Goal: Task Accomplishment & Management: Manage account settings

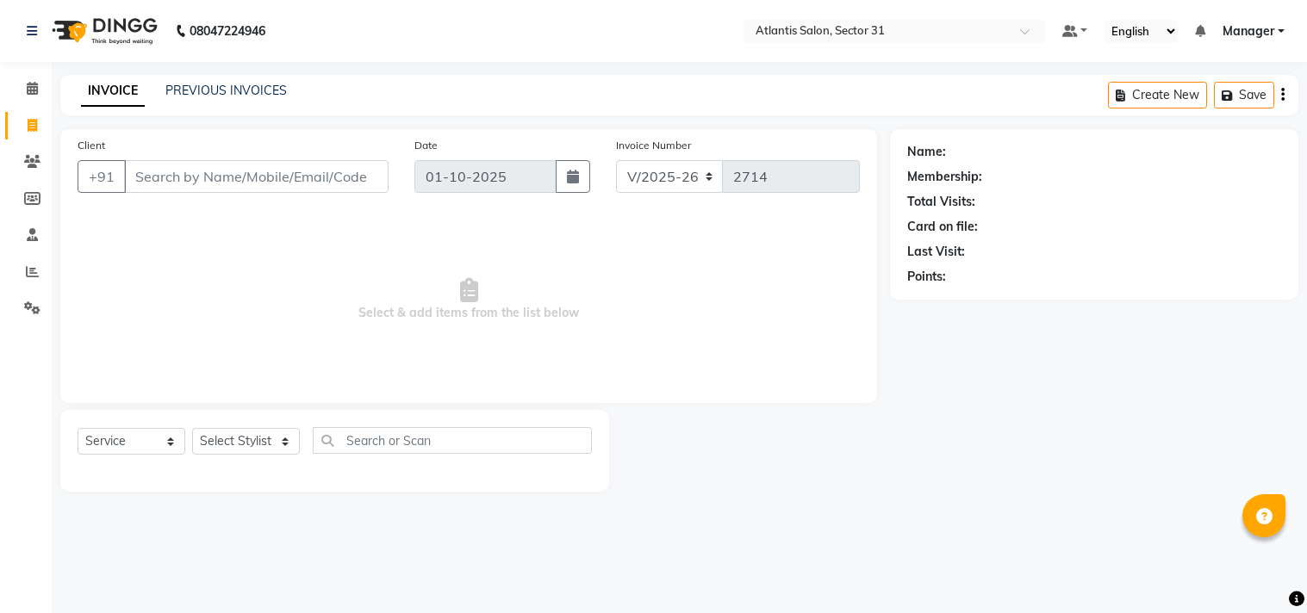
select select "4391"
select select "service"
drag, startPoint x: 307, startPoint y: 225, endPoint x: 313, endPoint y: 235, distance: 12.0
click at [310, 234] on span "Select & add items from the list below" at bounding box center [469, 300] width 782 height 172
click at [313, 235] on span "Select & add items from the list below" at bounding box center [469, 300] width 782 height 172
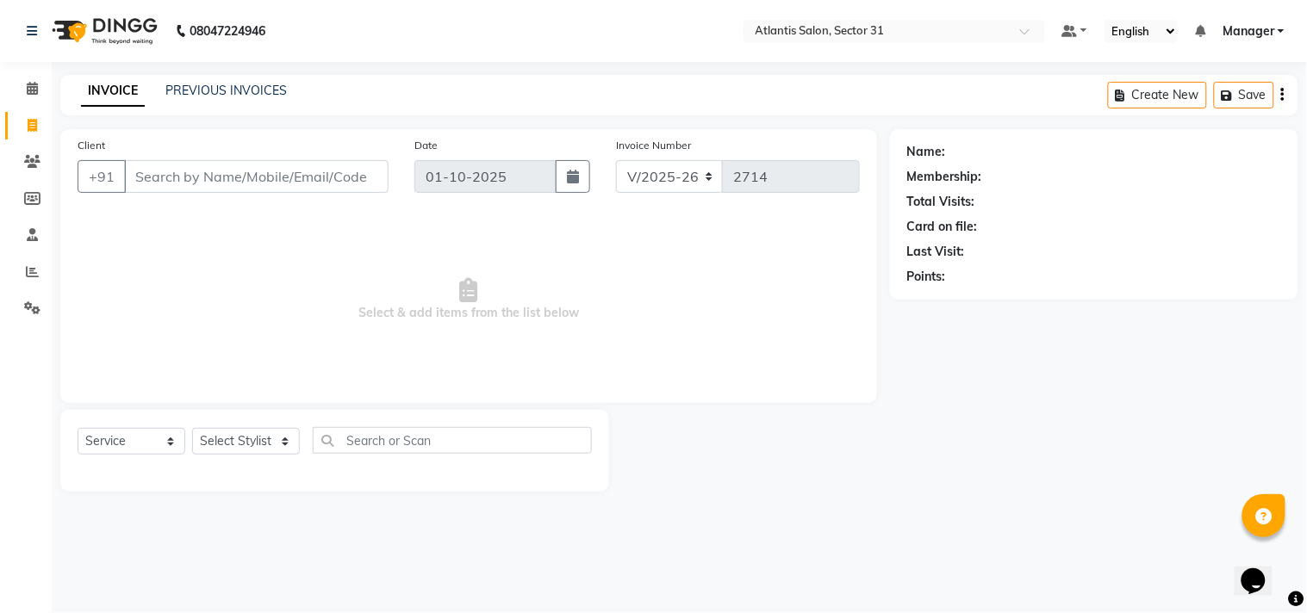
click at [314, 235] on span "Select & add items from the list below" at bounding box center [469, 300] width 782 height 172
click at [230, 190] on input "Client" at bounding box center [256, 176] width 264 height 33
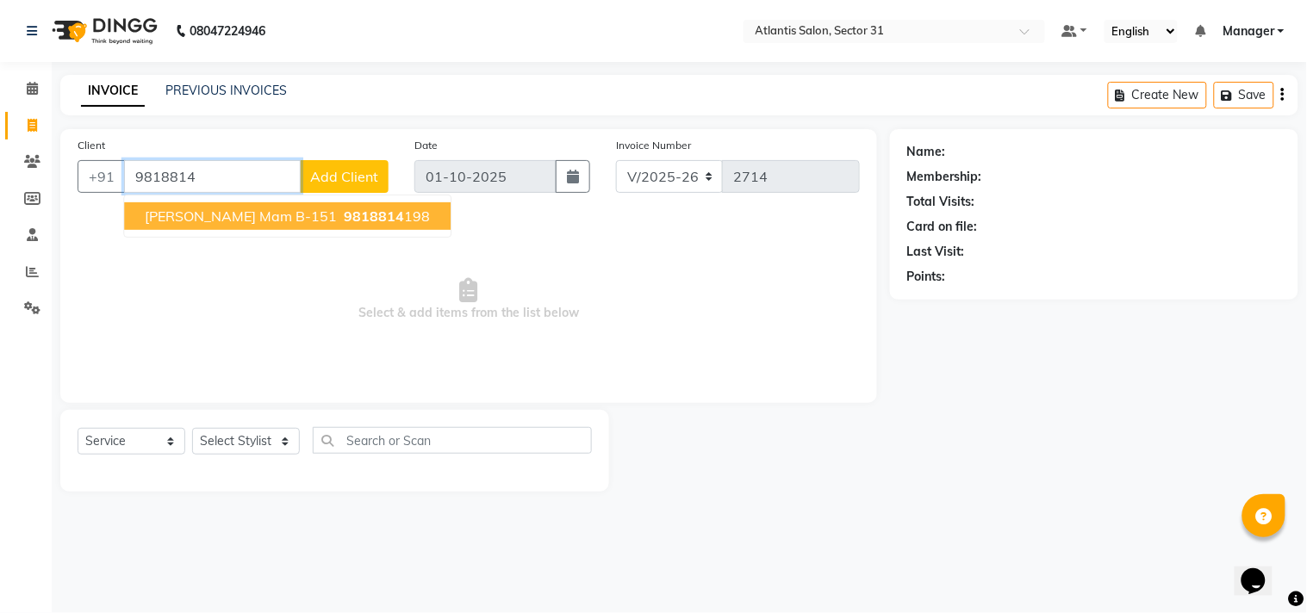
click at [344, 215] on span "9818814" at bounding box center [374, 216] width 60 height 17
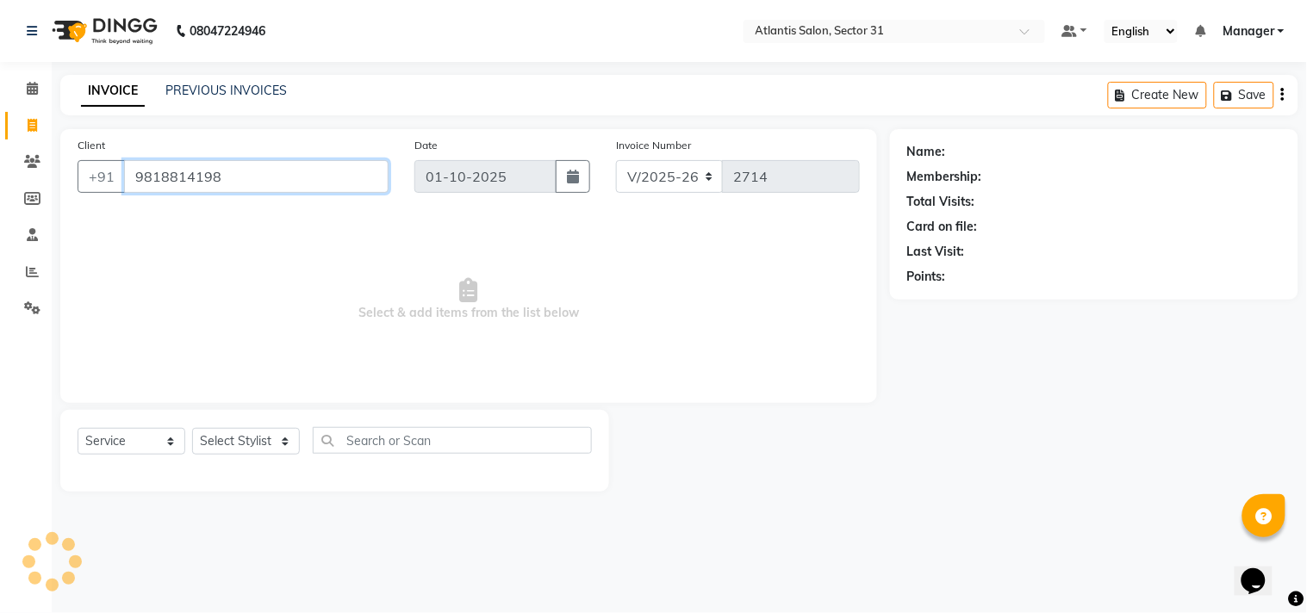
type input "9818814198"
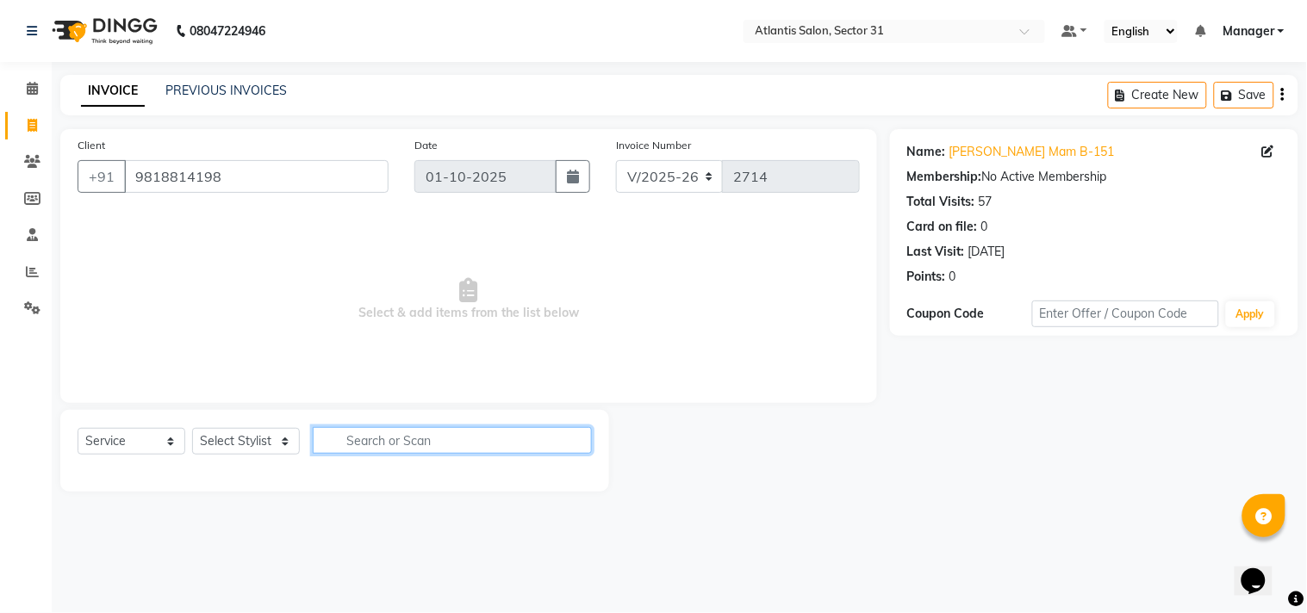
click at [382, 443] on input "text" at bounding box center [452, 440] width 279 height 27
click at [262, 445] on select "Select Stylist [PERSON_NAME] [PERSON_NAME] Kavita Manager Staff 31 Staff ILD [P…" at bounding box center [246, 441] width 108 height 27
select select "93064"
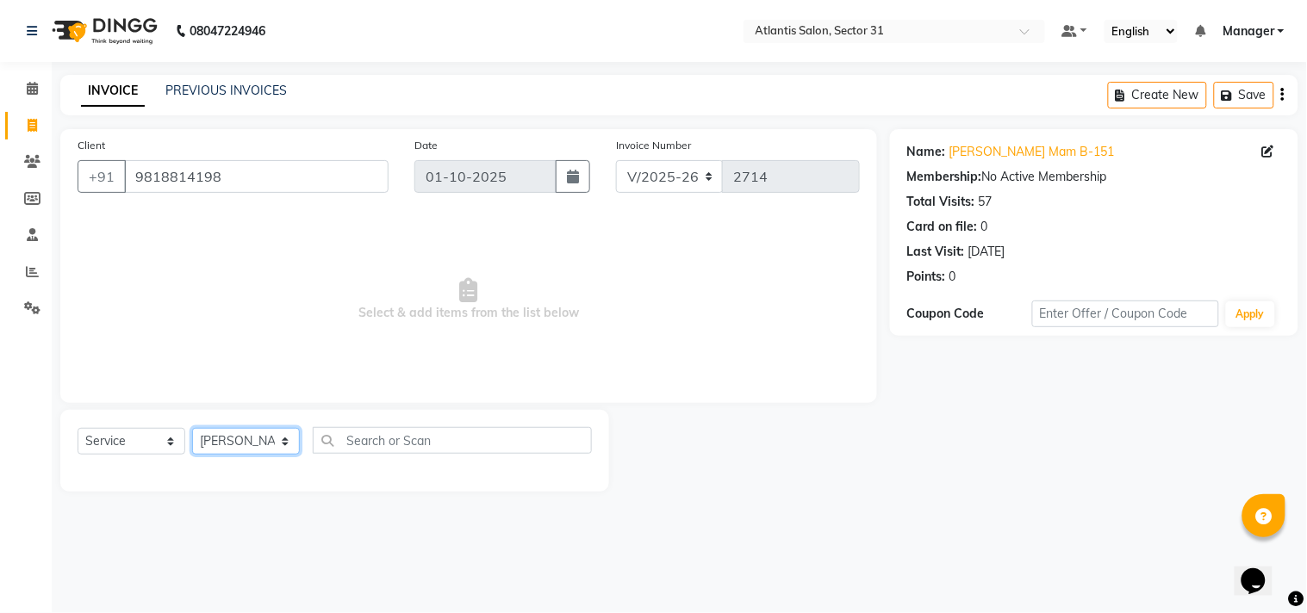
click at [192, 429] on select "Select Stylist [PERSON_NAME] [PERSON_NAME] Kavita Manager Staff 31 Staff ILD [P…" at bounding box center [246, 441] width 108 height 27
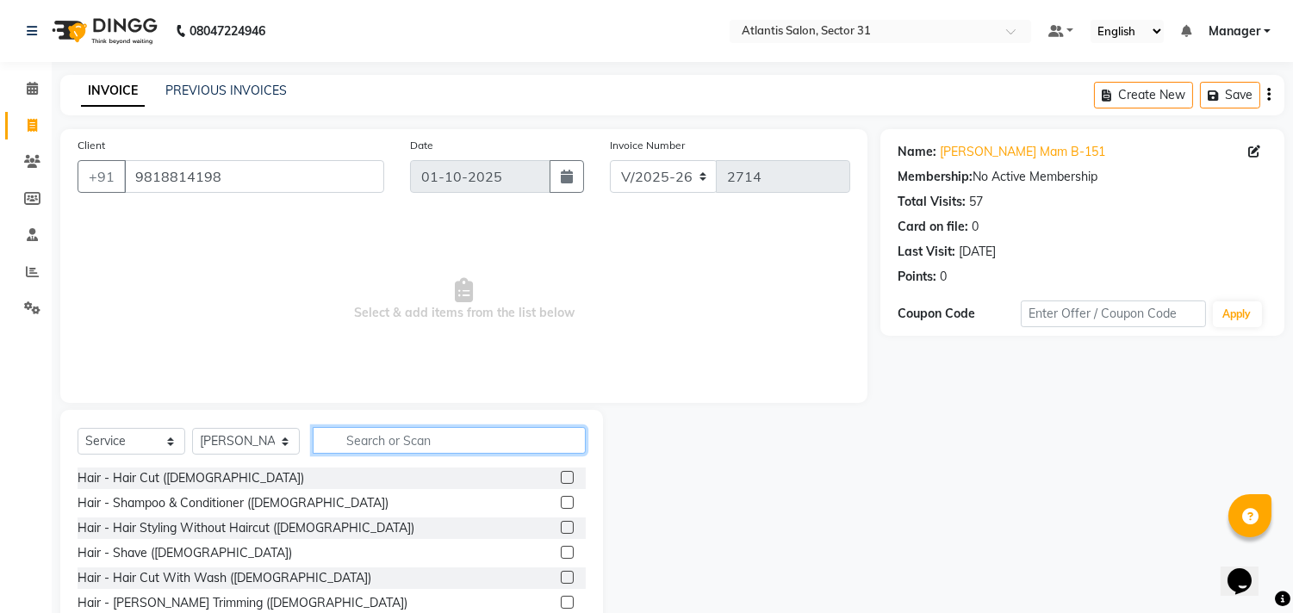
click at [399, 443] on input "text" at bounding box center [449, 440] width 273 height 27
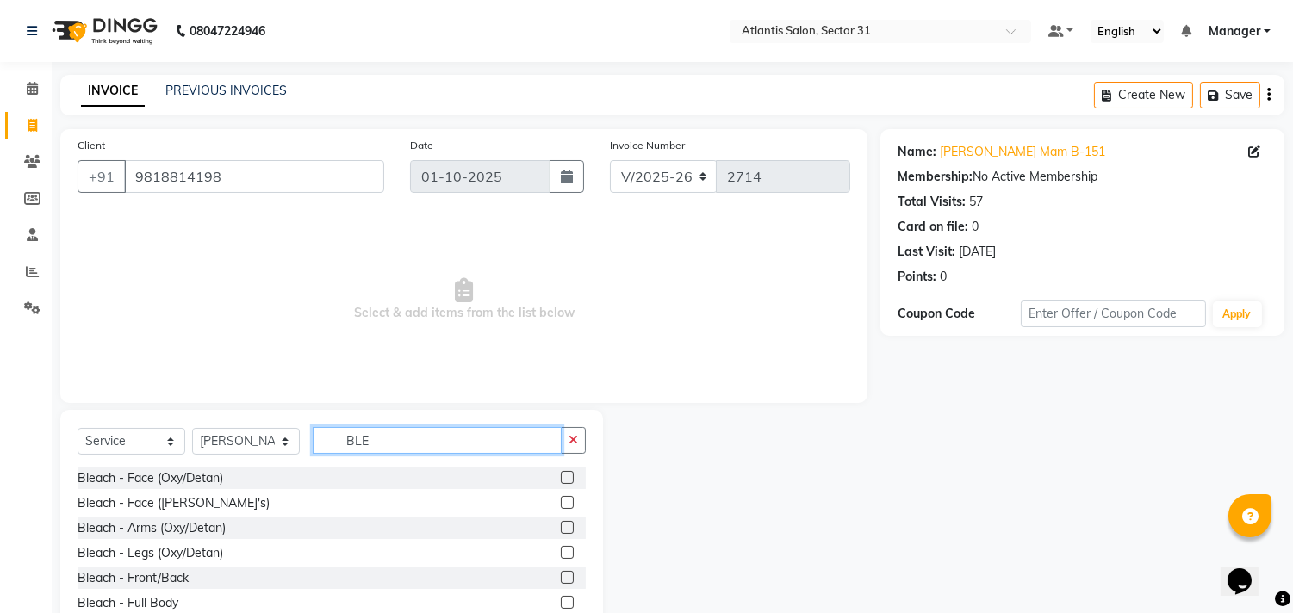
type input "BLE"
click at [561, 477] on label at bounding box center [567, 477] width 13 height 13
click at [561, 477] on input "checkbox" at bounding box center [566, 478] width 11 height 11
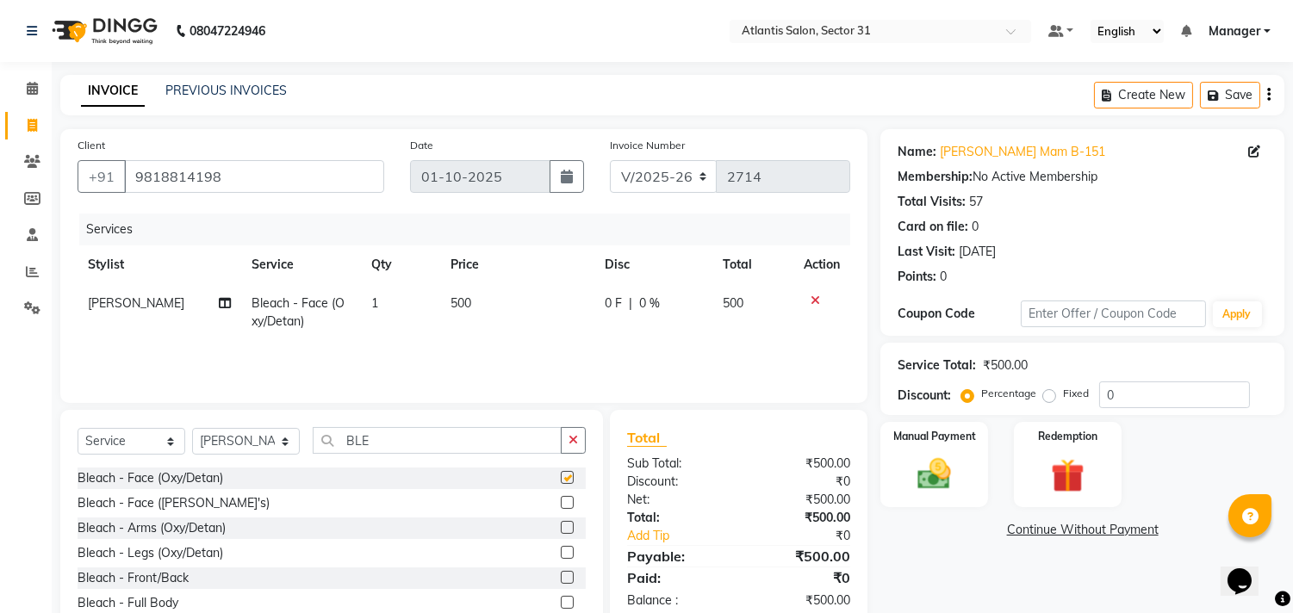
checkbox input "false"
click at [427, 436] on input "BLE" at bounding box center [437, 440] width 249 height 27
type input "B"
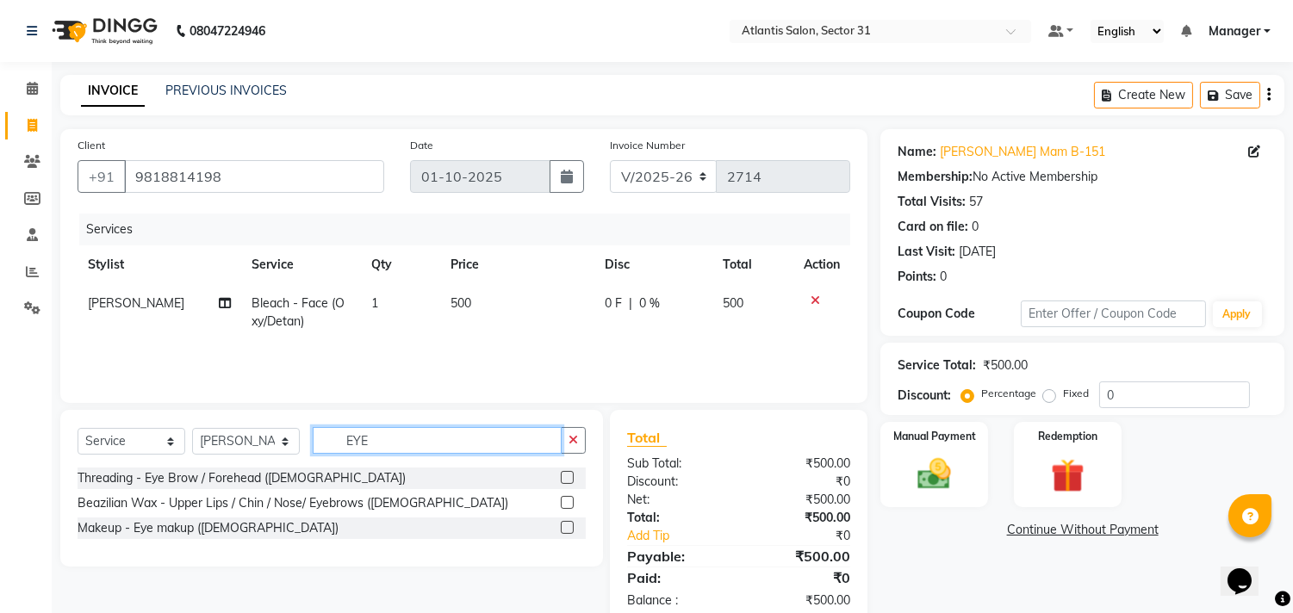
type input "EYE"
click at [569, 480] on label at bounding box center [567, 477] width 13 height 13
click at [569, 480] on input "checkbox" at bounding box center [566, 478] width 11 height 11
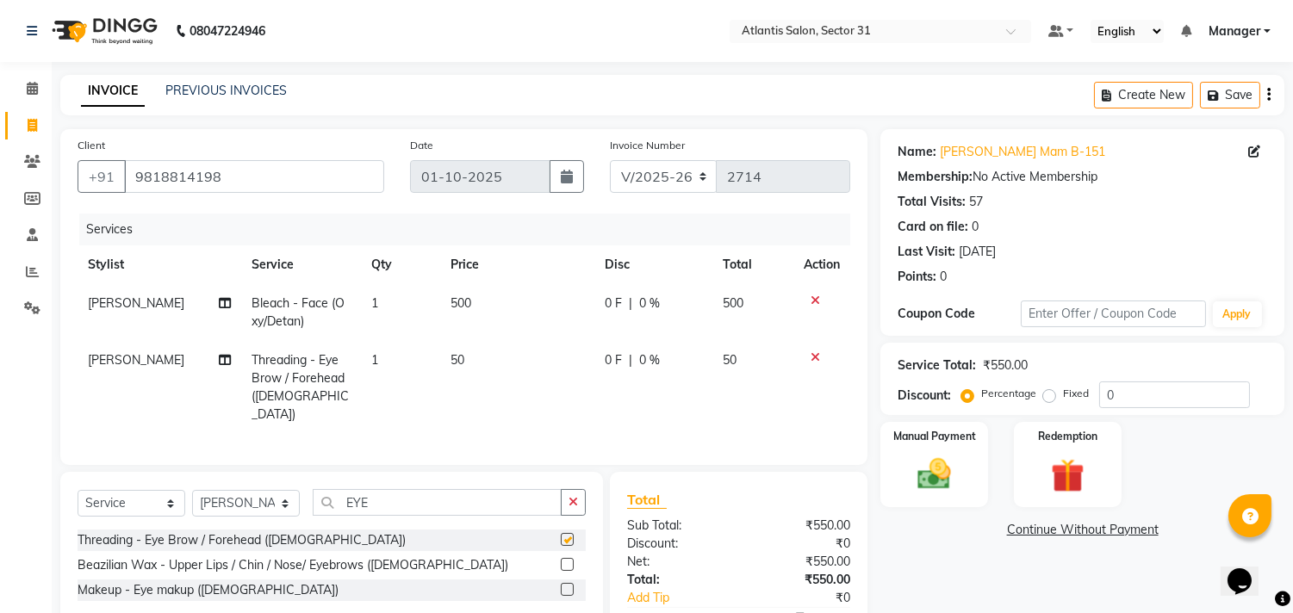
checkbox input "false"
click at [462, 501] on input "EYE" at bounding box center [437, 502] width 249 height 27
type input "E"
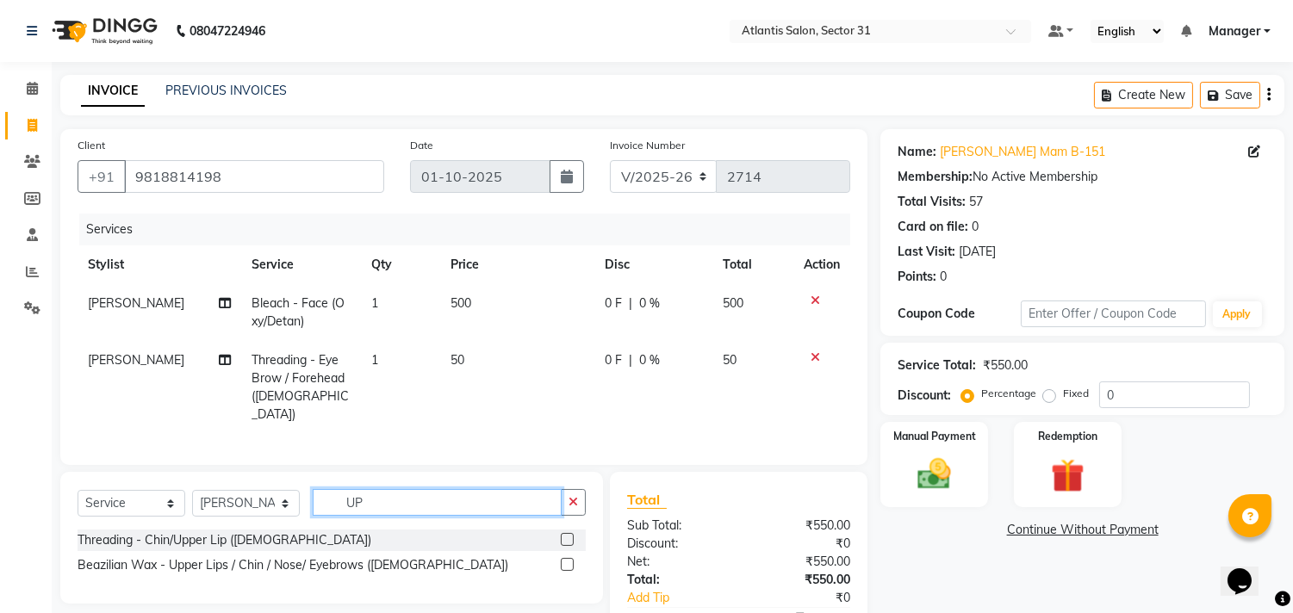
type input "U"
type input "FORE"
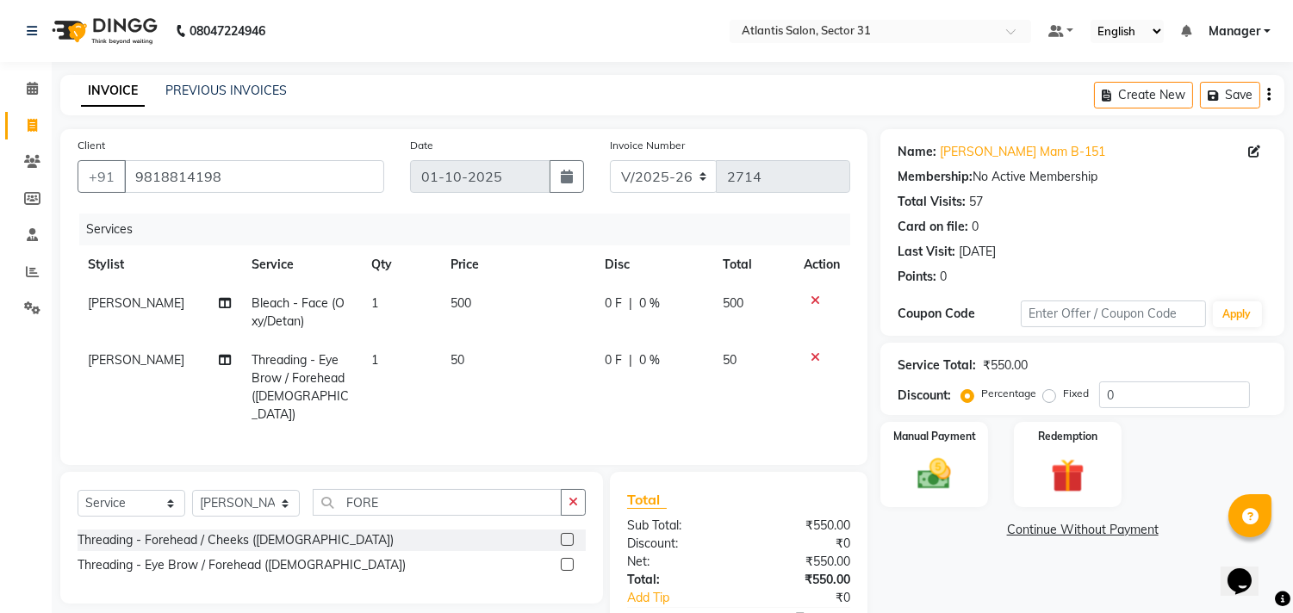
click at [562, 535] on label at bounding box center [567, 539] width 13 height 13
click at [562, 535] on input "checkbox" at bounding box center [566, 540] width 11 height 11
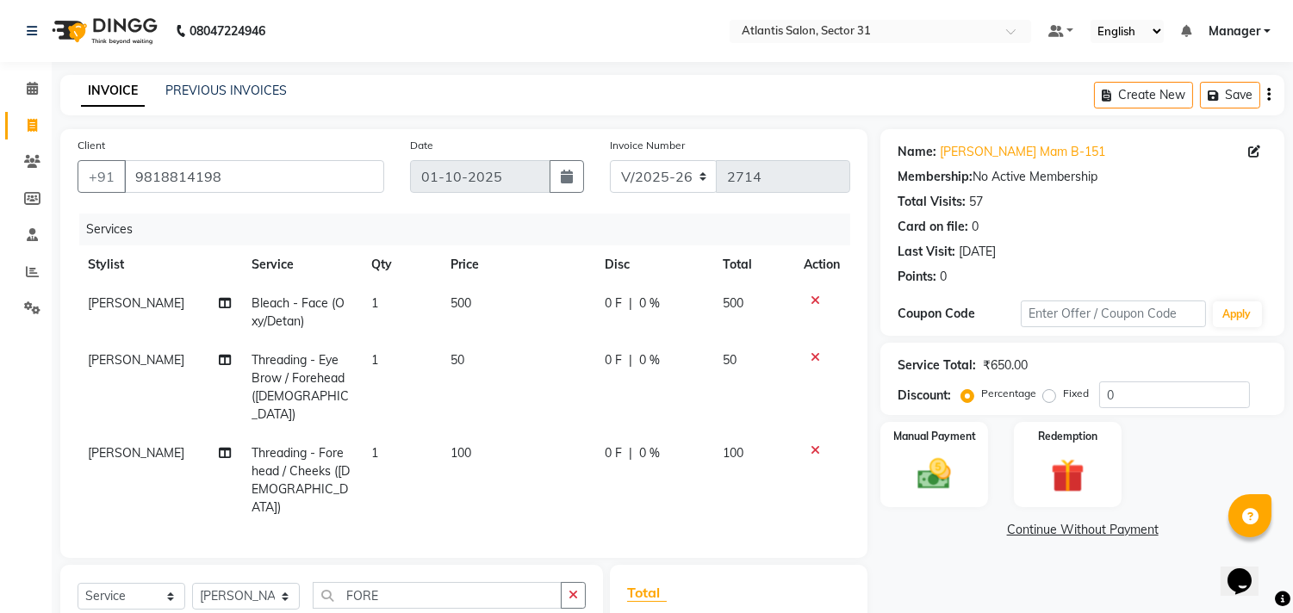
checkbox input "false"
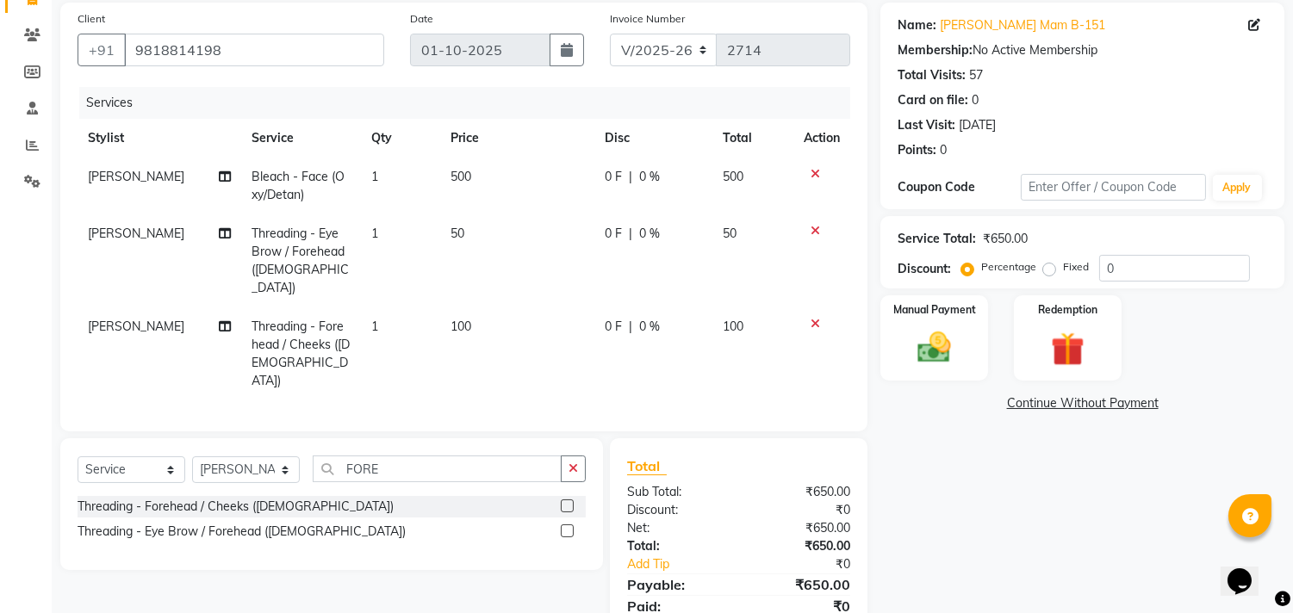
scroll to position [173, 0]
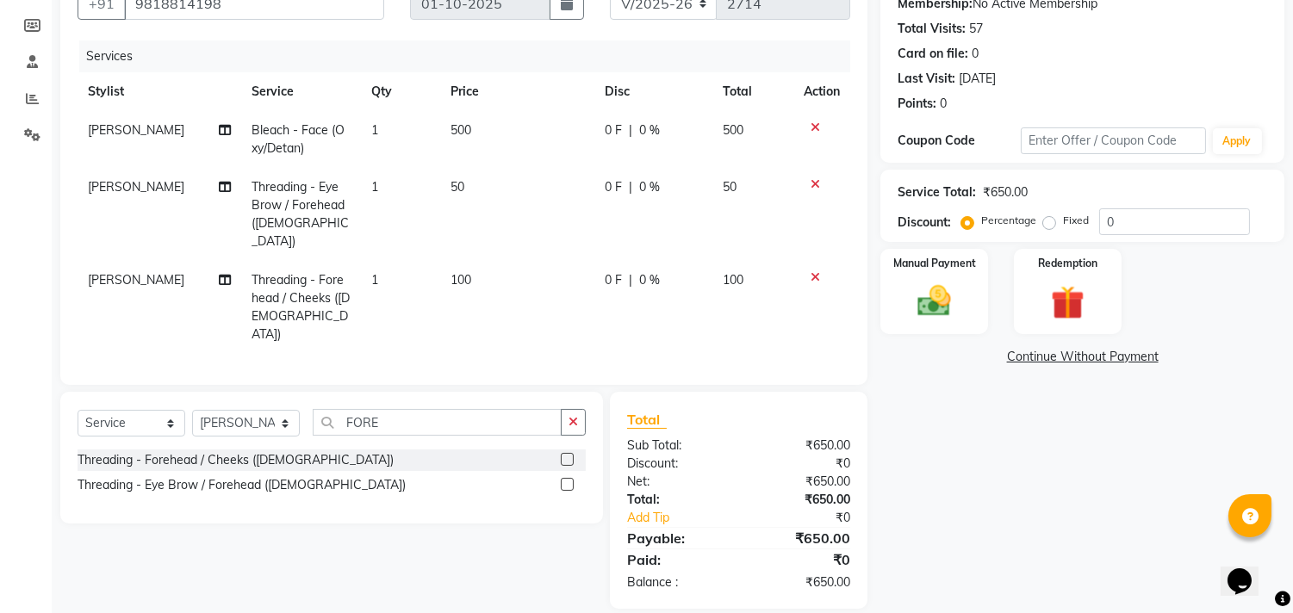
click at [565, 478] on label at bounding box center [567, 484] width 13 height 13
click at [565, 480] on input "checkbox" at bounding box center [566, 485] width 11 height 11
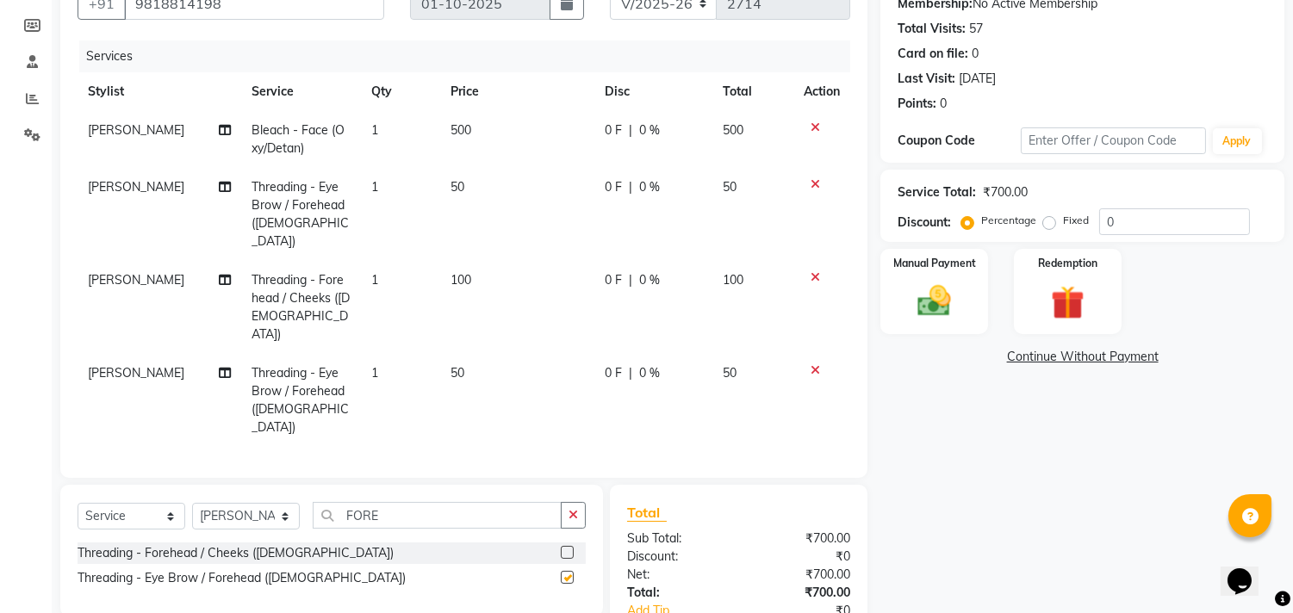
checkbox input "false"
click at [815, 271] on icon at bounding box center [815, 277] width 9 height 12
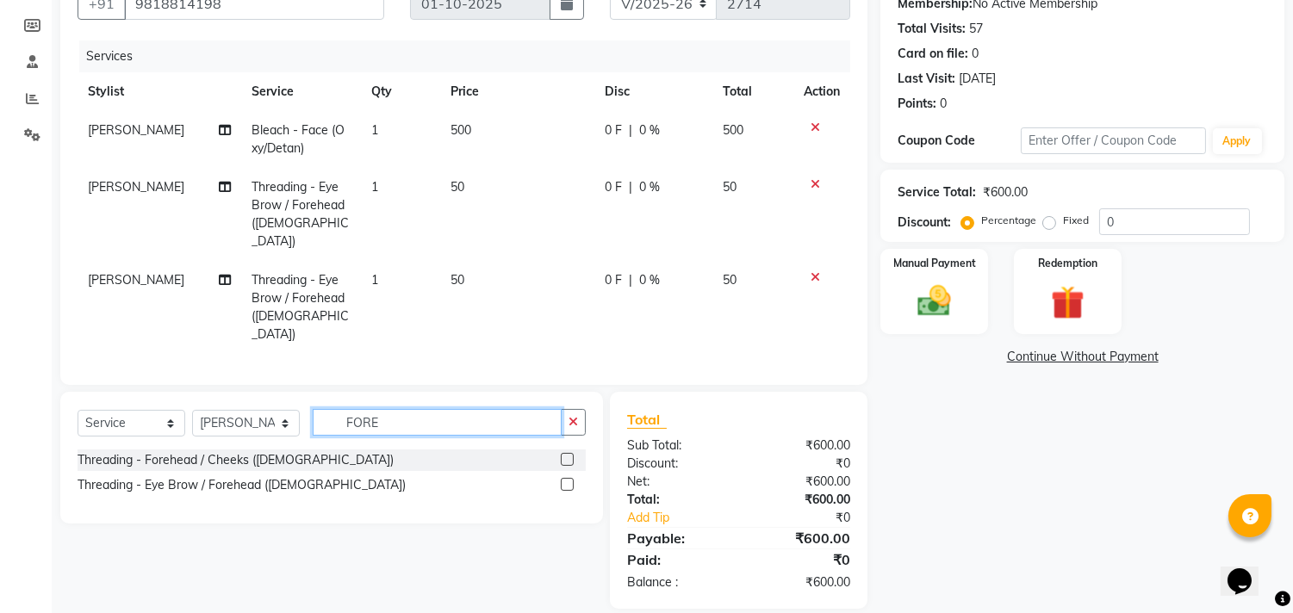
click at [487, 409] on input "FORE" at bounding box center [437, 422] width 249 height 27
type input "F"
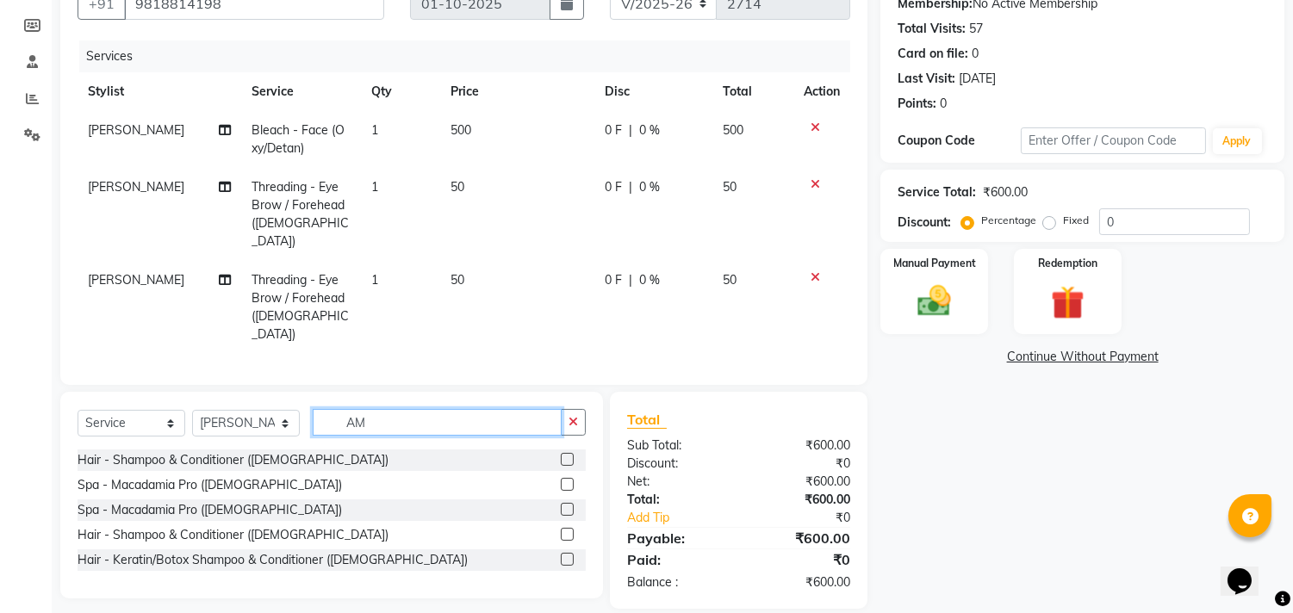
type input "A"
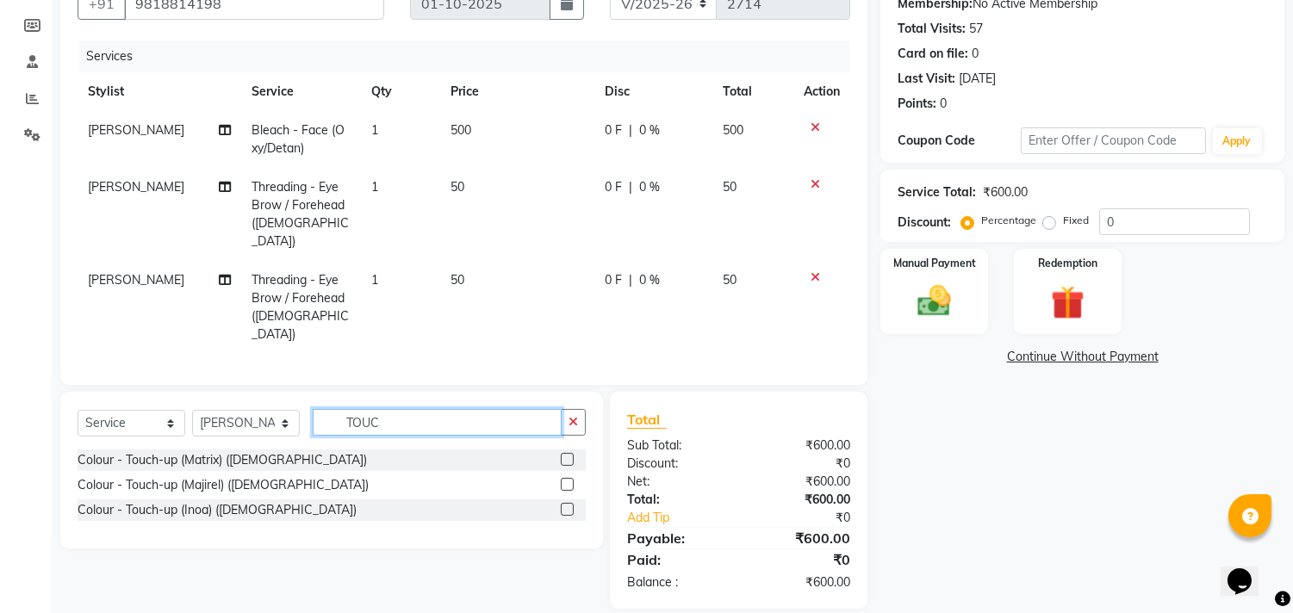
type input "TOUC"
click at [567, 503] on label at bounding box center [567, 509] width 13 height 13
click at [567, 505] on input "checkbox" at bounding box center [566, 510] width 11 height 11
checkbox input "true"
click at [567, 466] on label at bounding box center [567, 459] width 13 height 13
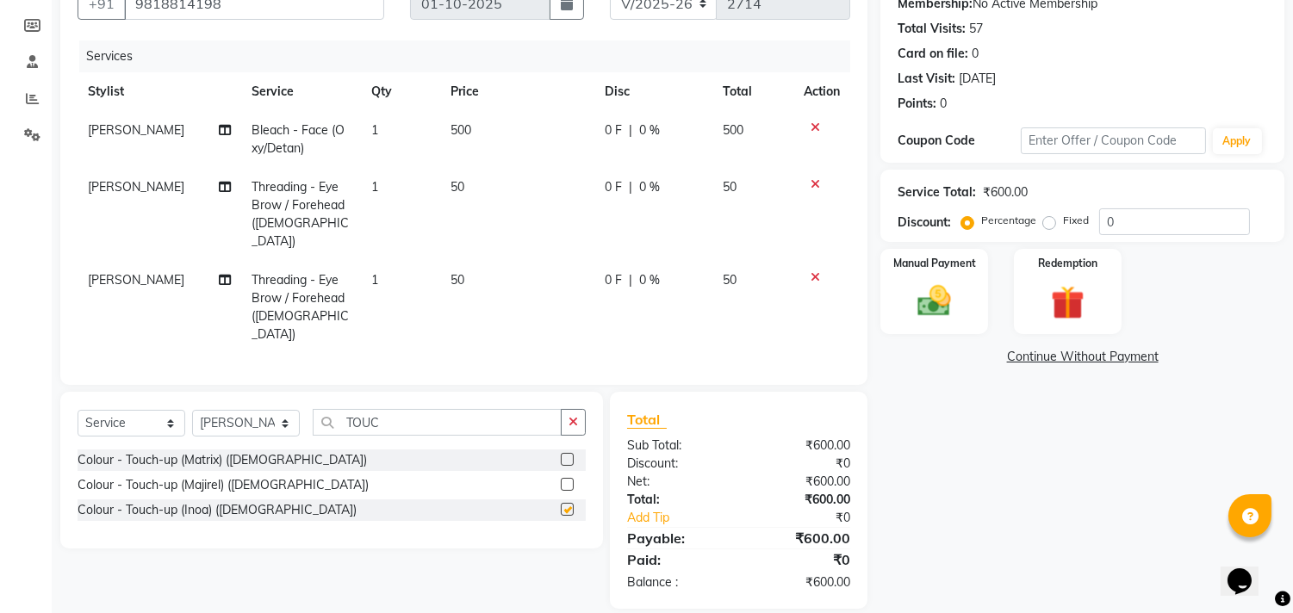
click at [567, 466] on input "checkbox" at bounding box center [566, 460] width 11 height 11
checkbox input "true"
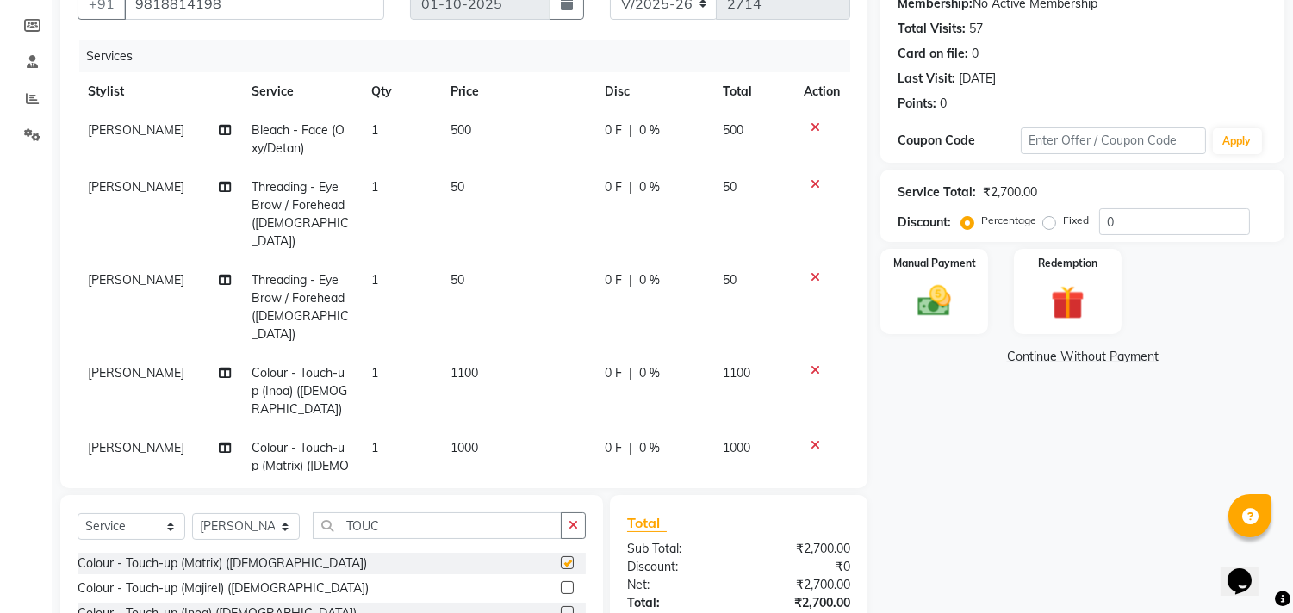
checkbox input "false"
click at [805, 439] on div at bounding box center [822, 445] width 36 height 12
click at [811, 439] on icon at bounding box center [815, 445] width 9 height 12
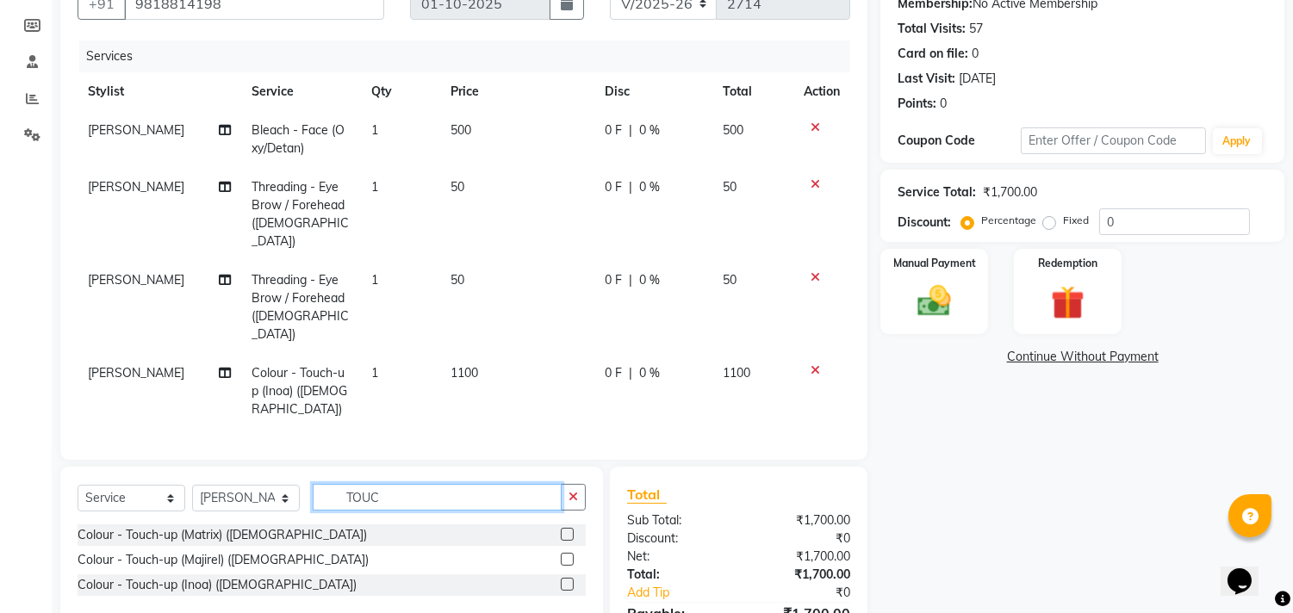
click at [432, 484] on input "TOUC" at bounding box center [437, 497] width 249 height 27
type input "T"
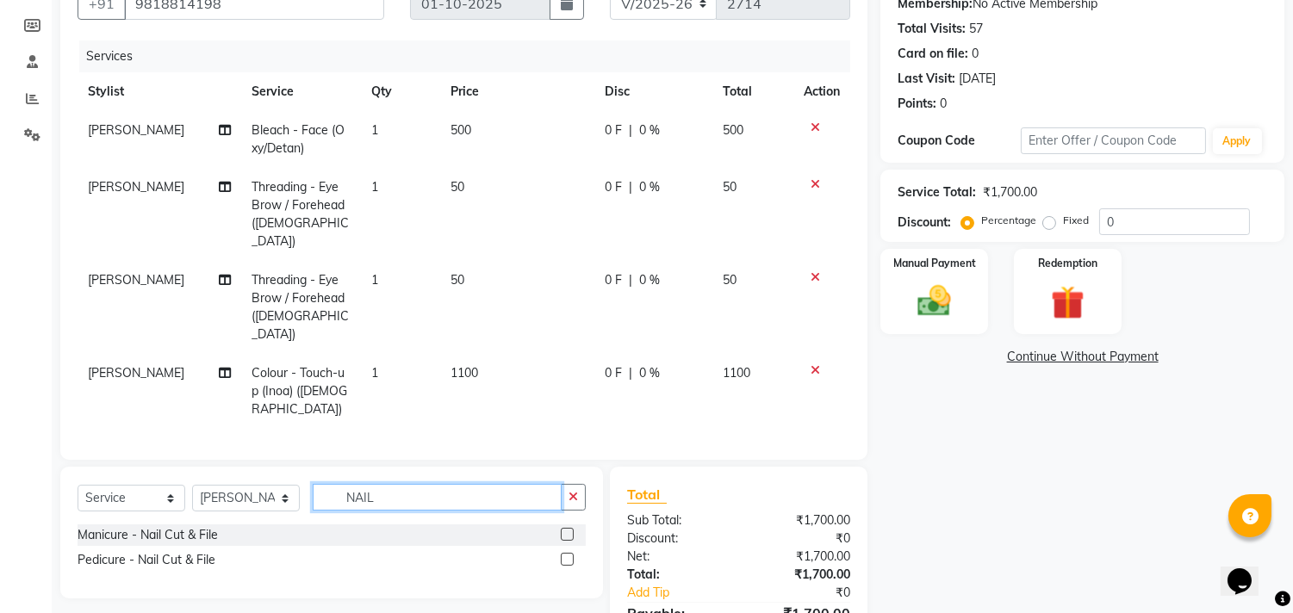
type input "NAIL"
click at [567, 553] on label at bounding box center [567, 559] width 13 height 13
click at [567, 555] on input "checkbox" at bounding box center [566, 560] width 11 height 11
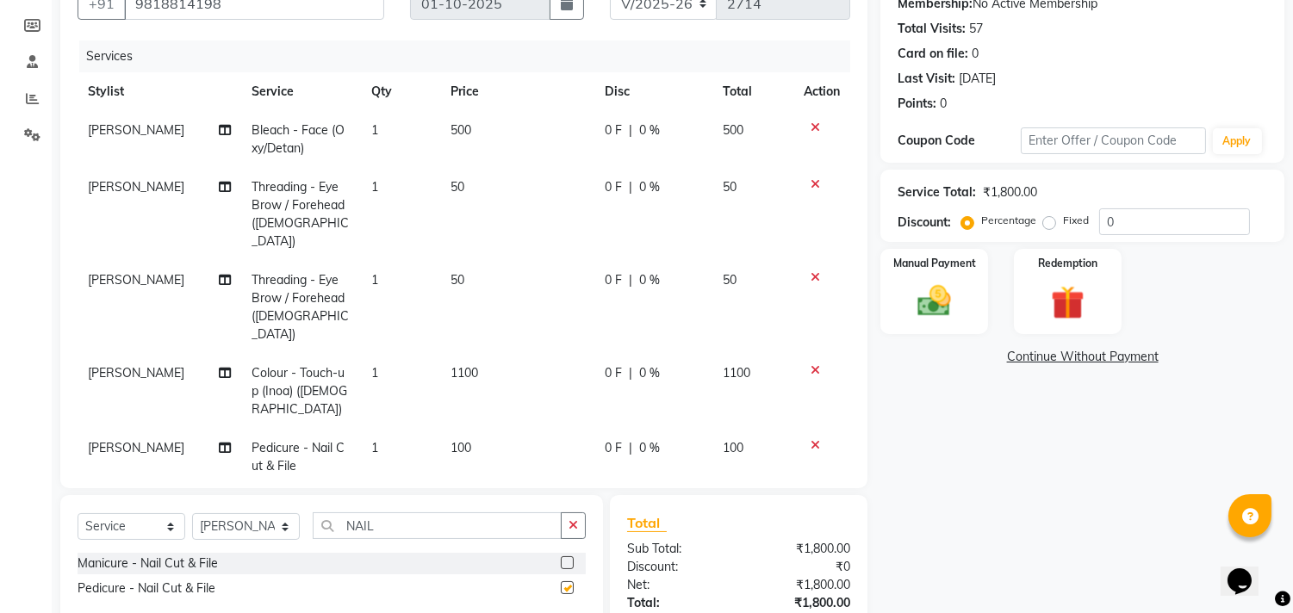
checkbox input "false"
click at [565, 557] on label at bounding box center [567, 563] width 13 height 13
click at [565, 558] on input "checkbox" at bounding box center [566, 563] width 11 height 11
checkbox input "false"
click at [517, 522] on input "NAIL" at bounding box center [437, 526] width 249 height 27
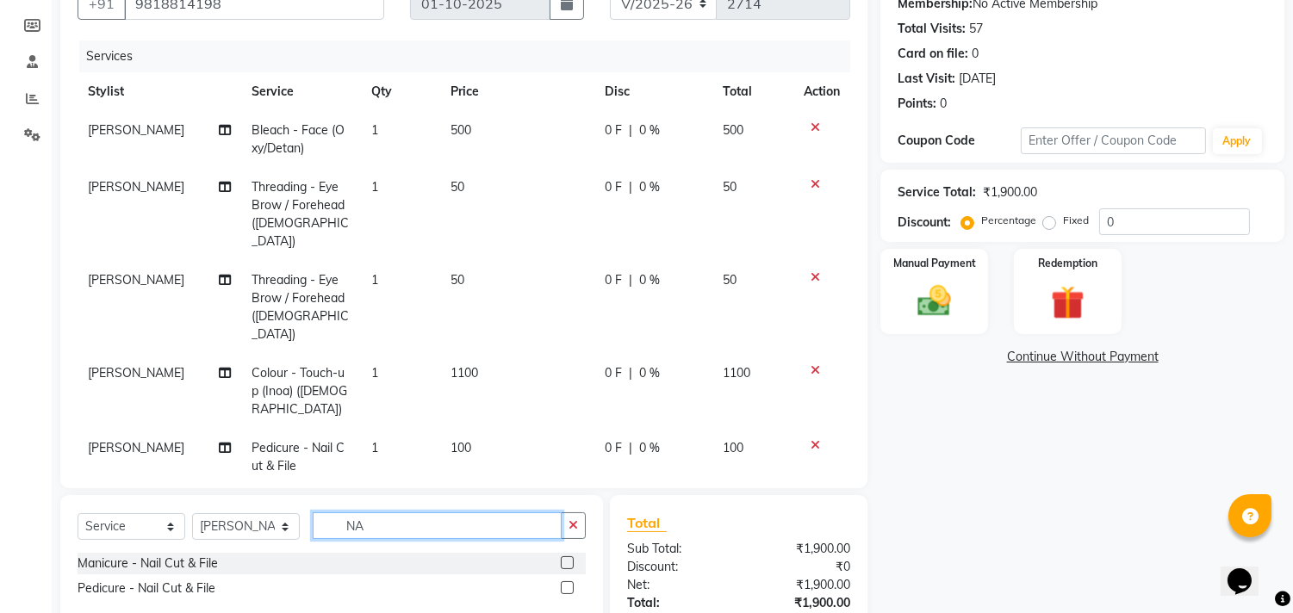
type input "N"
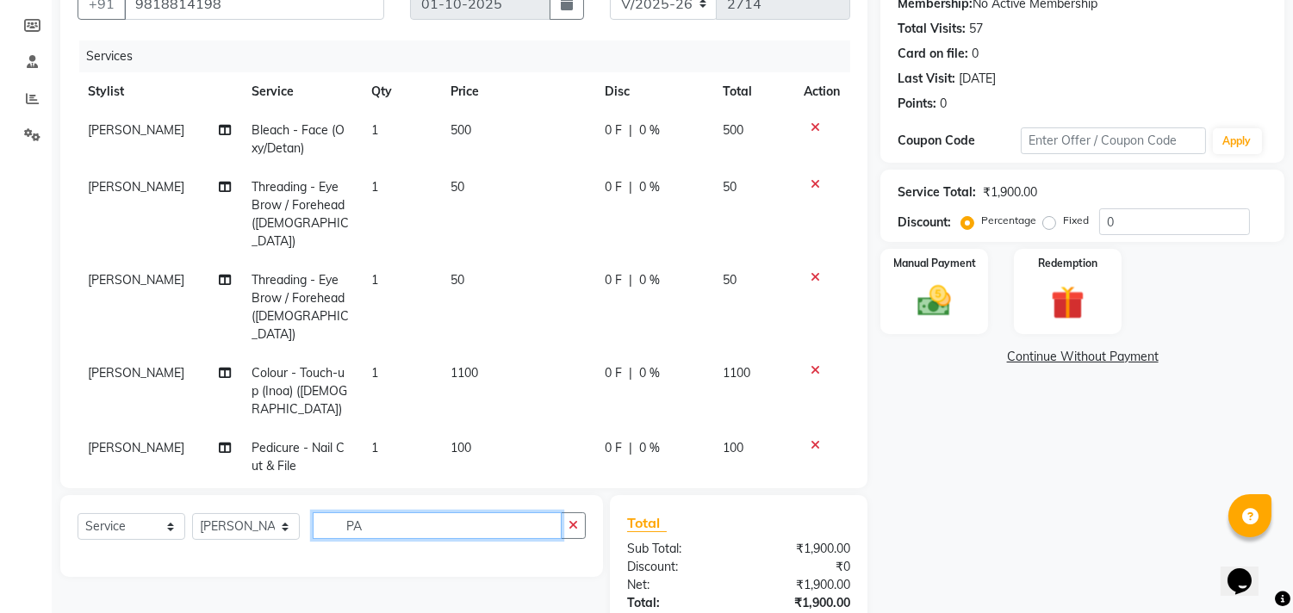
type input "P"
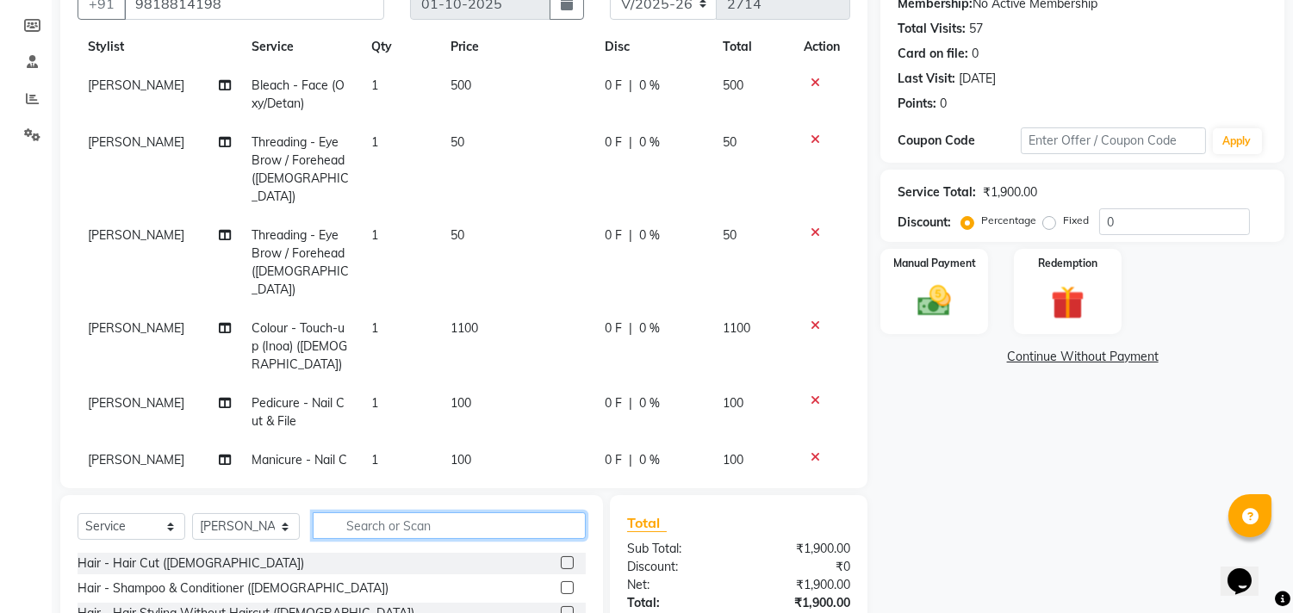
scroll to position [0, 0]
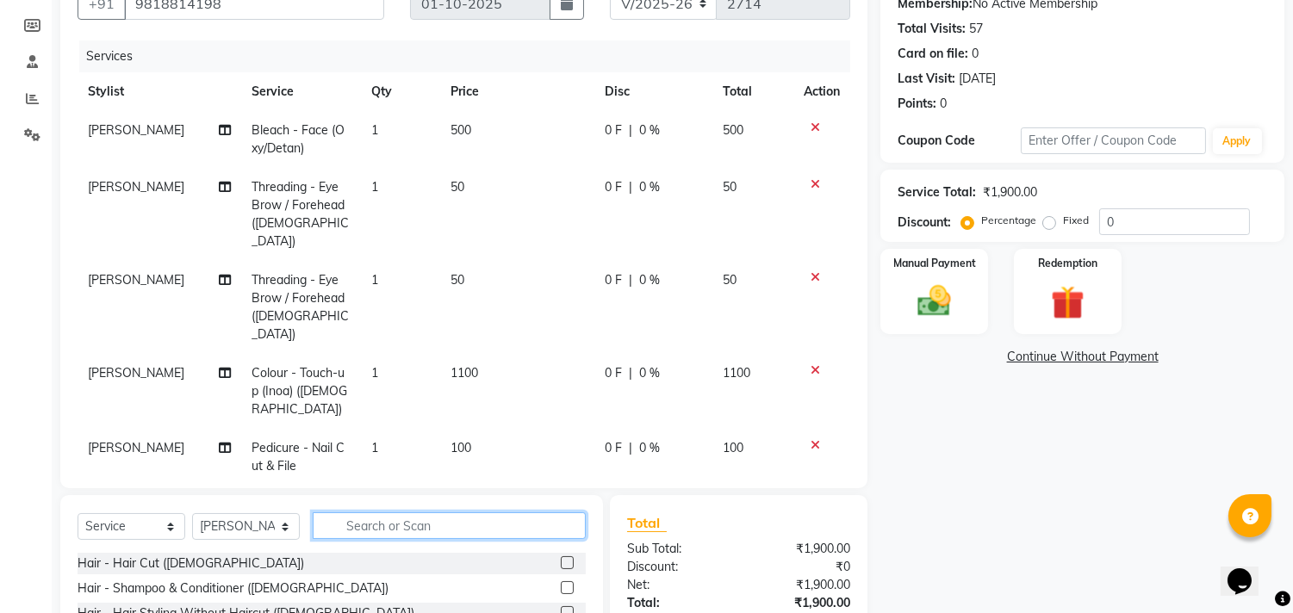
type input "K"
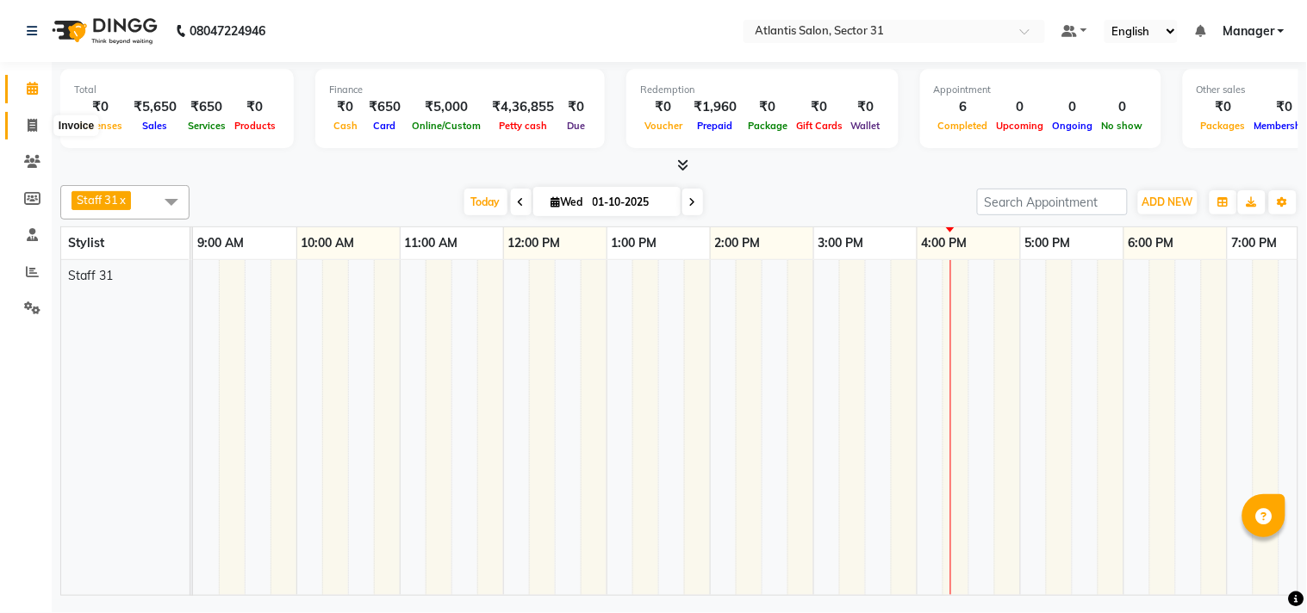
click at [29, 121] on icon at bounding box center [32, 125] width 9 height 13
select select "service"
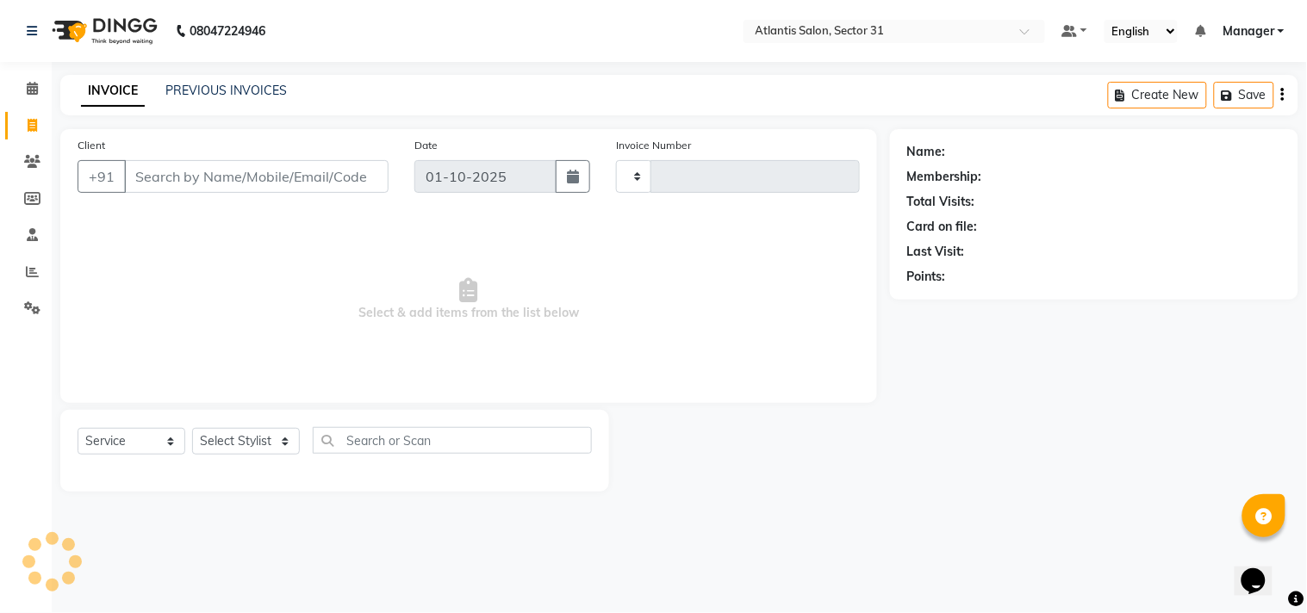
type input "2714"
select select "4391"
click at [29, 271] on icon at bounding box center [32, 271] width 13 height 13
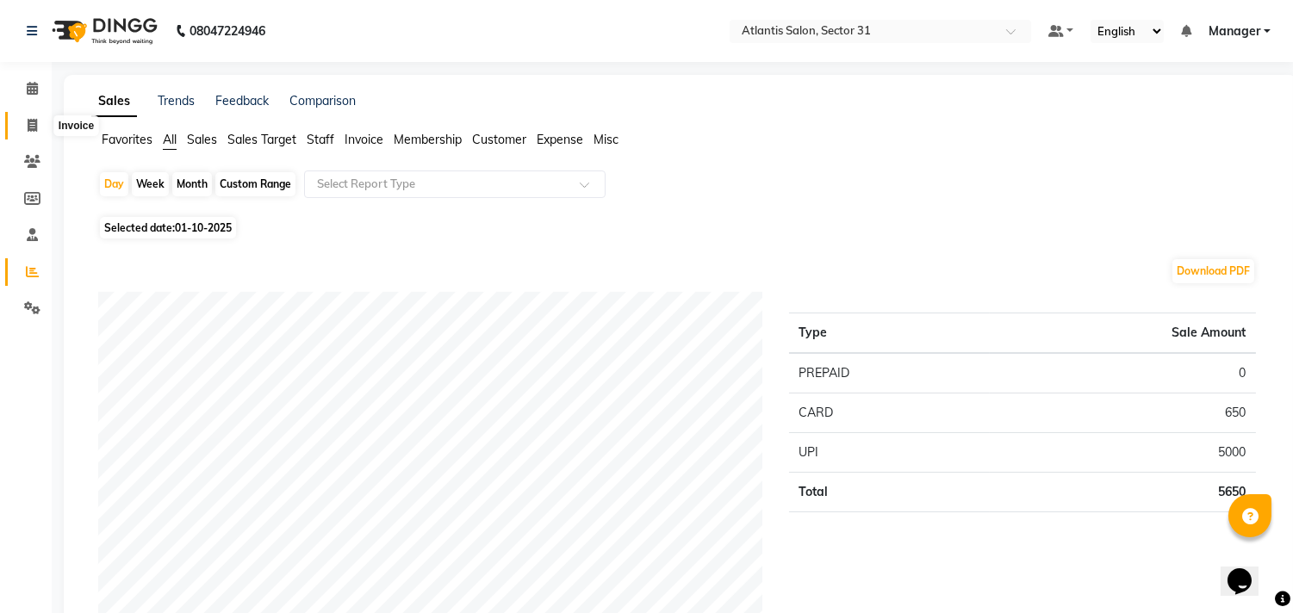
click at [28, 121] on icon at bounding box center [32, 125] width 9 height 13
select select "service"
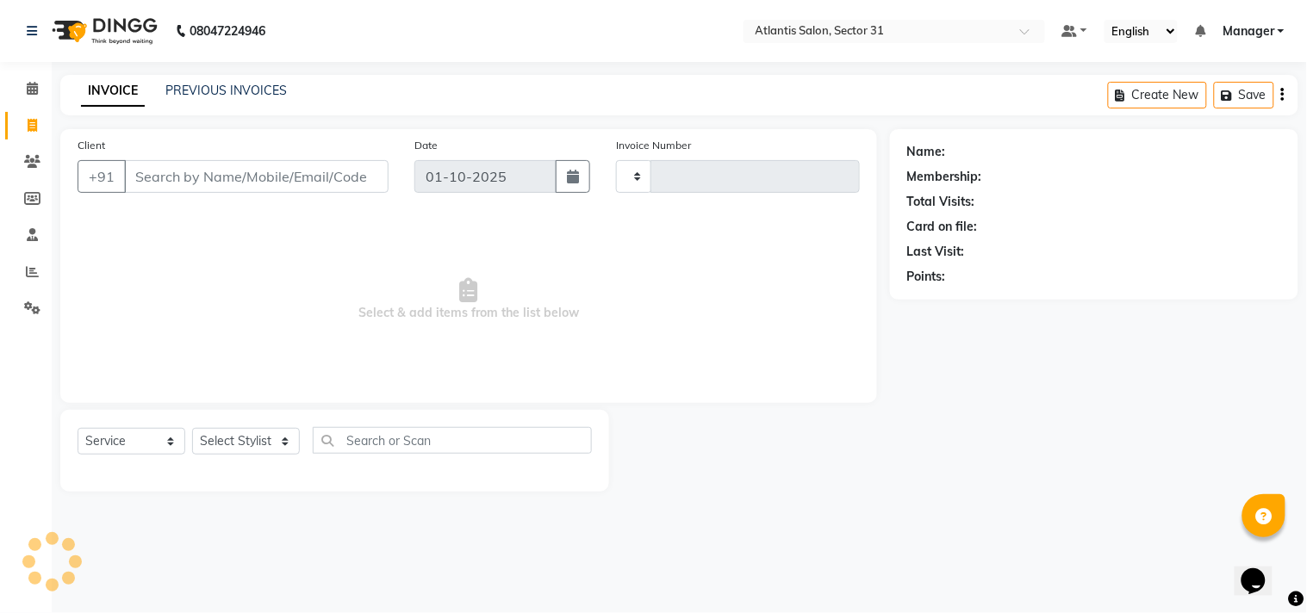
type input "2714"
select select "4391"
click at [188, 165] on input "Client" at bounding box center [256, 176] width 264 height 33
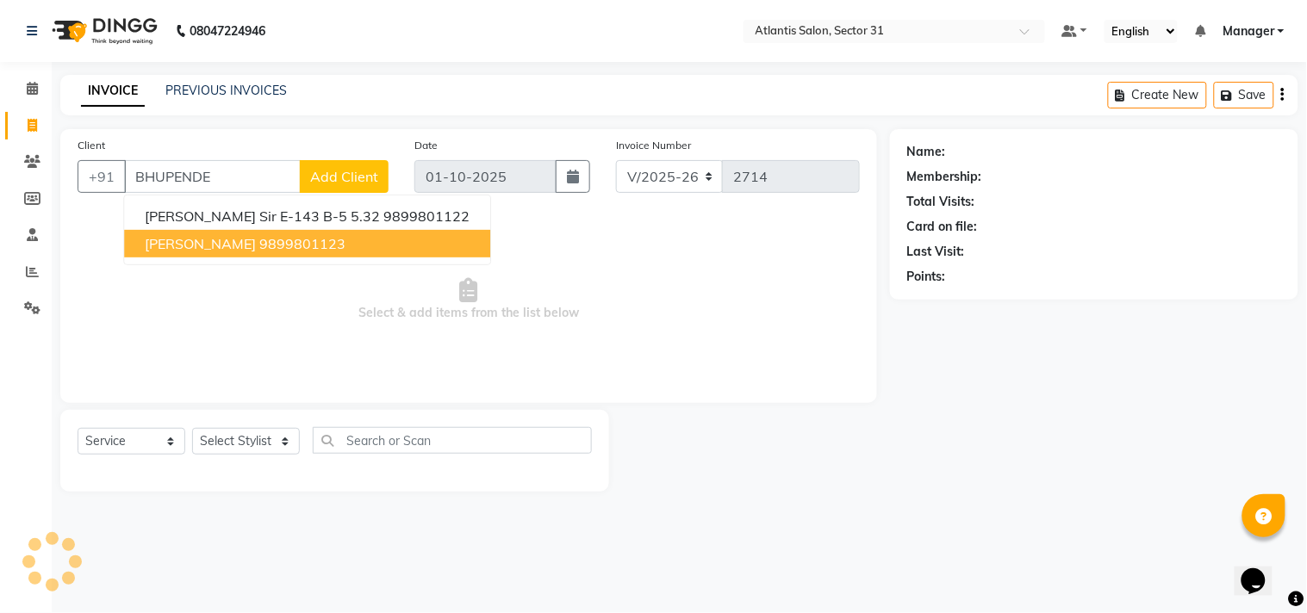
click at [221, 237] on span "[PERSON_NAME]" at bounding box center [200, 243] width 111 height 17
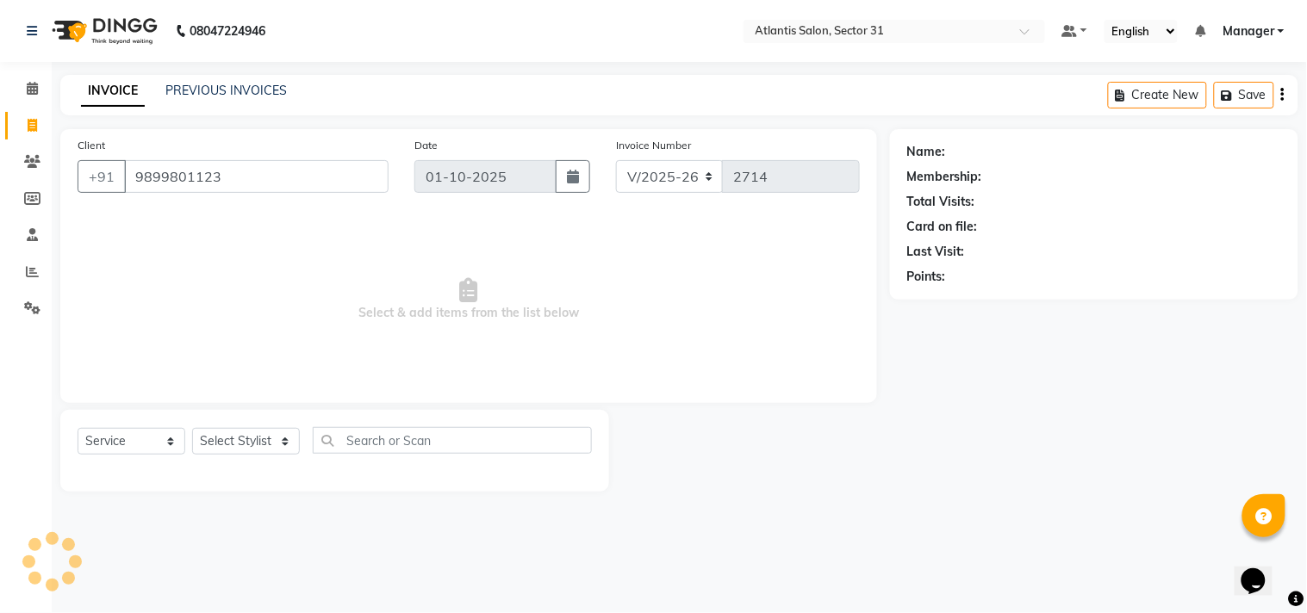
type input "9899801123"
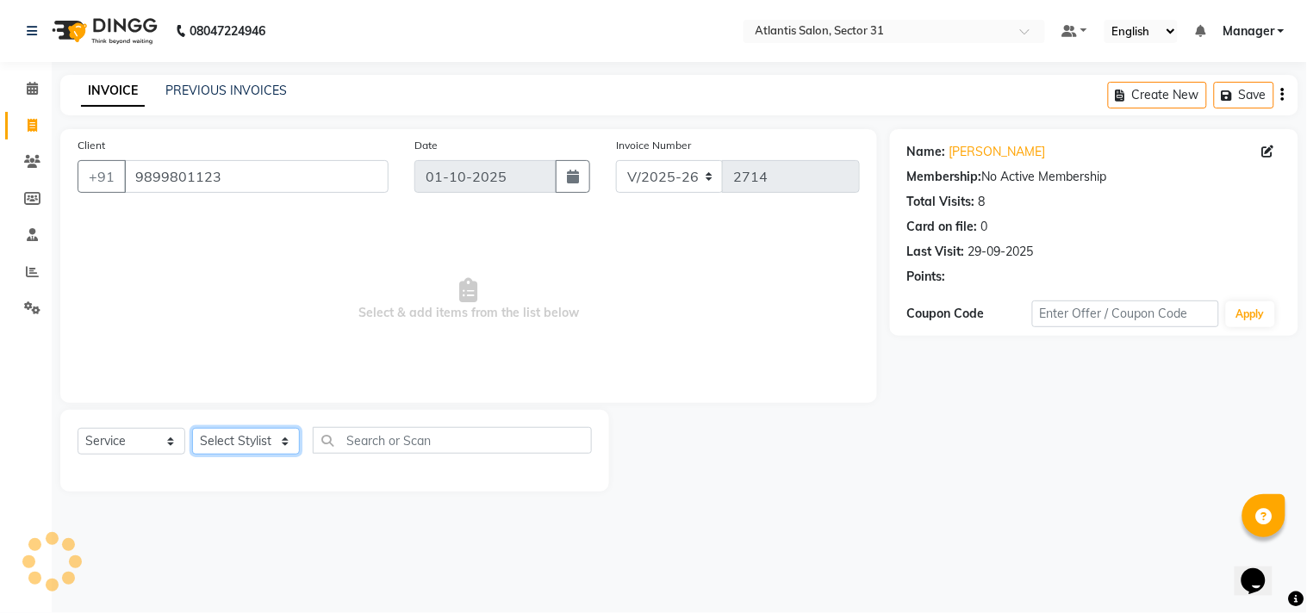
click at [253, 446] on select "Select Stylist [PERSON_NAME] [PERSON_NAME] Kavita Manager Staff 31 Staff ILD [P…" at bounding box center [246, 441] width 108 height 27
select select "33510"
click at [192, 429] on select "Select Stylist [PERSON_NAME] [PERSON_NAME] Kavita Manager Staff 31 Staff ILD [P…" at bounding box center [246, 441] width 108 height 27
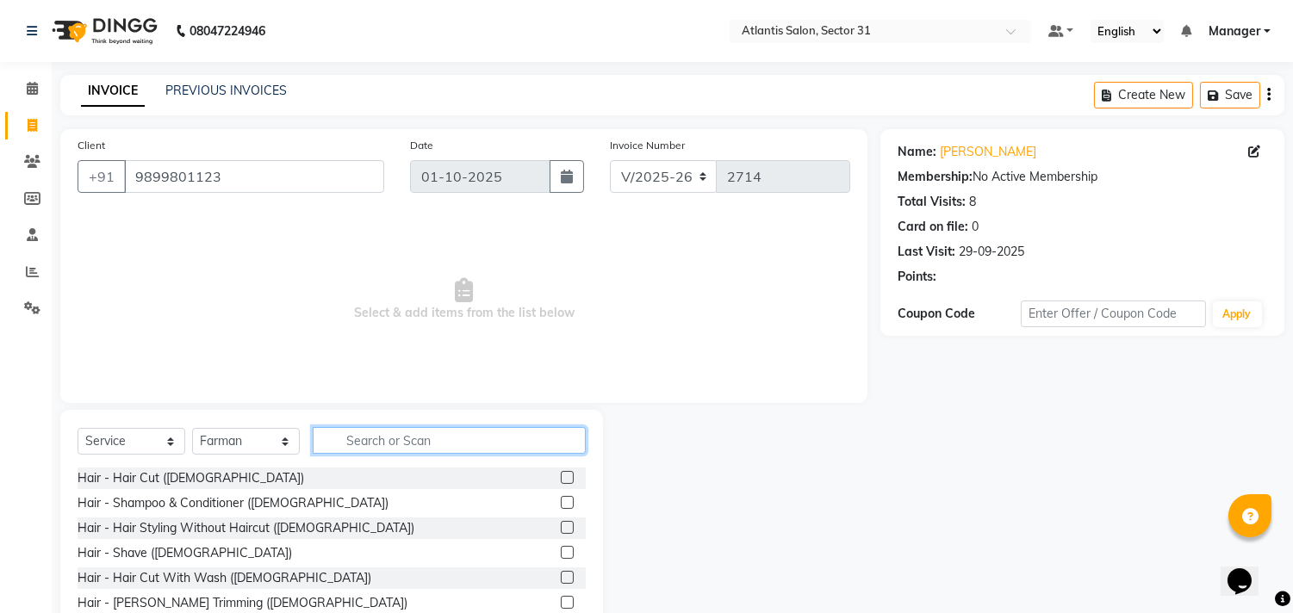
click at [414, 437] on input "text" at bounding box center [449, 440] width 273 height 27
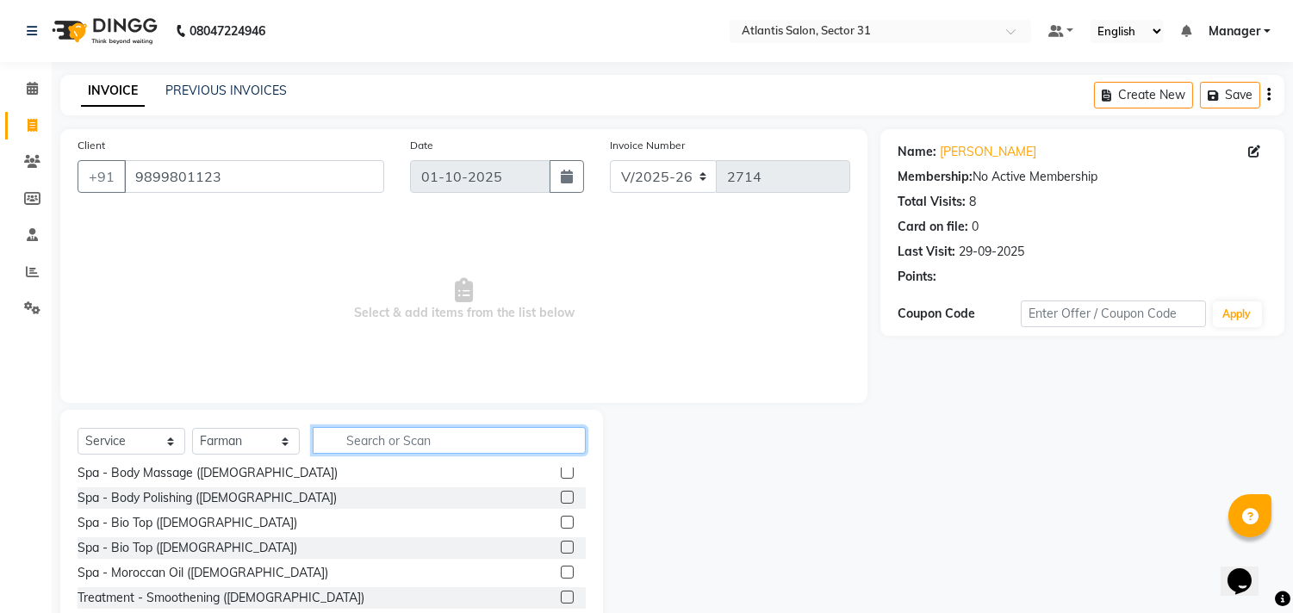
scroll to position [414, 0]
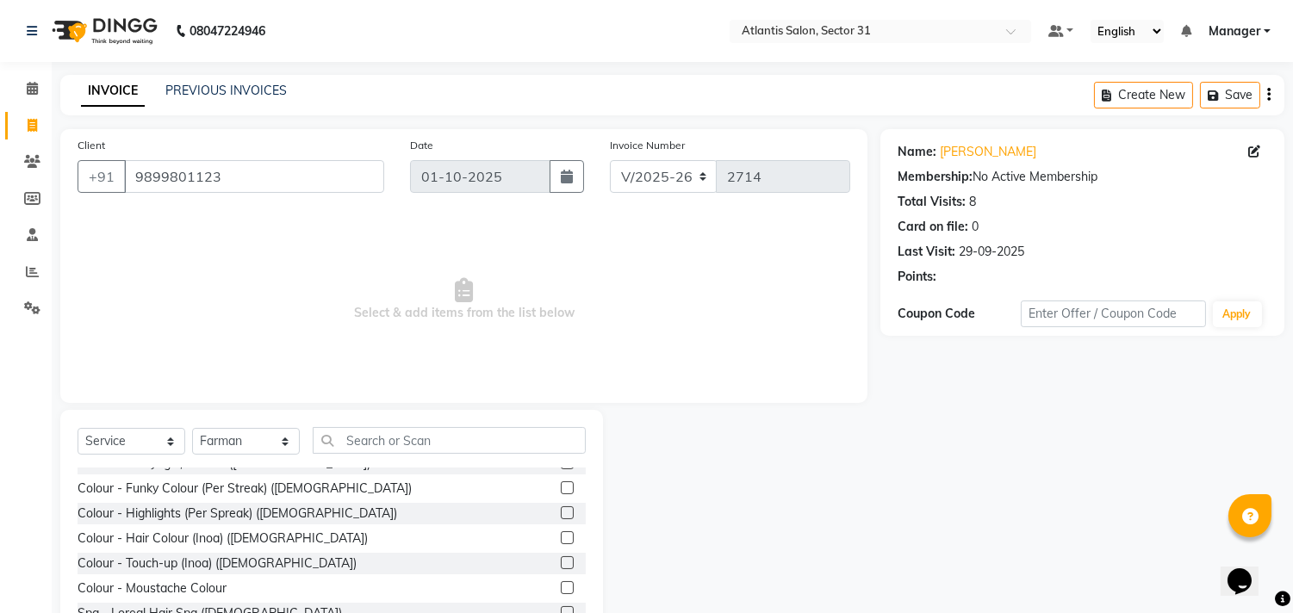
click at [561, 565] on label at bounding box center [567, 563] width 13 height 13
click at [561, 565] on input "checkbox" at bounding box center [566, 563] width 11 height 11
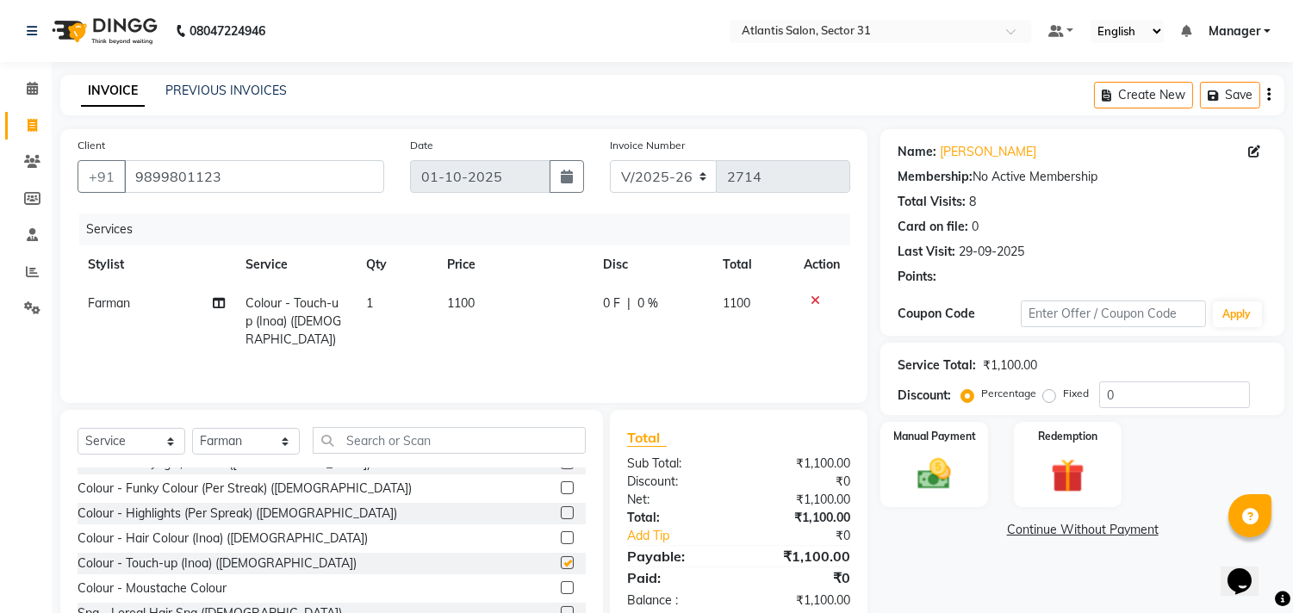
checkbox input "false"
click at [478, 444] on input "text" at bounding box center [449, 440] width 273 height 27
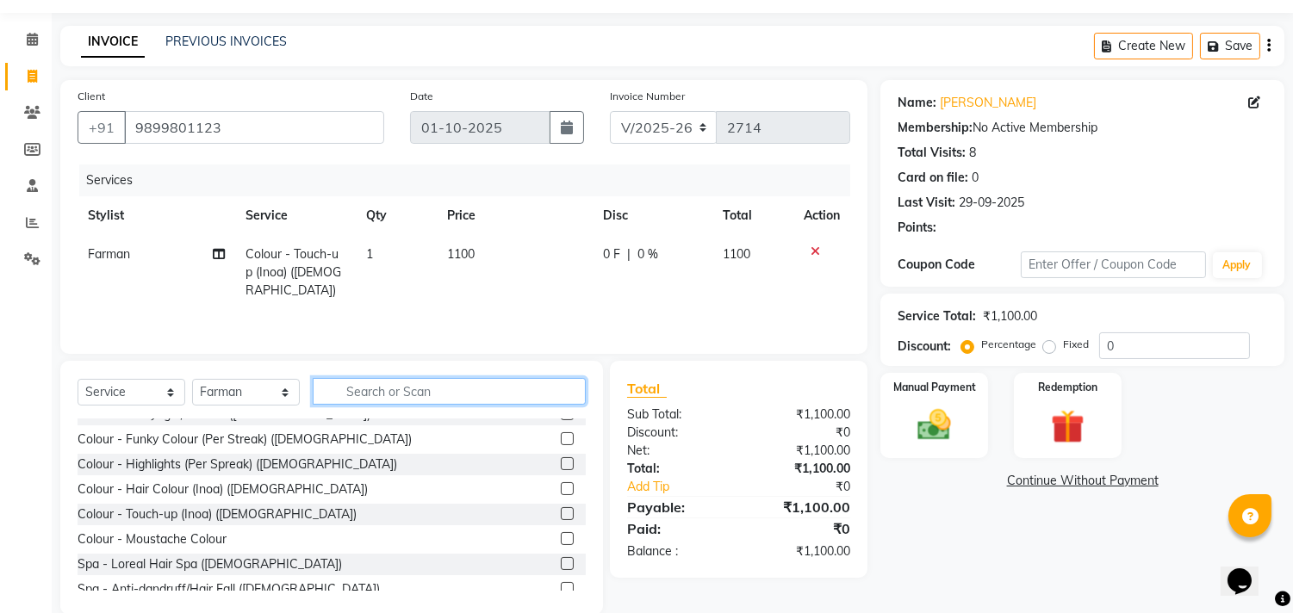
scroll to position [76, 0]
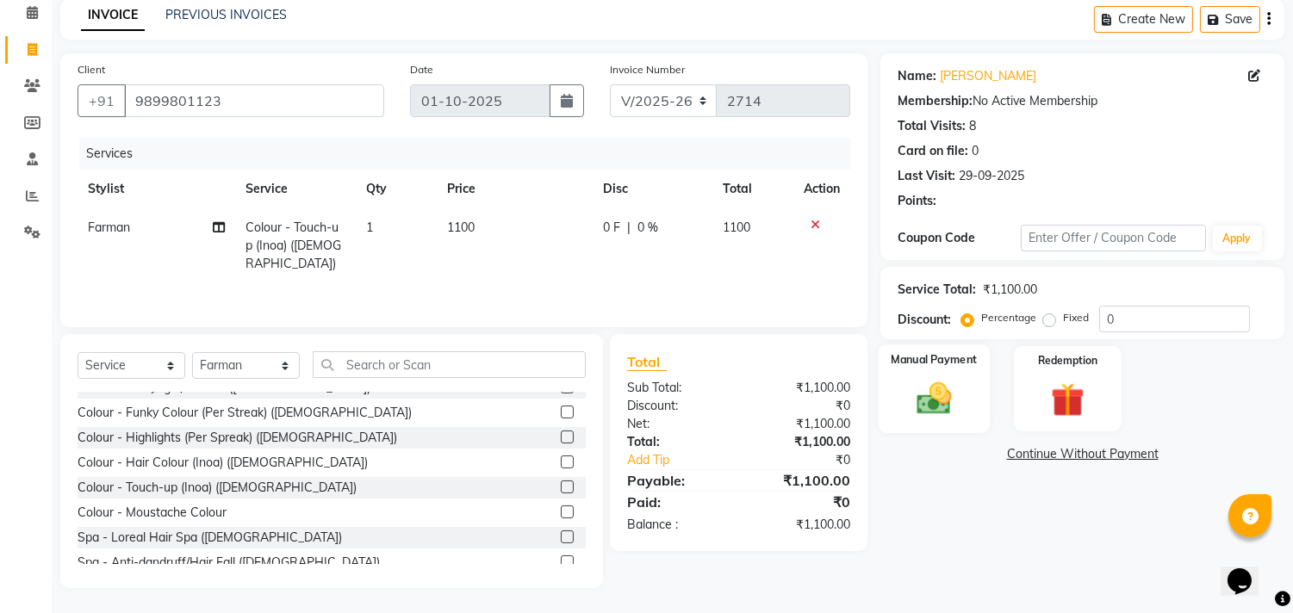
click at [926, 416] on img at bounding box center [934, 399] width 57 height 40
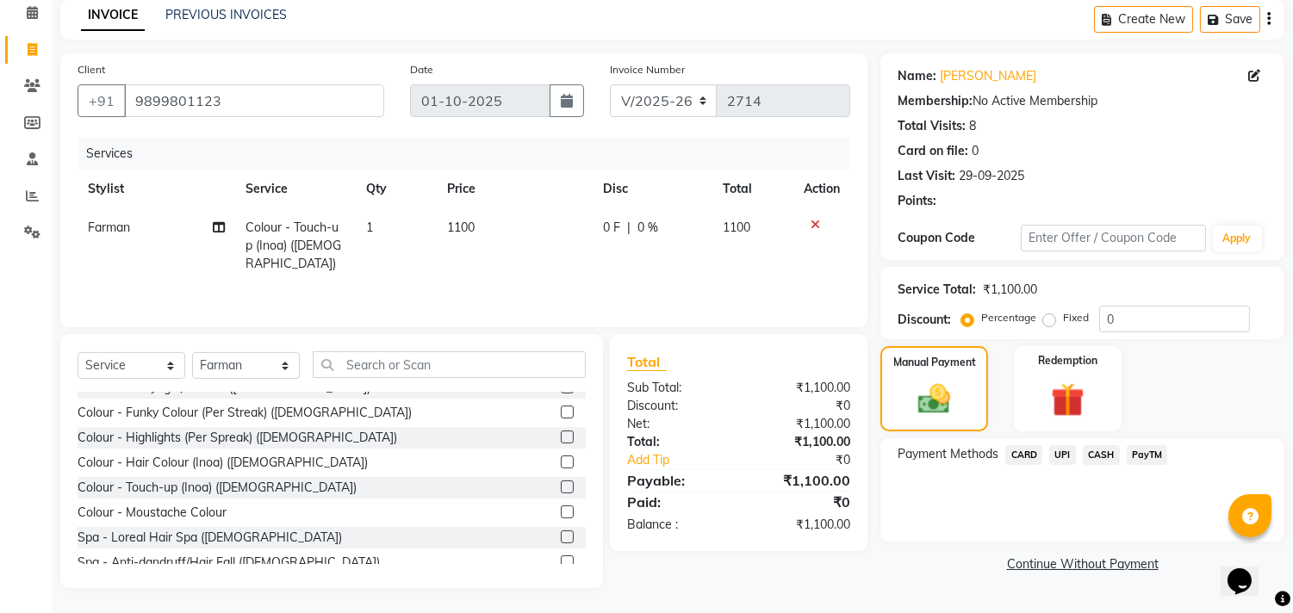
click at [1058, 452] on span "UPI" at bounding box center [1062, 455] width 27 height 20
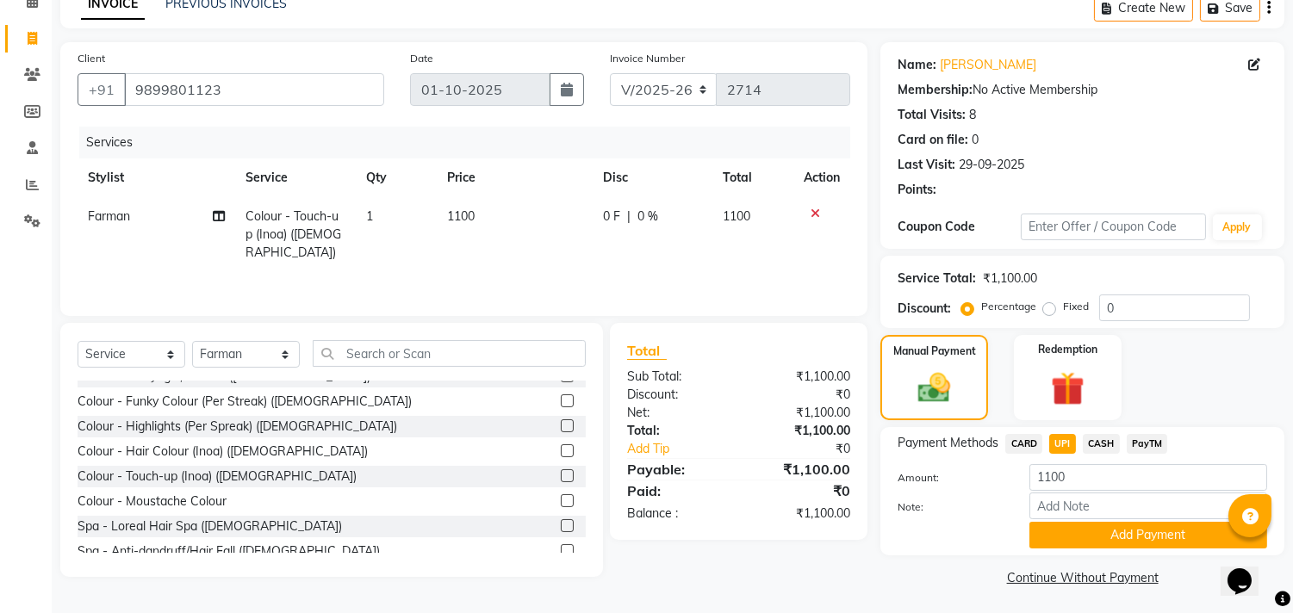
scroll to position [90, 0]
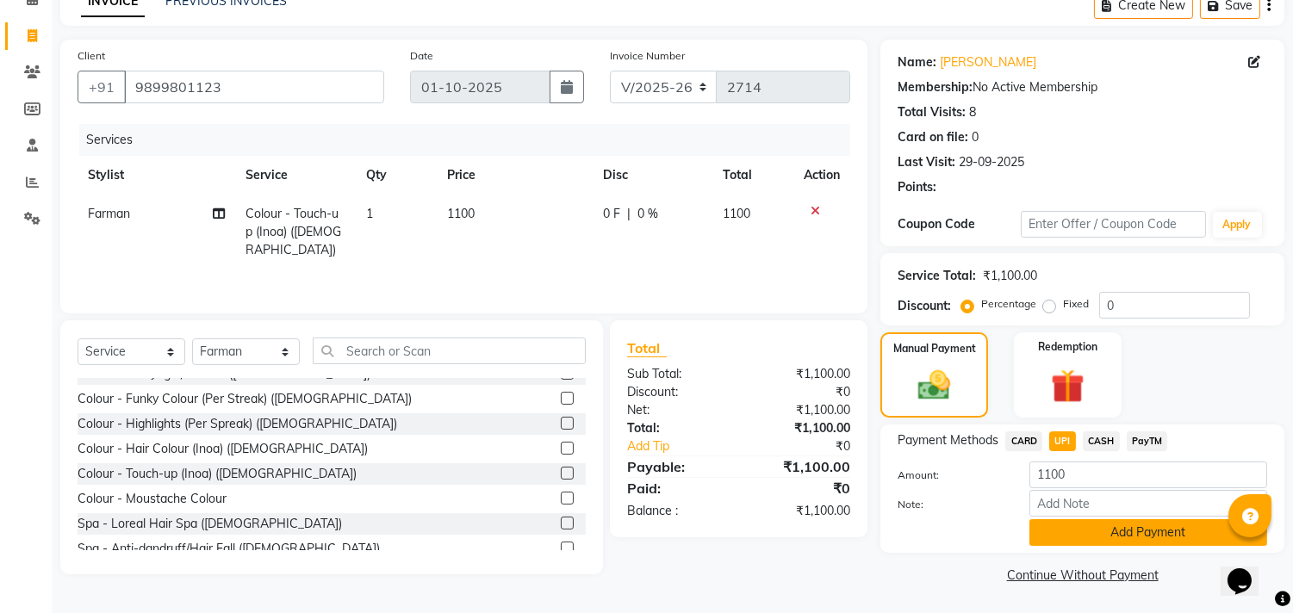
click at [1073, 532] on button "Add Payment" at bounding box center [1148, 532] width 238 height 27
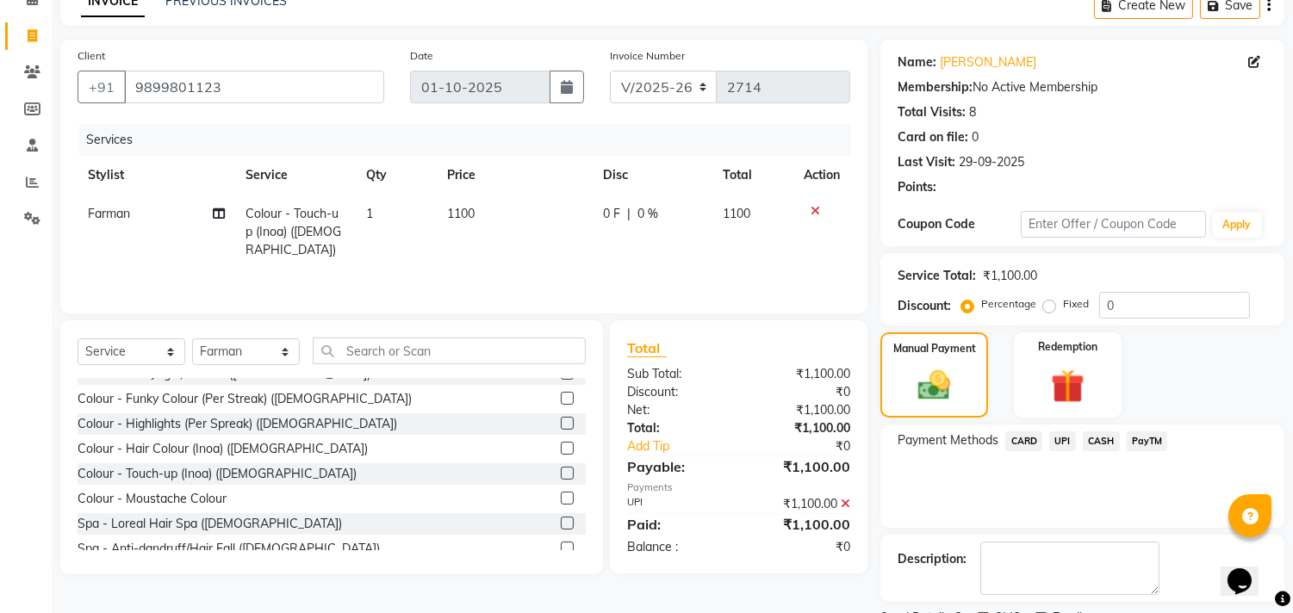
click at [1061, 438] on span "UPI" at bounding box center [1062, 442] width 27 height 20
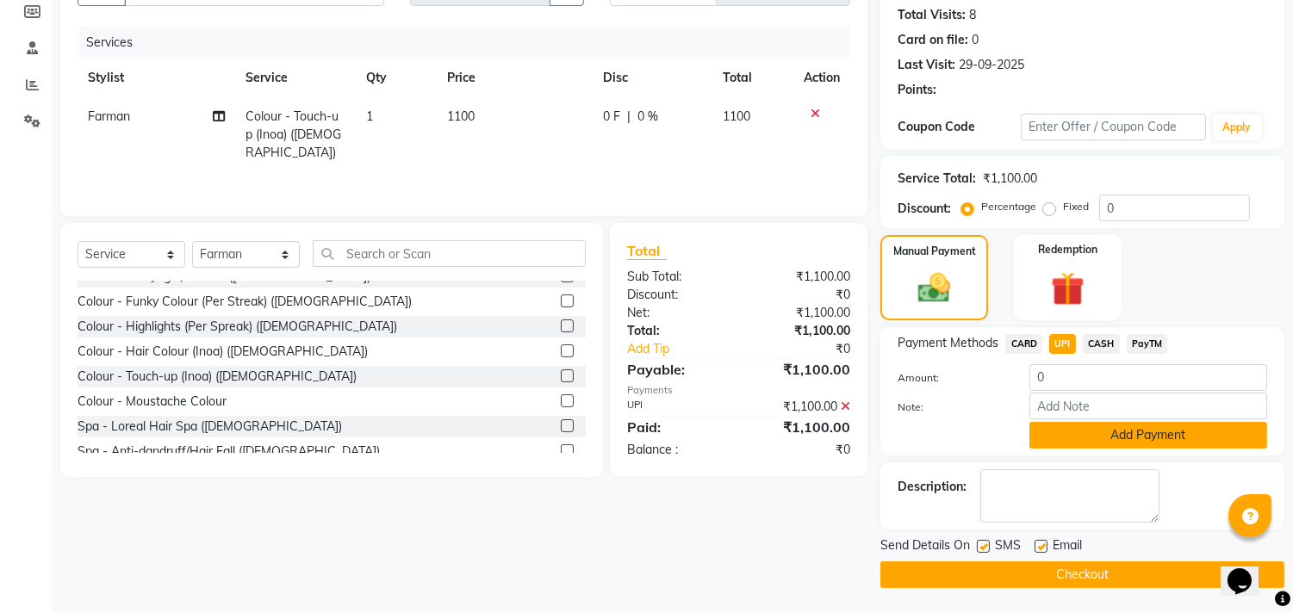
click at [1096, 435] on button "Add Payment" at bounding box center [1148, 435] width 238 height 27
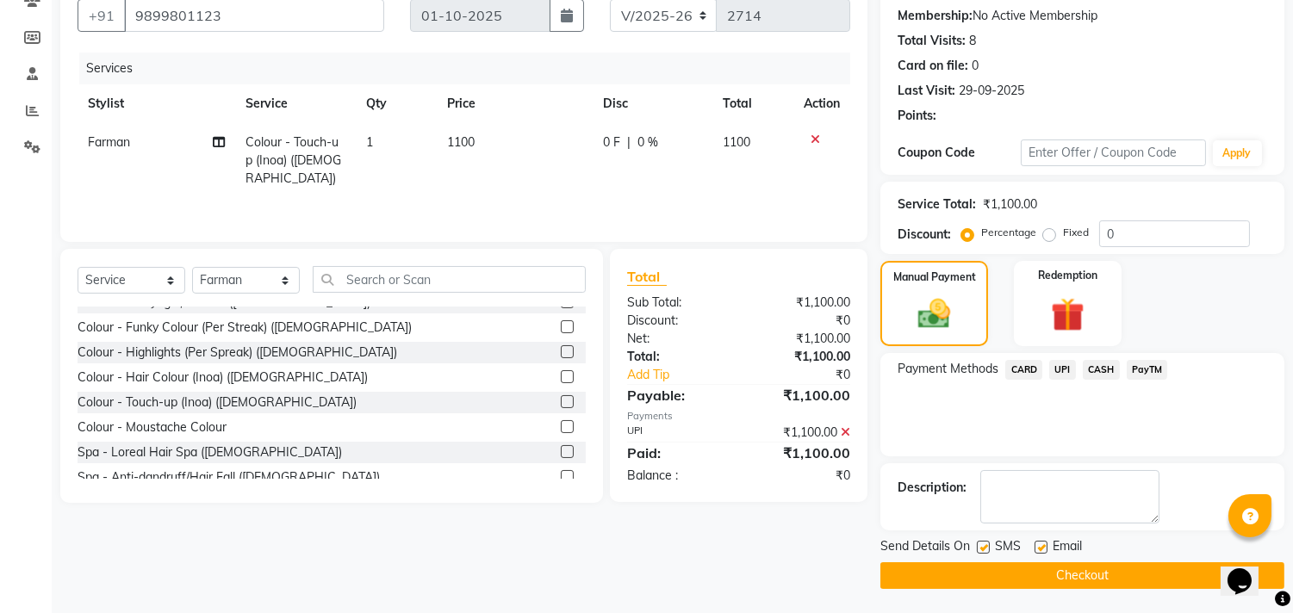
click at [985, 579] on button "Checkout" at bounding box center [1082, 576] width 404 height 27
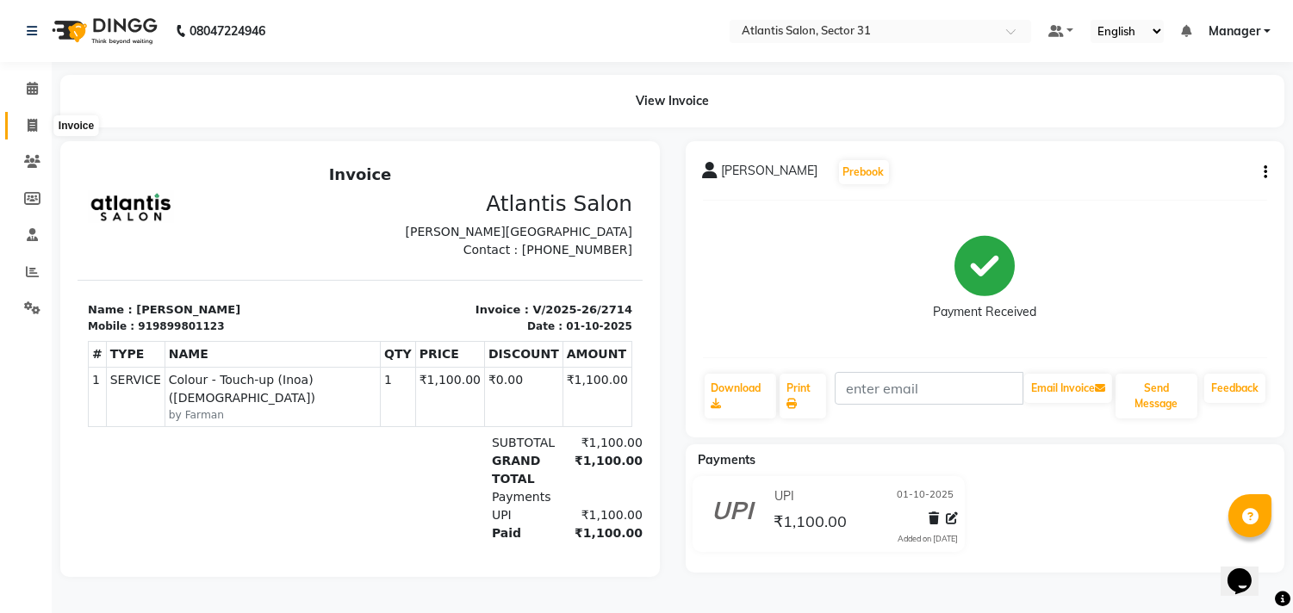
click at [30, 129] on icon at bounding box center [32, 125] width 9 height 13
select select "service"
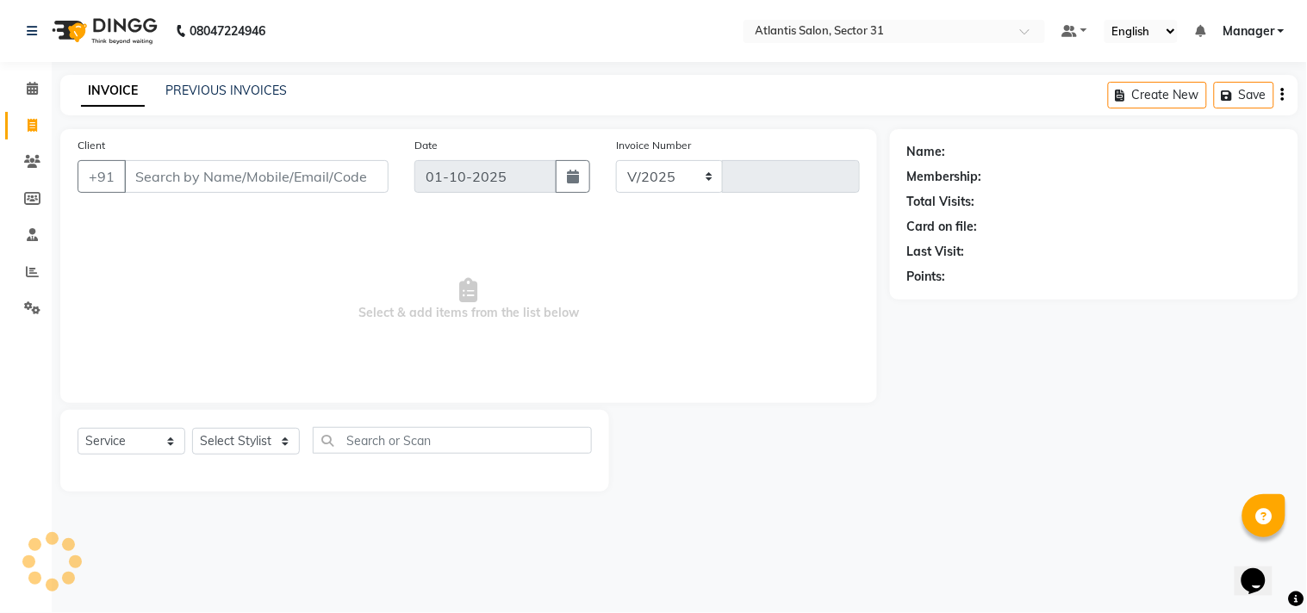
select select "4391"
type input "2715"
click at [333, 176] on input "Client" at bounding box center [256, 176] width 264 height 33
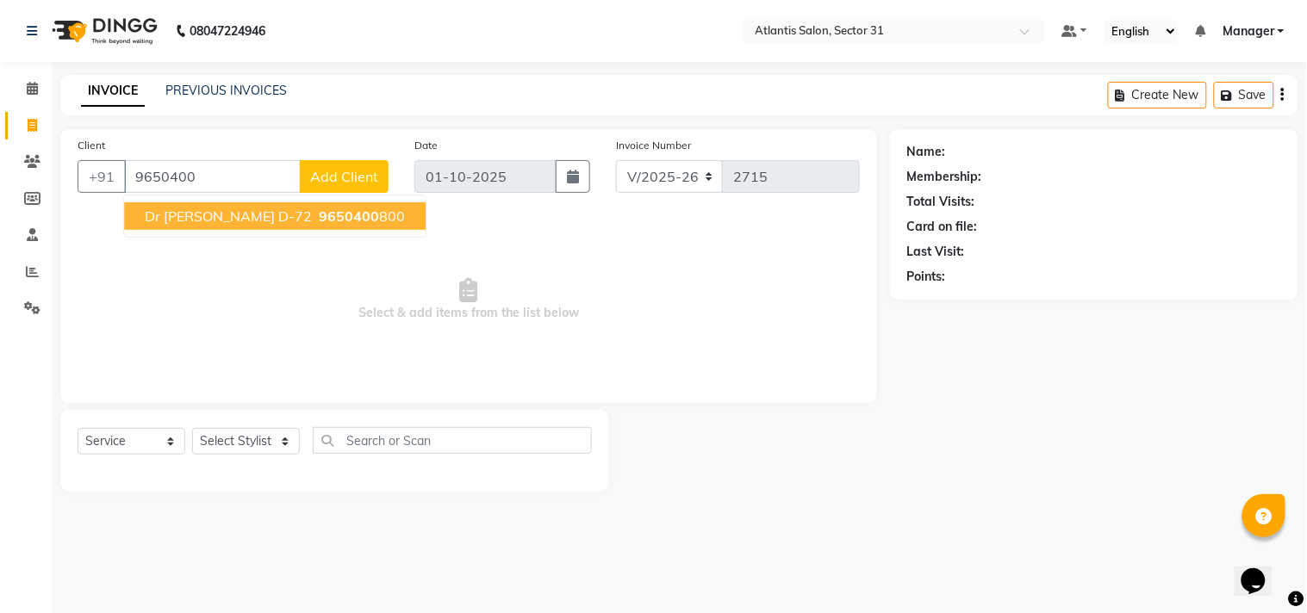
click at [319, 215] on span "9650400" at bounding box center [349, 216] width 60 height 17
type input "9650400800"
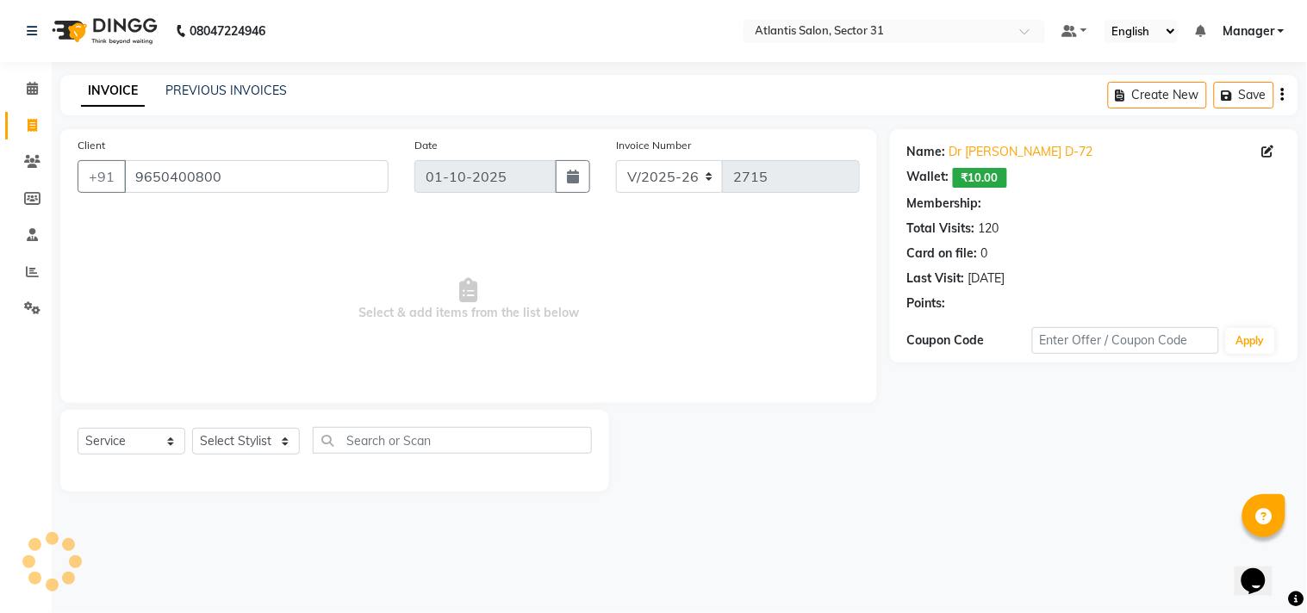
select select "1: Object"
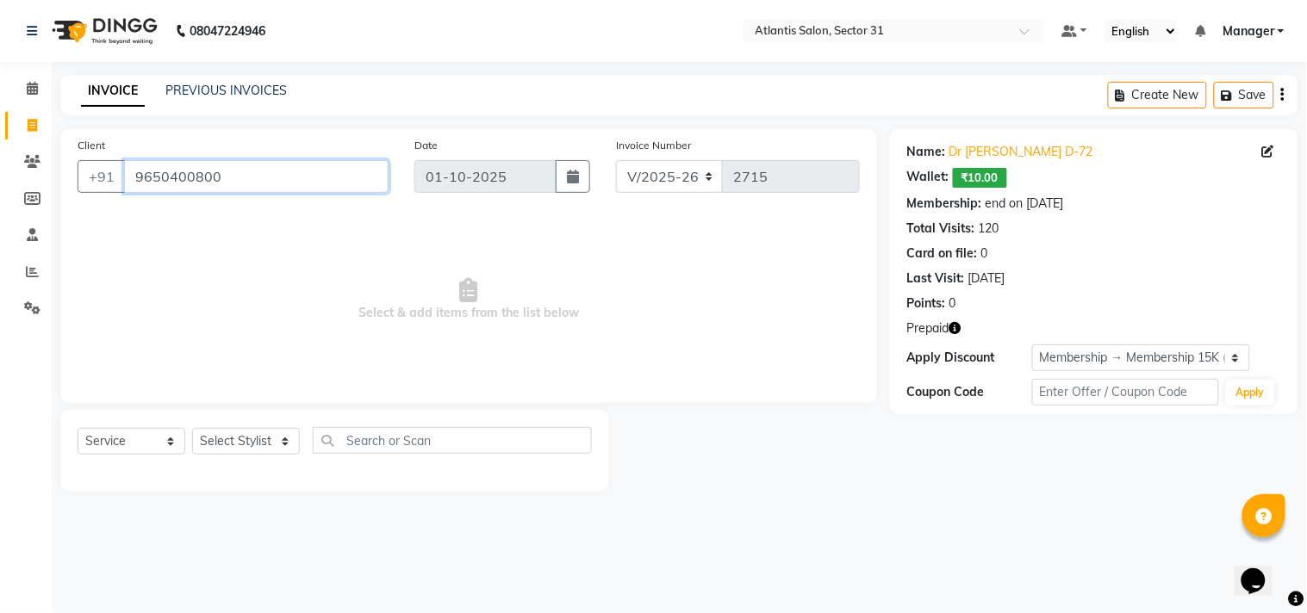
click at [239, 170] on input "9650400800" at bounding box center [256, 176] width 264 height 33
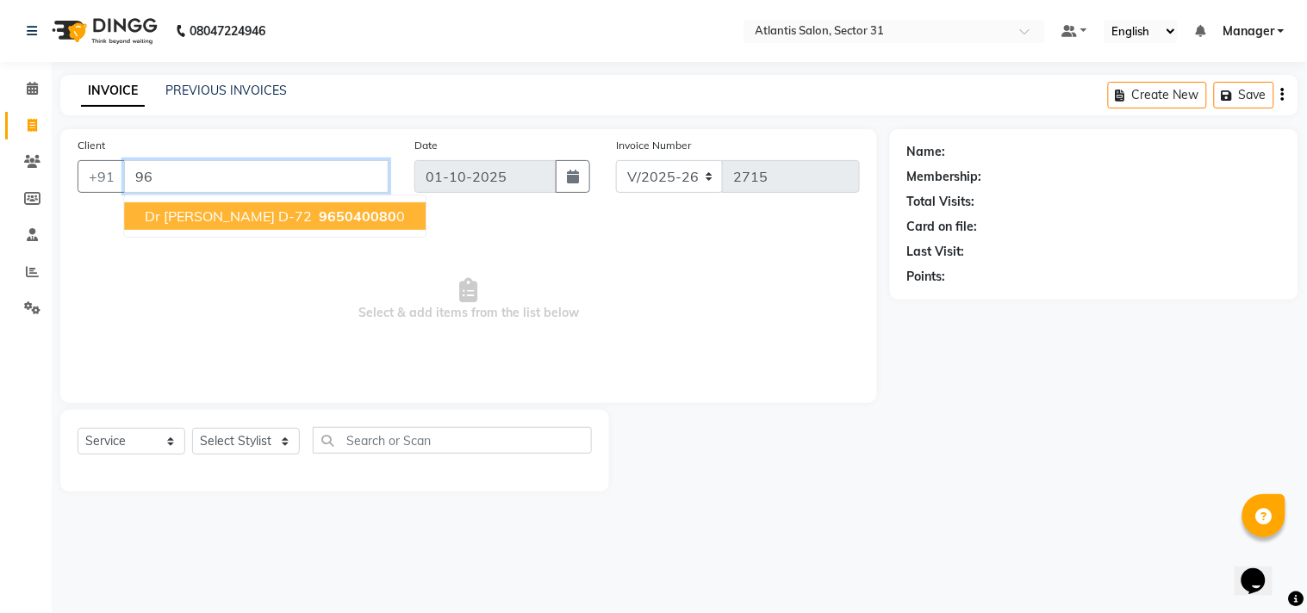
type input "9"
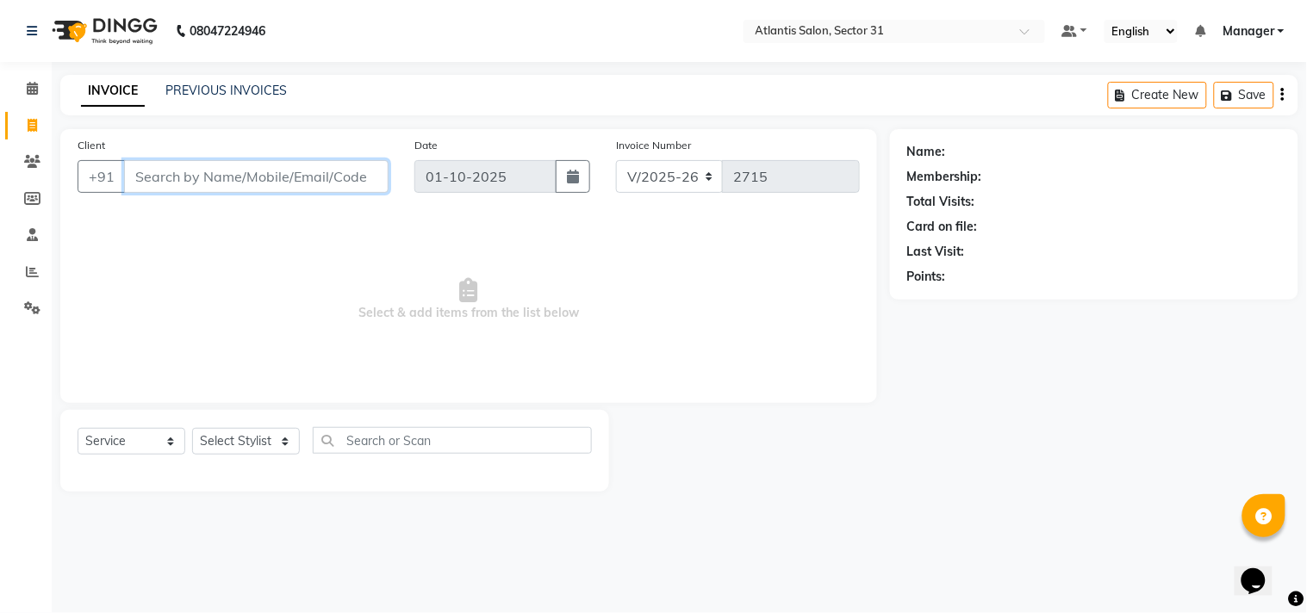
paste input "8879492701"
type input "8879492701"
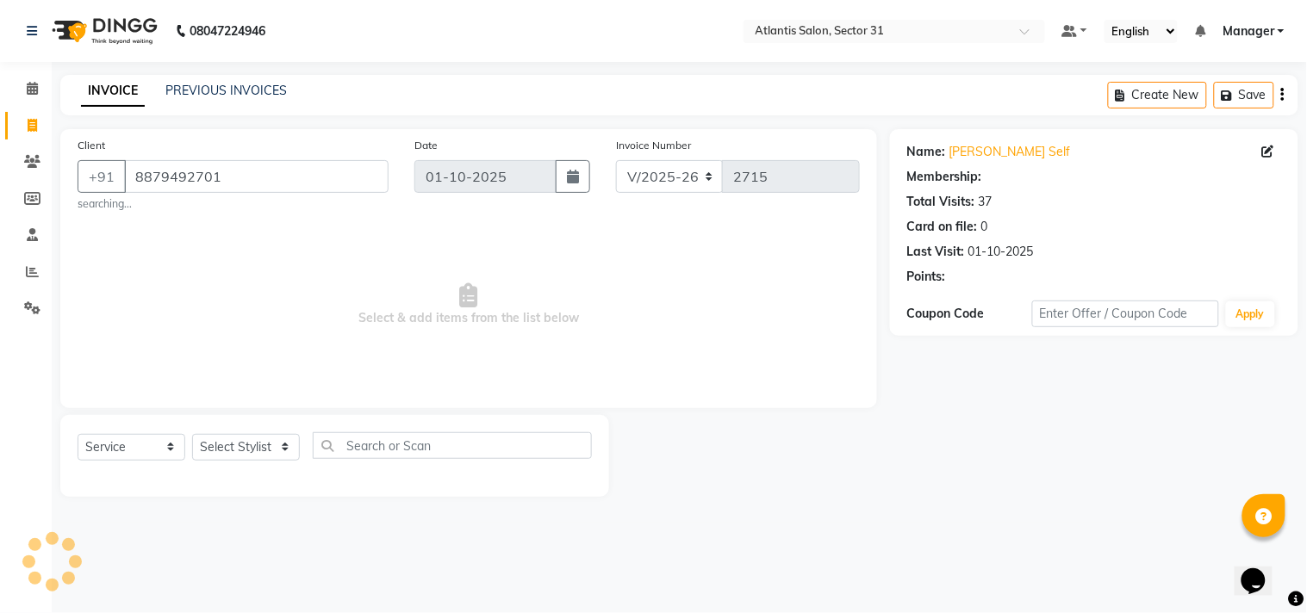
select select "1: Object"
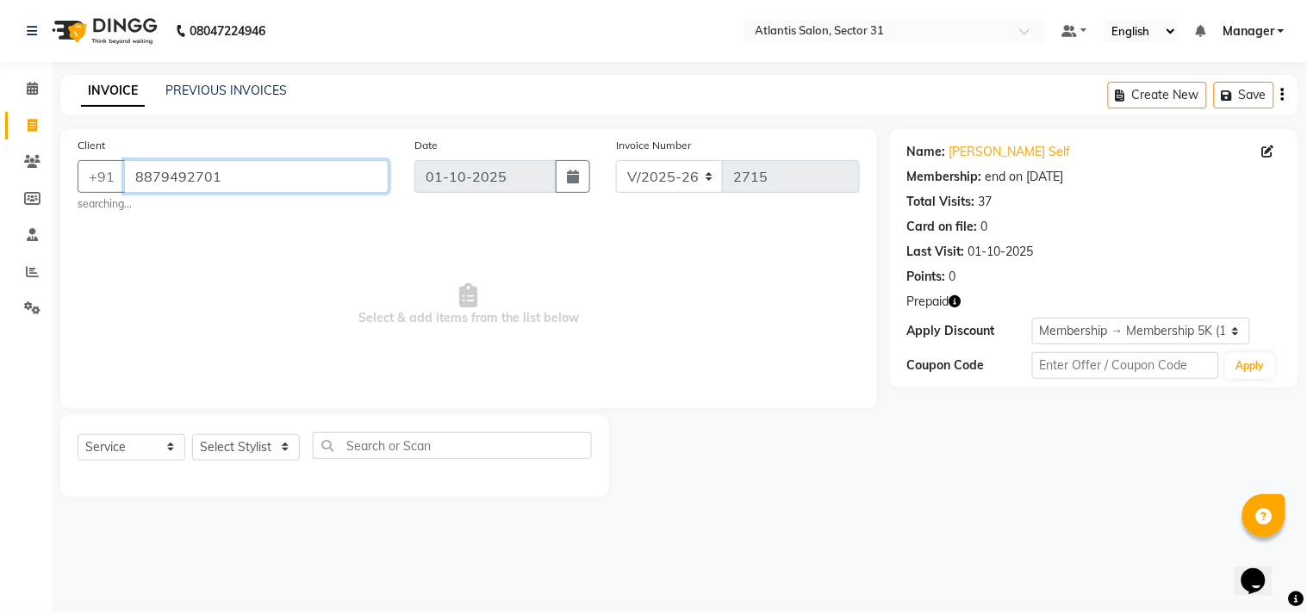
click at [253, 192] on input "8879492701" at bounding box center [256, 176] width 264 height 33
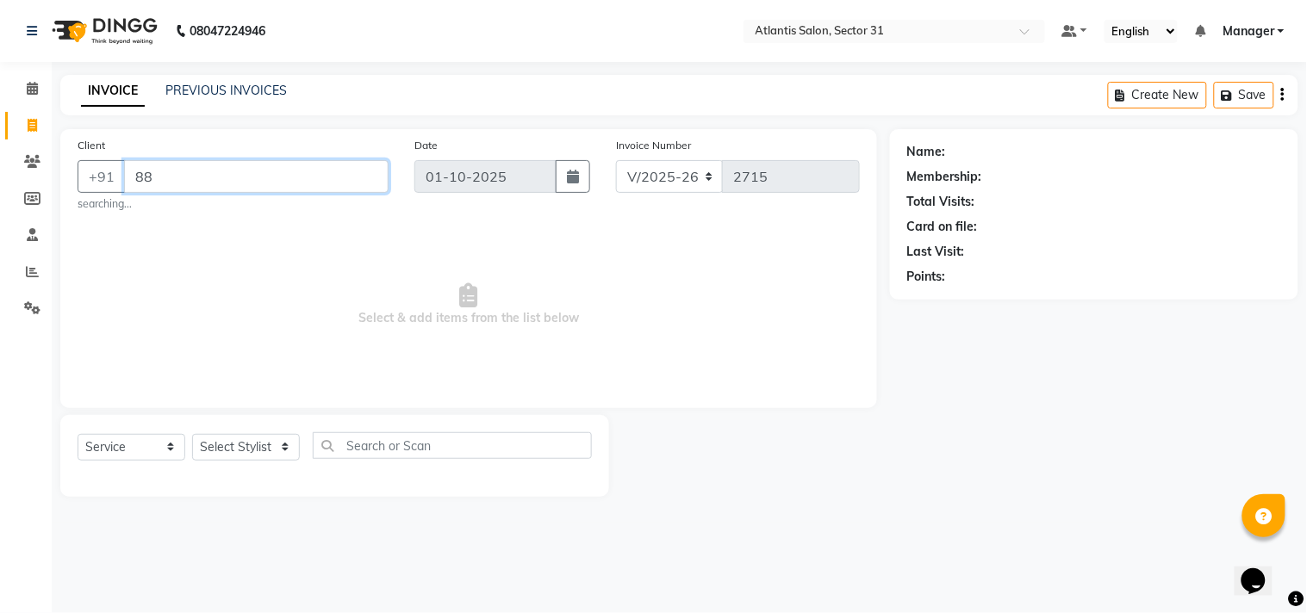
type input "8"
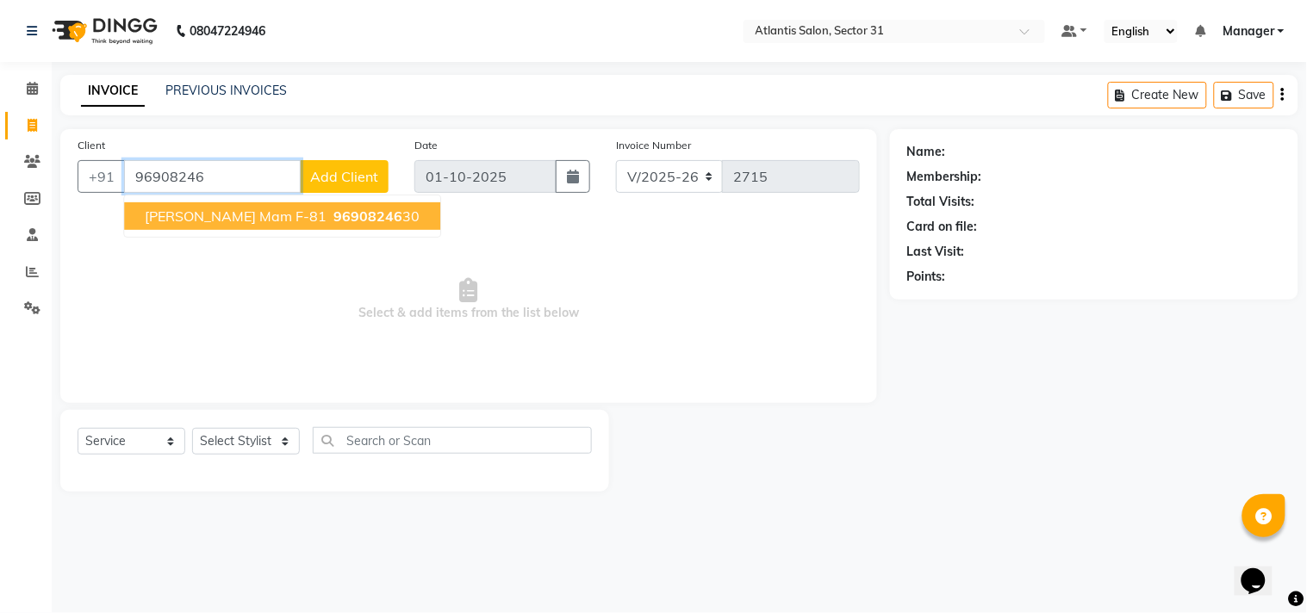
click at [262, 214] on button "[PERSON_NAME] mam F-81 96908246 30" at bounding box center [282, 216] width 316 height 28
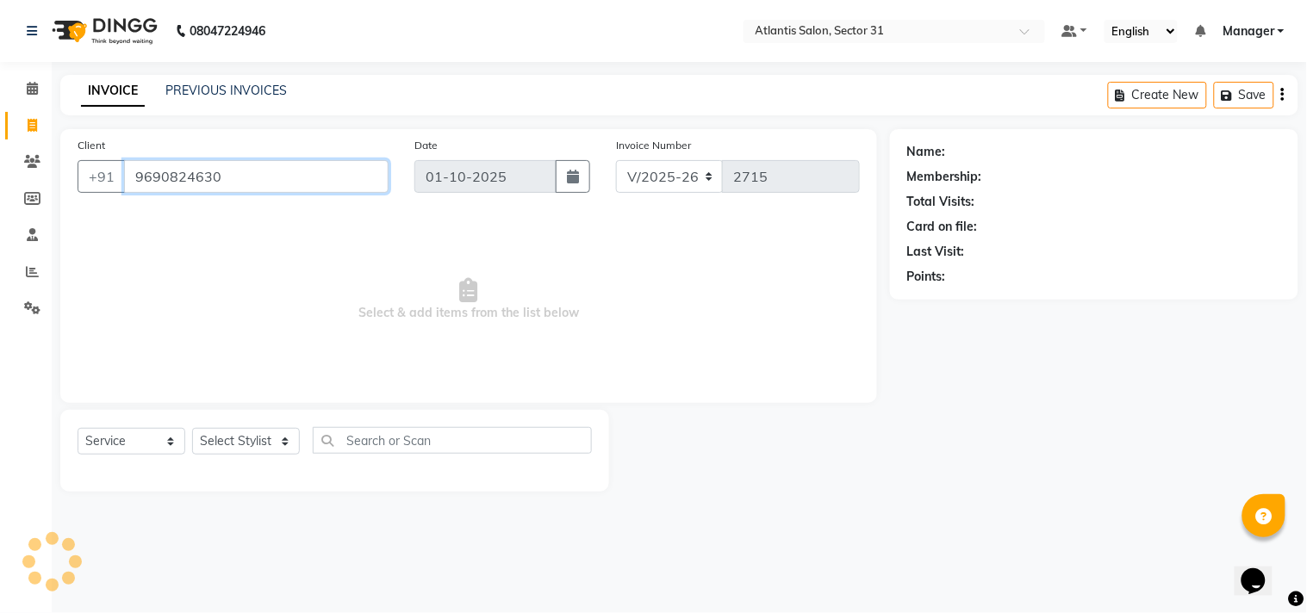
type input "9690824630"
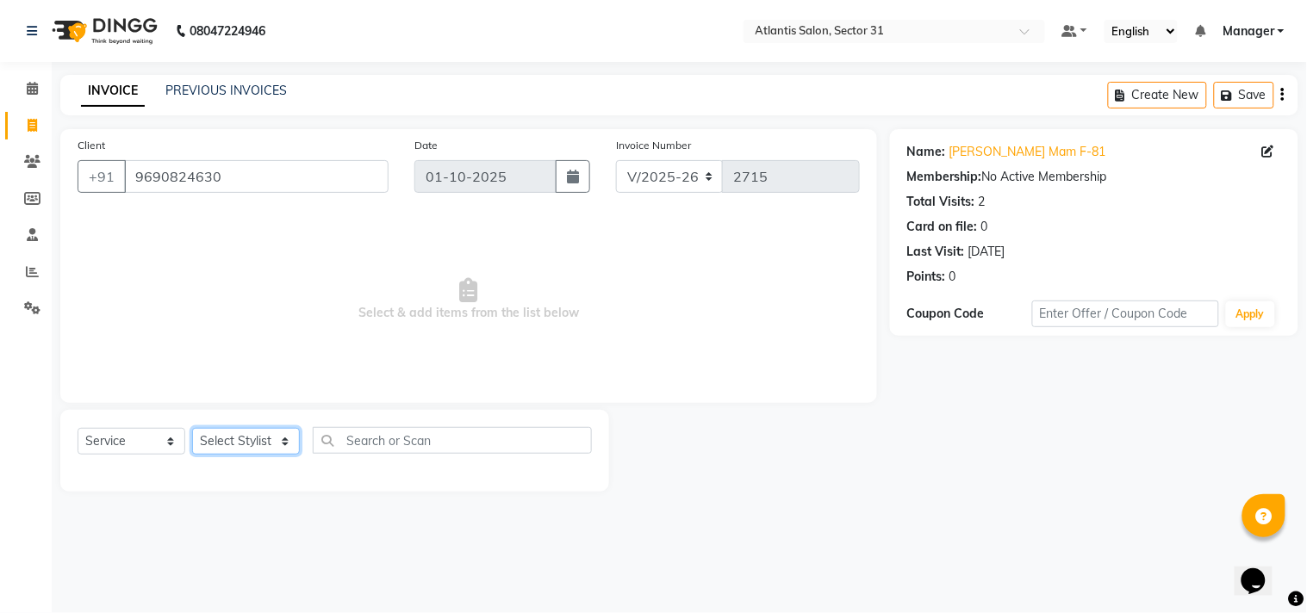
click at [271, 437] on select "Select Stylist [PERSON_NAME] [PERSON_NAME] Kavita Manager Staff 31 Staff ILD [P…" at bounding box center [246, 441] width 108 height 27
select select "82225"
click at [192, 429] on select "Select Stylist [PERSON_NAME] [PERSON_NAME] Kavita Manager Staff 31 Staff ILD [P…" at bounding box center [246, 441] width 108 height 27
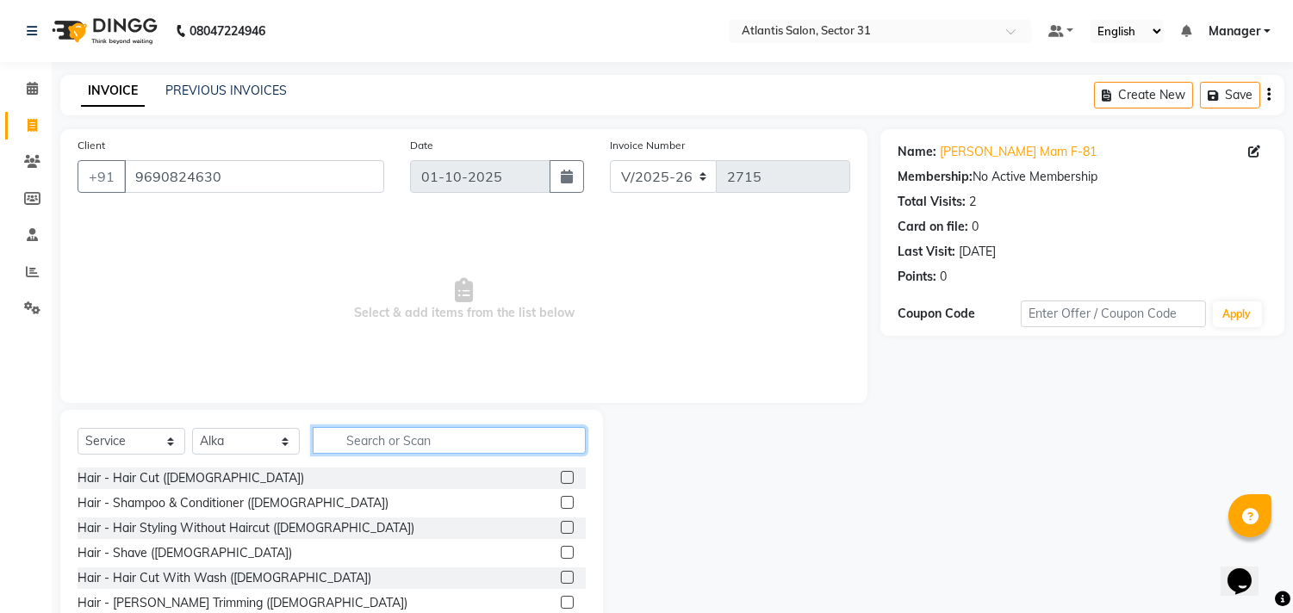
click at [459, 439] on input "text" at bounding box center [449, 440] width 273 height 27
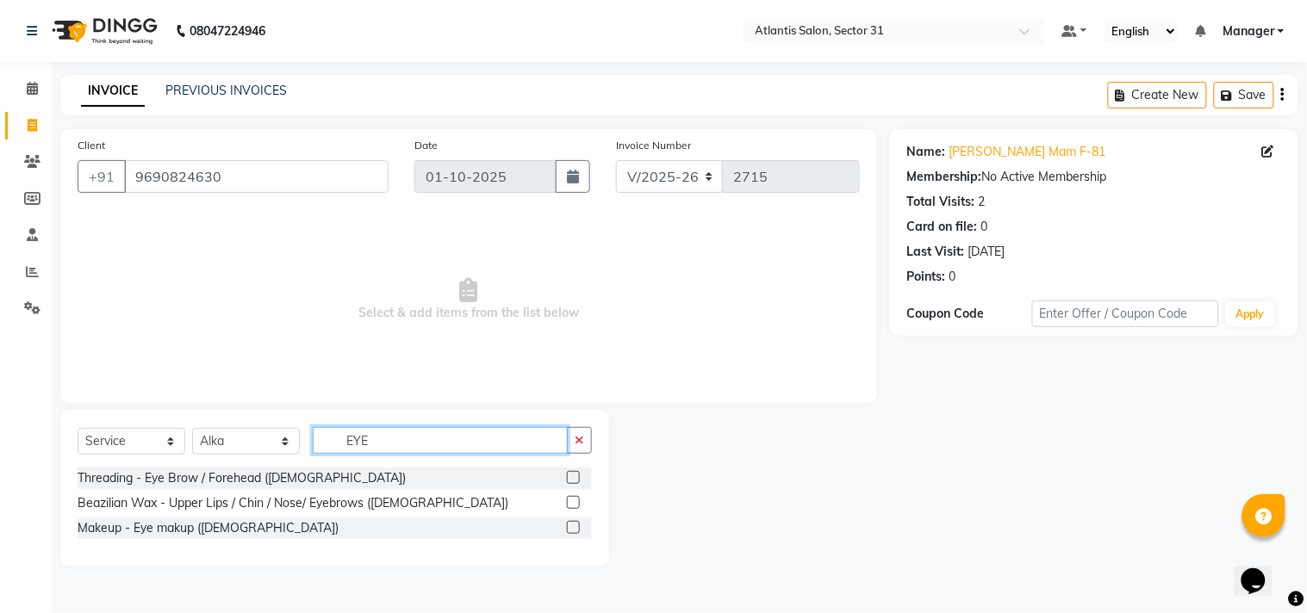
type input "EYE"
click at [572, 480] on label at bounding box center [573, 477] width 13 height 13
click at [572, 480] on input "checkbox" at bounding box center [572, 478] width 11 height 11
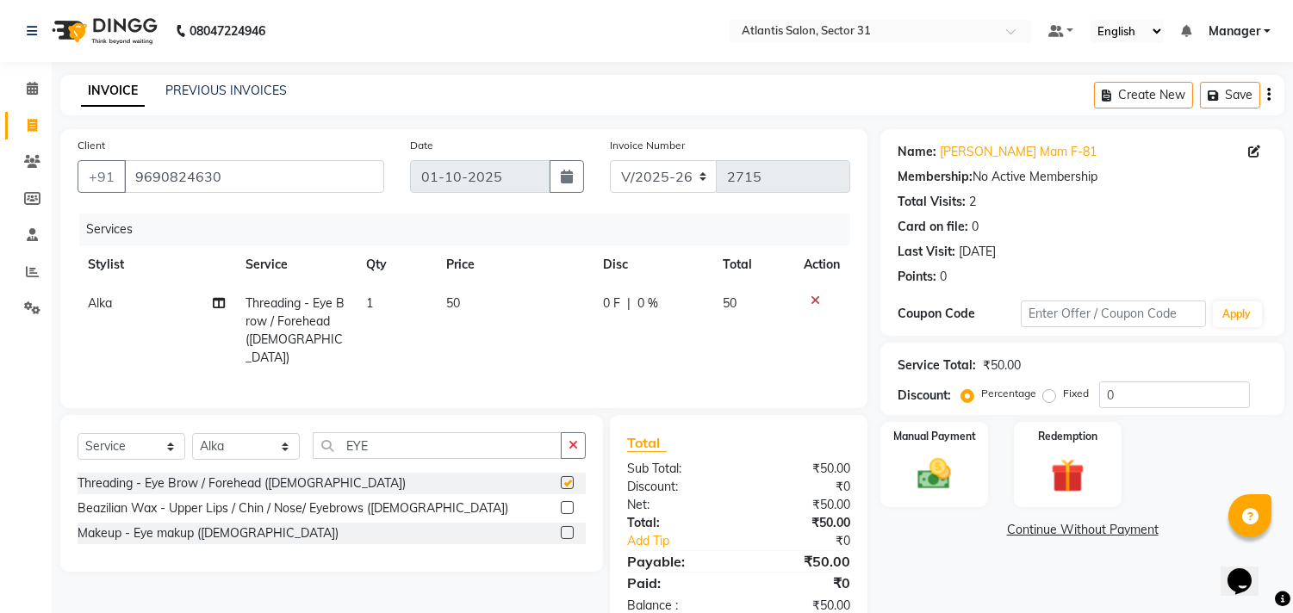
checkbox input "false"
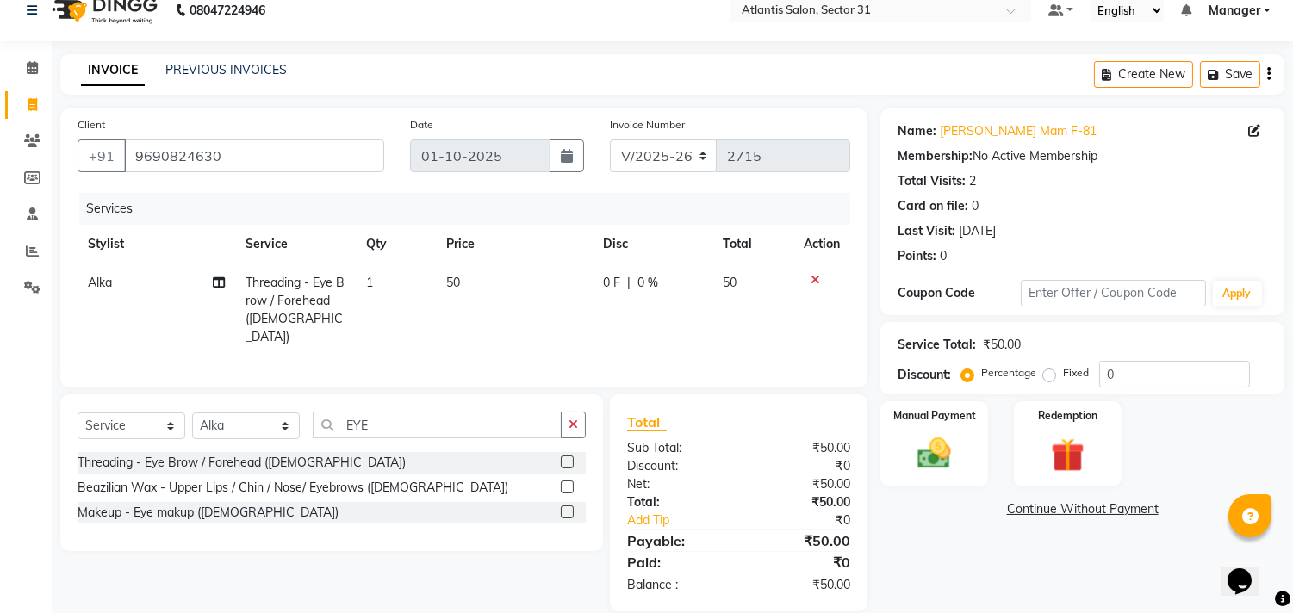
scroll to position [40, 0]
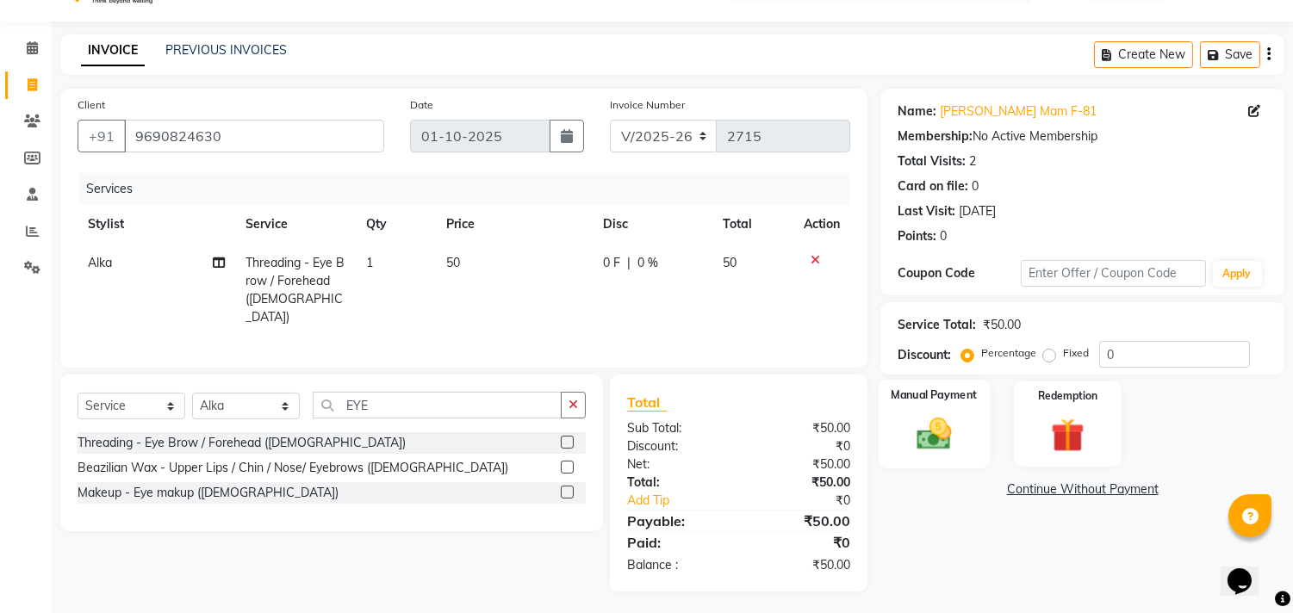
click at [936, 450] on img at bounding box center [934, 434] width 57 height 40
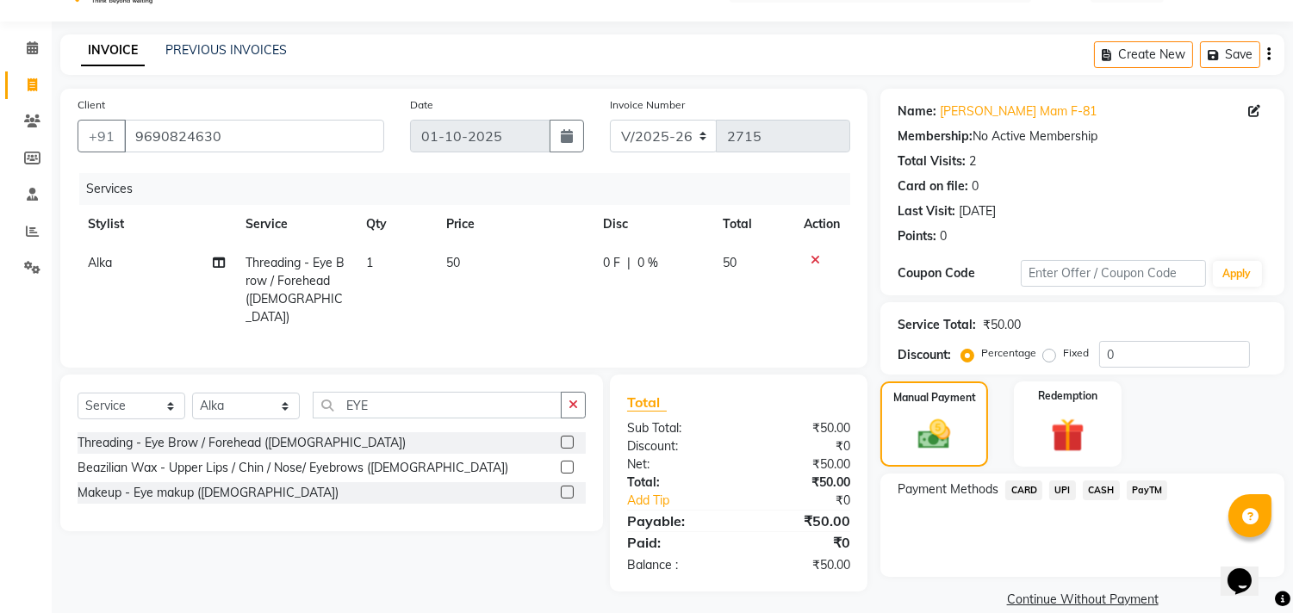
click at [1101, 488] on span "CASH" at bounding box center [1101, 491] width 37 height 20
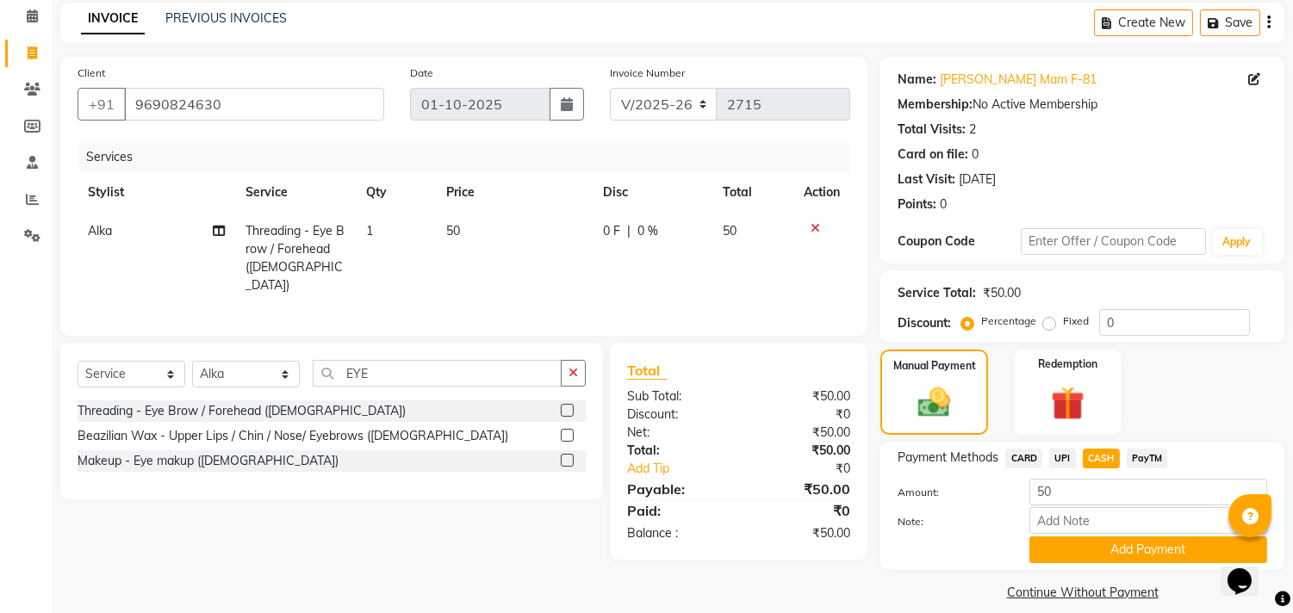
scroll to position [90, 0]
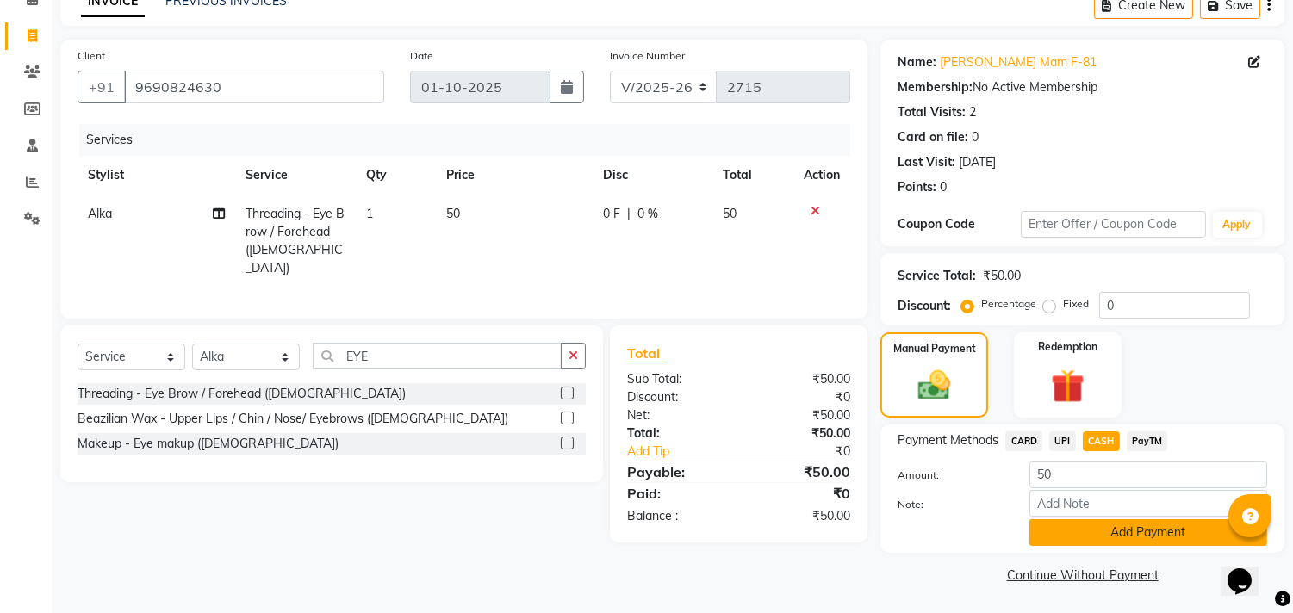
click at [1098, 538] on button "Add Payment" at bounding box center [1148, 532] width 238 height 27
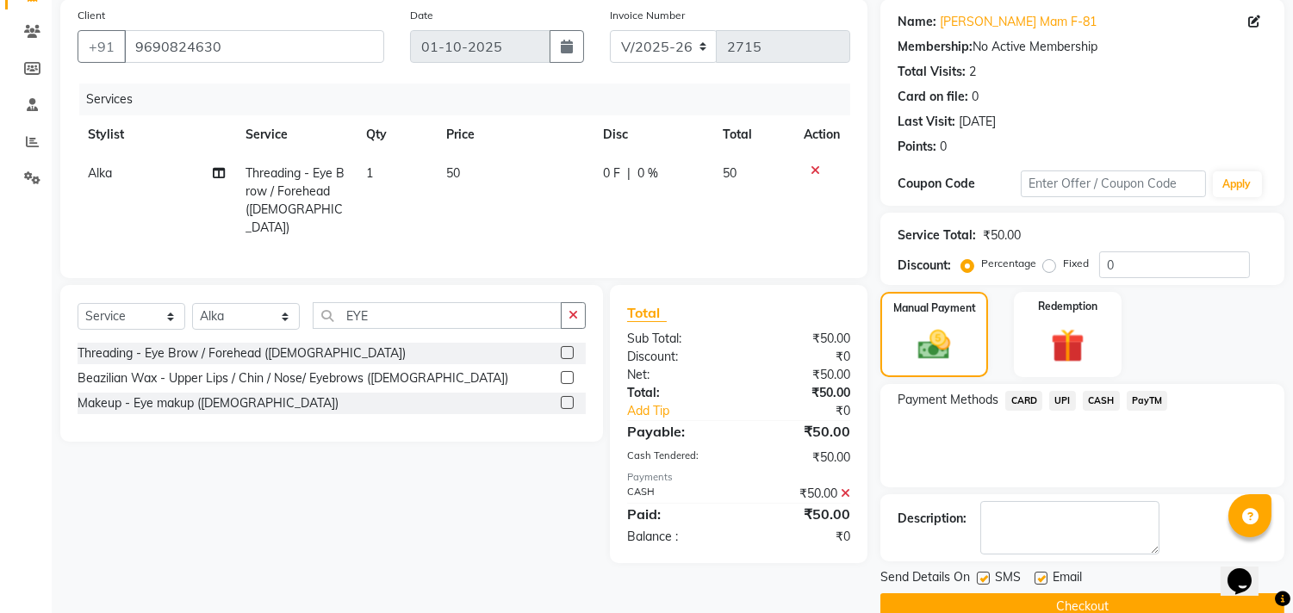
scroll to position [161, 0]
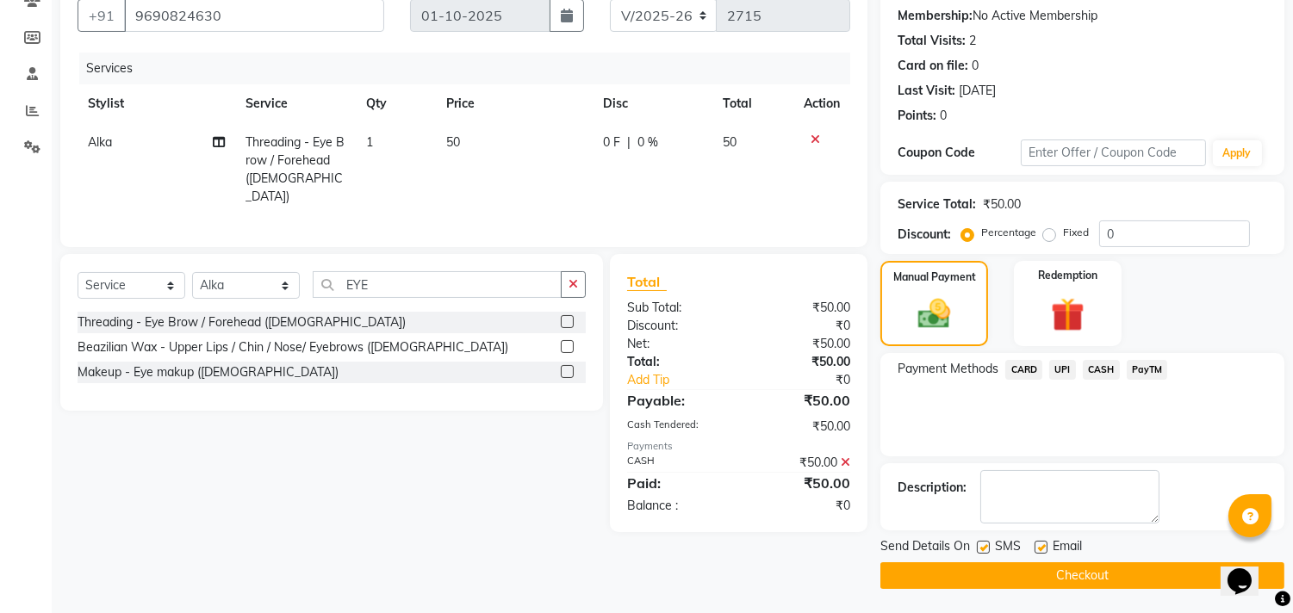
click at [1110, 370] on span "CASH" at bounding box center [1101, 370] width 37 height 20
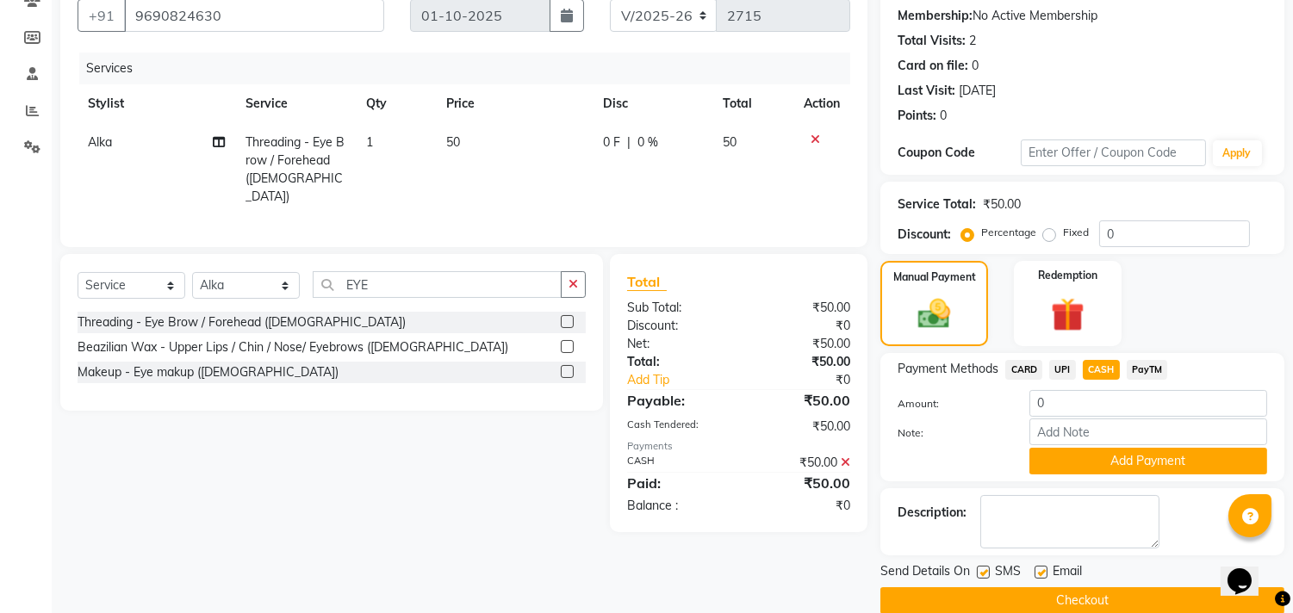
click at [998, 443] on div "Note:" at bounding box center [1082, 433] width 395 height 29
click at [501, 522] on div "Select Service Product Membership Package Voucher Prepaid Gift Card Select Styl…" at bounding box center [325, 393] width 556 height 278
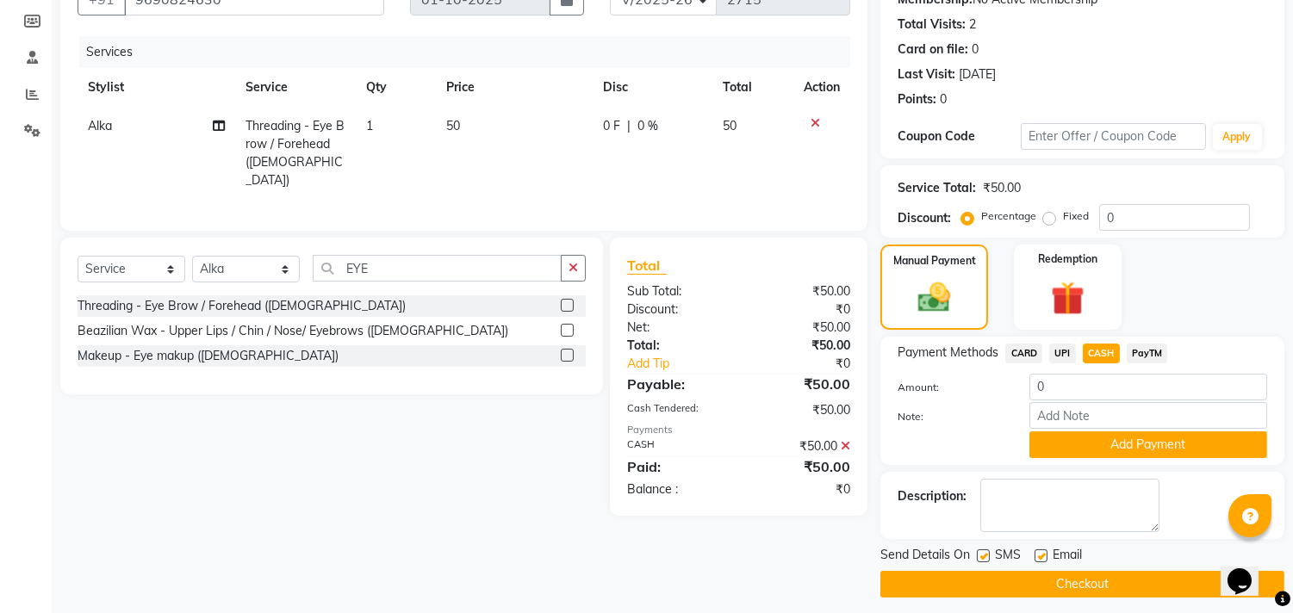
scroll to position [187, 0]
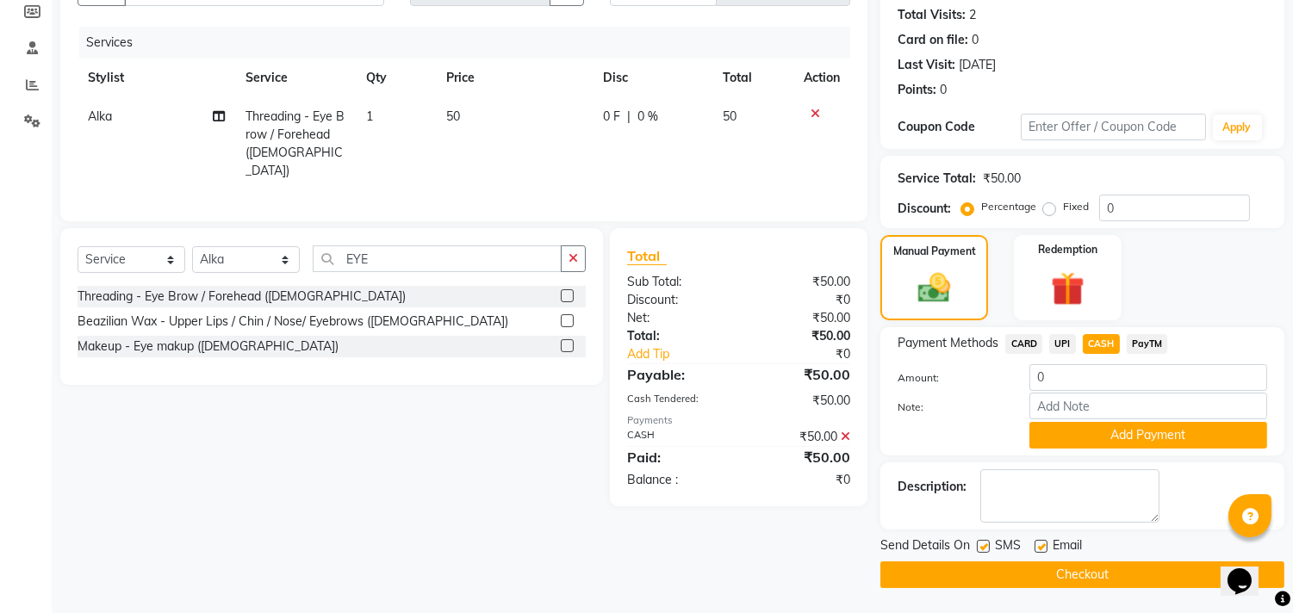
click at [1158, 577] on button "Checkout" at bounding box center [1082, 575] width 404 height 27
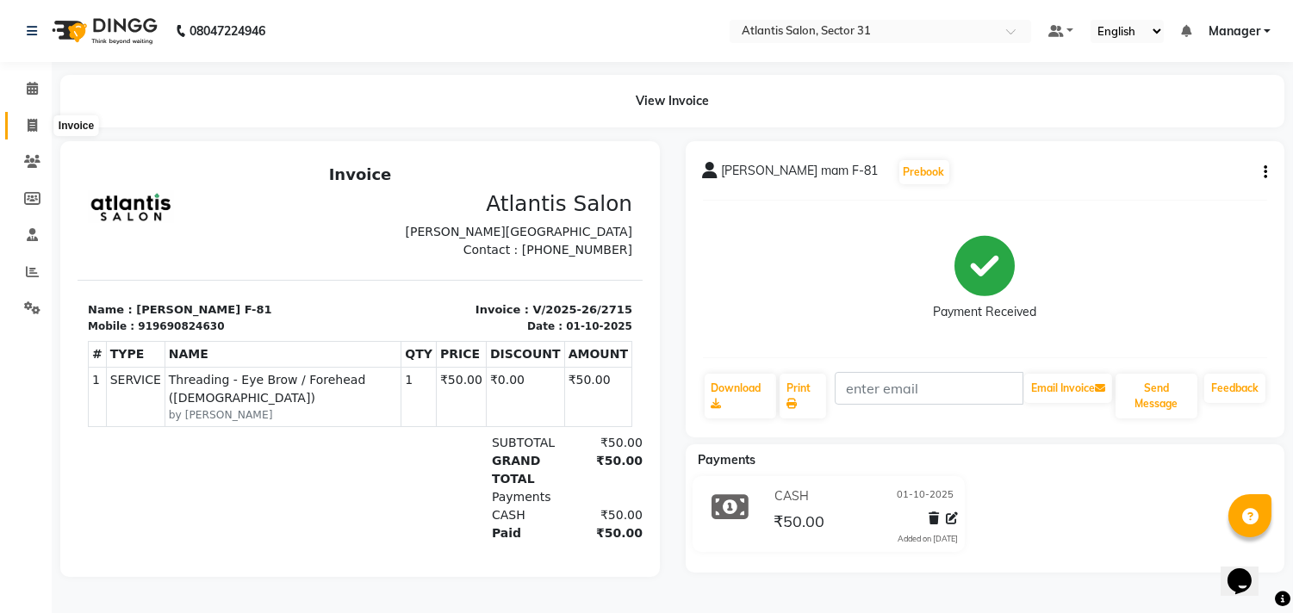
click at [20, 127] on span at bounding box center [32, 126] width 30 height 20
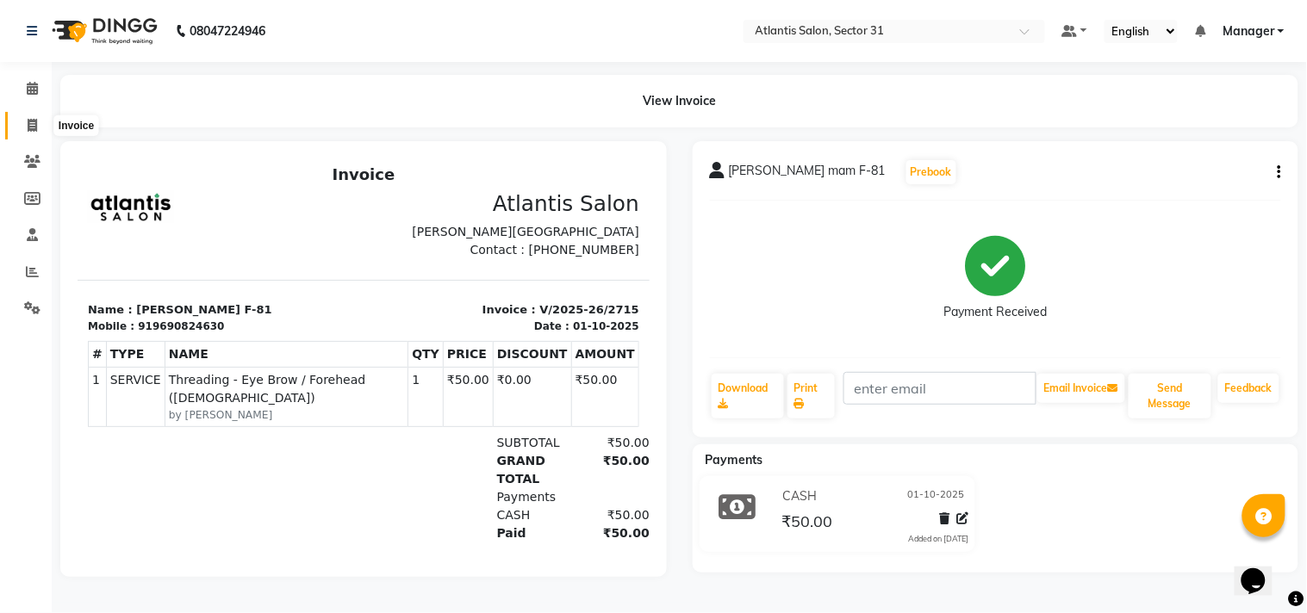
select select "service"
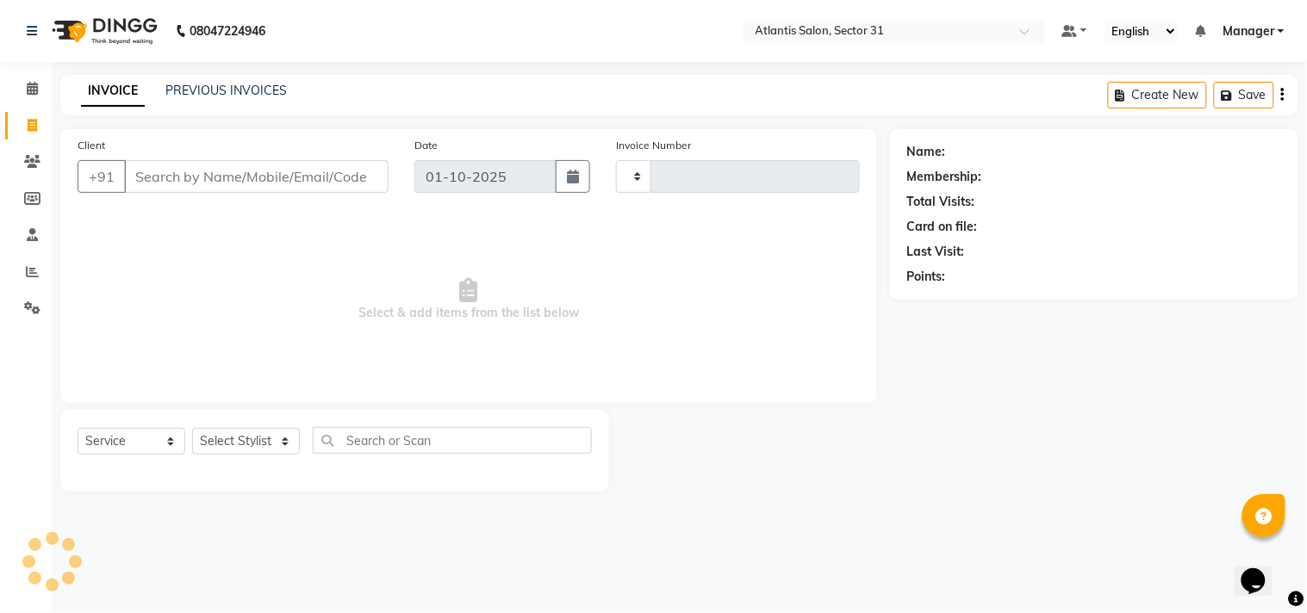
type input "2716"
select select "4391"
click at [259, 182] on input "Client" at bounding box center [256, 176] width 264 height 33
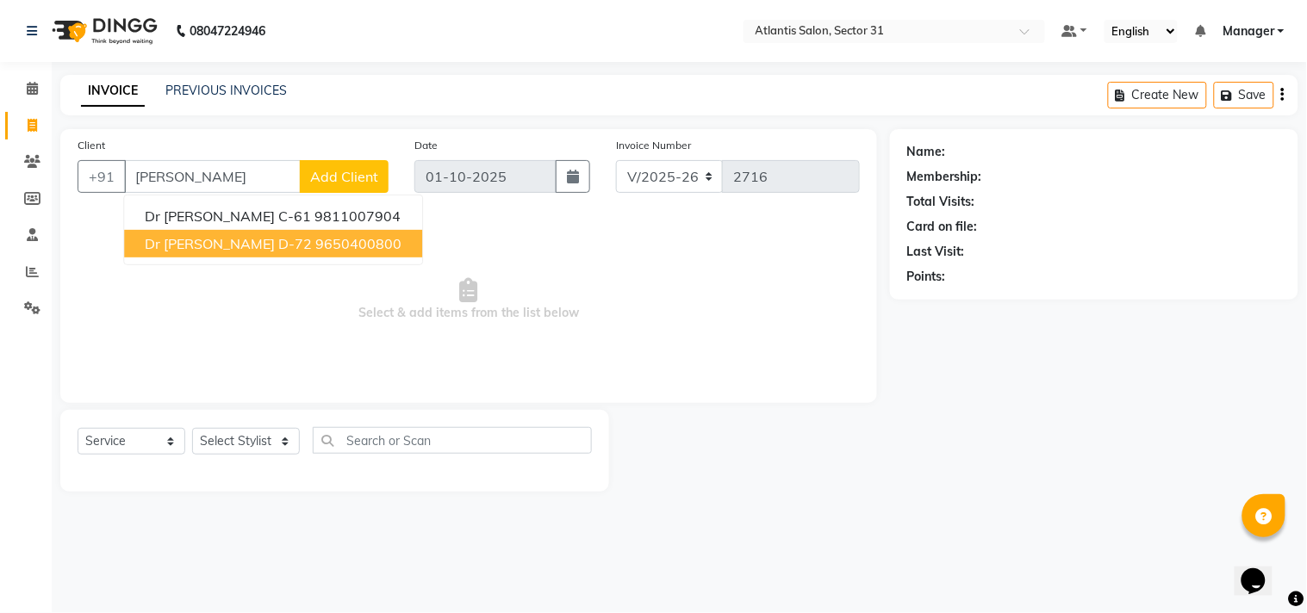
click at [350, 246] on ngb-highlight "9650400800" at bounding box center [358, 243] width 86 height 17
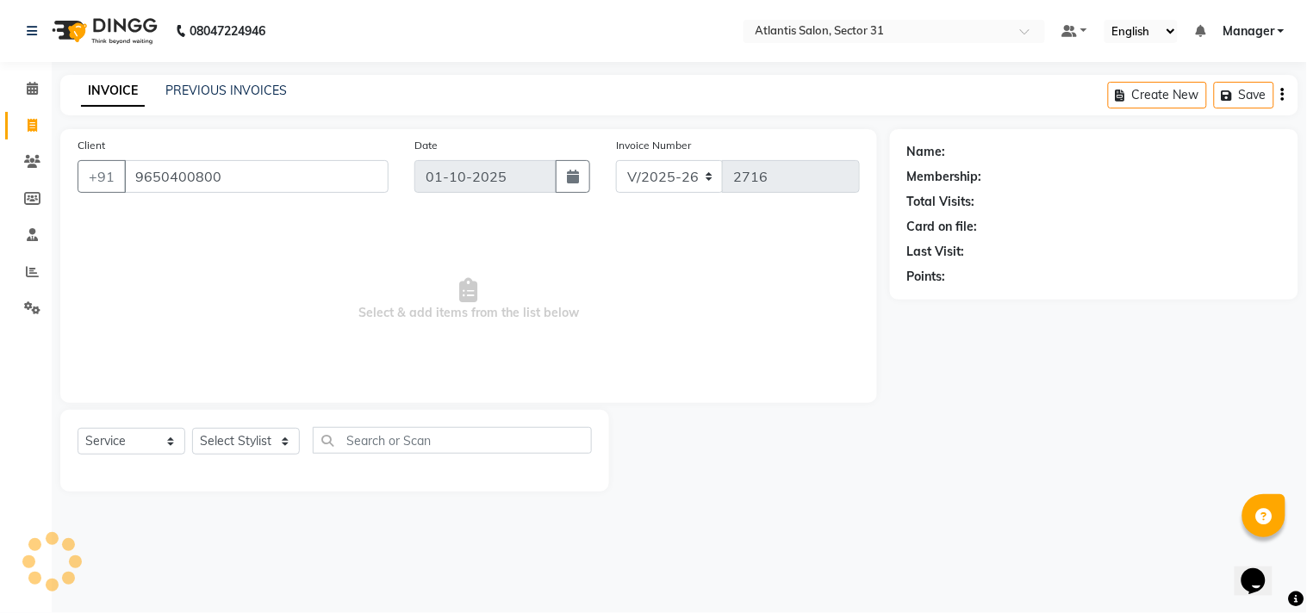
type input "9650400800"
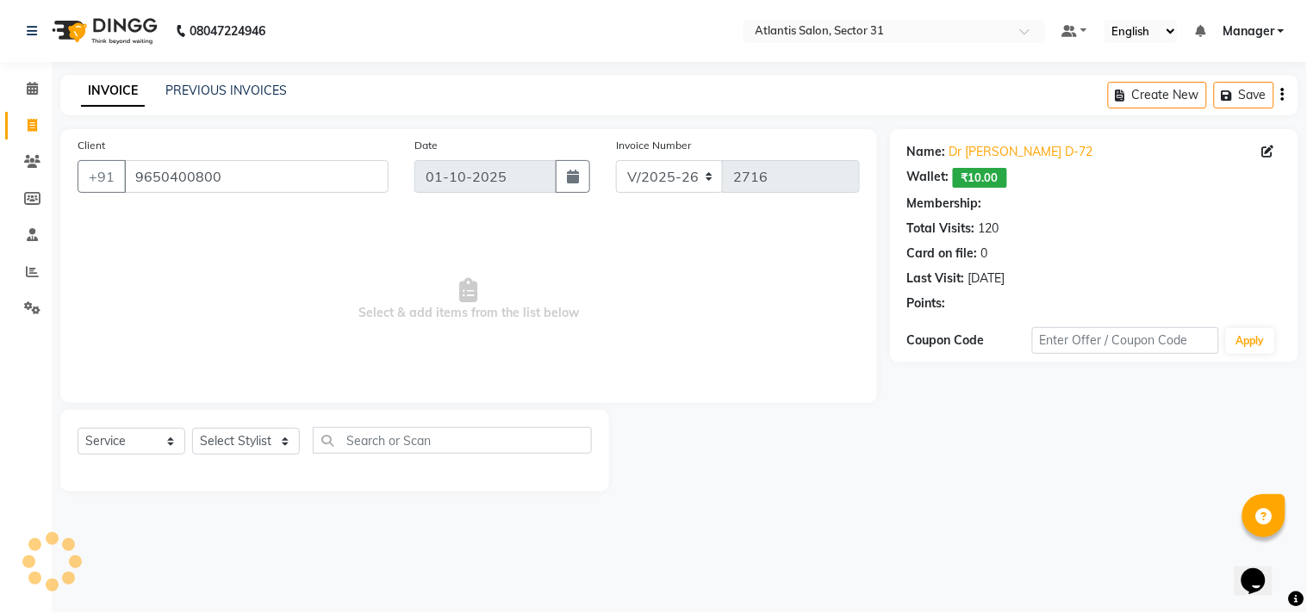
select select "1: Object"
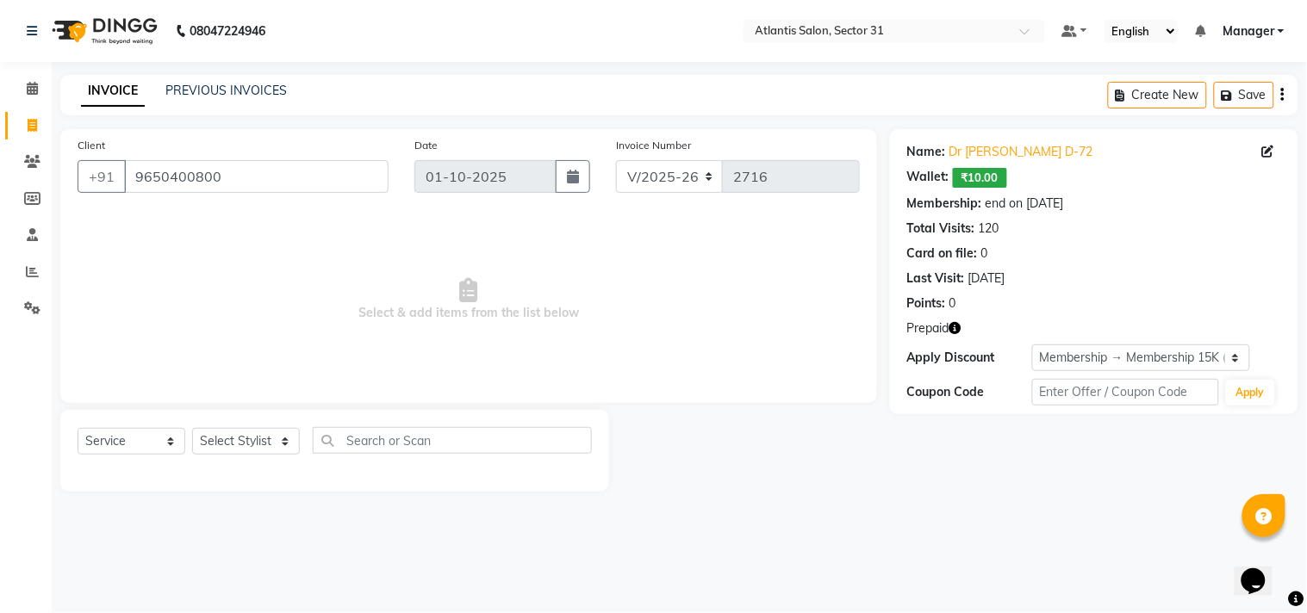
click at [952, 330] on icon "button" at bounding box center [955, 328] width 12 height 12
click at [838, 398] on div "Client [PHONE_NUMBER] Date [DATE] Invoice Number V/2025 V/[PHONE_NUMBER] Select…" at bounding box center [468, 266] width 817 height 274
click at [255, 452] on select "Select Stylist [PERSON_NAME] [PERSON_NAME] Kavita Manager Staff 31 Staff ILD [P…" at bounding box center [246, 441] width 108 height 27
select select "33510"
click at [192, 429] on select "Select Stylist [PERSON_NAME] [PERSON_NAME] Kavita Manager Staff 31 Staff ILD [P…" at bounding box center [246, 441] width 108 height 27
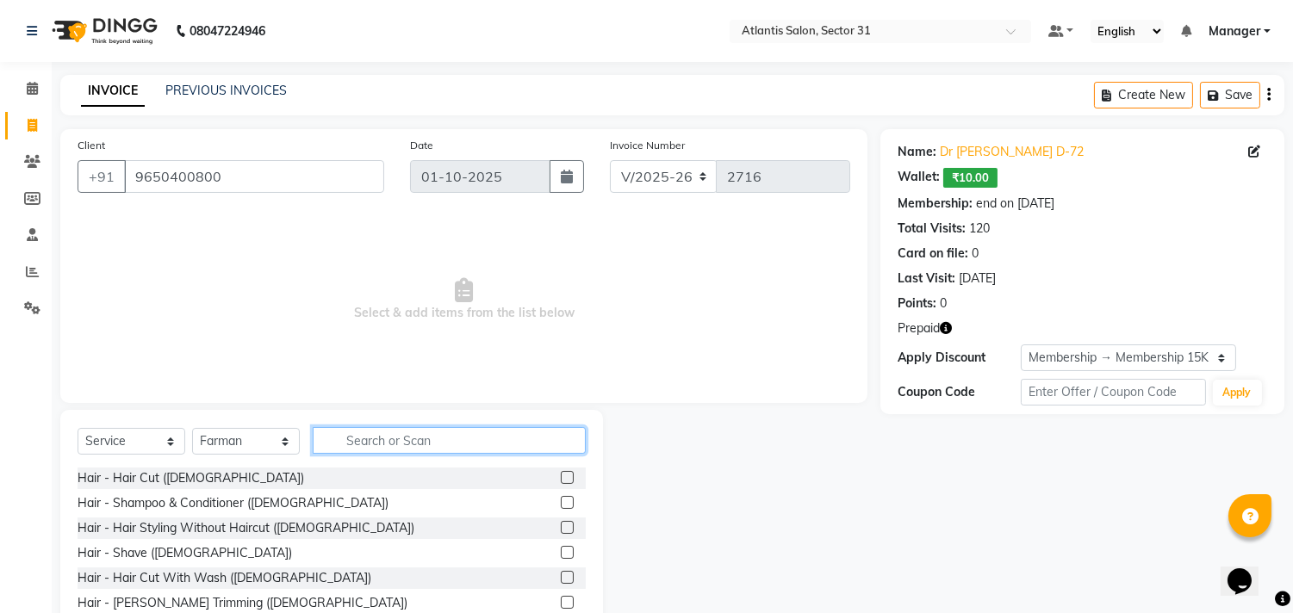
click at [474, 438] on input "text" at bounding box center [449, 440] width 273 height 27
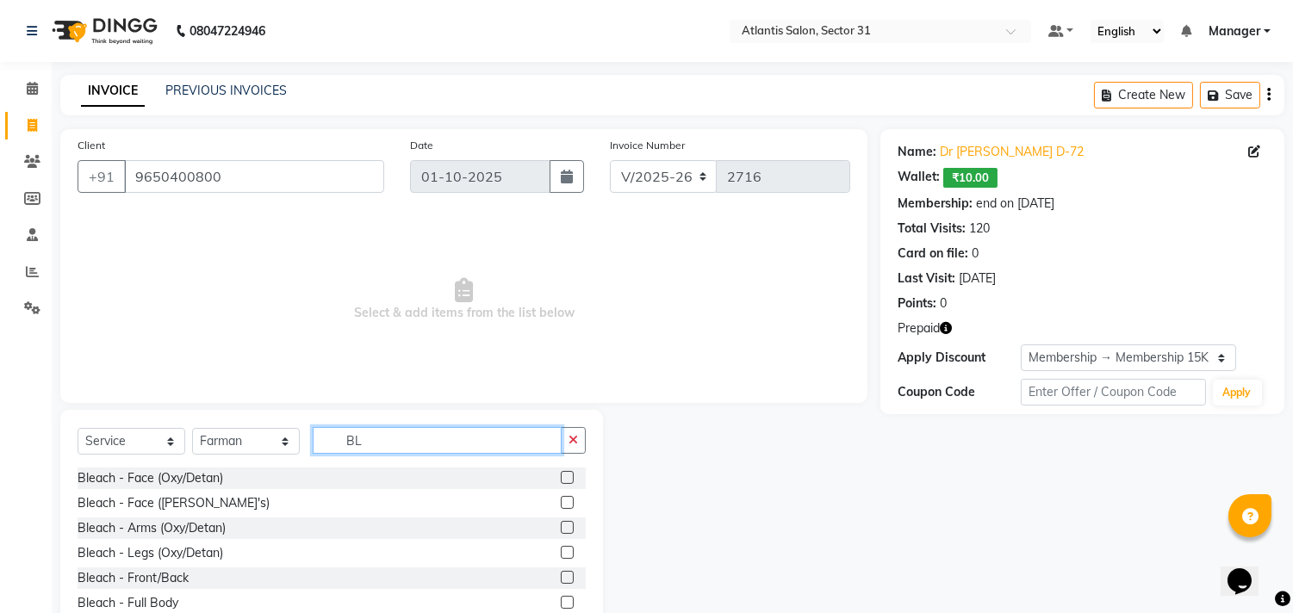
type input "B"
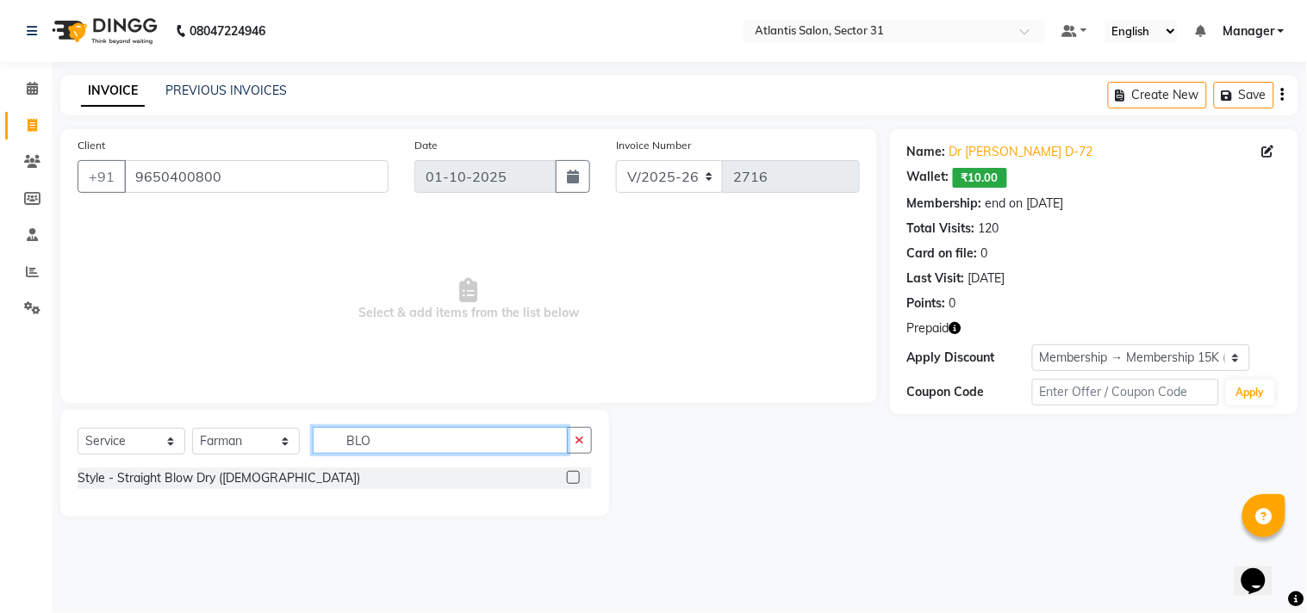
type input "BLO"
click at [574, 476] on label at bounding box center [573, 477] width 13 height 13
click at [574, 476] on input "checkbox" at bounding box center [572, 478] width 11 height 11
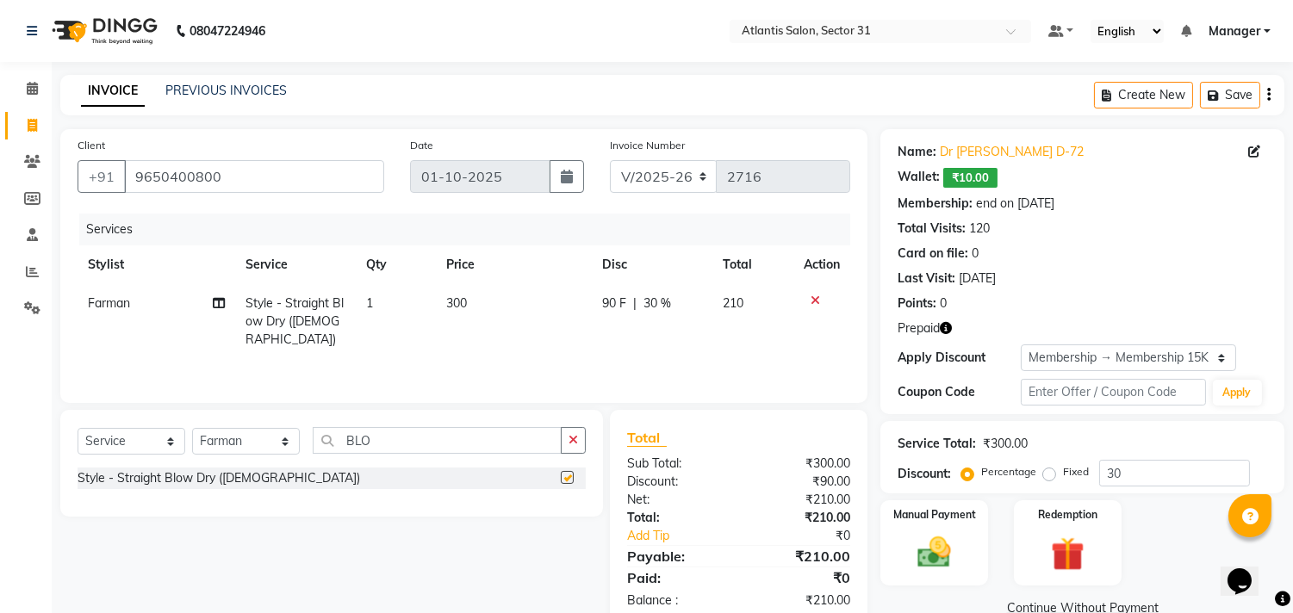
checkbox input "false"
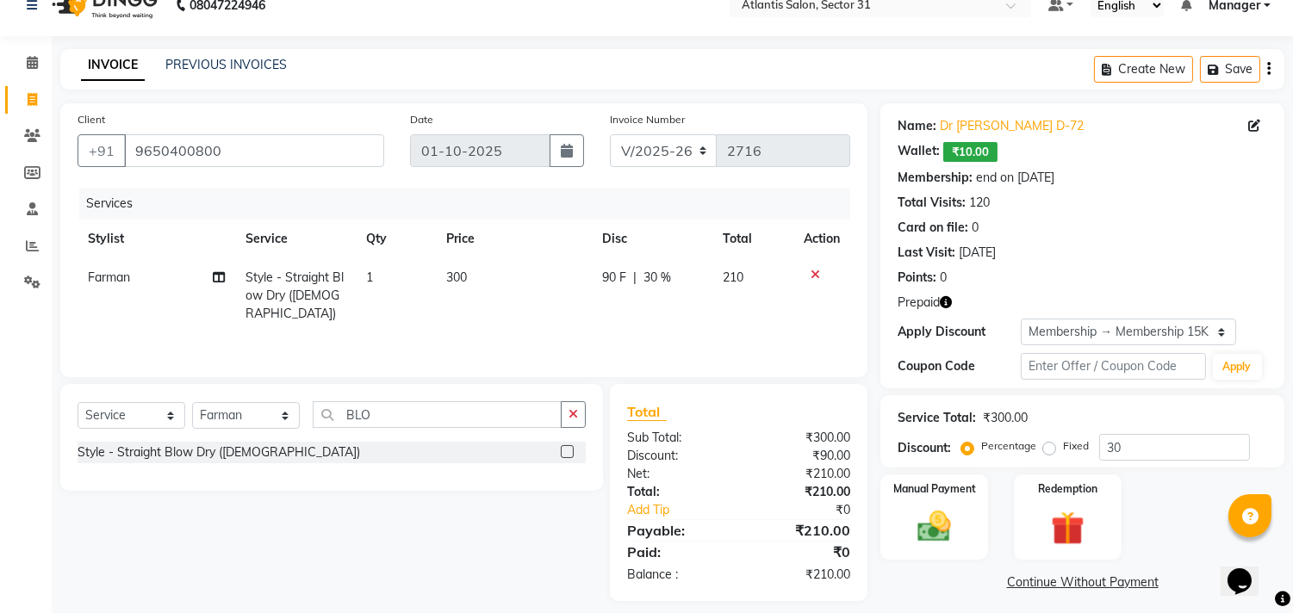
scroll to position [40, 0]
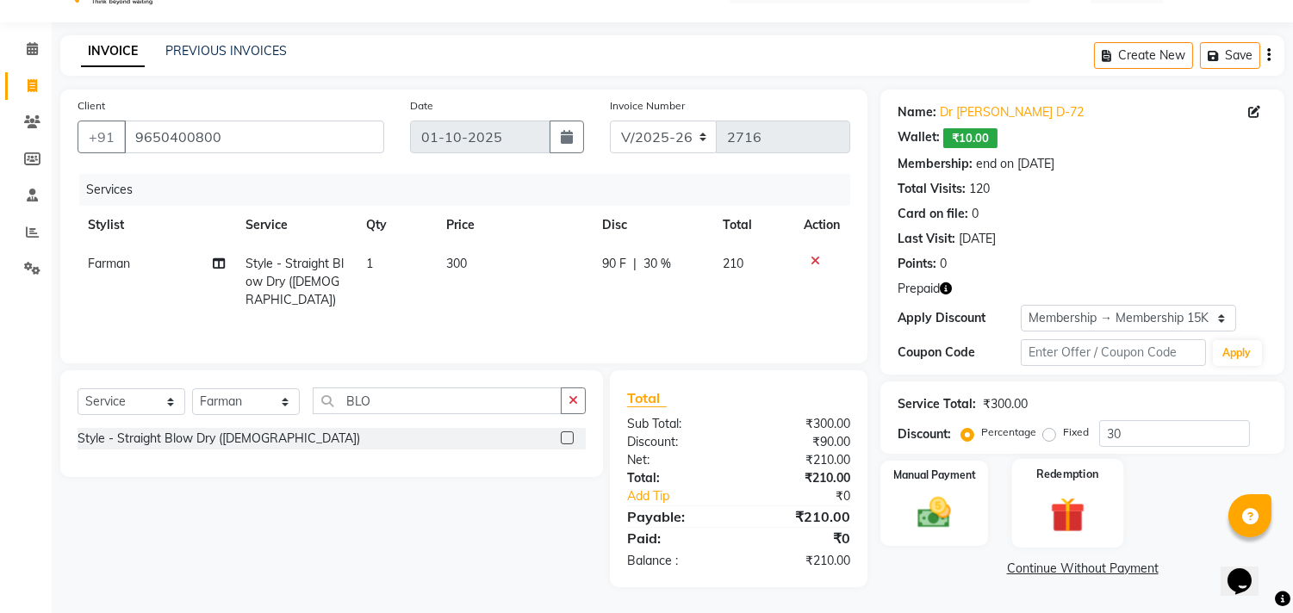
click at [1057, 519] on img at bounding box center [1067, 515] width 57 height 43
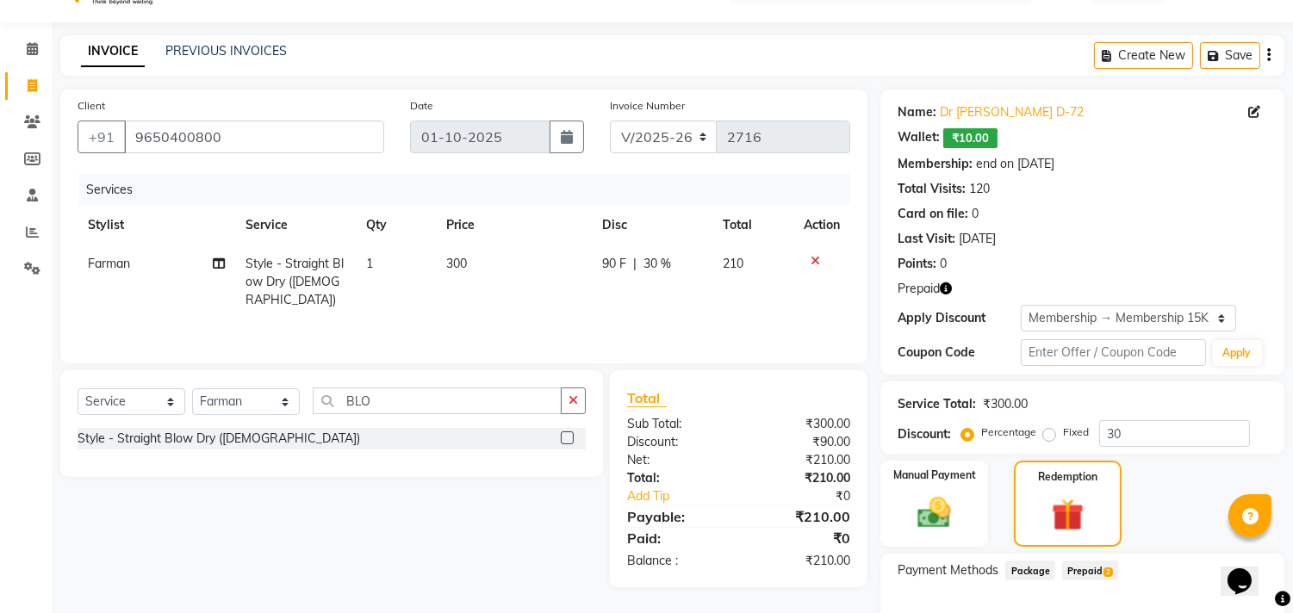
click at [1065, 573] on span "Prepaid 2" at bounding box center [1090, 571] width 56 height 20
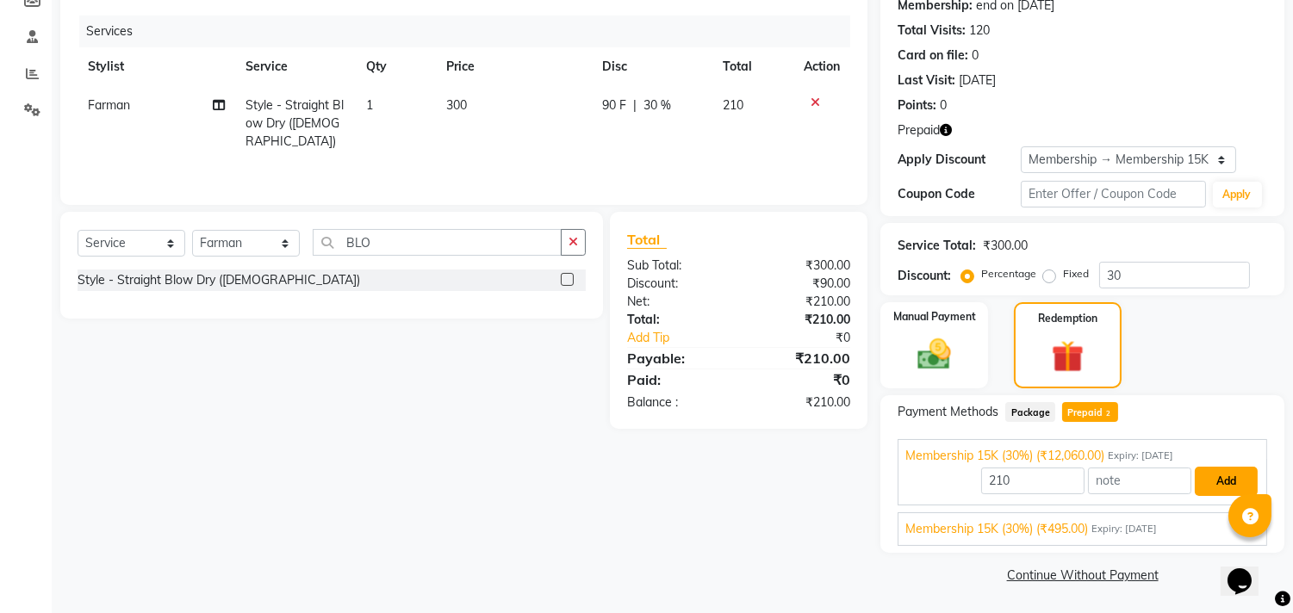
click at [1223, 487] on button "Add" at bounding box center [1226, 481] width 63 height 29
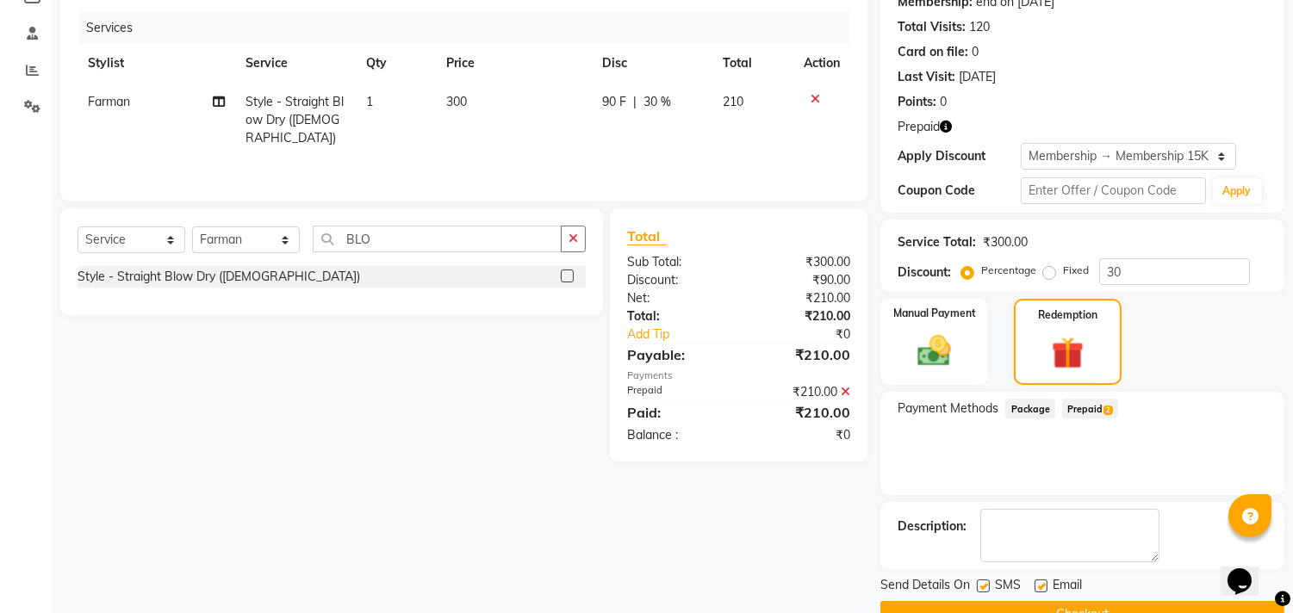
scroll to position [241, 0]
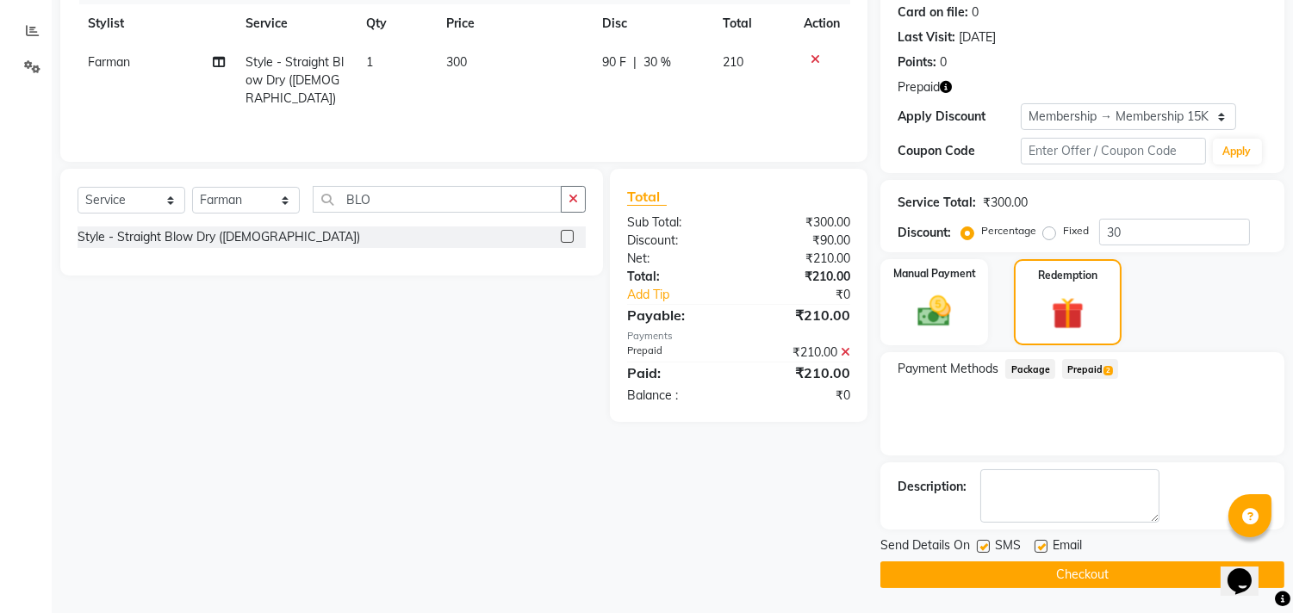
click at [1056, 574] on button "Checkout" at bounding box center [1082, 575] width 404 height 27
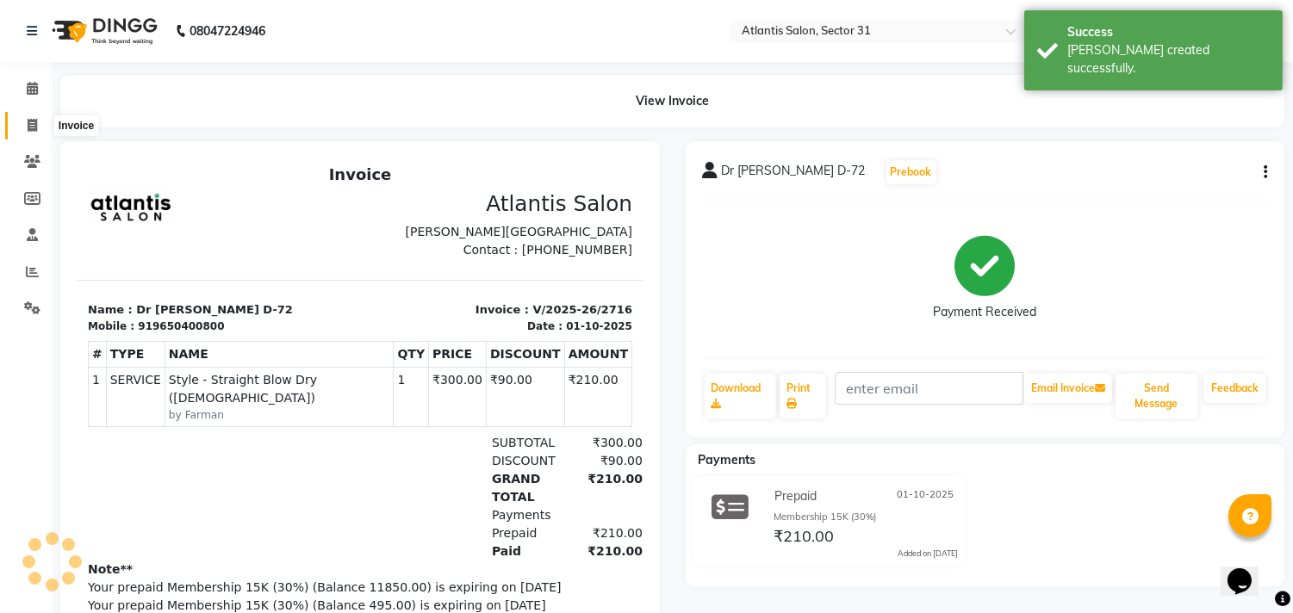
click at [24, 122] on span at bounding box center [32, 126] width 30 height 20
select select "service"
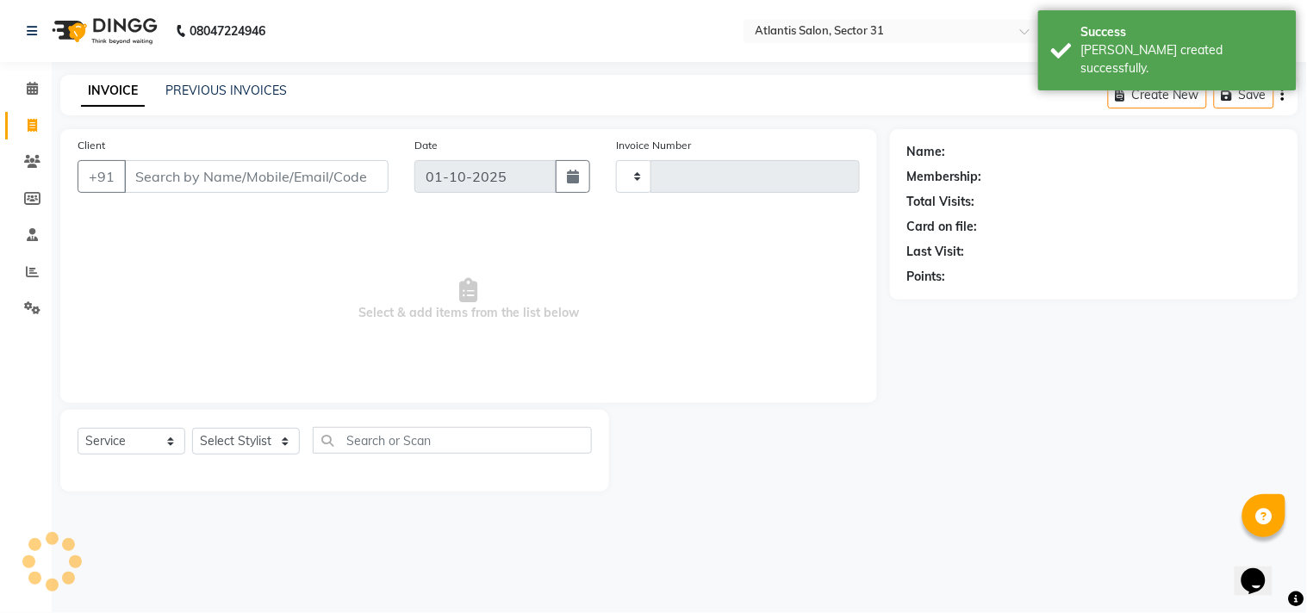
type input "2717"
select select "4391"
click at [306, 165] on input "Client" at bounding box center [256, 176] width 264 height 33
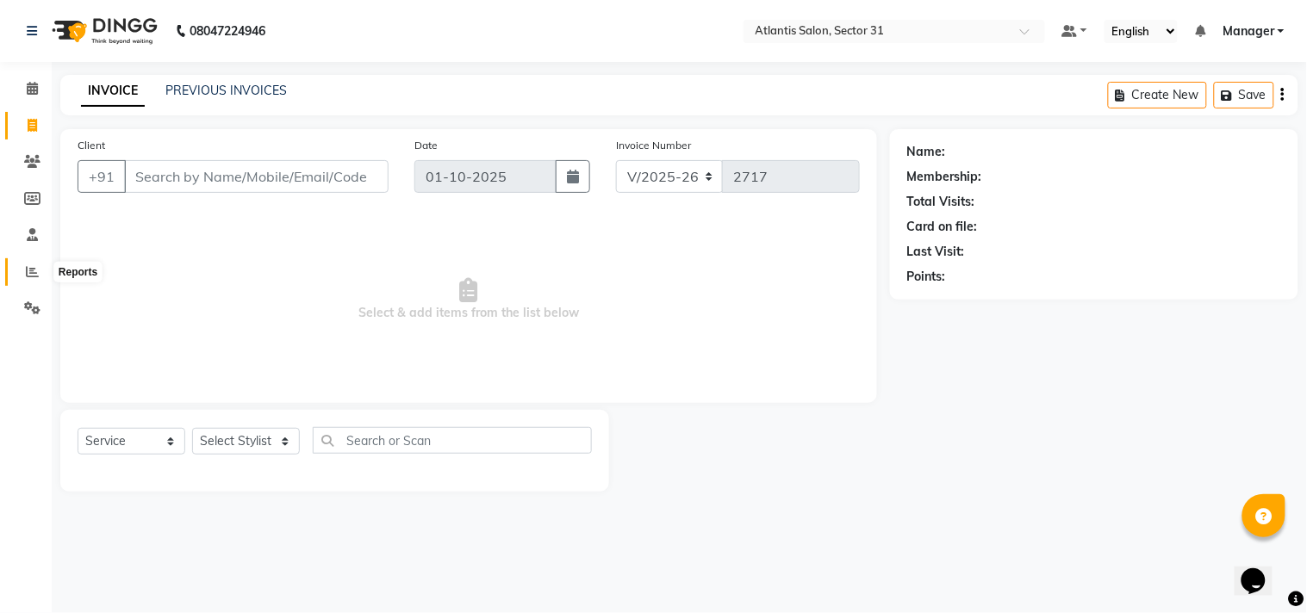
click at [40, 267] on span at bounding box center [32, 273] width 30 height 20
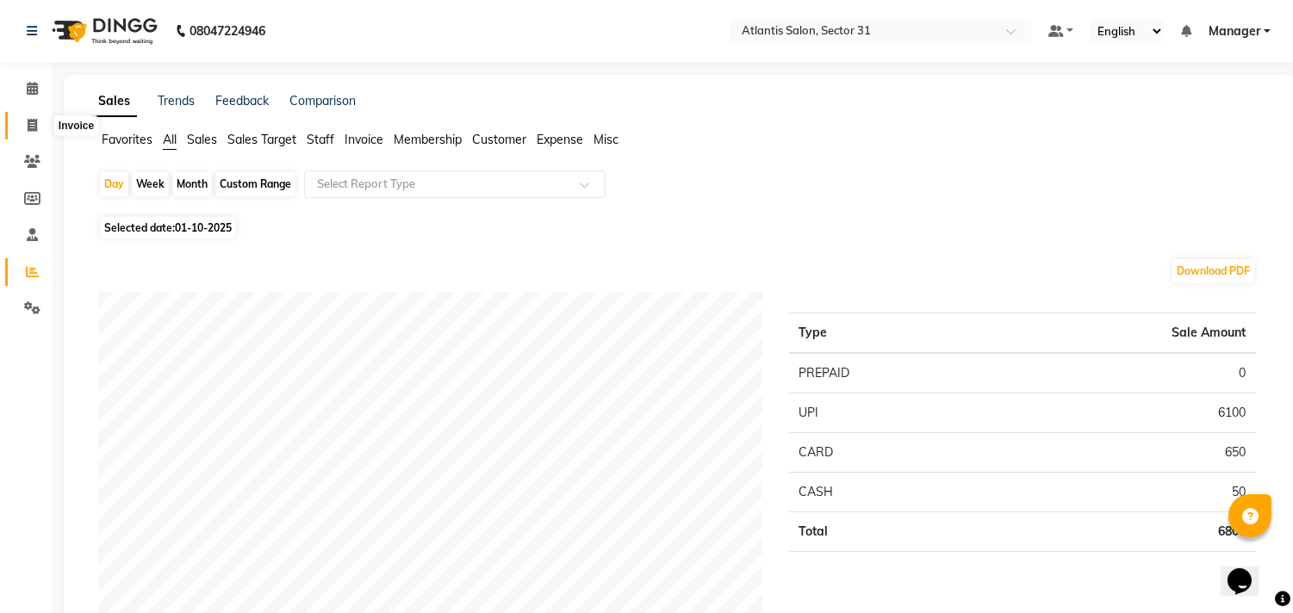
click at [34, 121] on icon at bounding box center [32, 125] width 9 height 13
select select "service"
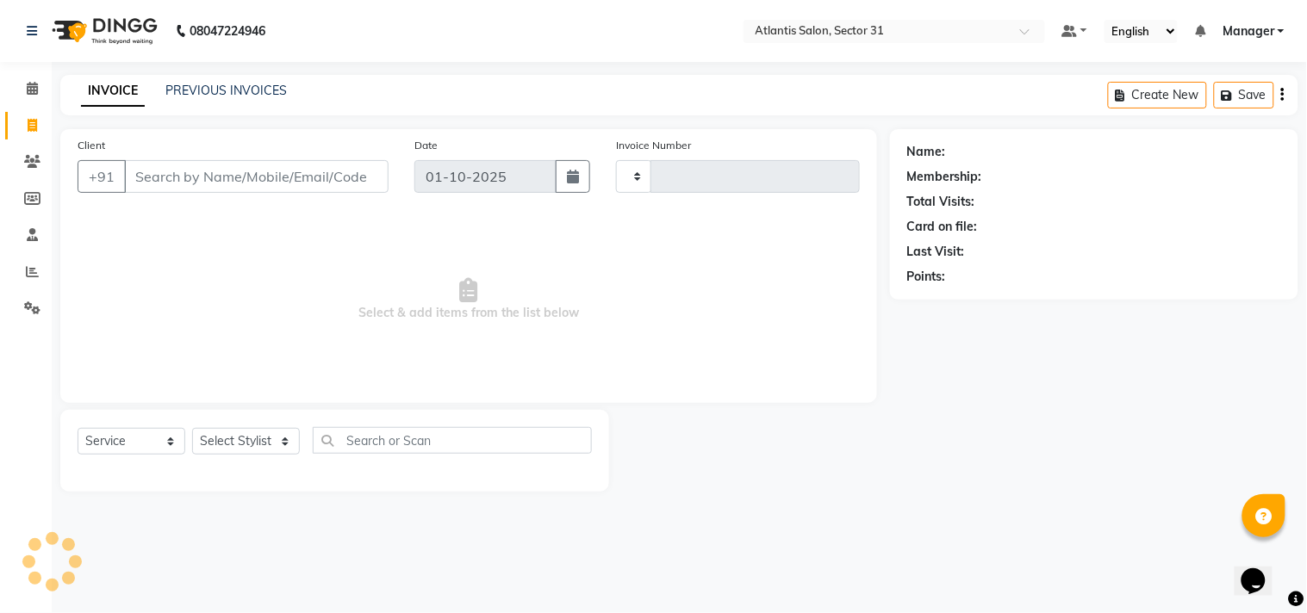
type input "2718"
select select "4391"
click at [30, 72] on li "Calendar" at bounding box center [26, 89] width 52 height 37
click at [21, 84] on span at bounding box center [32, 89] width 30 height 20
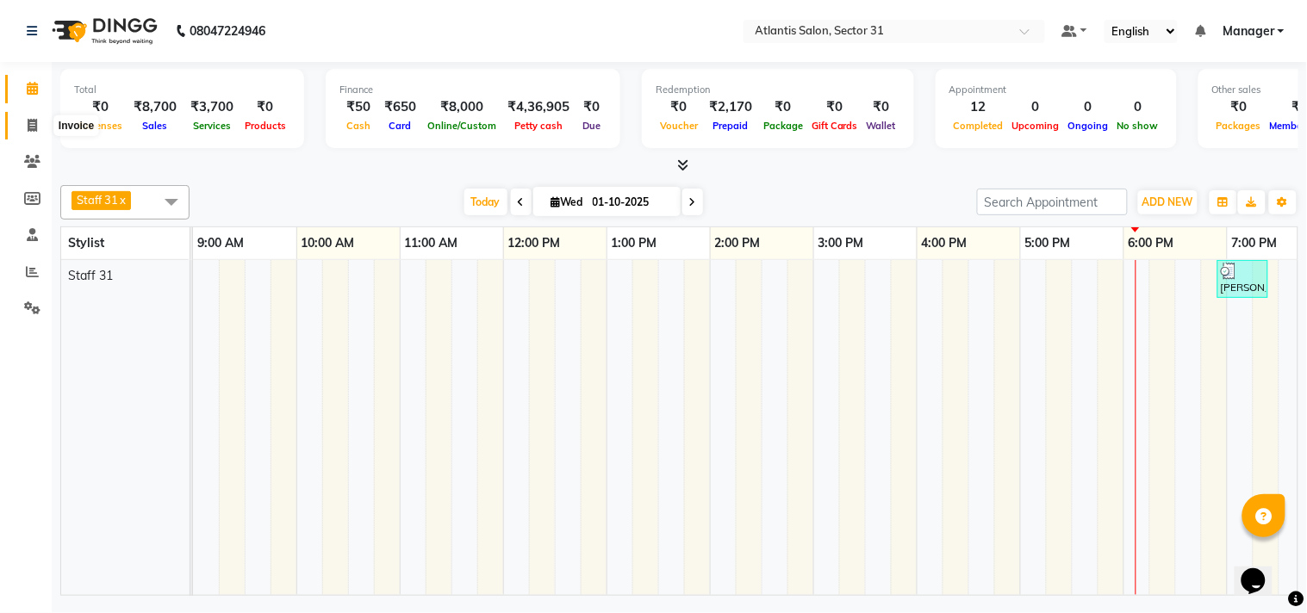
click at [30, 134] on span at bounding box center [32, 126] width 30 height 20
select select "service"
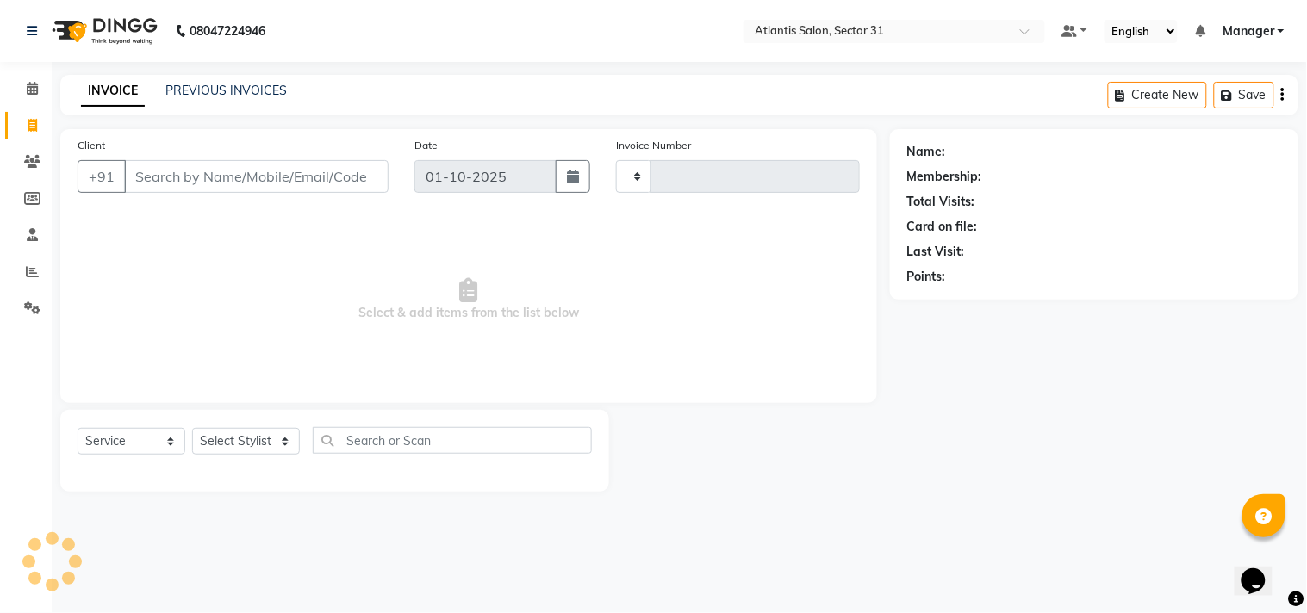
type input "2718"
select select "4391"
click at [241, 171] on input "Client" at bounding box center [256, 176] width 264 height 33
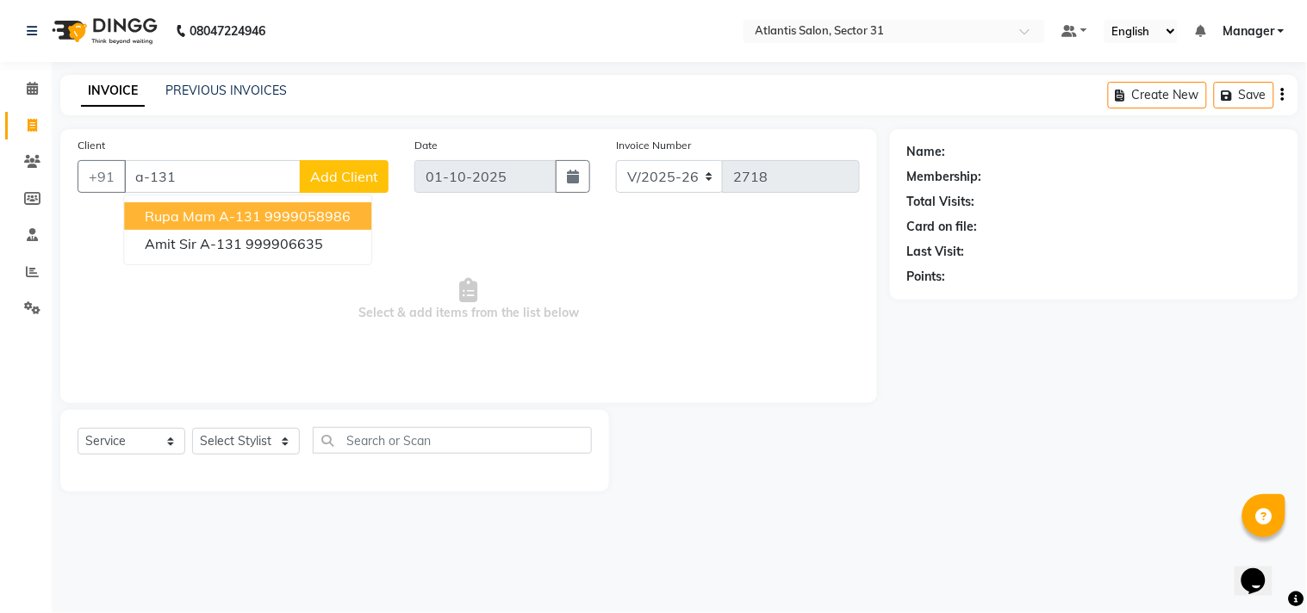
click at [288, 213] on ngb-highlight "9999058986" at bounding box center [307, 216] width 86 height 17
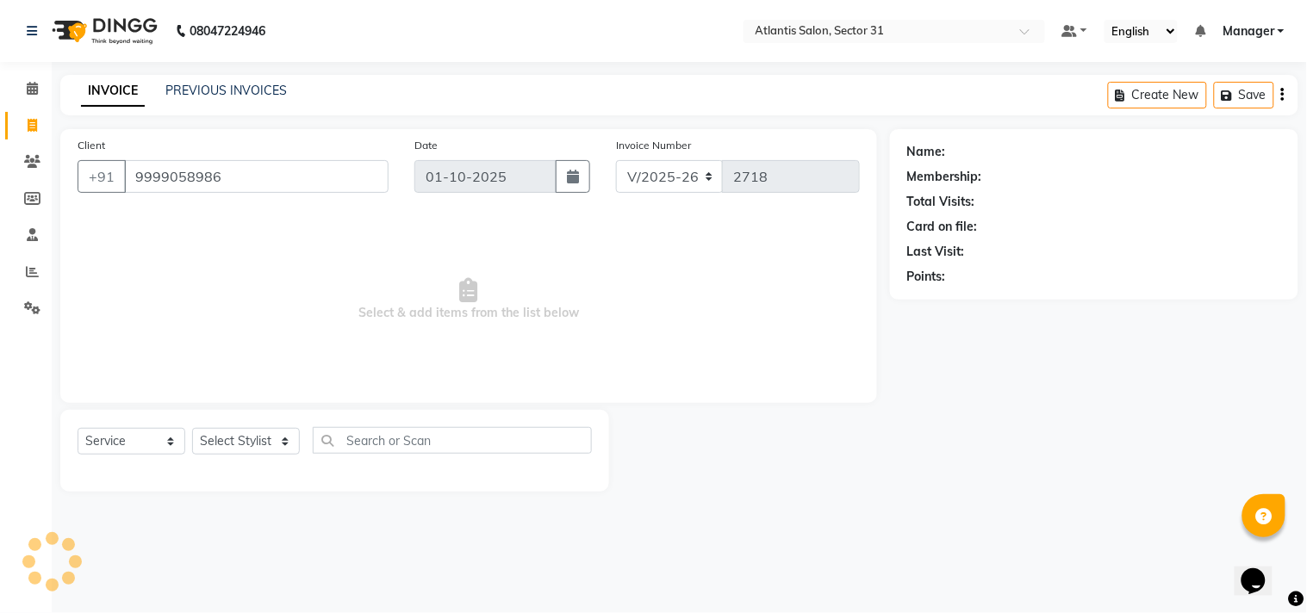
type input "9999058986"
select select "1: Object"
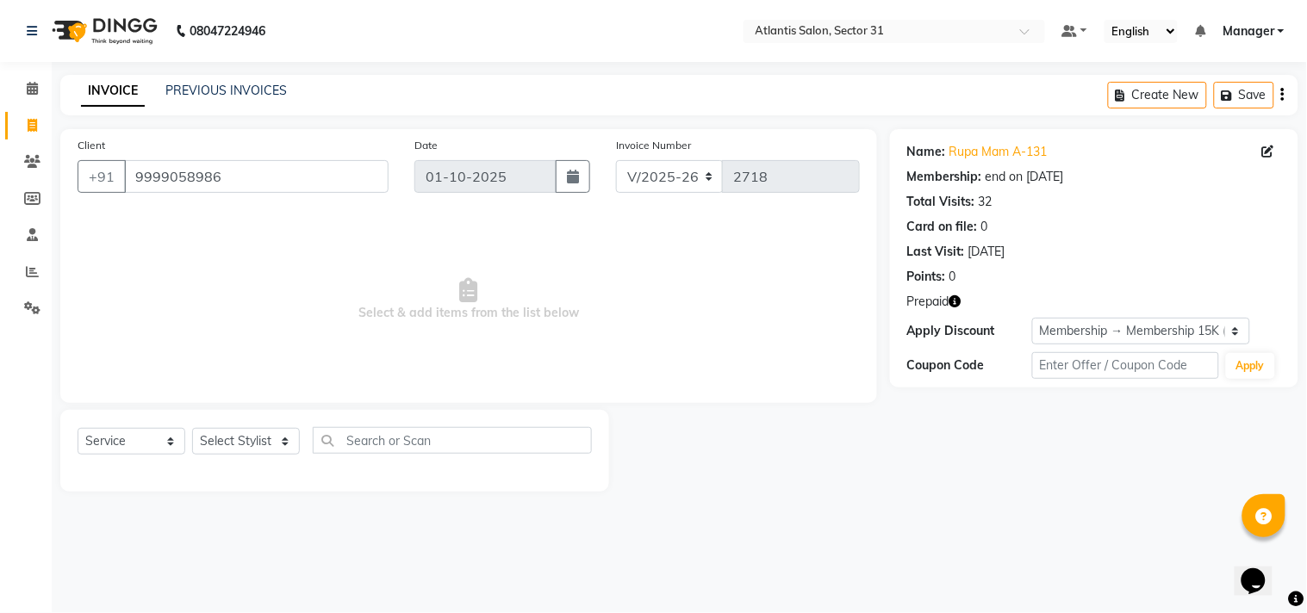
click at [954, 303] on icon "button" at bounding box center [955, 301] width 12 height 12
click at [816, 405] on div "Client [PHONE_NUMBER] Date [DATE] Invoice Number V/2025 V/[PHONE_NUMBER] Select…" at bounding box center [468, 310] width 843 height 363
click at [269, 445] on select "Select Stylist [PERSON_NAME] [PERSON_NAME] Kavita Manager Staff 31 Staff ILD [P…" at bounding box center [246, 441] width 108 height 27
select select "93064"
click at [192, 429] on select "Select Stylist [PERSON_NAME] [PERSON_NAME] Kavita Manager Staff 31 Staff ILD [P…" at bounding box center [246, 441] width 108 height 27
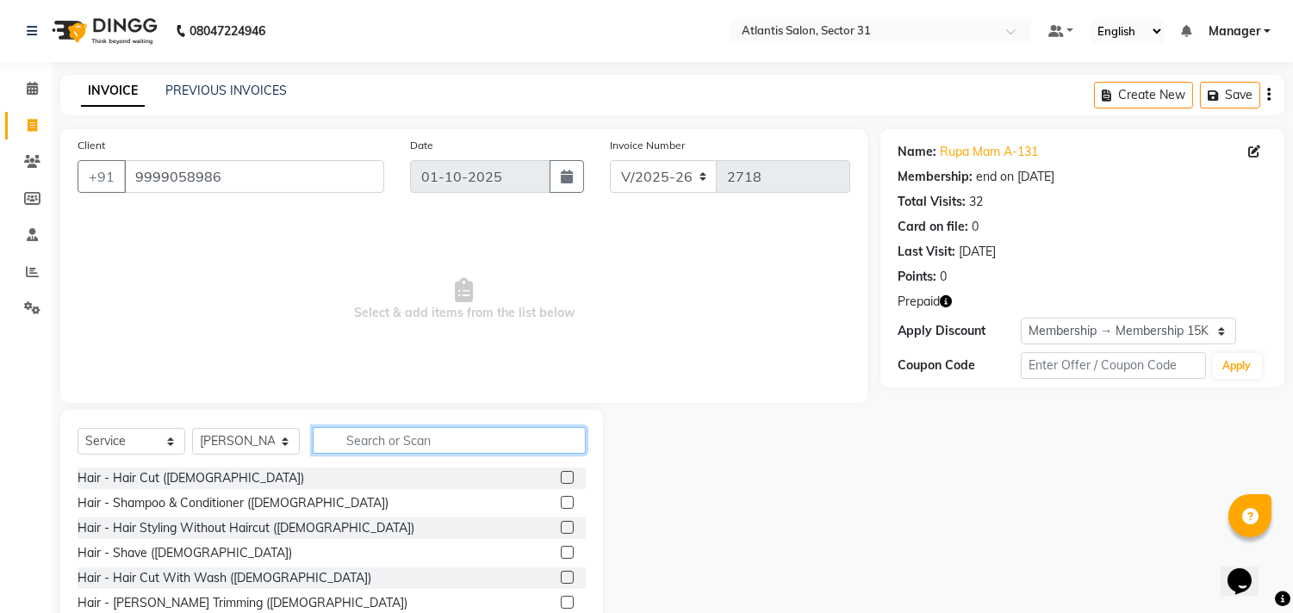
click at [444, 440] on input "text" at bounding box center [449, 440] width 273 height 27
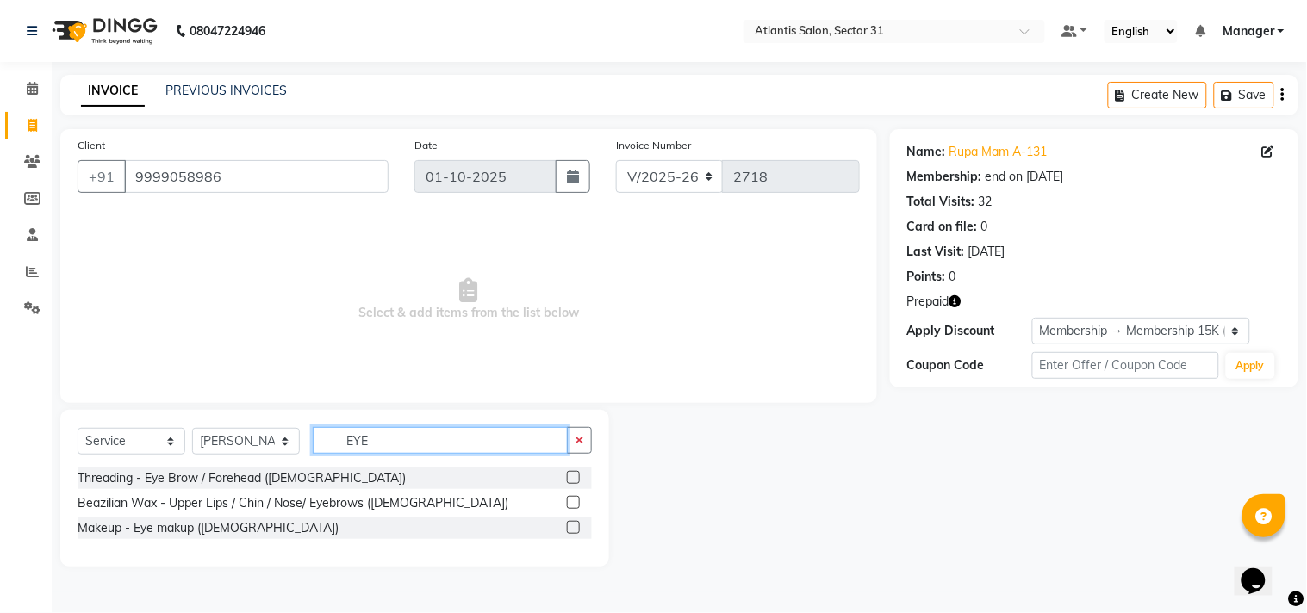
type input "EYE"
click at [573, 474] on label at bounding box center [573, 477] width 13 height 13
click at [573, 474] on input "checkbox" at bounding box center [572, 478] width 11 height 11
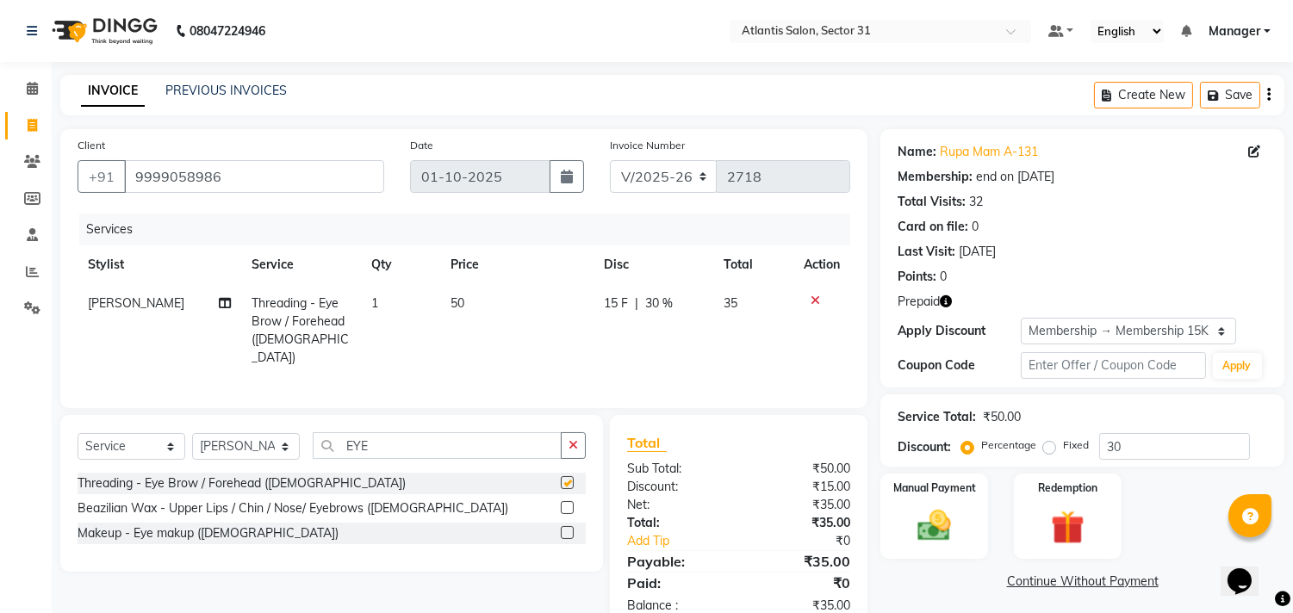
checkbox input "false"
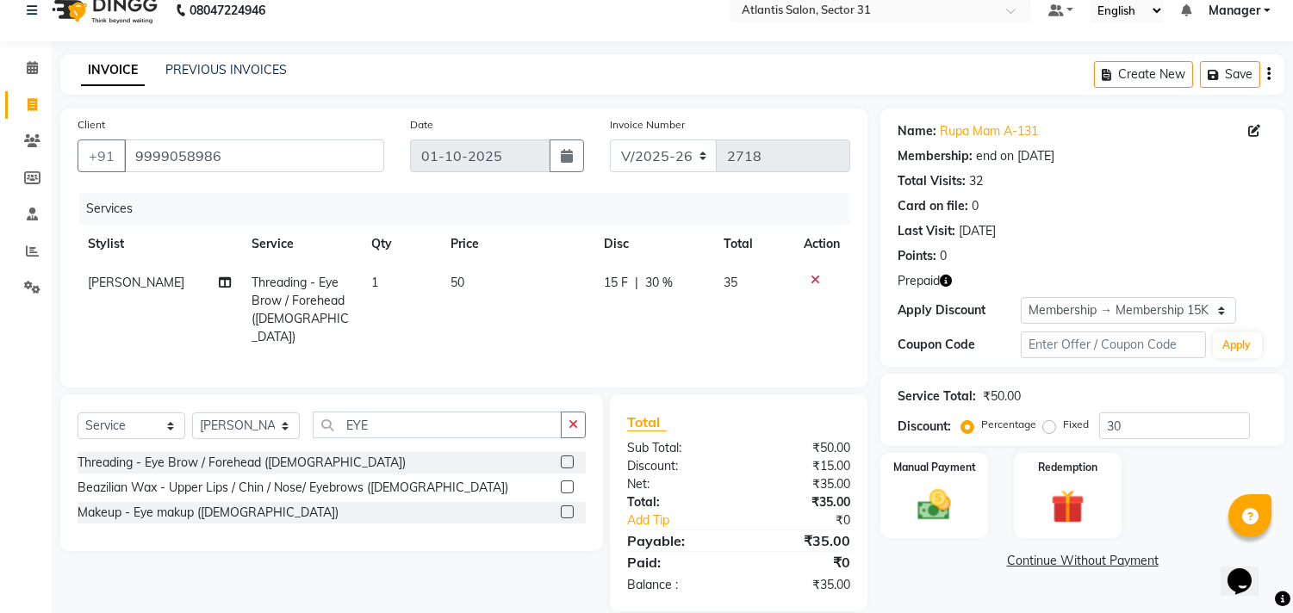
scroll to position [40, 0]
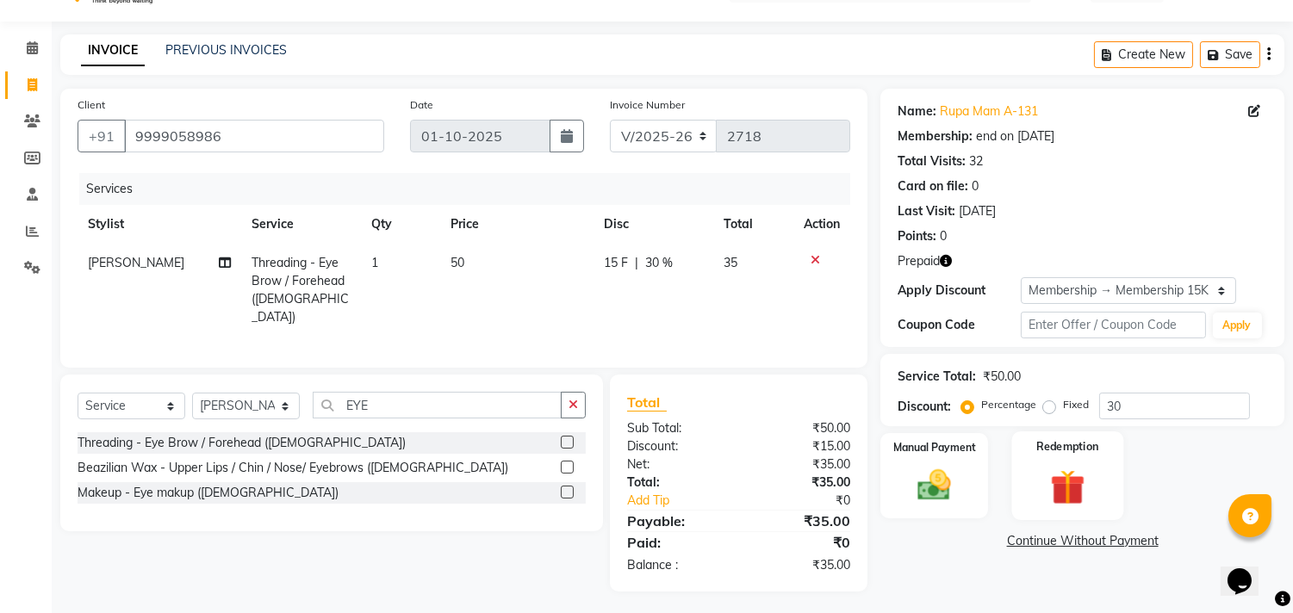
click at [1054, 469] on img at bounding box center [1067, 487] width 57 height 43
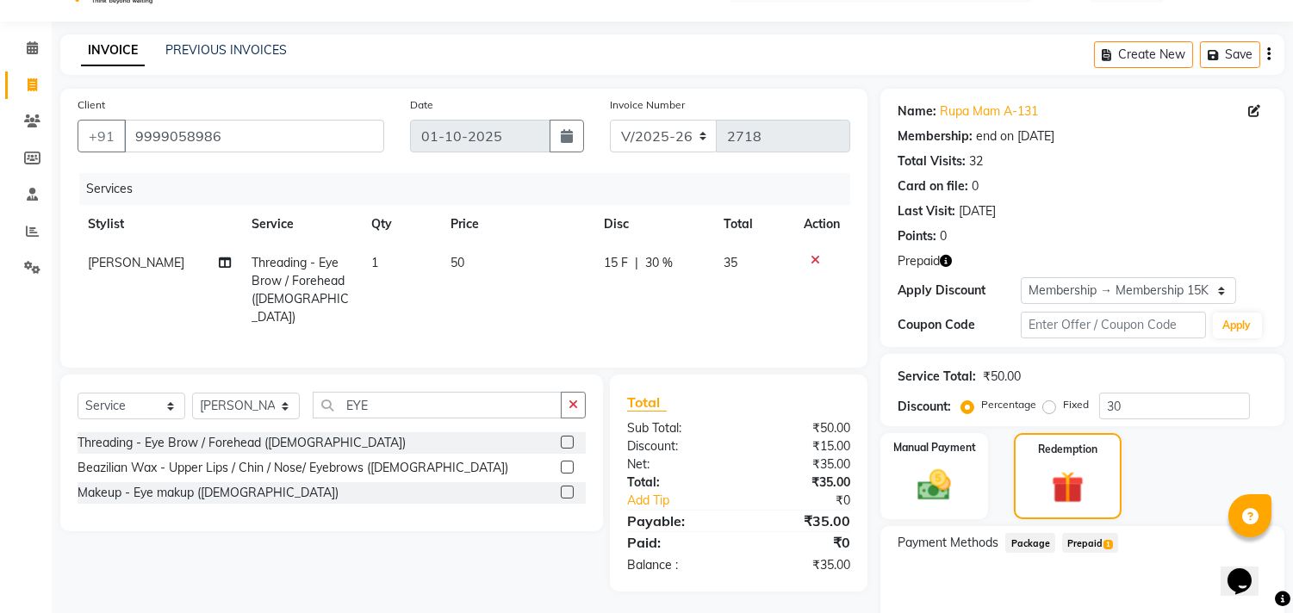
click at [1092, 544] on span "Prepaid 1" at bounding box center [1090, 543] width 56 height 20
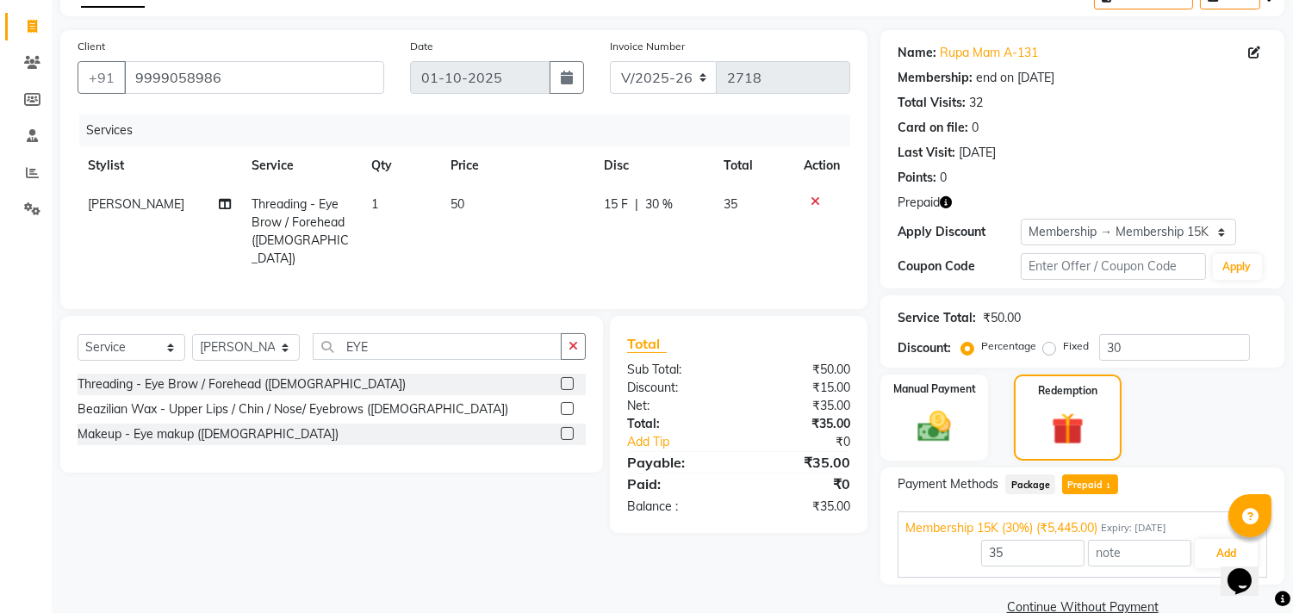
scroll to position [131, 0]
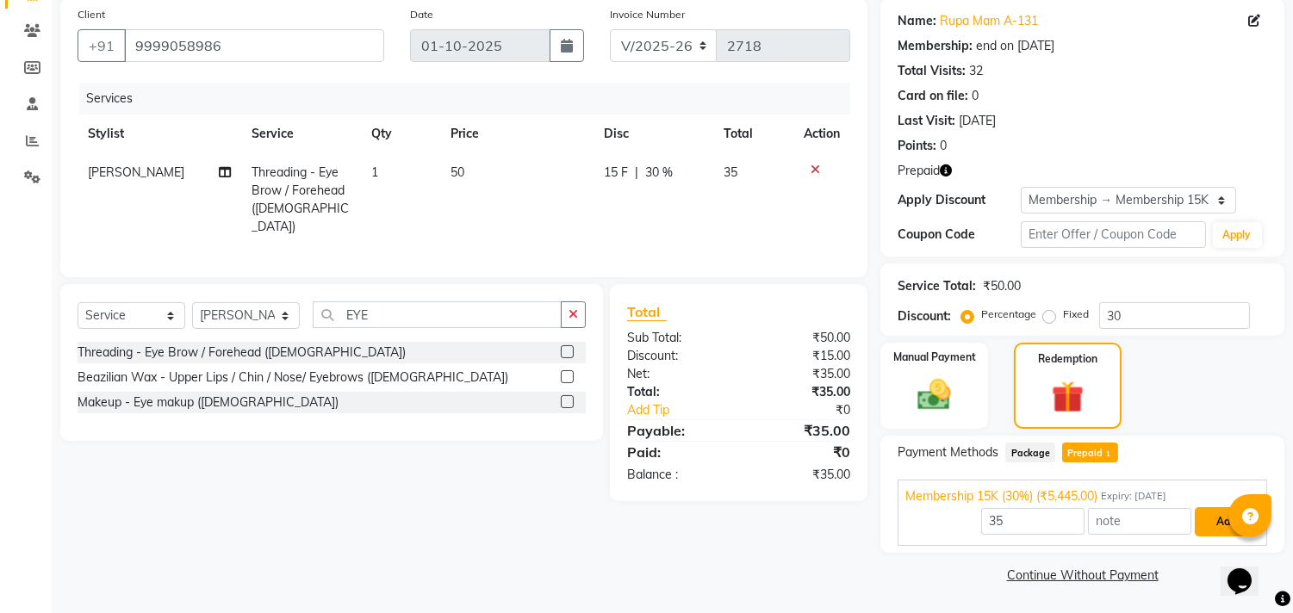
click at [1227, 513] on button "Add" at bounding box center [1226, 521] width 63 height 29
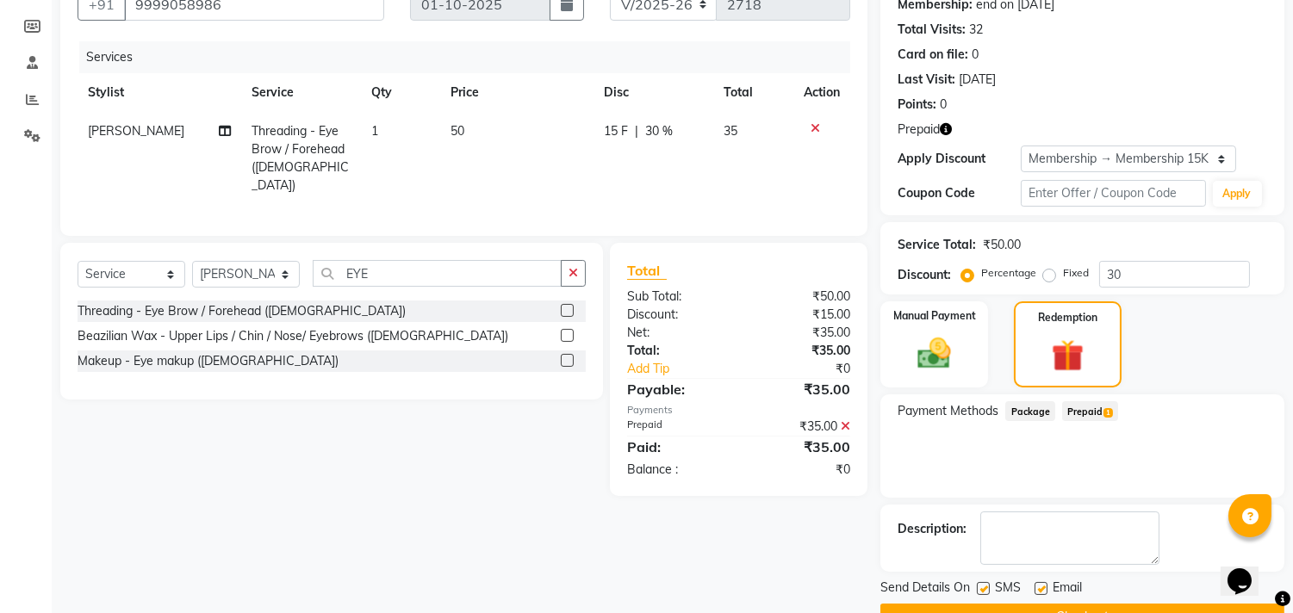
scroll to position [214, 0]
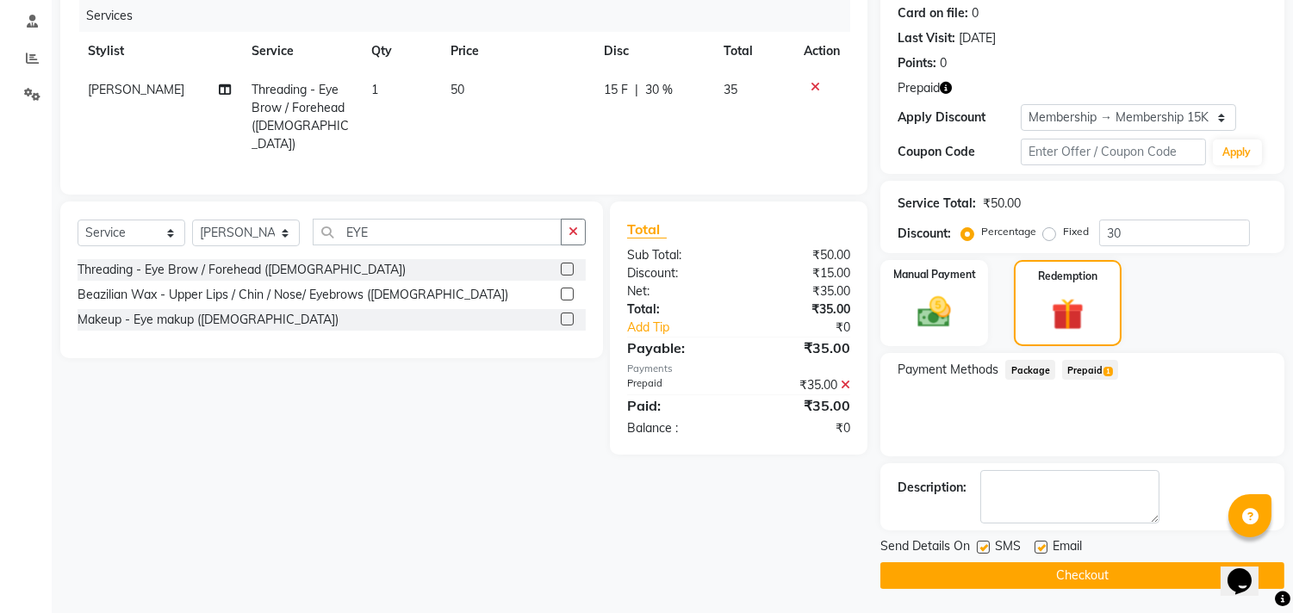
click at [1021, 570] on button "Checkout" at bounding box center [1082, 576] width 404 height 27
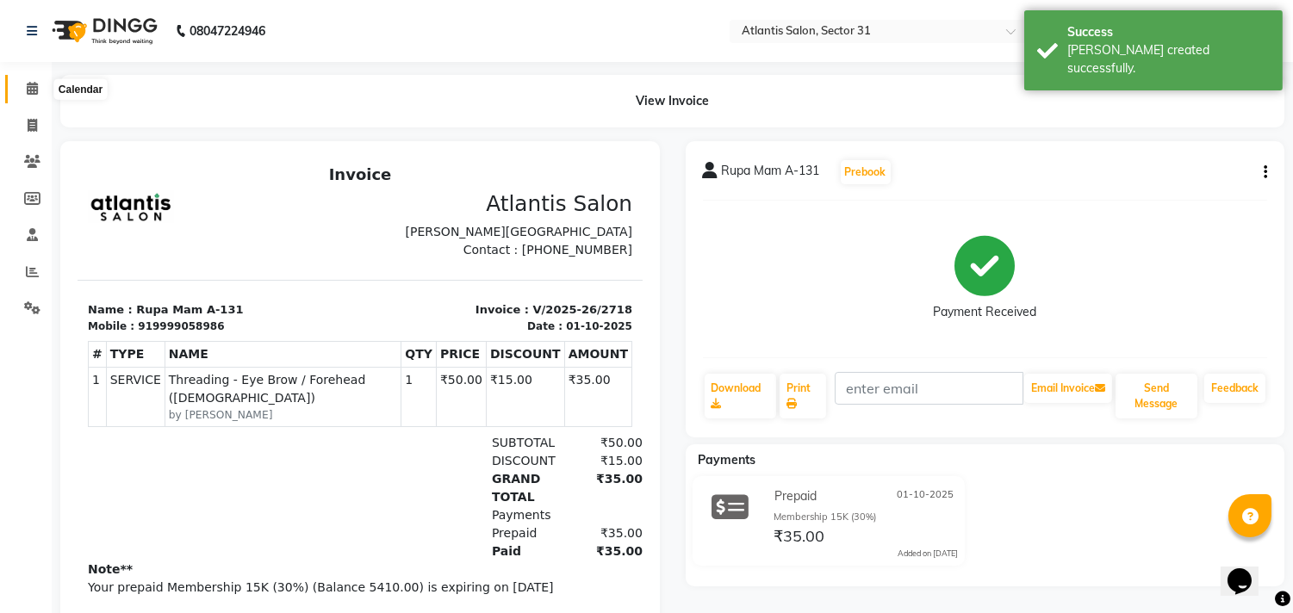
click at [30, 91] on icon at bounding box center [32, 88] width 11 height 13
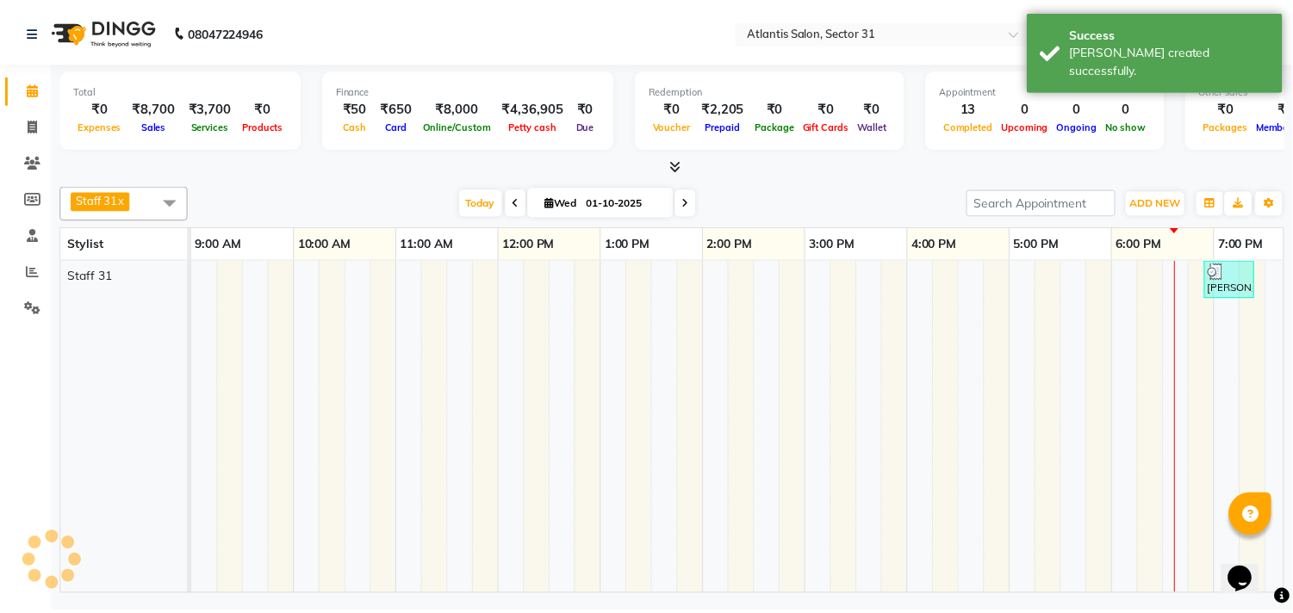
scroll to position [0, 135]
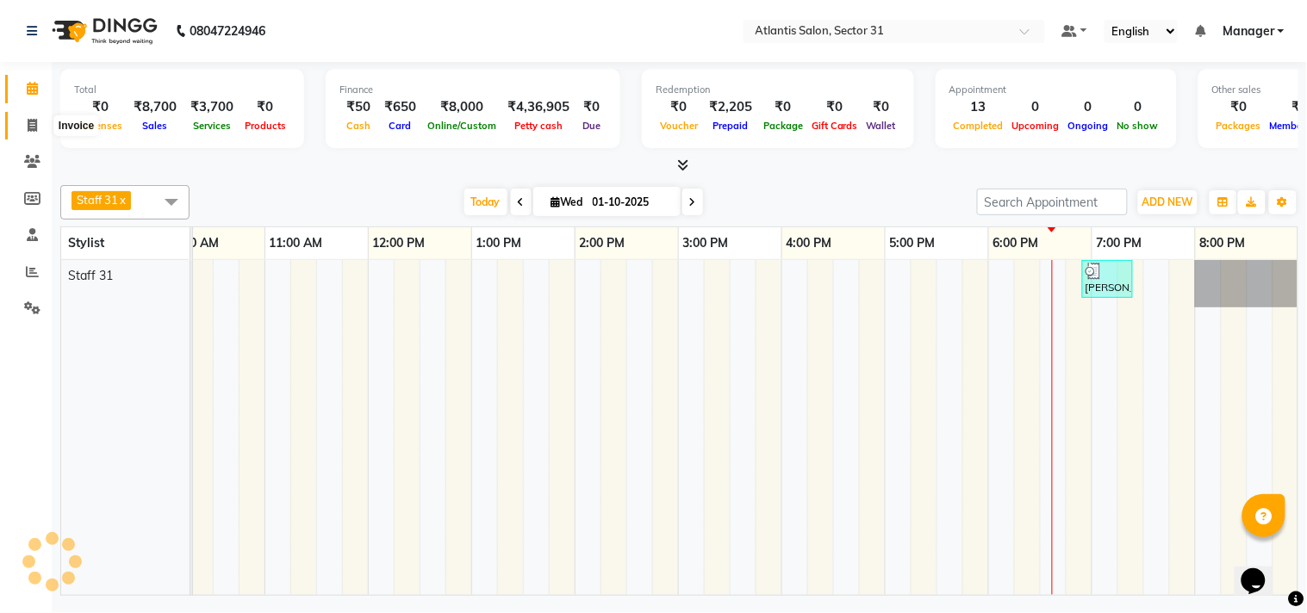
click at [18, 121] on span at bounding box center [32, 126] width 30 height 20
select select "service"
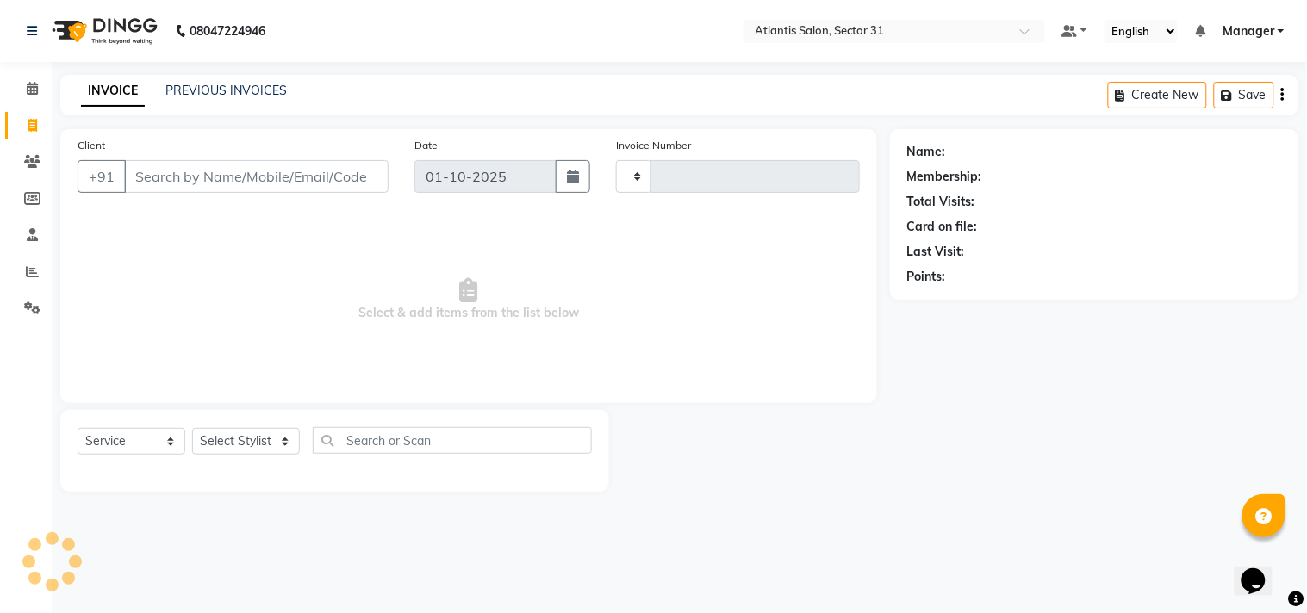
type input "2719"
select select "4391"
click at [237, 188] on input "Client" at bounding box center [256, 176] width 264 height 33
drag, startPoint x: 330, startPoint y: 168, endPoint x: 401, endPoint y: 157, distance: 72.4
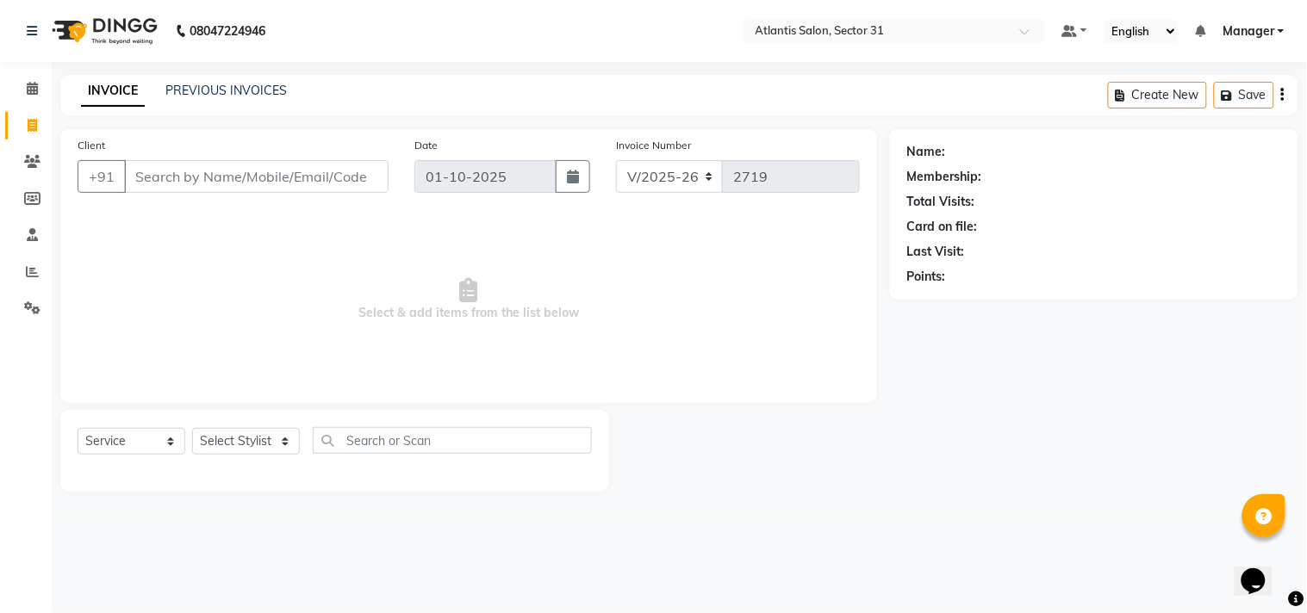
click at [401, 157] on div "Client +91 Date [DATE] Invoice Number V/2025 V/[PHONE_NUMBER]" at bounding box center [469, 171] width 808 height 71
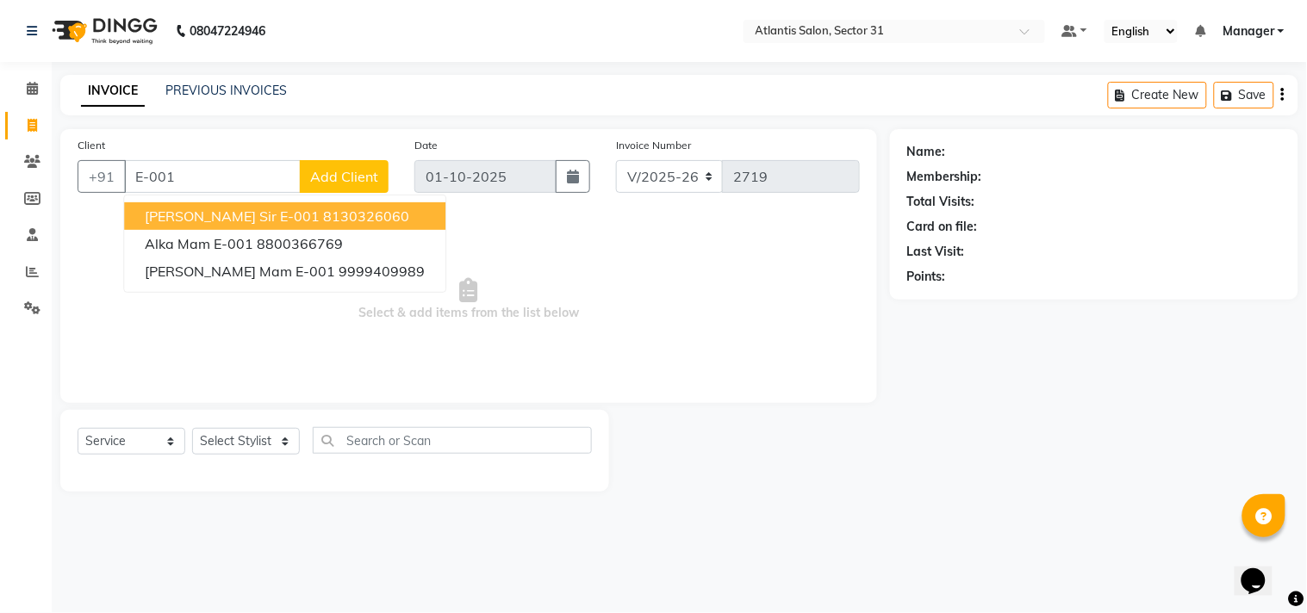
click at [323, 215] on ngb-highlight "8130326060" at bounding box center [366, 216] width 86 height 17
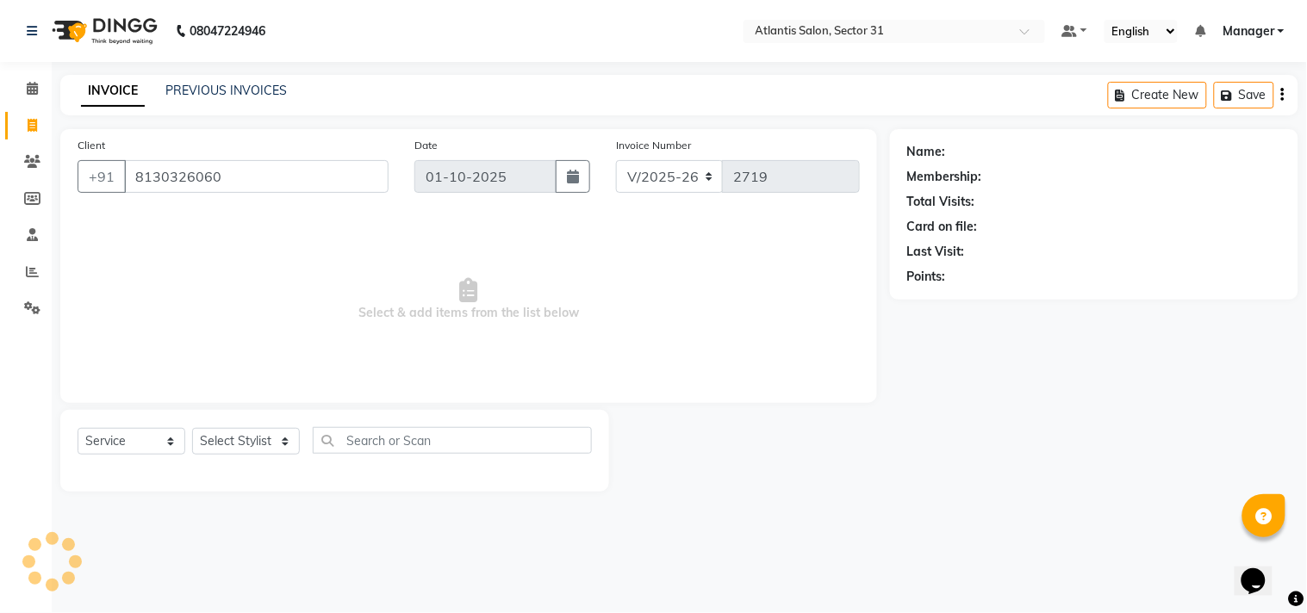
type input "8130326060"
select select "1: Object"
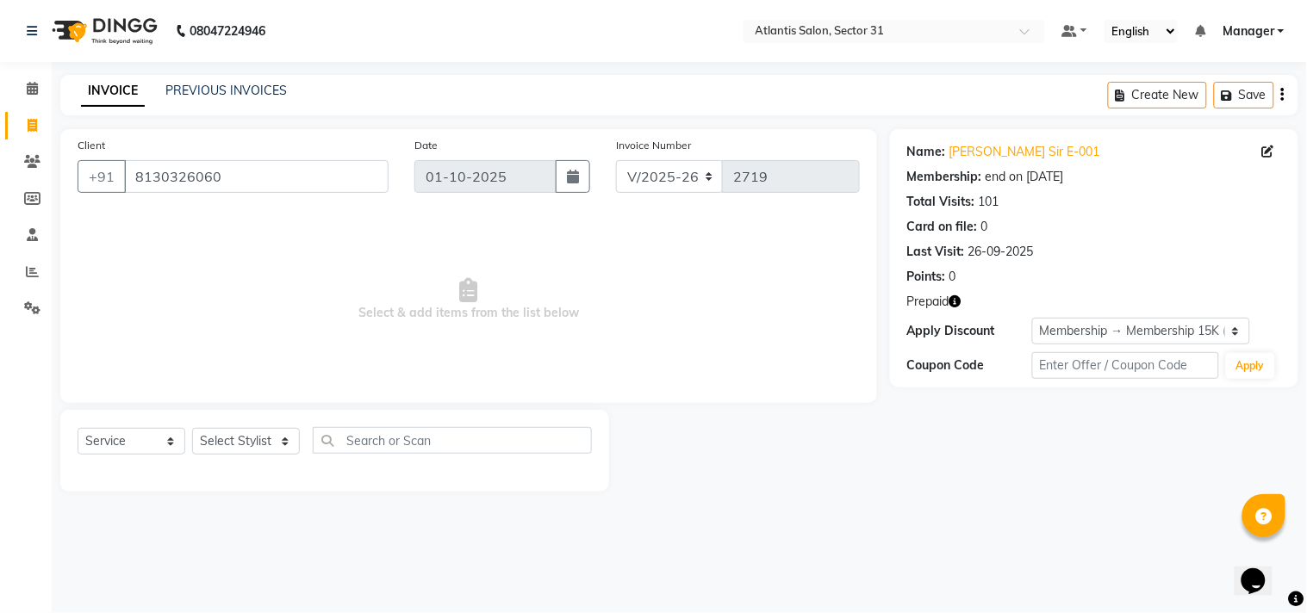
click at [951, 302] on icon "button" at bounding box center [955, 301] width 12 height 12
click at [811, 367] on span "Select & add items from the list below" at bounding box center [469, 300] width 782 height 172
click at [264, 435] on select "Select Stylist [PERSON_NAME] [PERSON_NAME] Kavita Manager Staff 31 Staff ILD [P…" at bounding box center [246, 441] width 108 height 27
select select "33510"
click at [192, 429] on select "Select Stylist [PERSON_NAME] [PERSON_NAME] Kavita Manager Staff 31 Staff ILD [P…" at bounding box center [246, 441] width 108 height 27
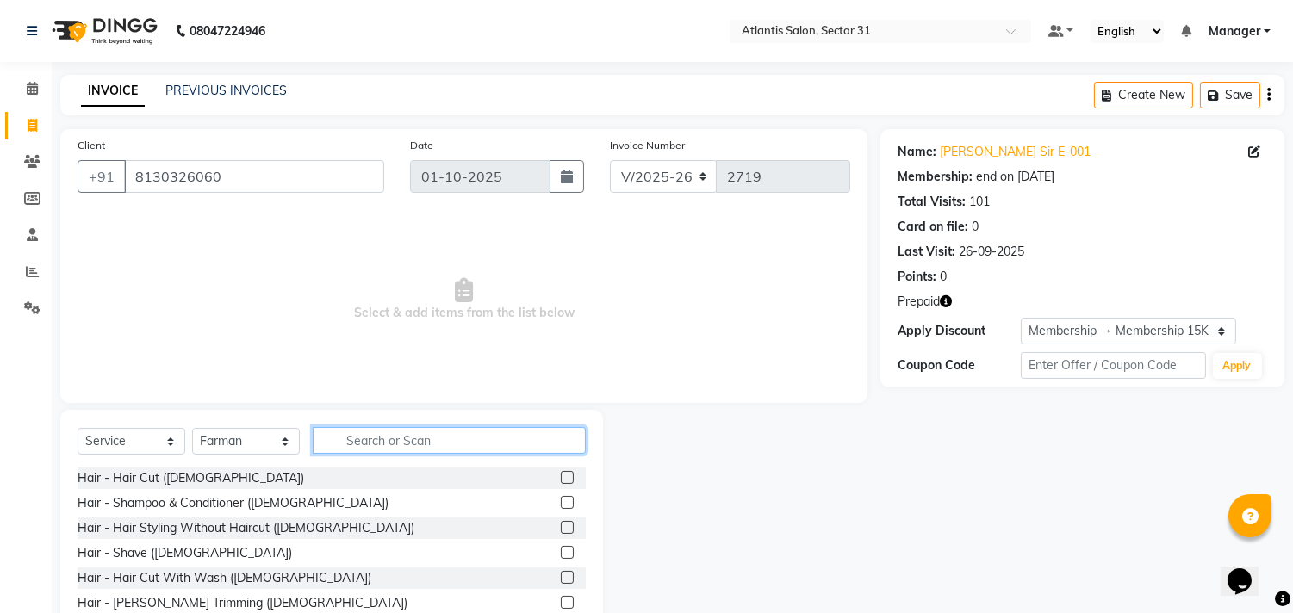
click at [407, 432] on input "text" at bounding box center [449, 440] width 273 height 27
type input "F"
type input "S"
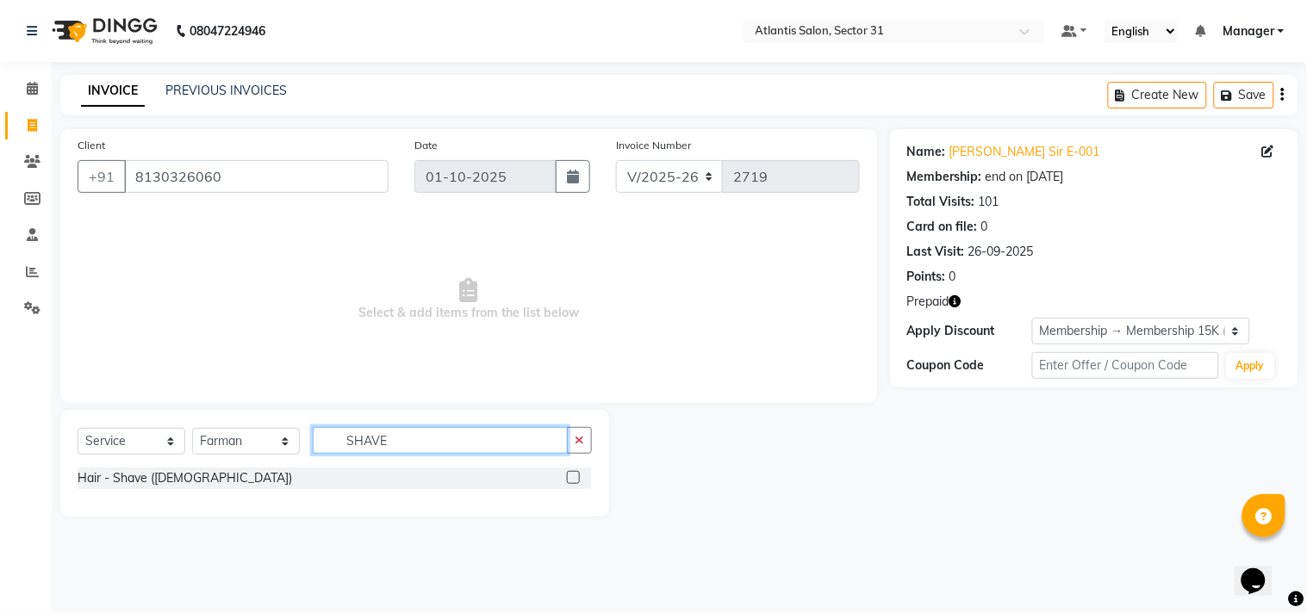
type input "SHAVE"
click at [571, 476] on label at bounding box center [573, 477] width 13 height 13
click at [571, 476] on input "checkbox" at bounding box center [572, 478] width 11 height 11
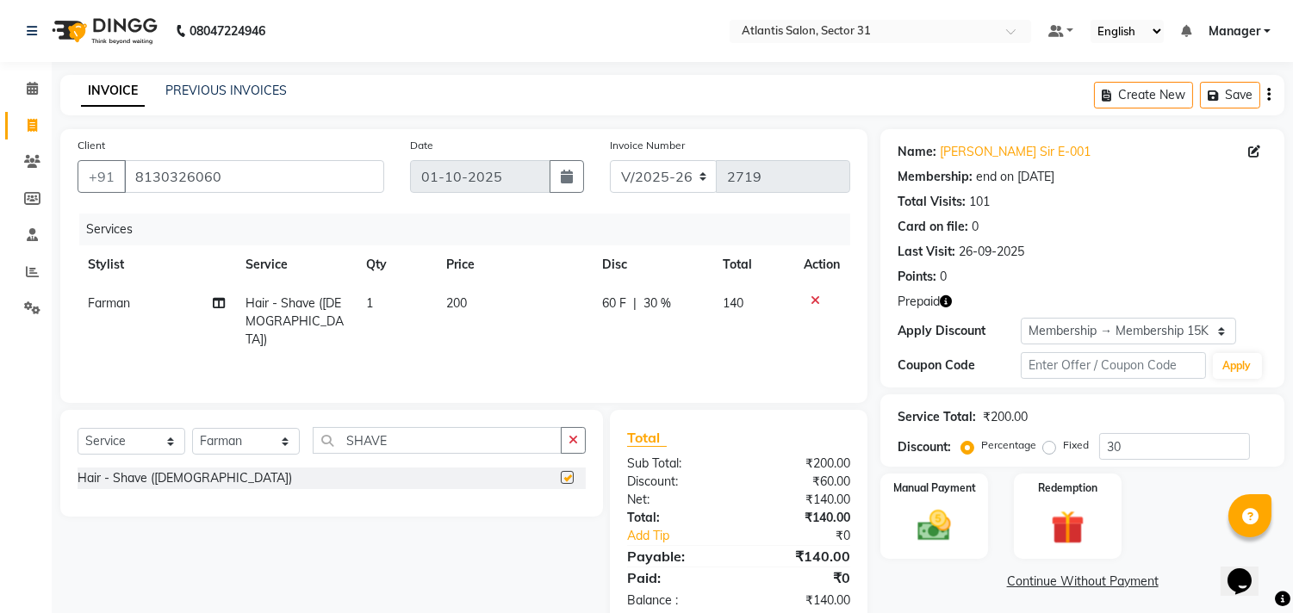
checkbox input "false"
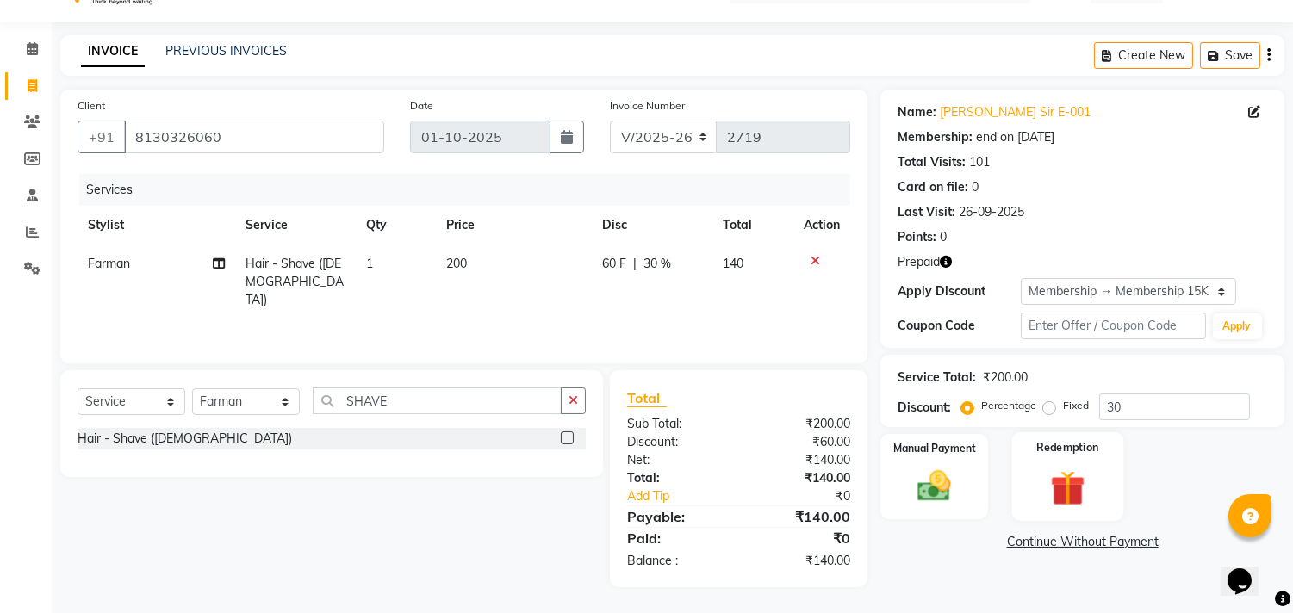
click at [1035, 475] on div "Redemption" at bounding box center [1067, 476] width 112 height 88
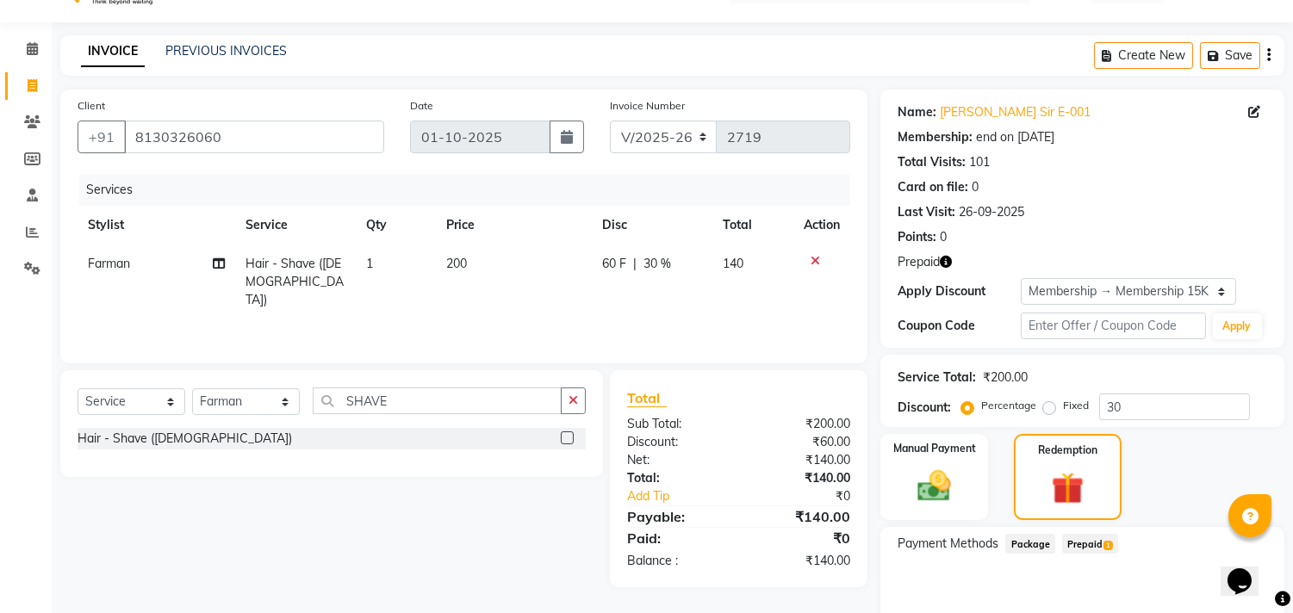
click at [1095, 546] on span "Prepaid 1" at bounding box center [1090, 544] width 56 height 20
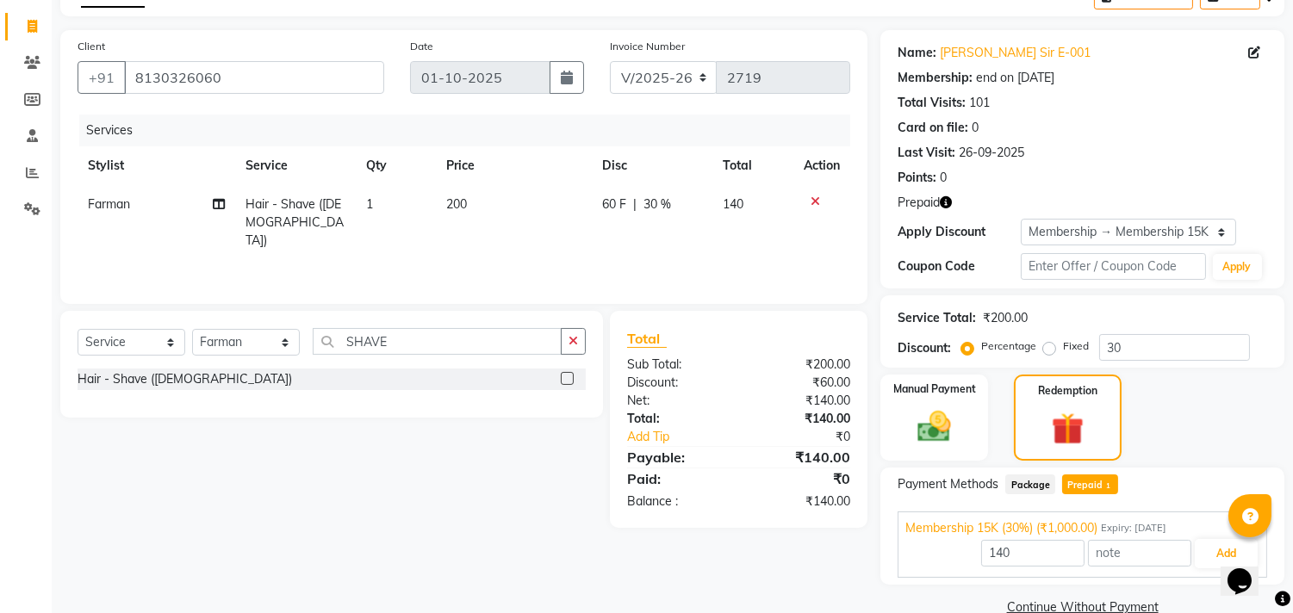
scroll to position [131, 0]
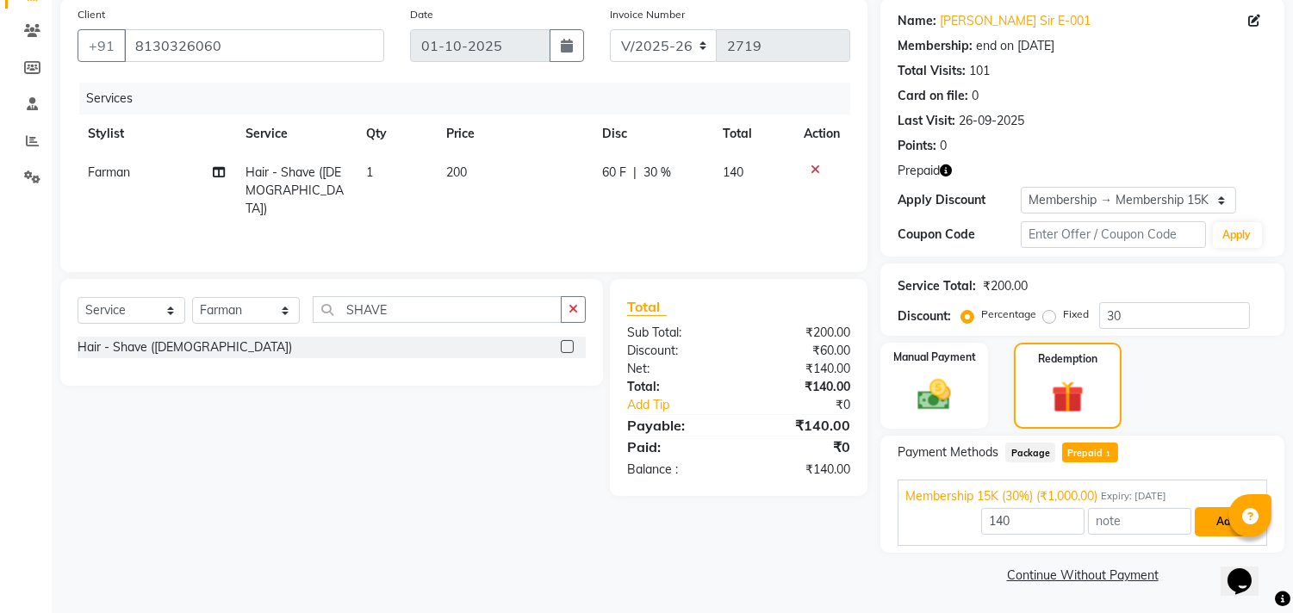
click at [1209, 515] on button "Add" at bounding box center [1226, 521] width 63 height 29
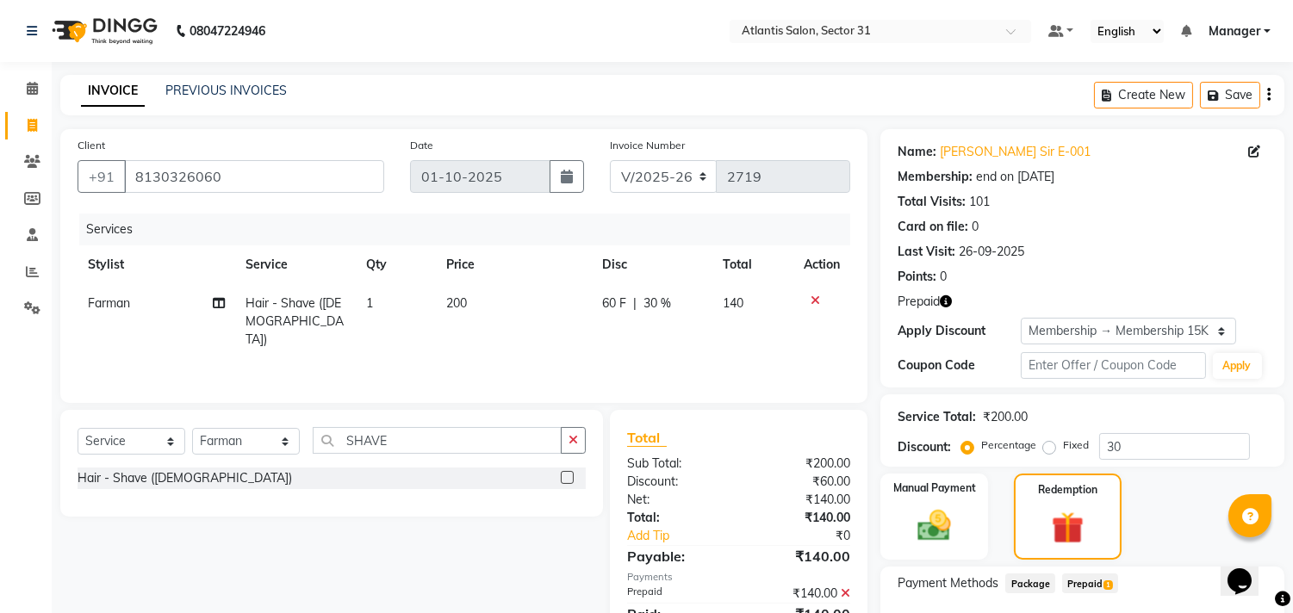
scroll to position [214, 0]
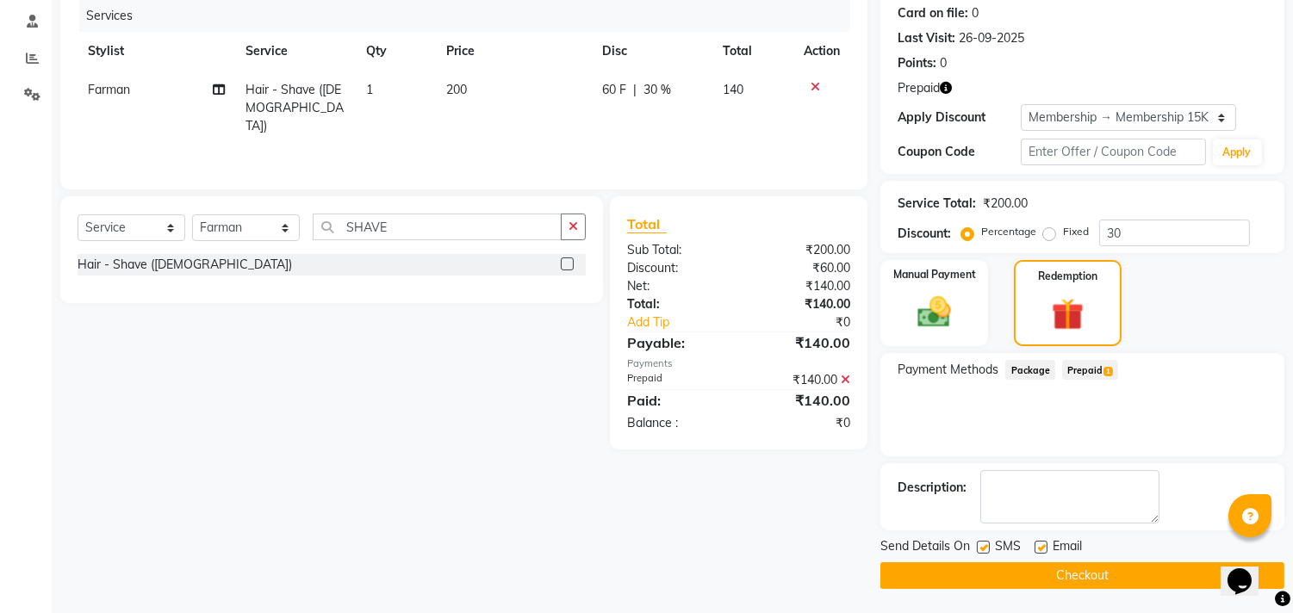
click at [986, 587] on button "Checkout" at bounding box center [1082, 576] width 404 height 27
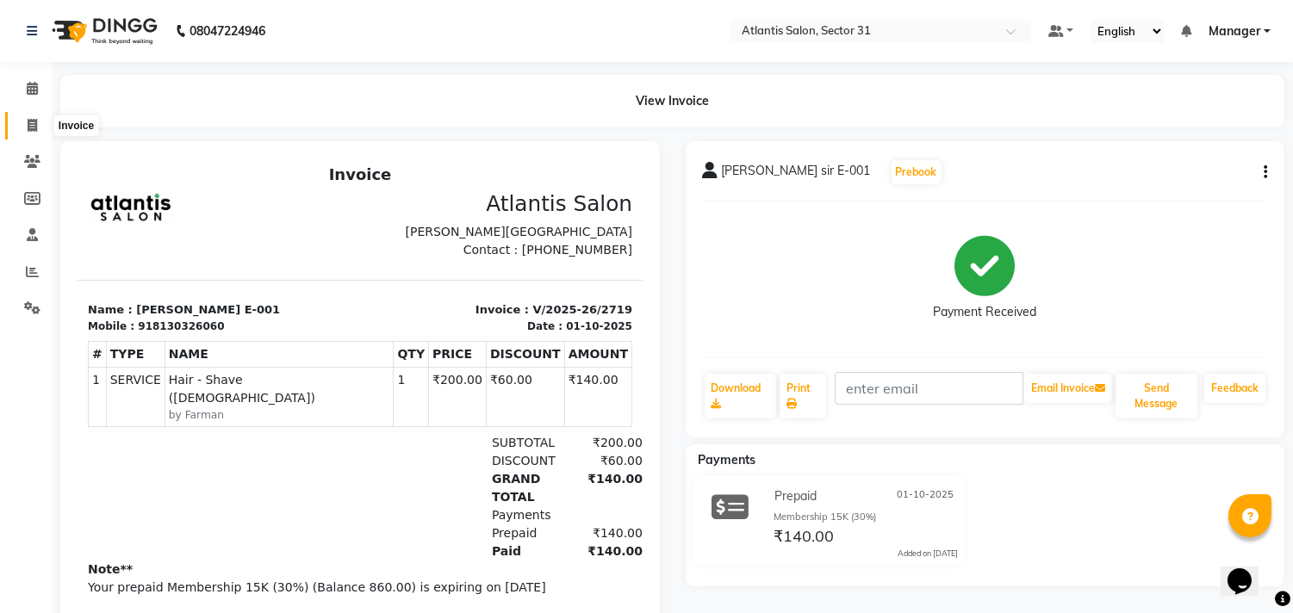
click at [24, 132] on span at bounding box center [32, 126] width 30 height 20
select select "service"
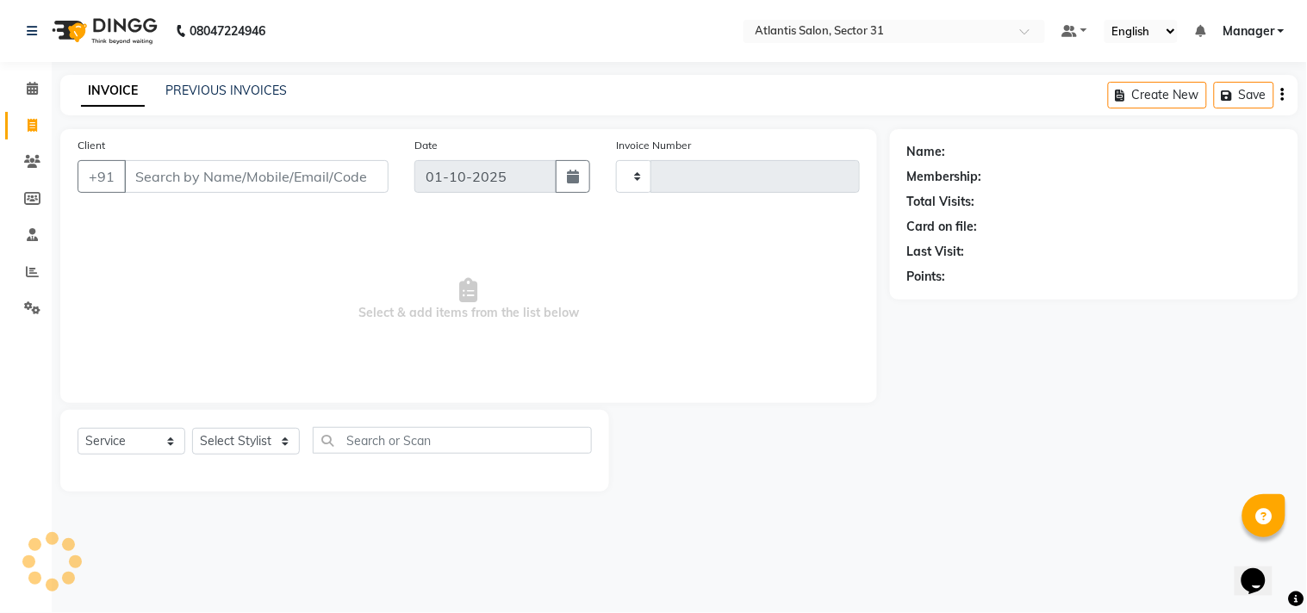
type input "2720"
type input "B"
select select "4391"
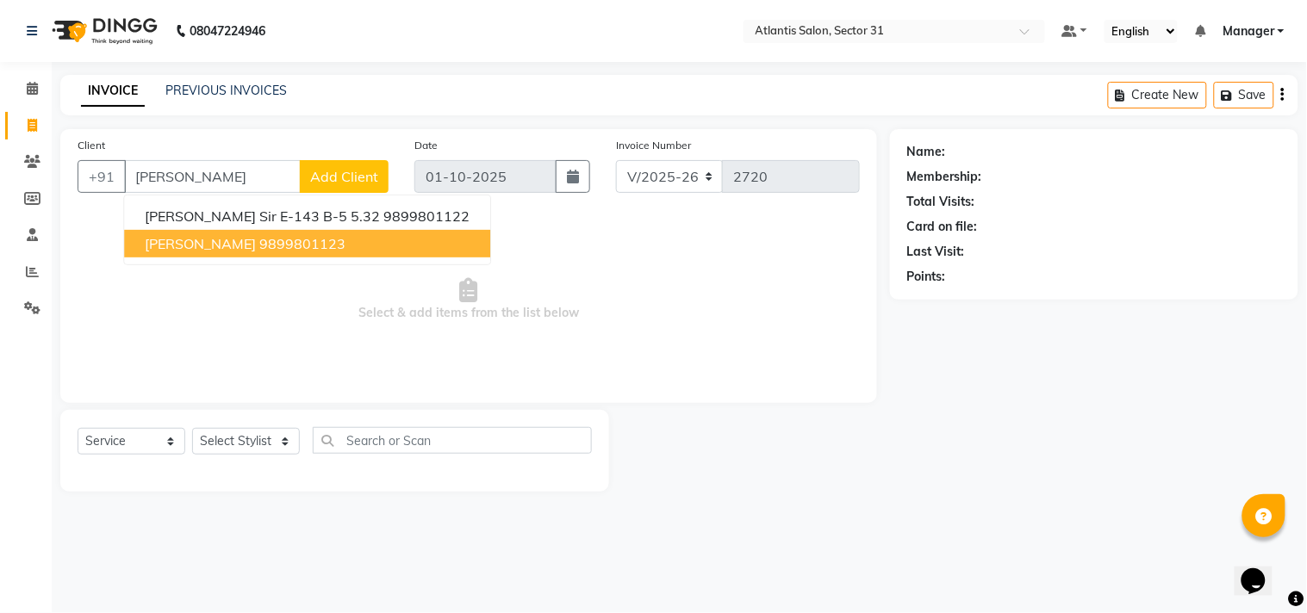
click at [291, 254] on button "[PERSON_NAME] 9899801123" at bounding box center [307, 244] width 366 height 28
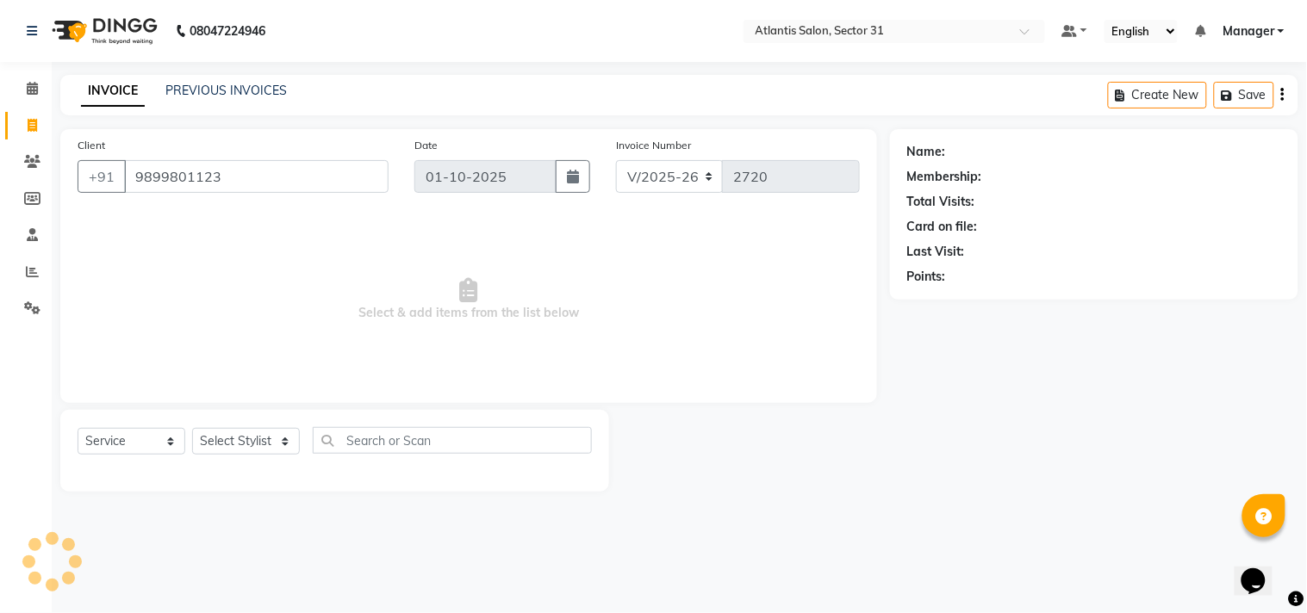
type input "9899801123"
click at [265, 449] on select "Select Stylist [PERSON_NAME] [PERSON_NAME] Kavita Manager Staff 31 Staff ILD [P…" at bounding box center [246, 441] width 108 height 27
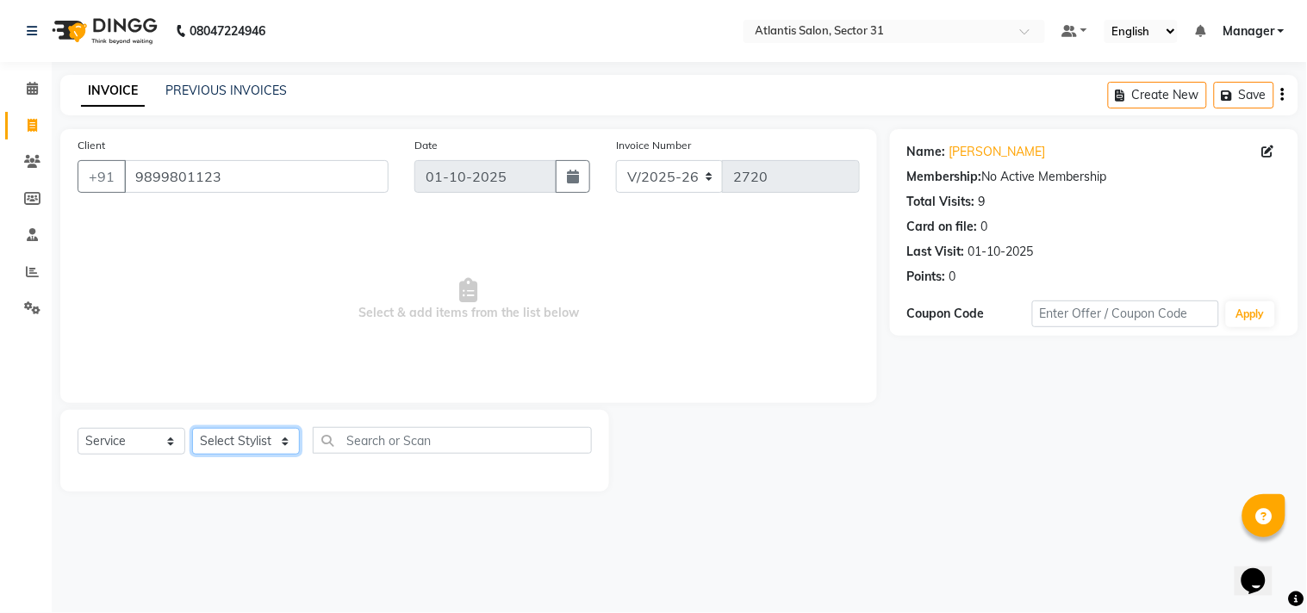
select select "82225"
click at [192, 429] on select "Select Stylist [PERSON_NAME] [PERSON_NAME] Kavita Manager Staff 31 Staff ILD [P…" at bounding box center [246, 441] width 108 height 27
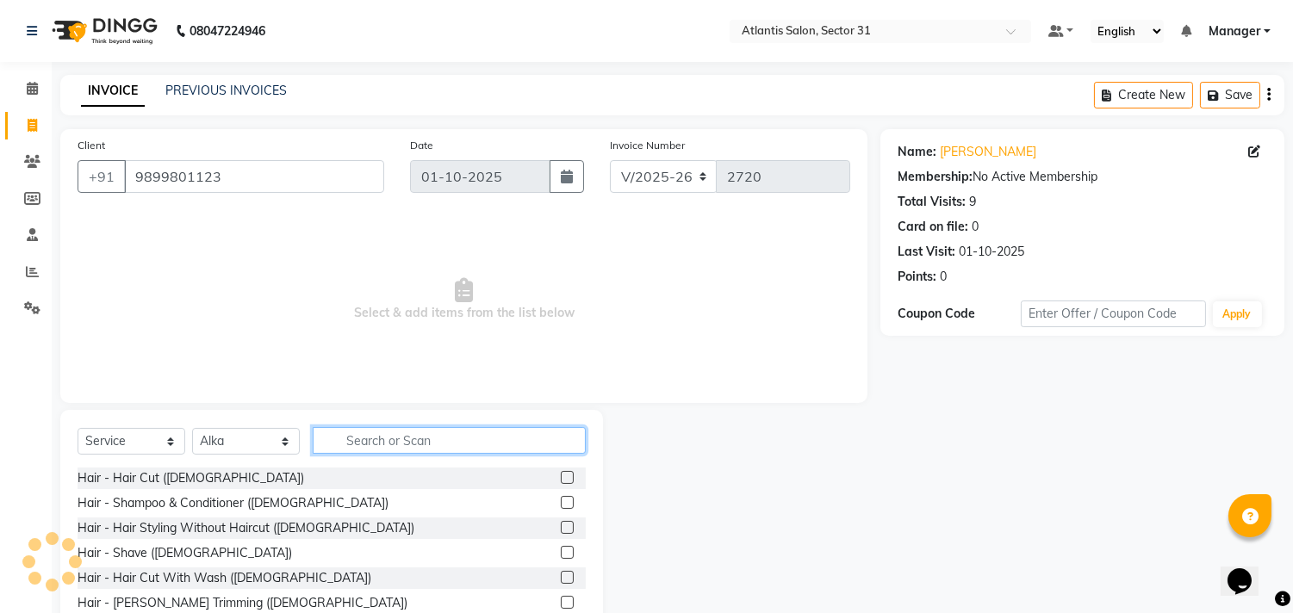
click at [415, 435] on input "text" at bounding box center [449, 440] width 273 height 27
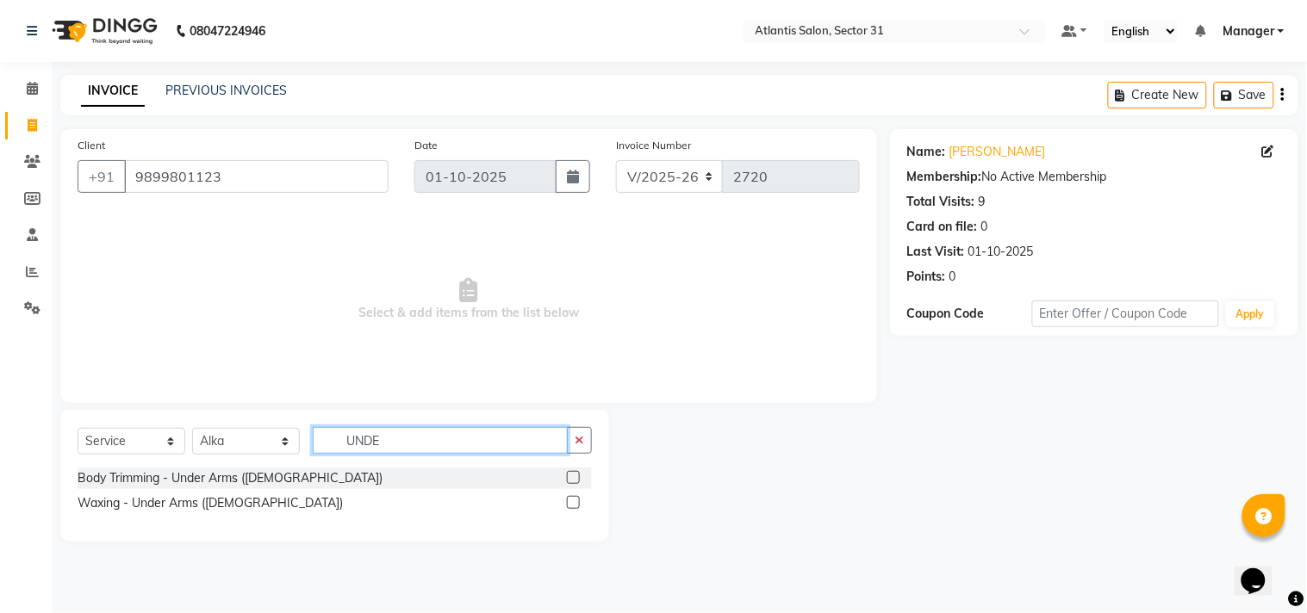
type input "UNDE"
click at [573, 500] on label at bounding box center [573, 502] width 13 height 13
click at [573, 500] on input "checkbox" at bounding box center [572, 503] width 11 height 11
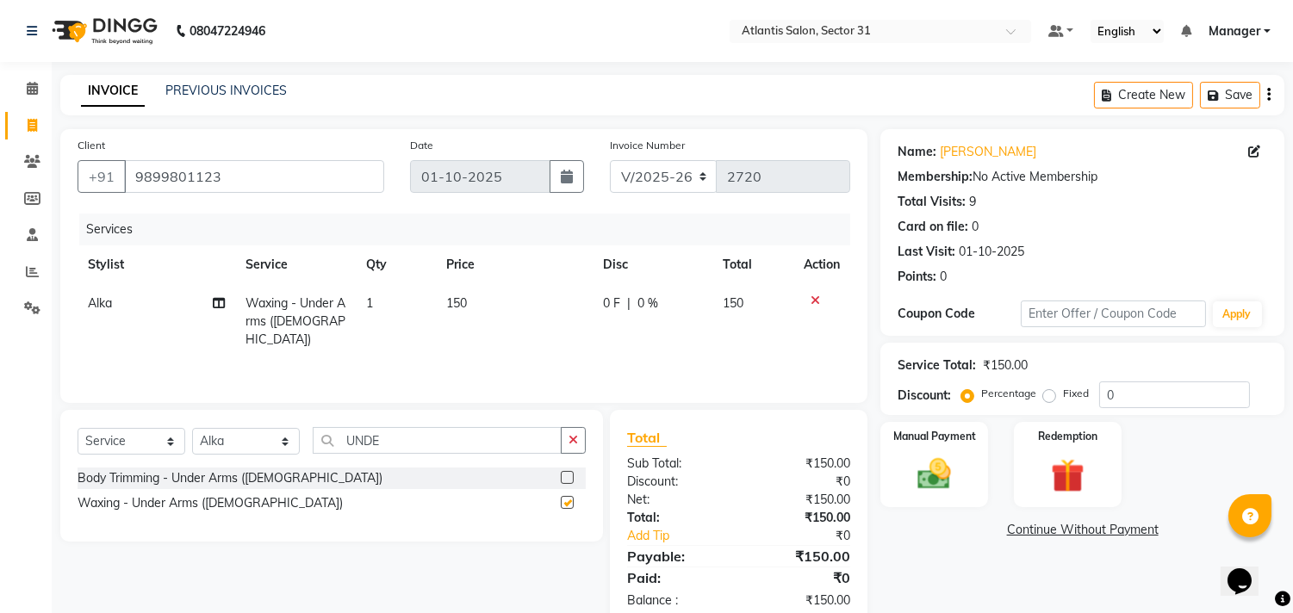
checkbox input "false"
click at [439, 435] on input "UNDE" at bounding box center [437, 440] width 249 height 27
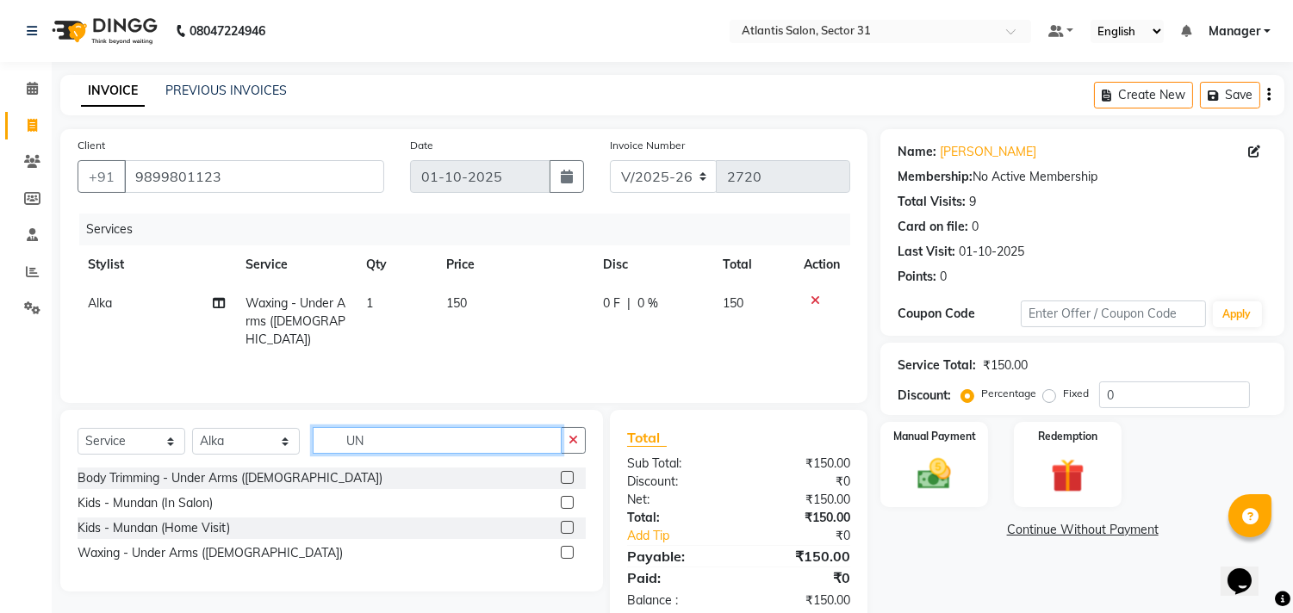
type input "U"
type input "DET"
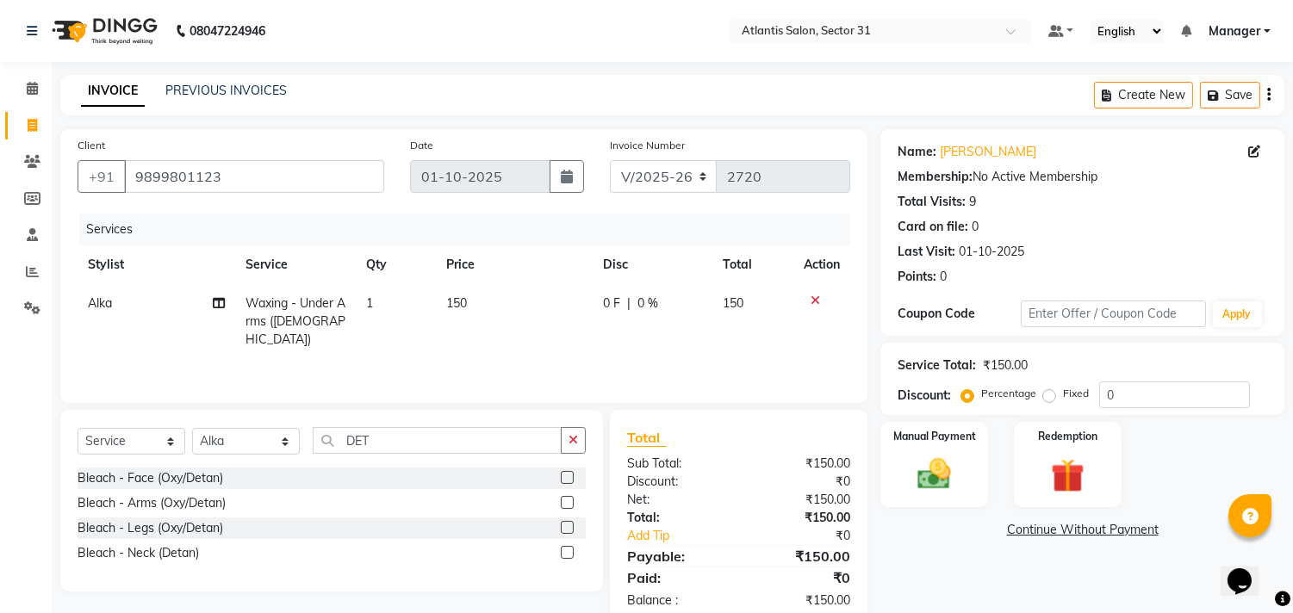
click at [567, 477] on label at bounding box center [567, 477] width 13 height 13
click at [567, 477] on input "checkbox" at bounding box center [566, 478] width 11 height 11
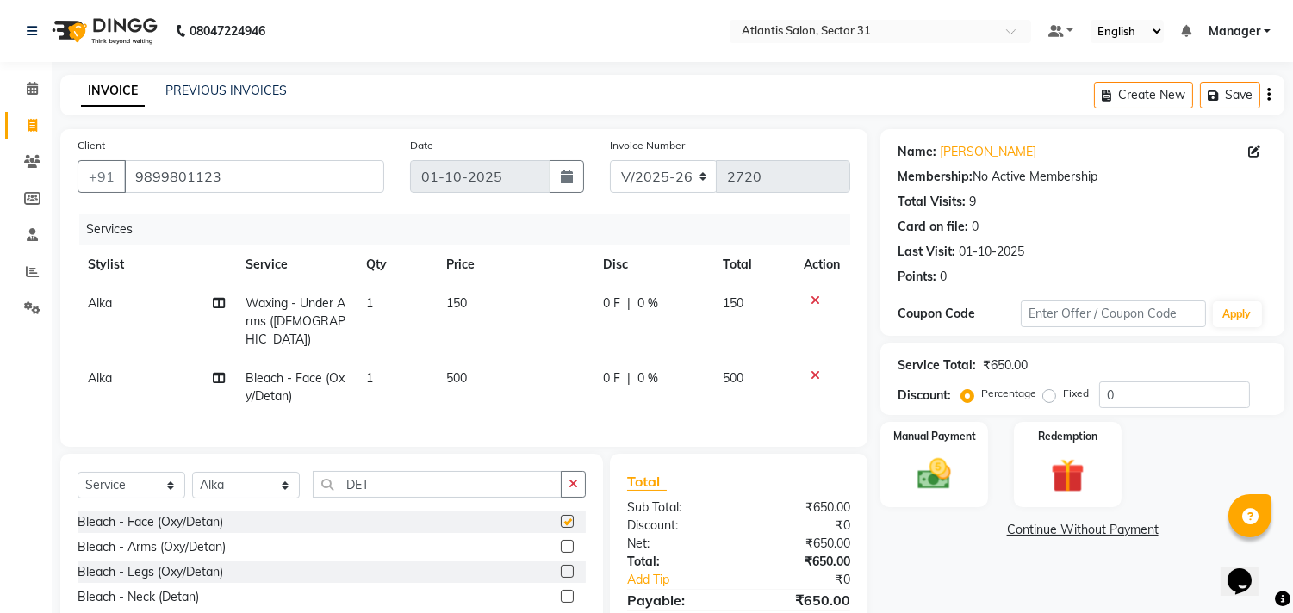
checkbox input "false"
click at [445, 488] on input "DET" at bounding box center [437, 484] width 249 height 27
click at [488, 359] on td "500" at bounding box center [514, 387] width 157 height 57
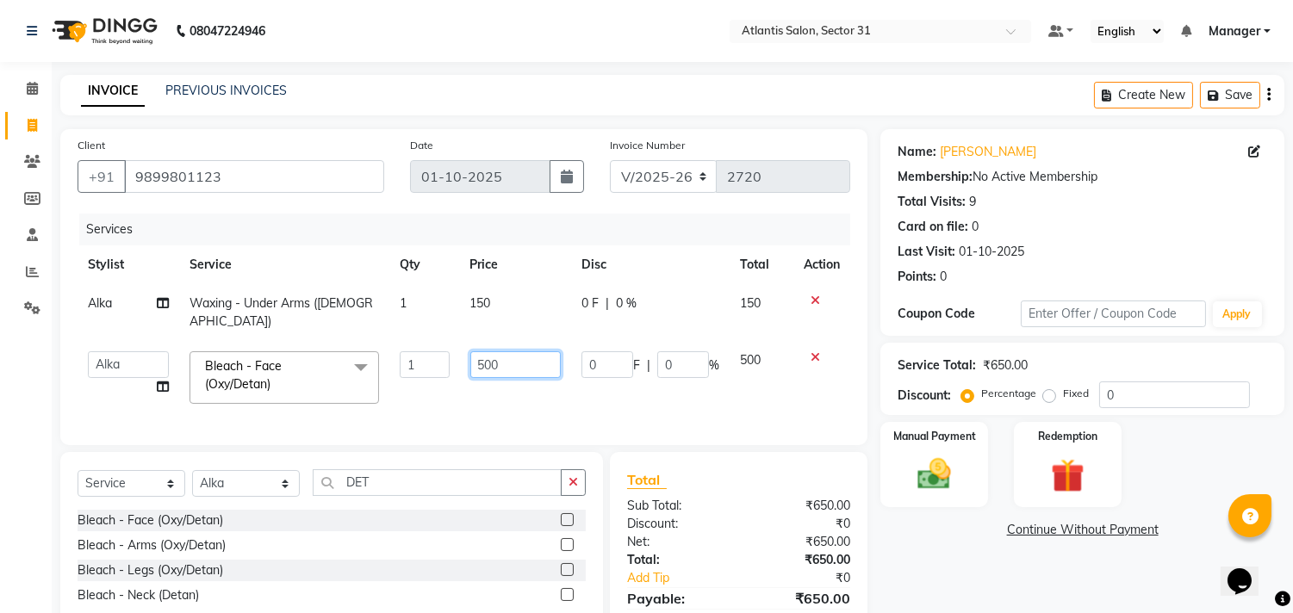
click at [515, 351] on input "500" at bounding box center [515, 364] width 90 height 27
type input "5"
type input "700"
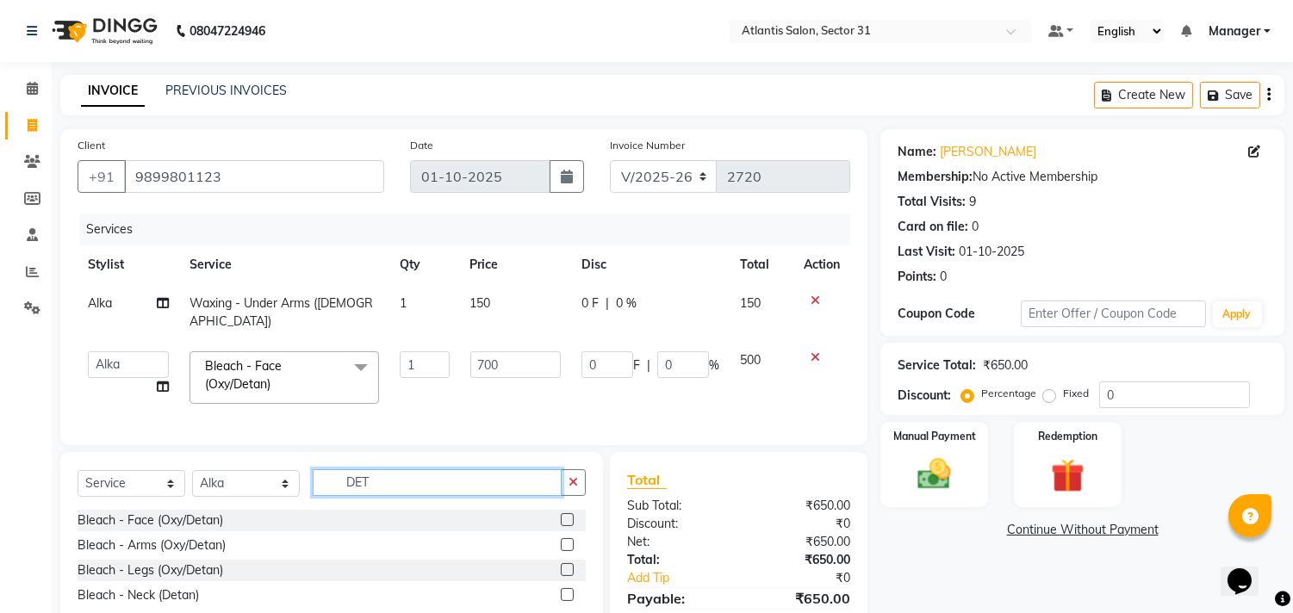
click at [427, 479] on input "DET" at bounding box center [437, 482] width 249 height 27
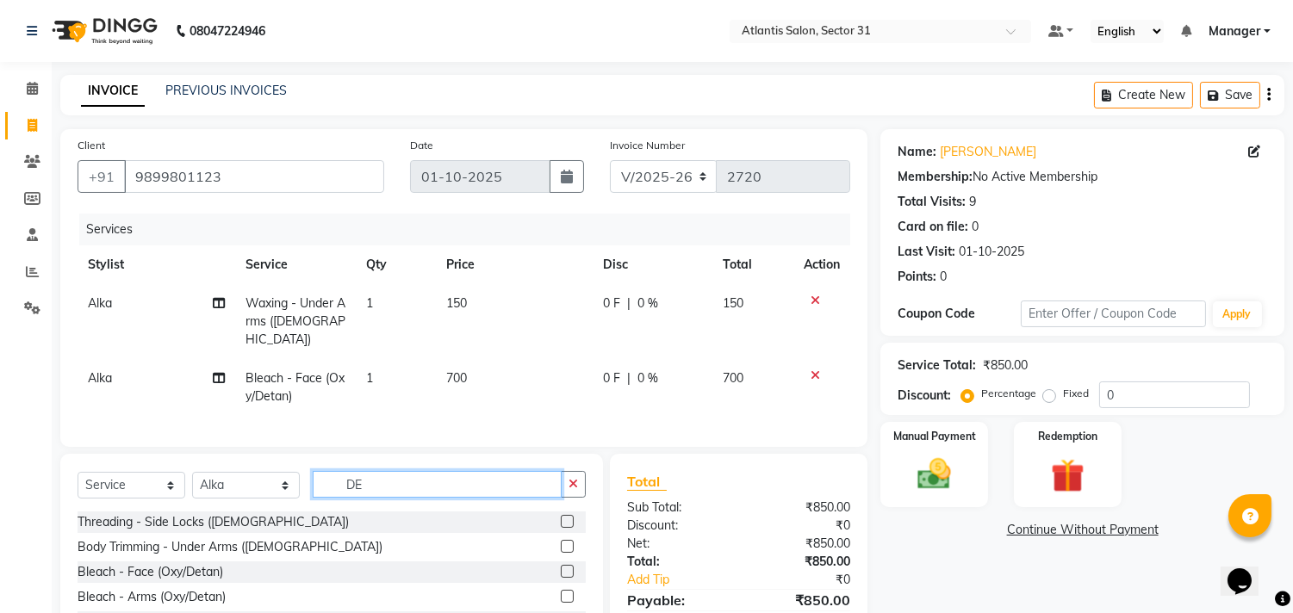
type input "D"
type input "CLEAN"
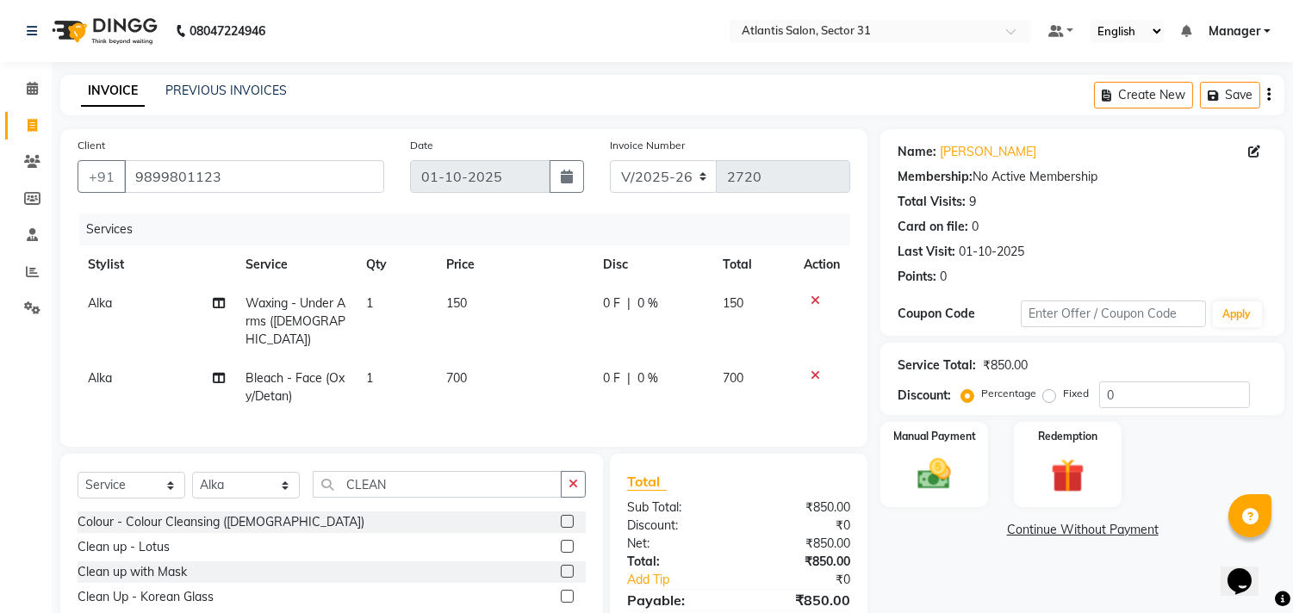
click at [563, 544] on label at bounding box center [567, 546] width 13 height 13
click at [563, 544] on input "checkbox" at bounding box center [566, 547] width 11 height 11
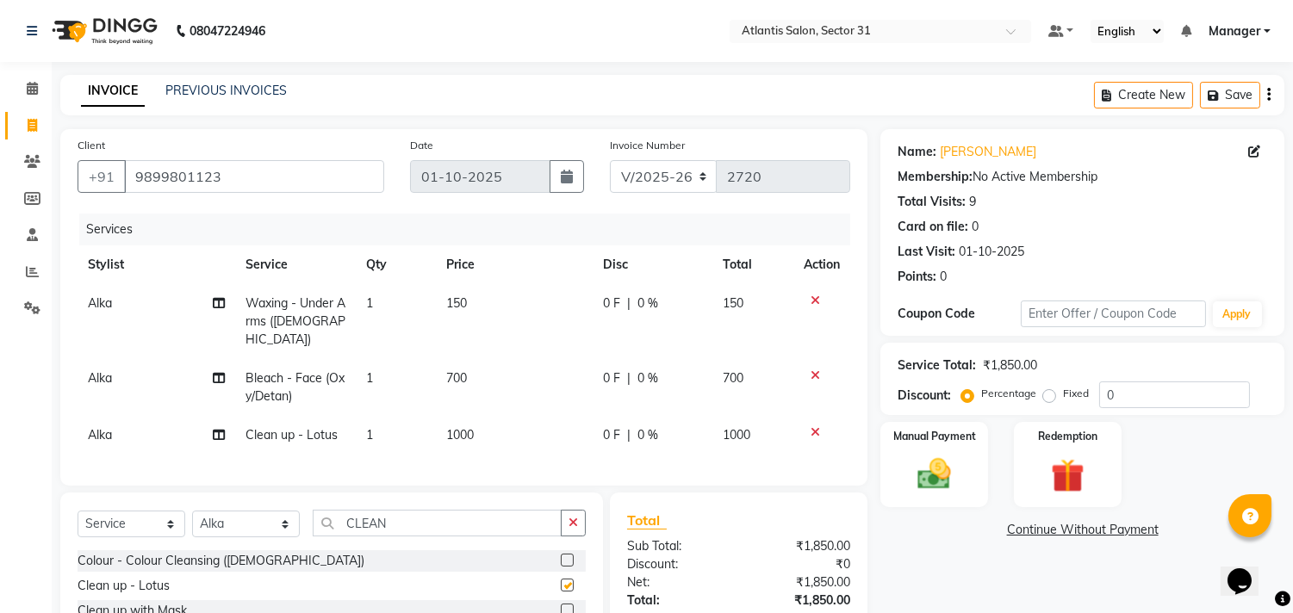
checkbox input "false"
click at [287, 175] on input "9899801123" at bounding box center [254, 176] width 260 height 33
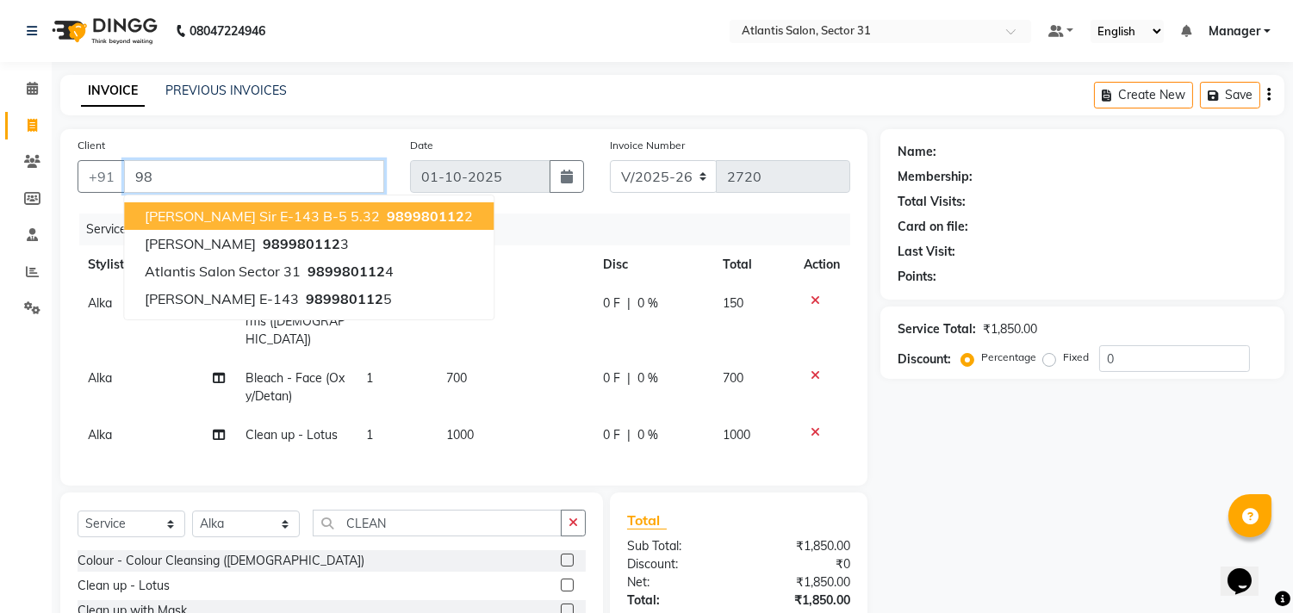
type input "9"
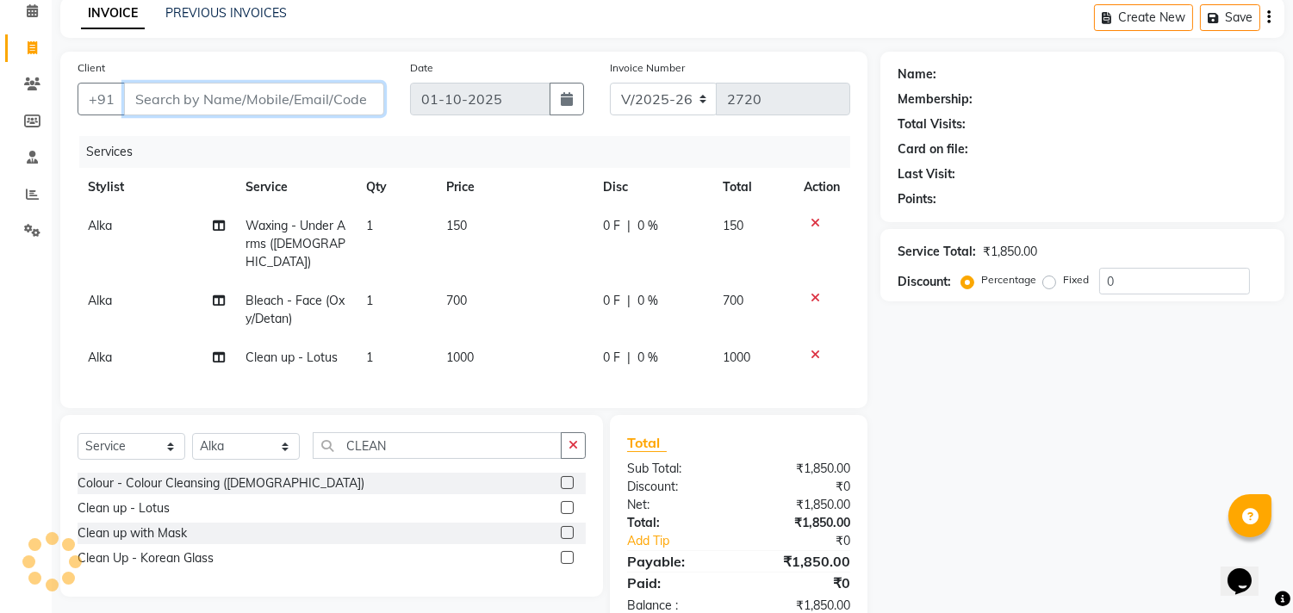
scroll to position [118, 0]
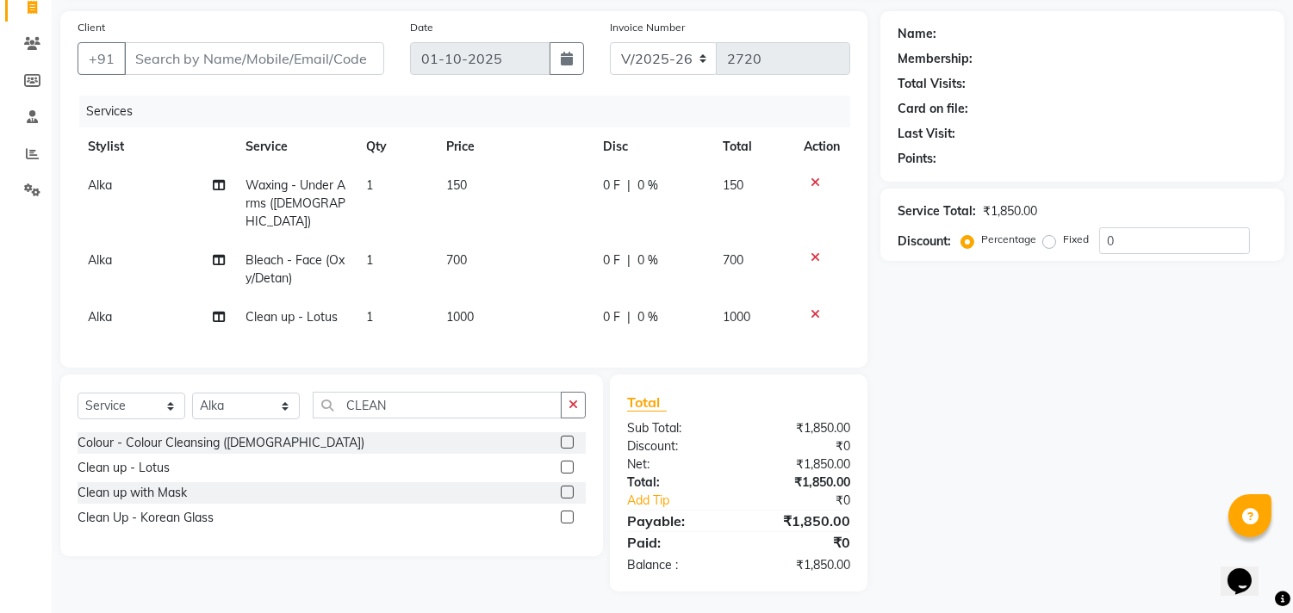
click at [509, 181] on td "150" at bounding box center [514, 203] width 157 height 75
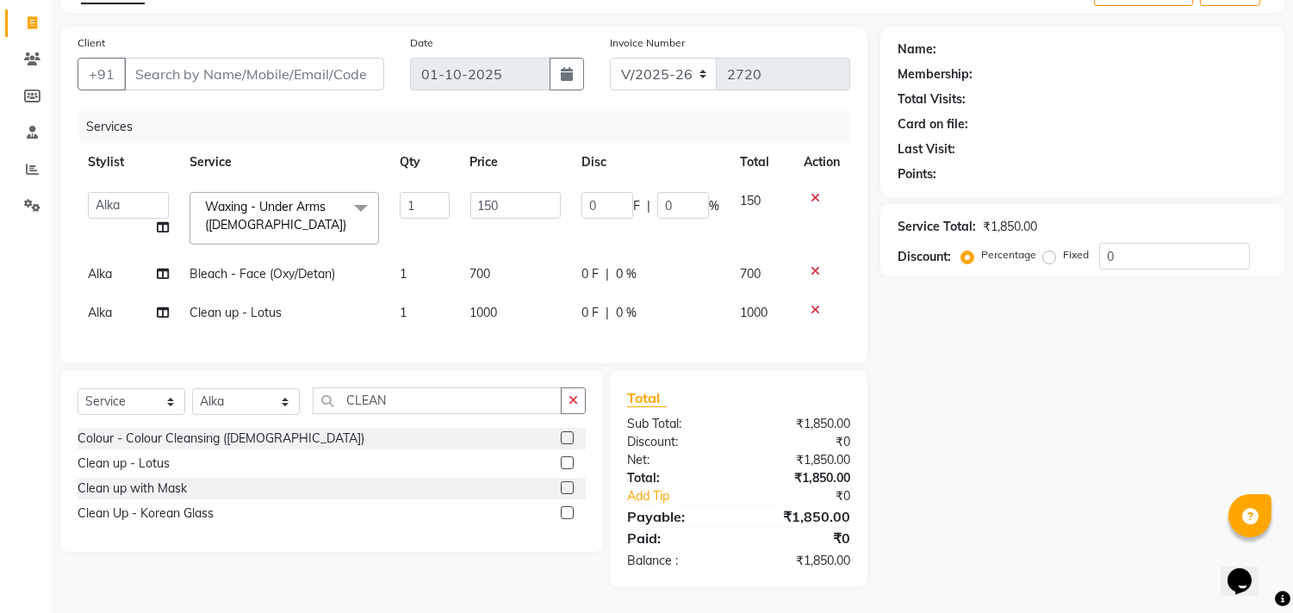
scroll to position [116, 0]
click at [518, 194] on input "150" at bounding box center [515, 205] width 90 height 27
type input "100"
click at [936, 322] on div "Name: Membership: Total Visits: Card on file: Last Visit: Points: Service Total…" at bounding box center [1088, 307] width 417 height 561
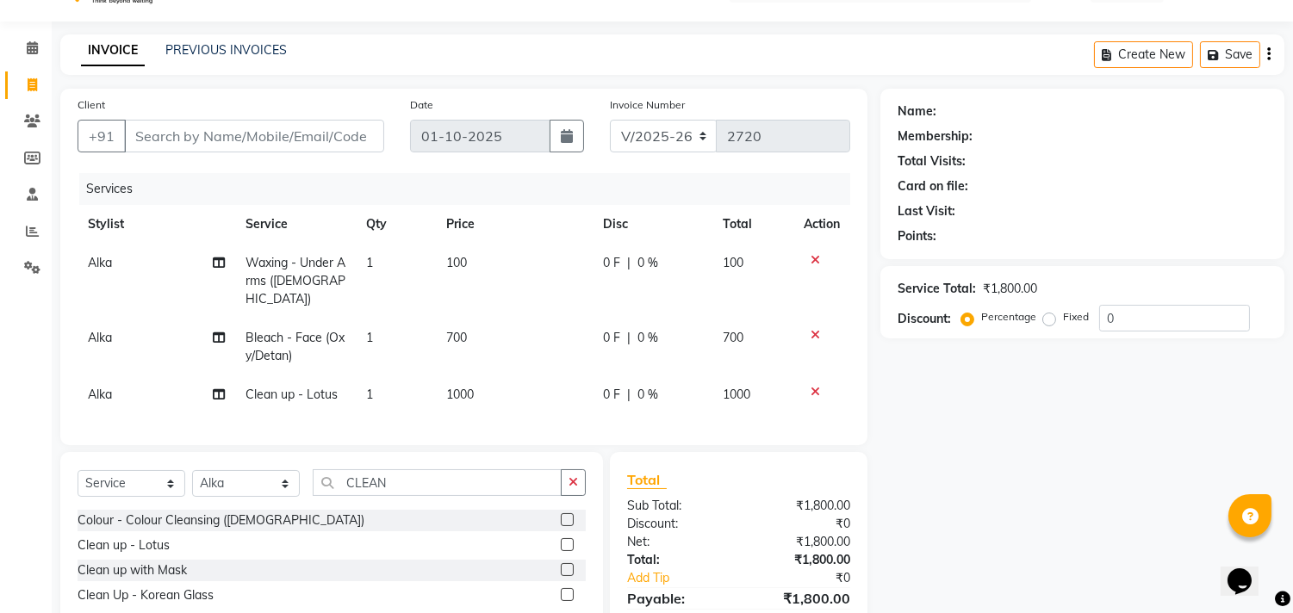
scroll to position [0, 0]
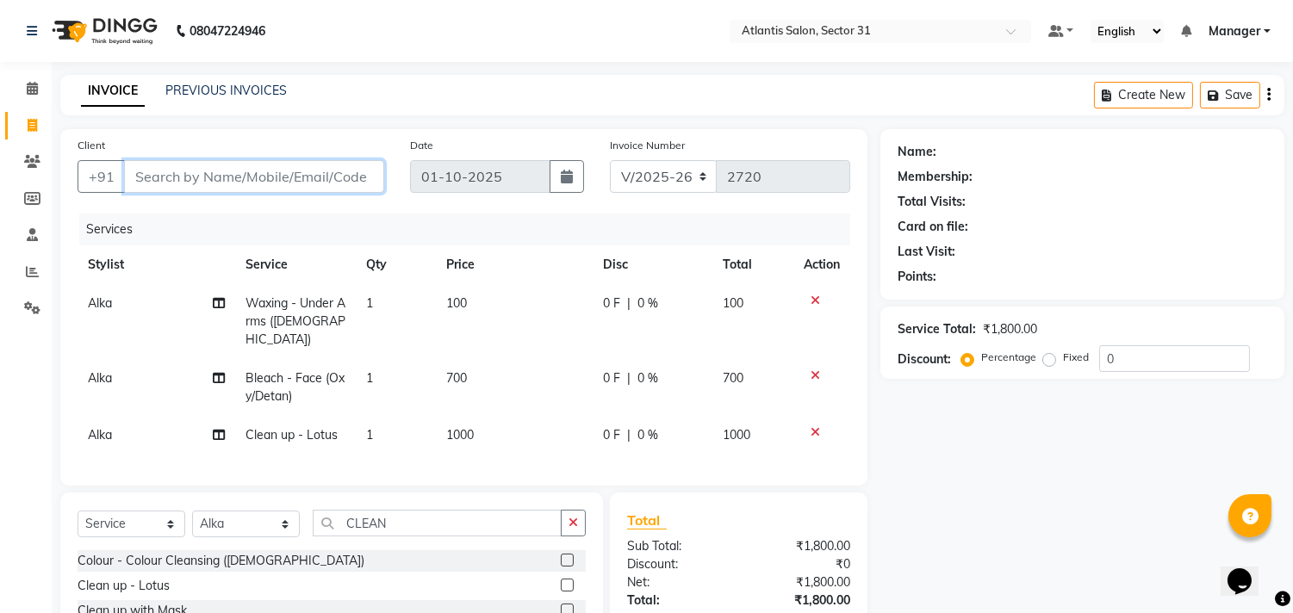
click at [247, 177] on input "Client" at bounding box center [254, 176] width 260 height 33
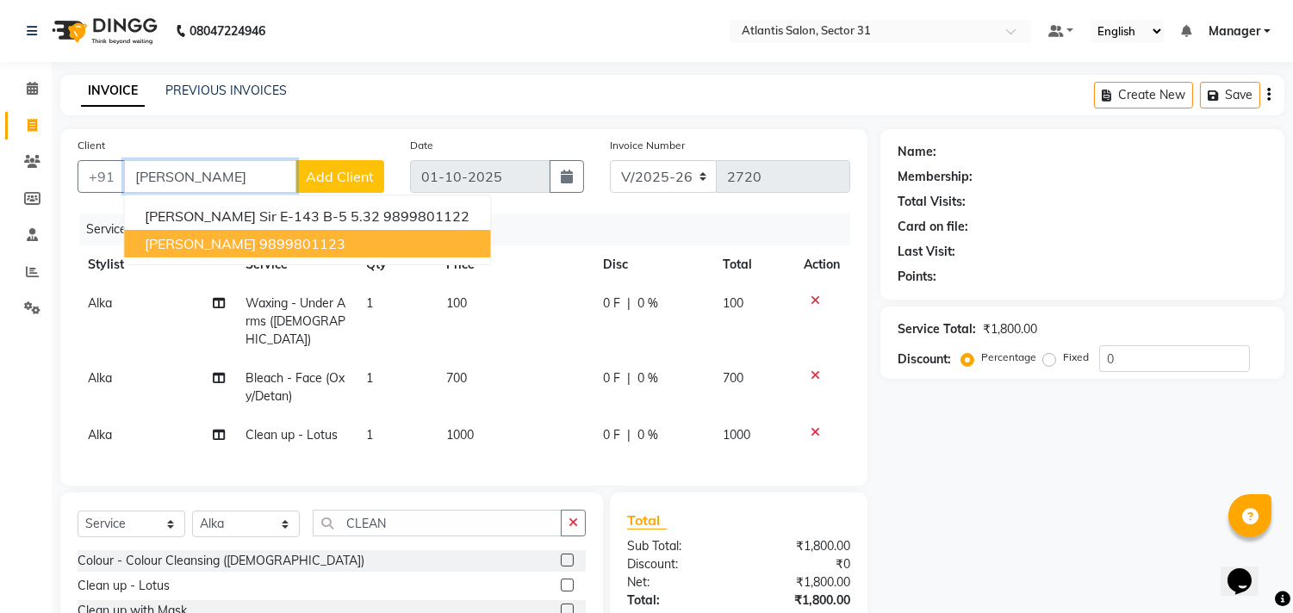
click at [246, 251] on span "[PERSON_NAME]" at bounding box center [200, 243] width 111 height 17
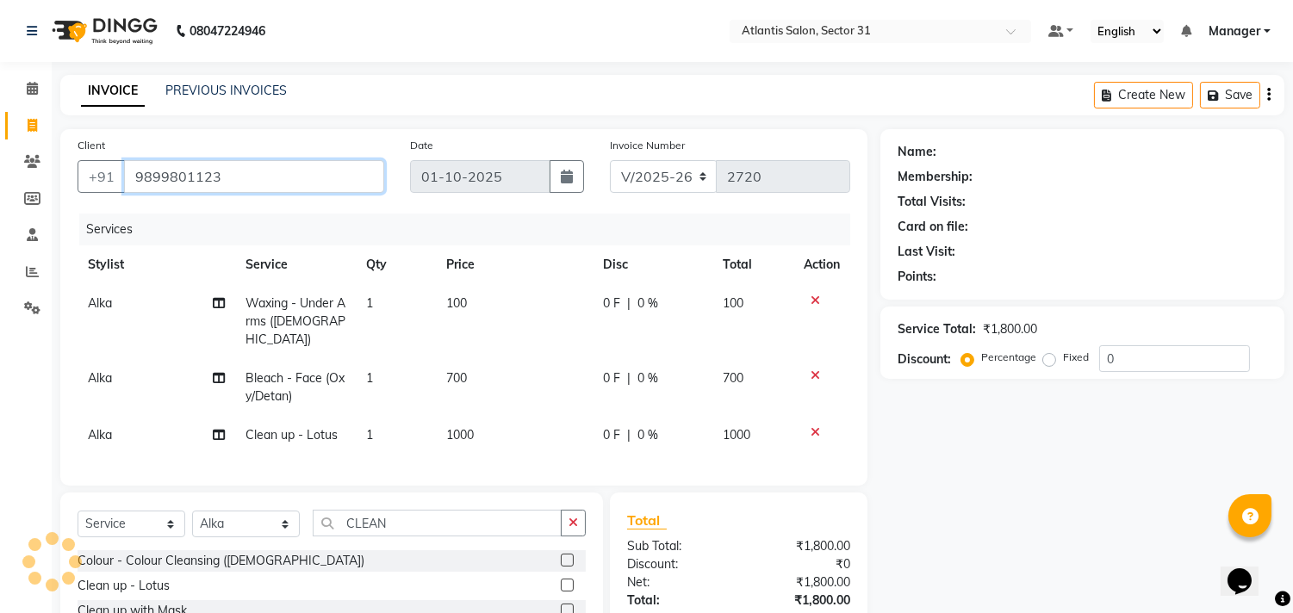
type input "9899801123"
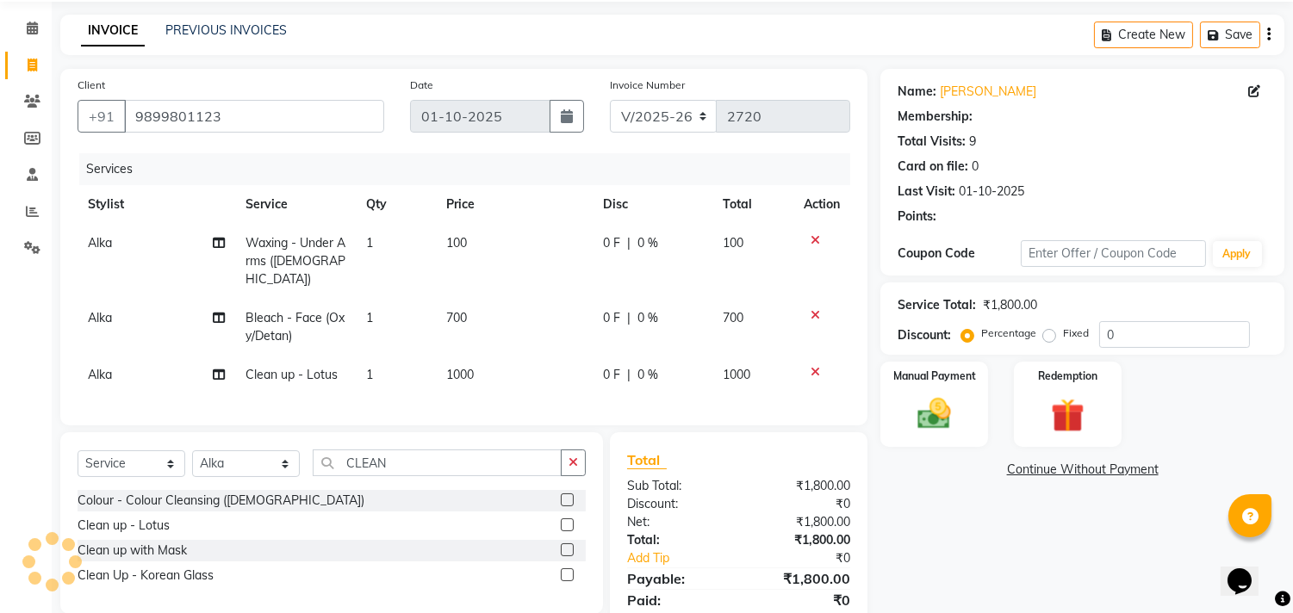
scroll to position [118, 0]
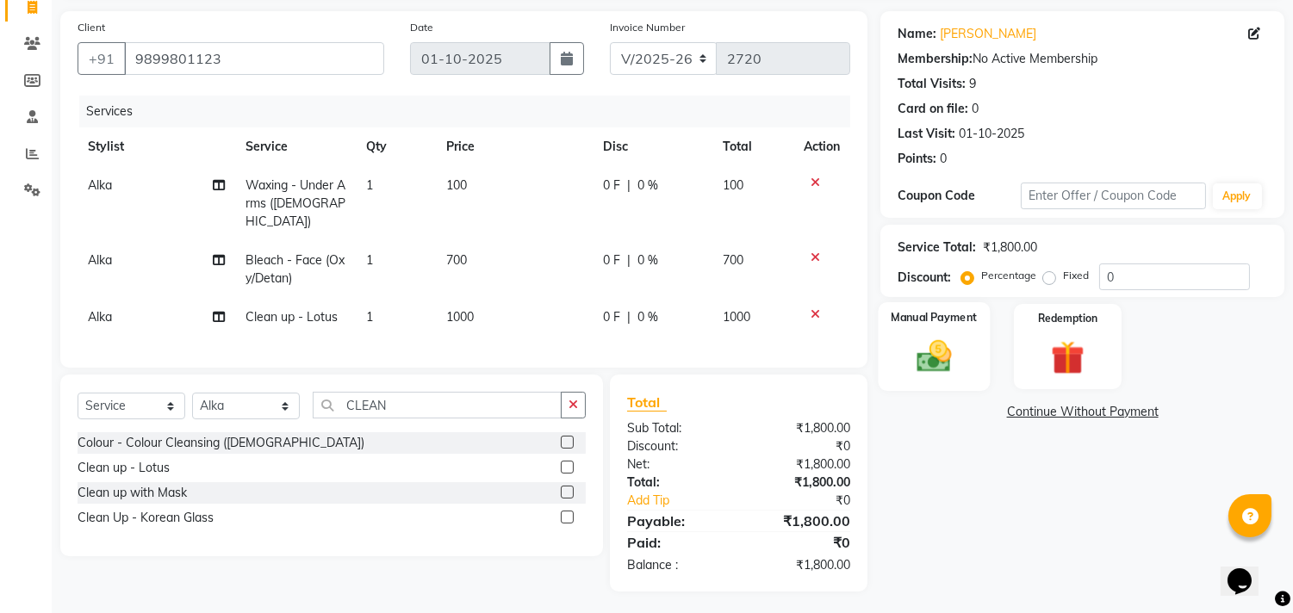
click at [942, 331] on div "Manual Payment" at bounding box center [935, 346] width 112 height 88
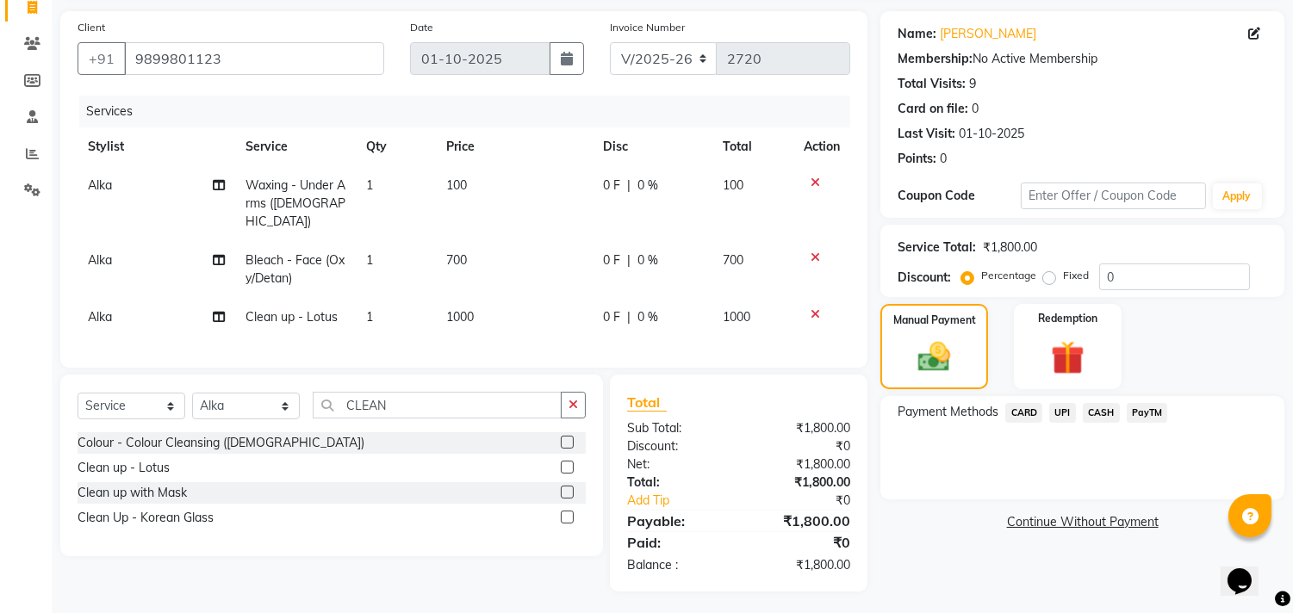
click at [1091, 407] on span "CASH" at bounding box center [1101, 413] width 37 height 20
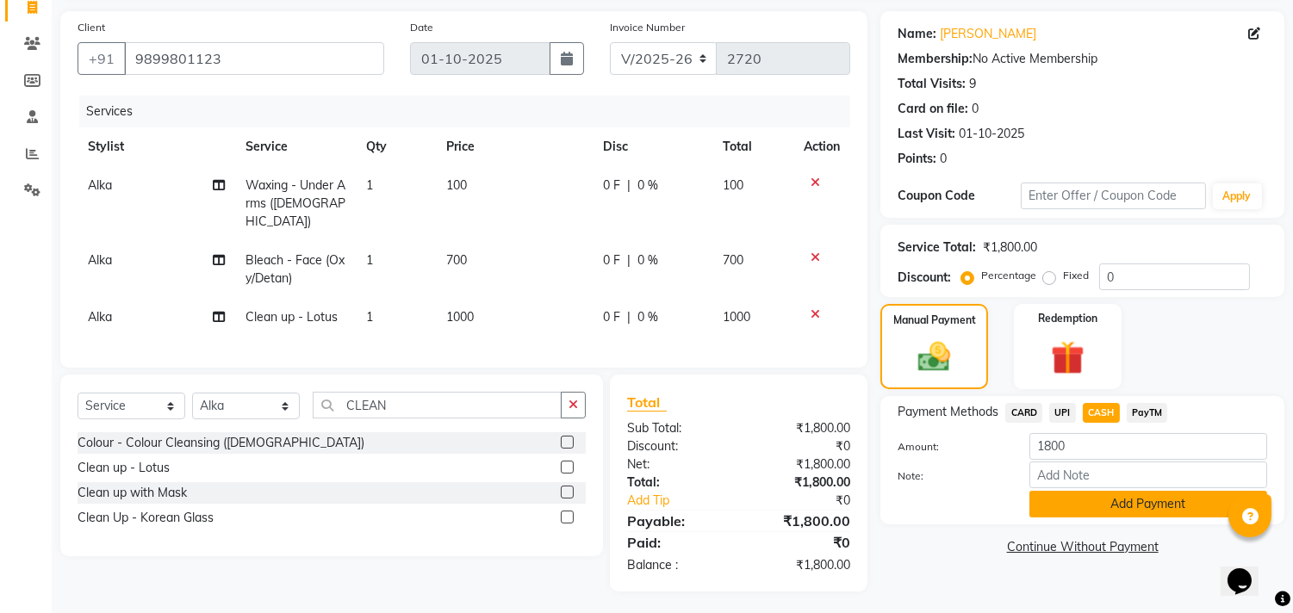
click at [1110, 506] on button "Add Payment" at bounding box center [1148, 504] width 238 height 27
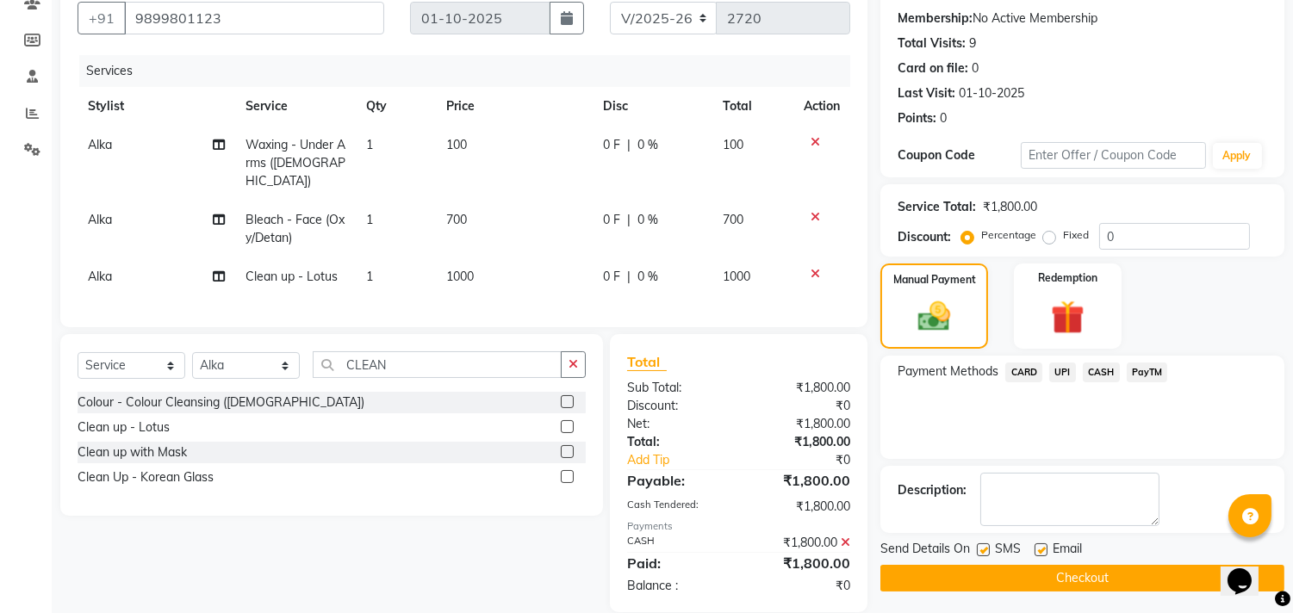
scroll to position [179, 0]
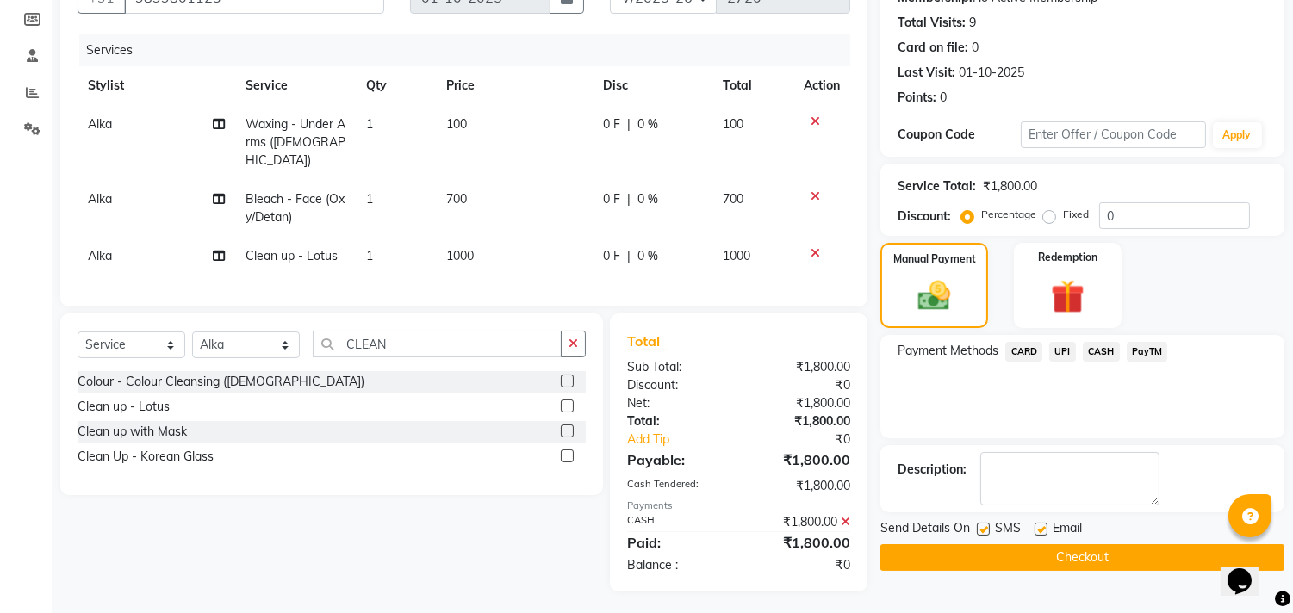
click at [1097, 353] on span "CASH" at bounding box center [1101, 352] width 37 height 20
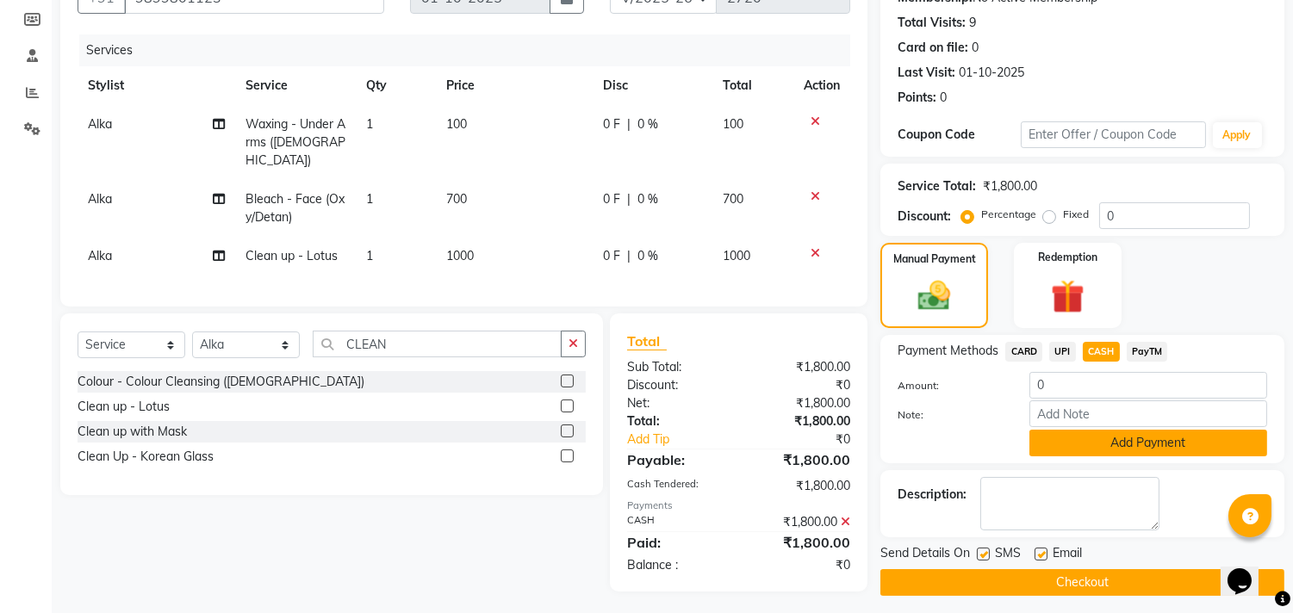
click at [1086, 448] on button "Add Payment" at bounding box center [1148, 443] width 238 height 27
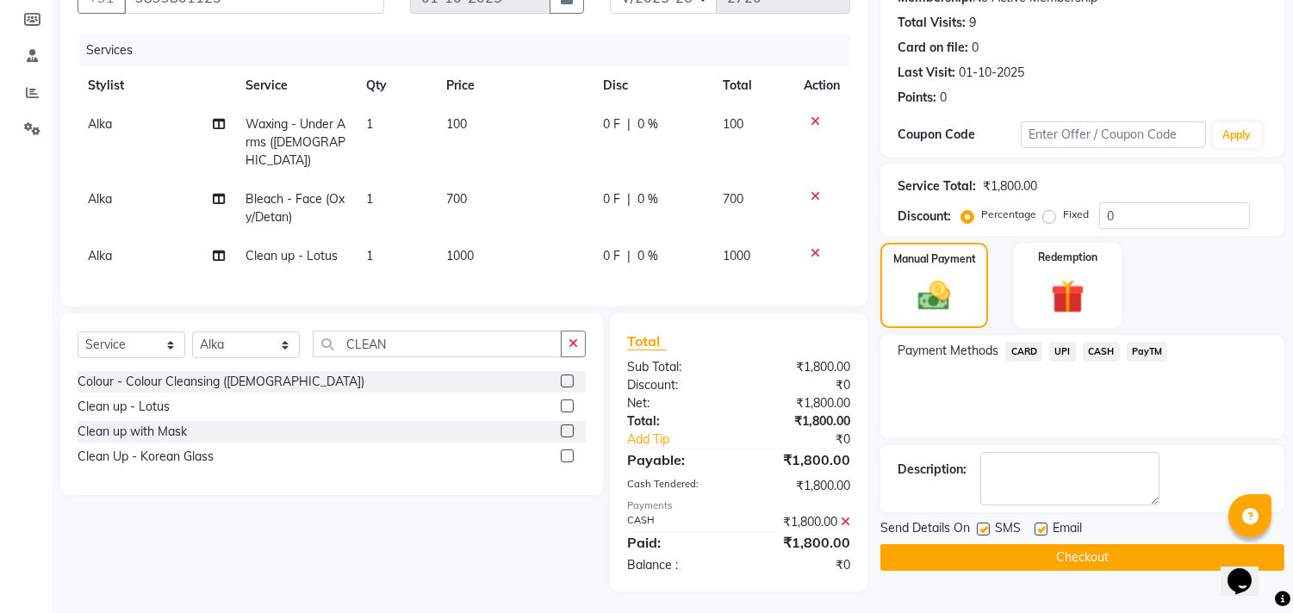
click at [1088, 563] on button "Checkout" at bounding box center [1082, 557] width 404 height 27
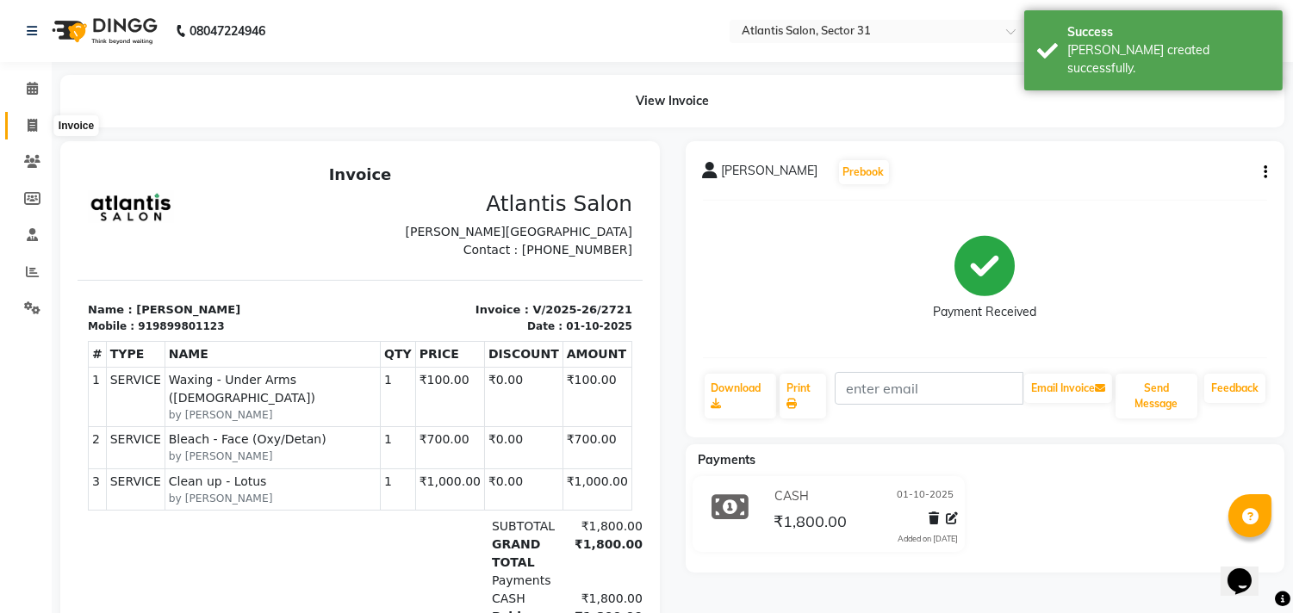
click at [35, 133] on span at bounding box center [32, 126] width 30 height 20
select select "service"
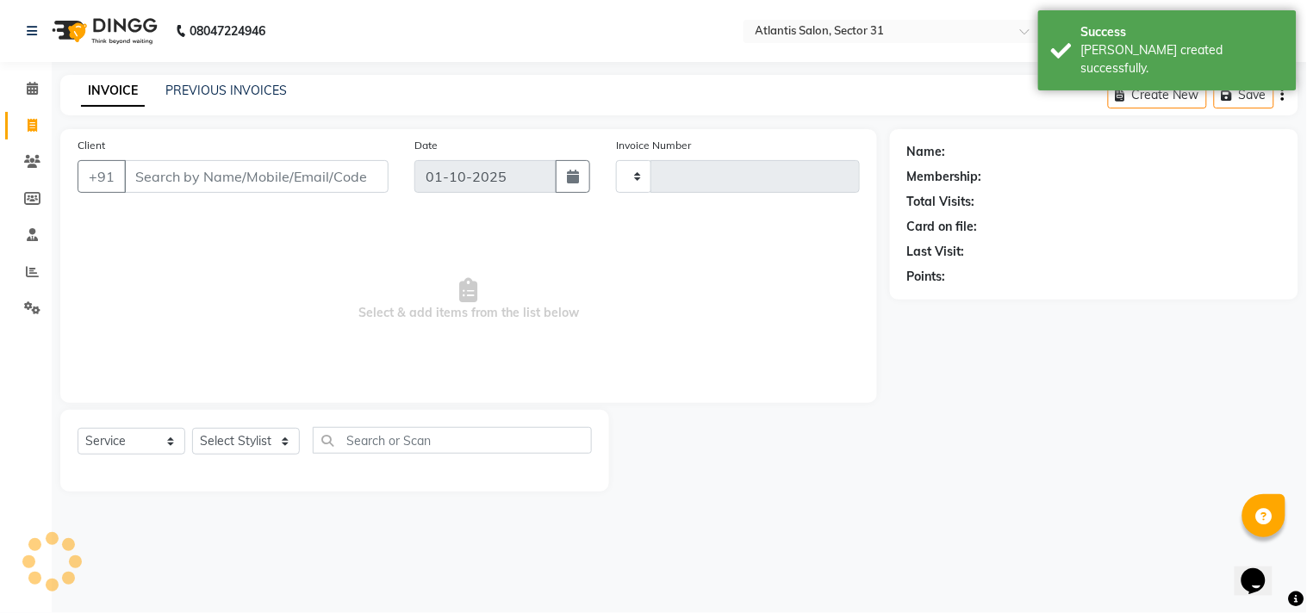
type input "2722"
select select "4391"
click at [22, 89] on span at bounding box center [32, 89] width 30 height 20
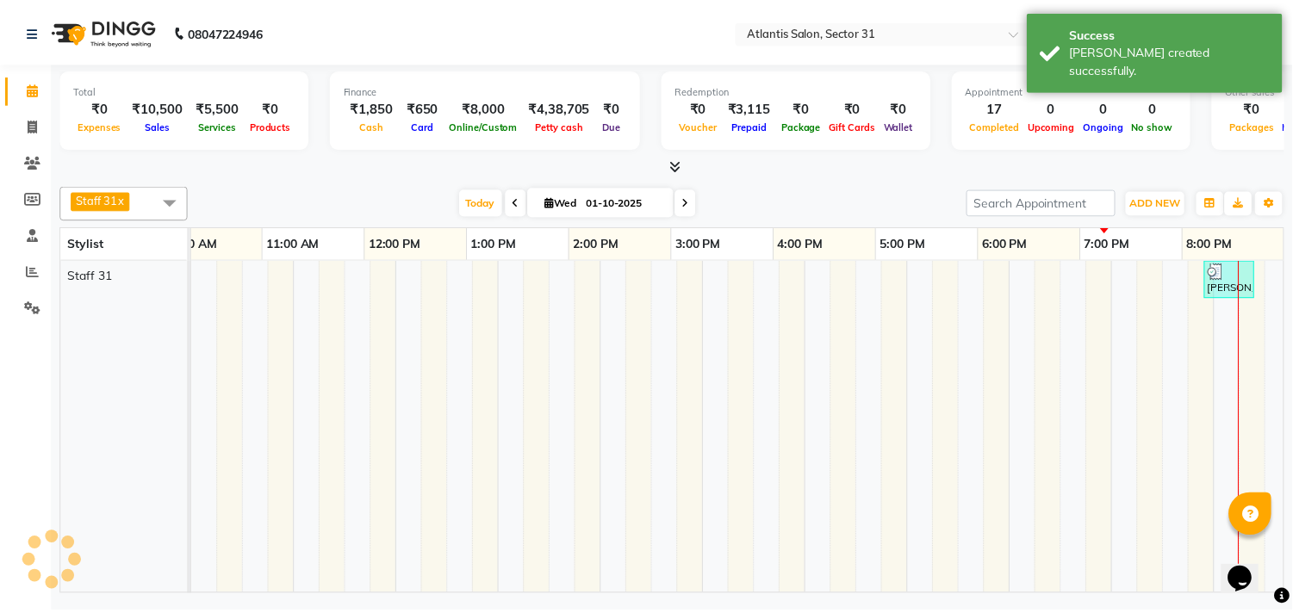
scroll to position [0, 135]
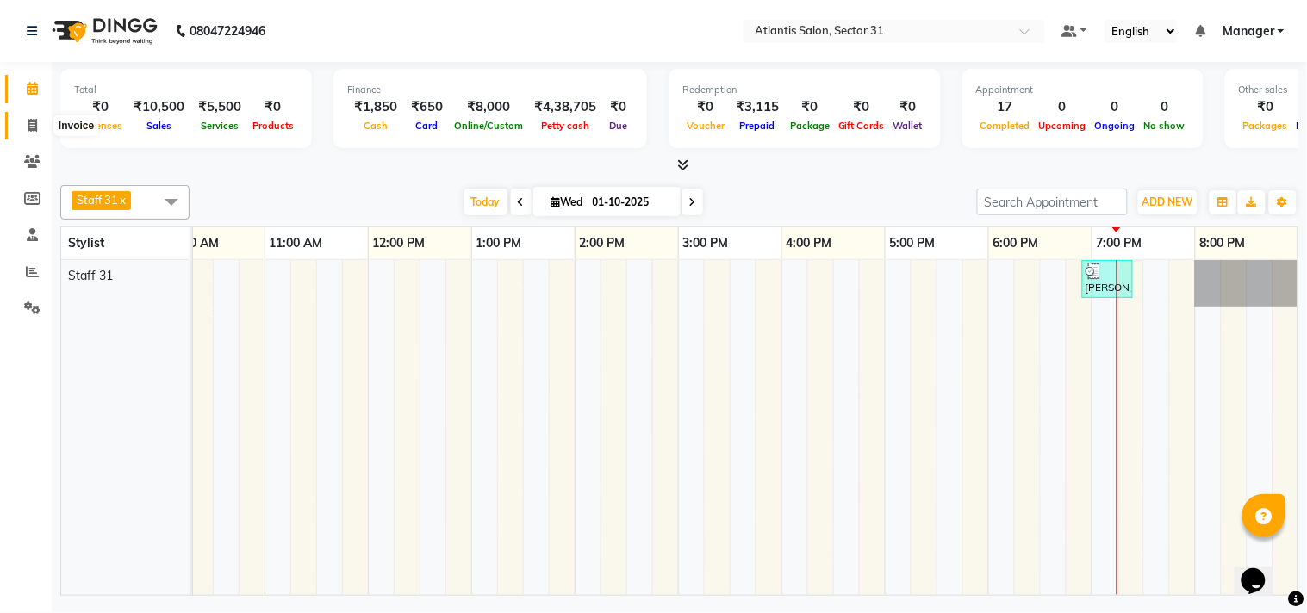
click at [33, 123] on icon at bounding box center [32, 125] width 9 height 13
select select "service"
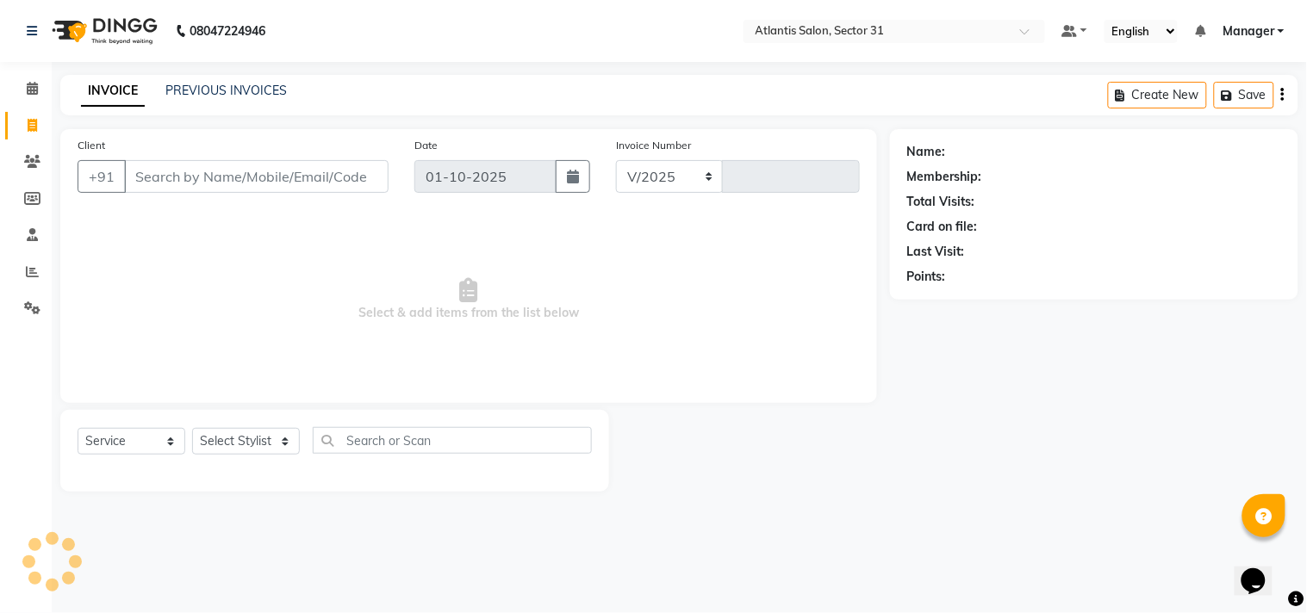
select select "4391"
type input "2722"
click at [233, 177] on input "Client" at bounding box center [256, 176] width 264 height 33
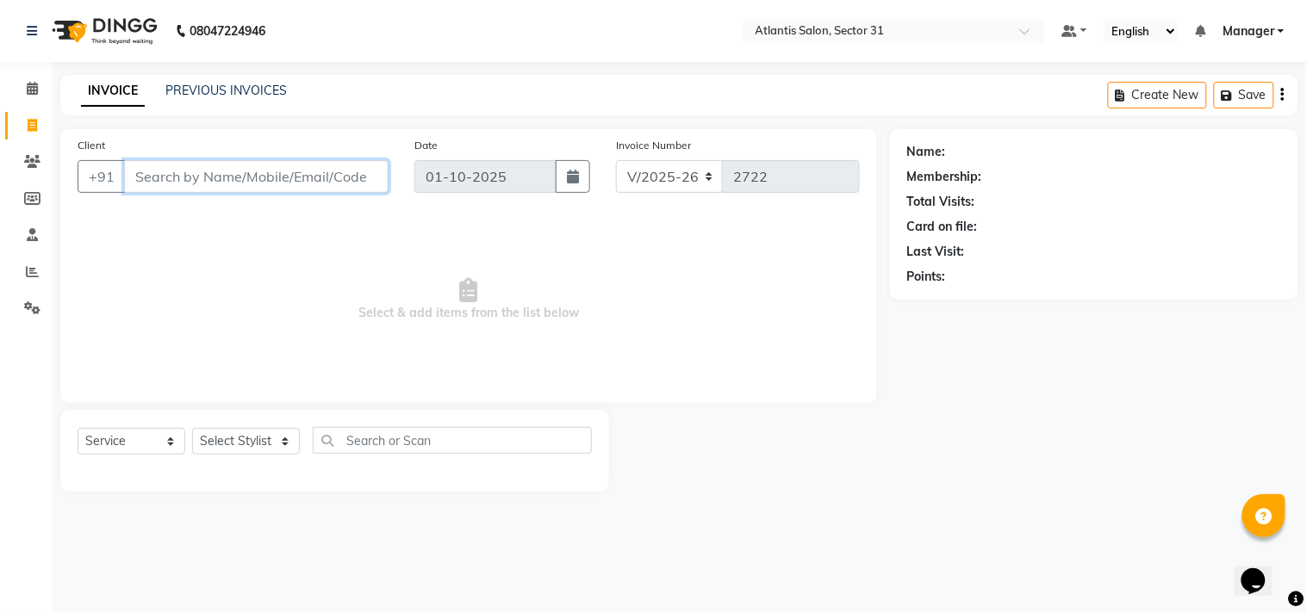
click at [337, 188] on input "Client" at bounding box center [256, 176] width 264 height 33
click at [290, 175] on input "Client" at bounding box center [256, 176] width 264 height 33
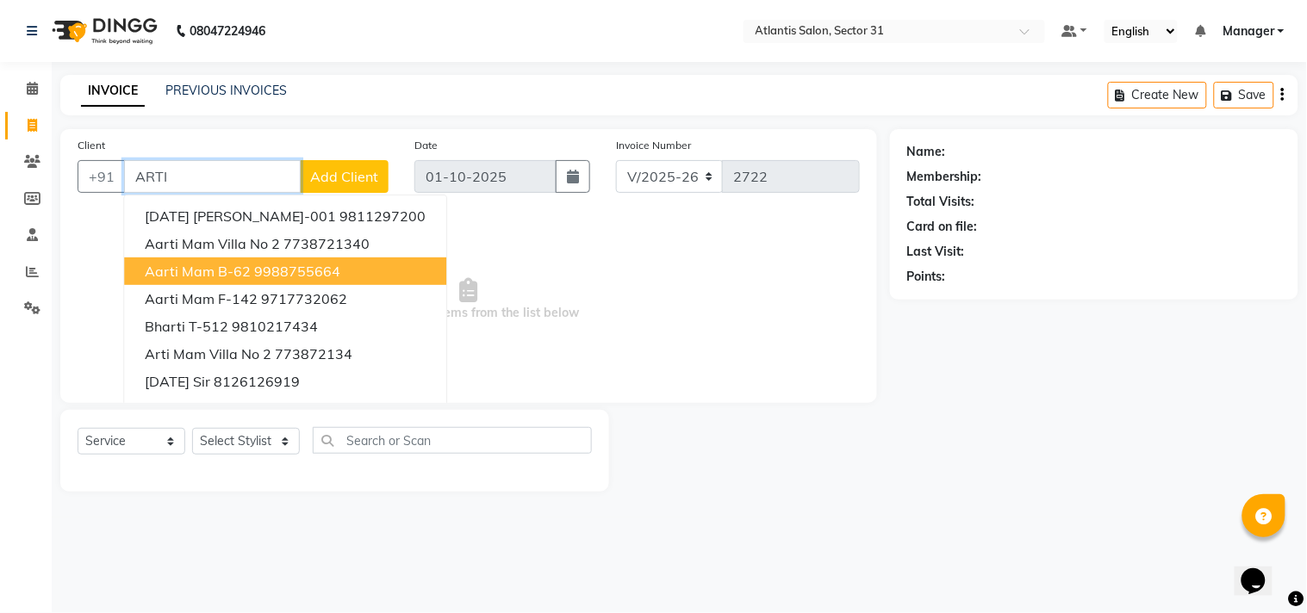
click at [278, 263] on ngb-highlight "9988755664" at bounding box center [297, 271] width 86 height 17
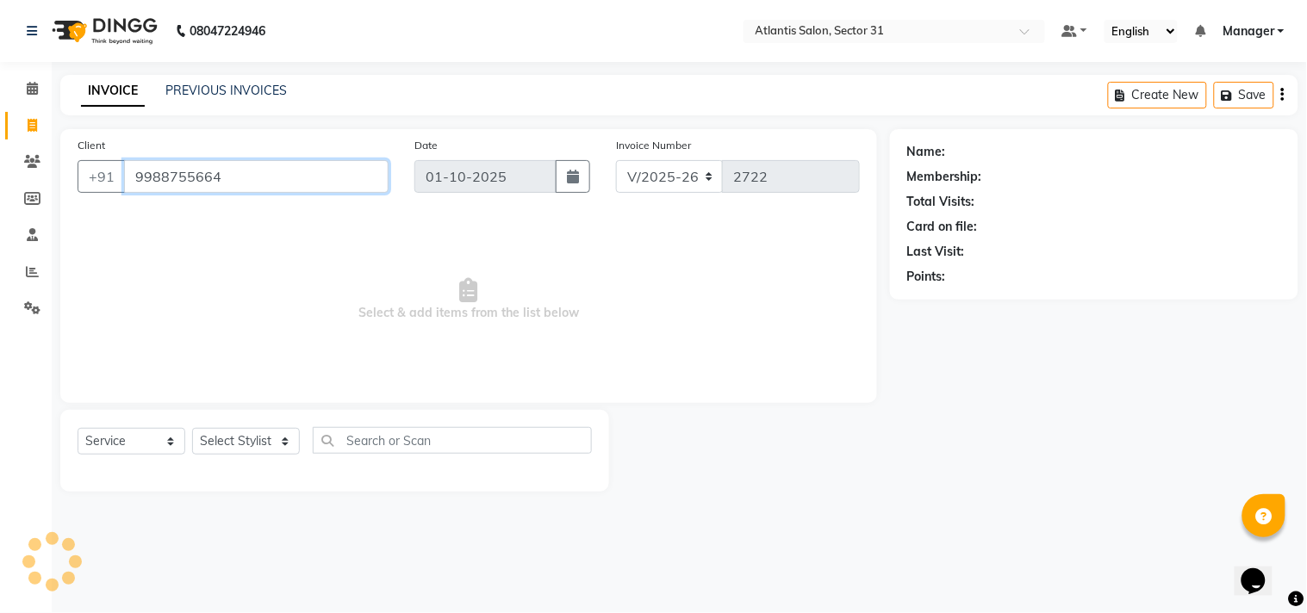
type input "9988755664"
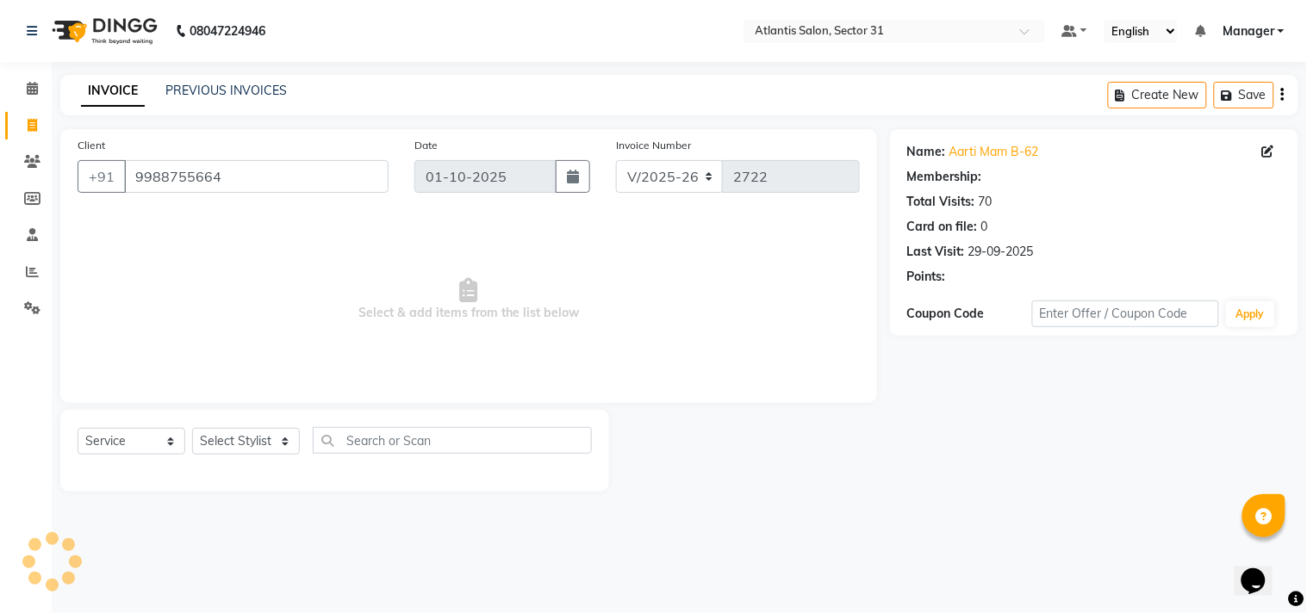
select select "1: Object"
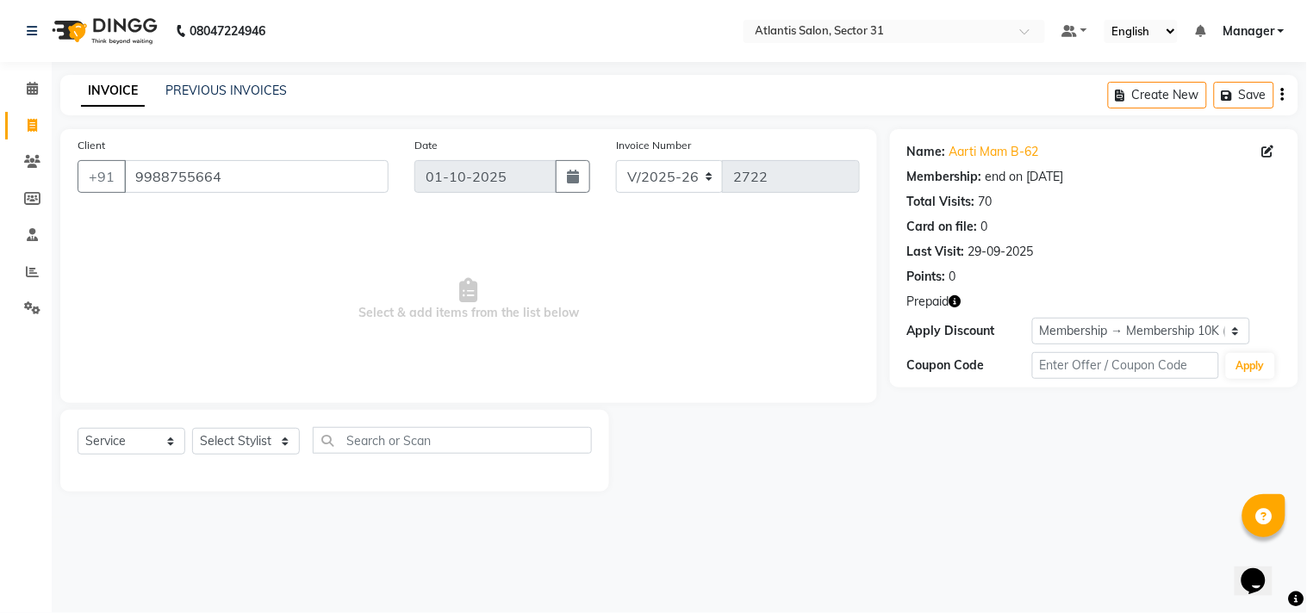
click at [956, 300] on icon "button" at bounding box center [955, 301] width 12 height 12
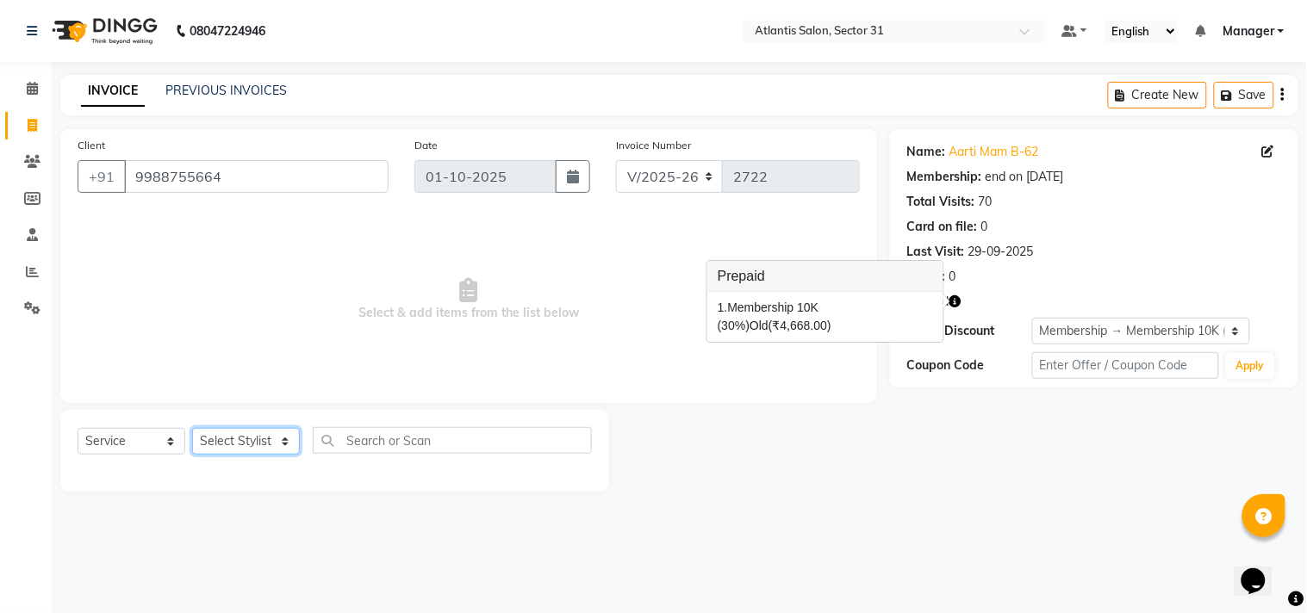
click at [280, 440] on select "Select Stylist [PERSON_NAME] [PERSON_NAME] Kavita Manager Staff 31 Staff ILD [P…" at bounding box center [246, 441] width 108 height 27
select select "33510"
click at [192, 429] on select "Select Stylist [PERSON_NAME] [PERSON_NAME] Kavita Manager Staff 31 Staff ILD [P…" at bounding box center [246, 441] width 108 height 27
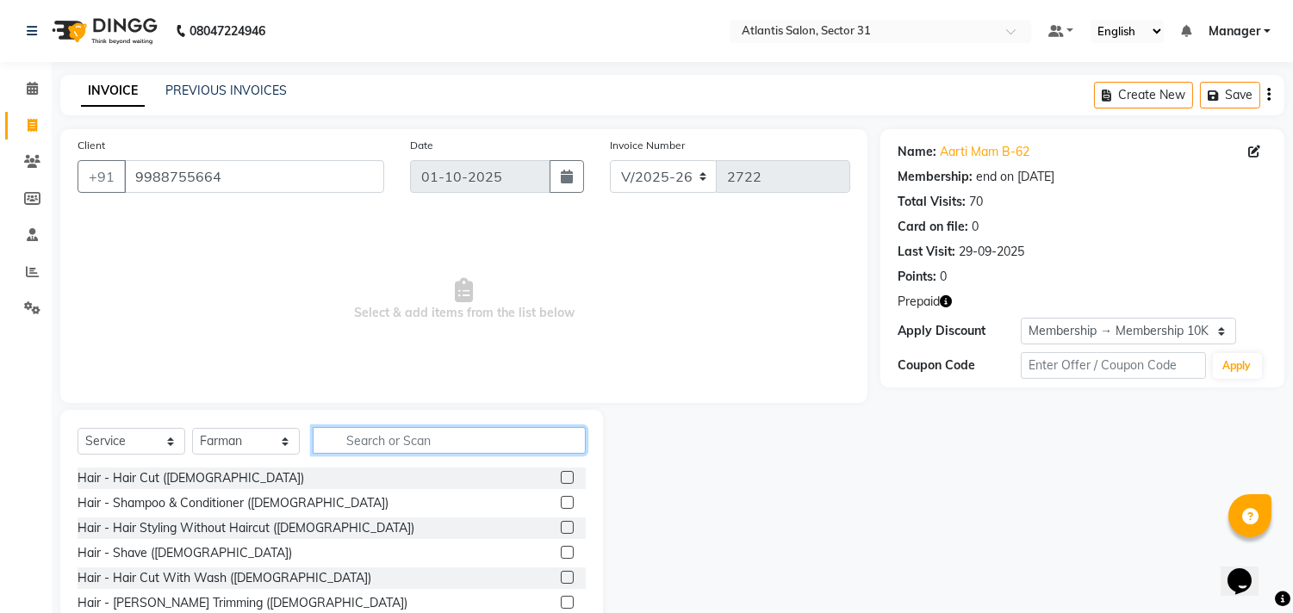
click at [451, 435] on input "text" at bounding box center [449, 440] width 273 height 27
click at [432, 423] on div "Select Service Product Membership Package Voucher Prepaid Gift Card Select Styl…" at bounding box center [331, 537] width 543 height 254
click at [425, 433] on input "text" at bounding box center [449, 440] width 273 height 27
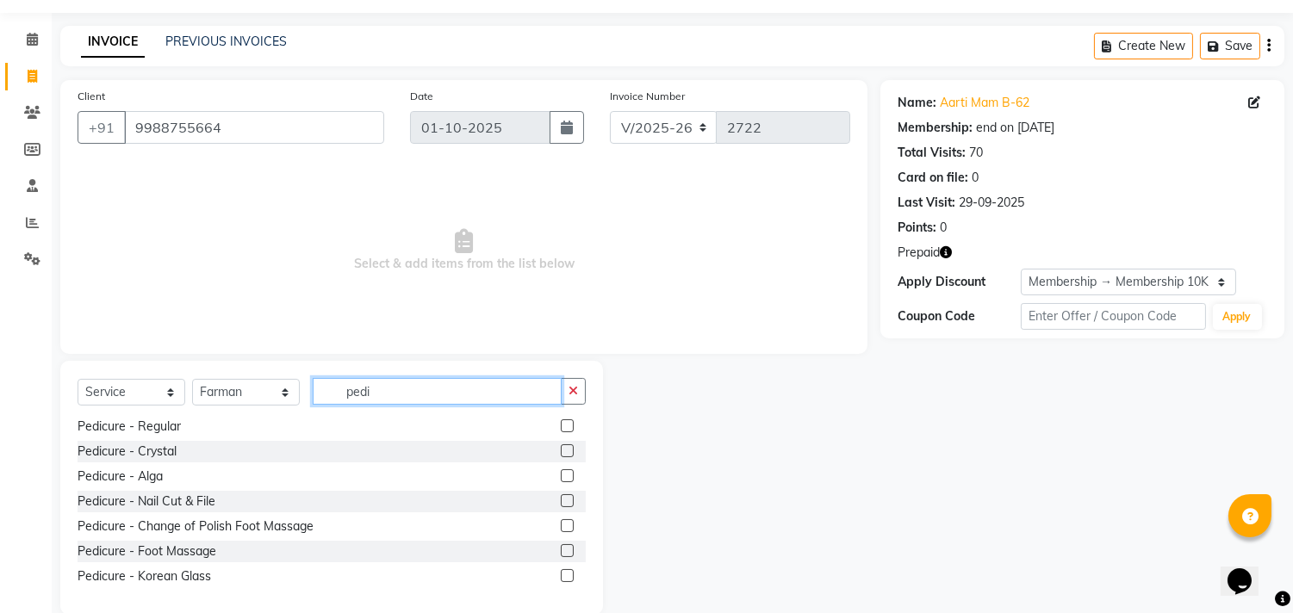
scroll to position [76, 0]
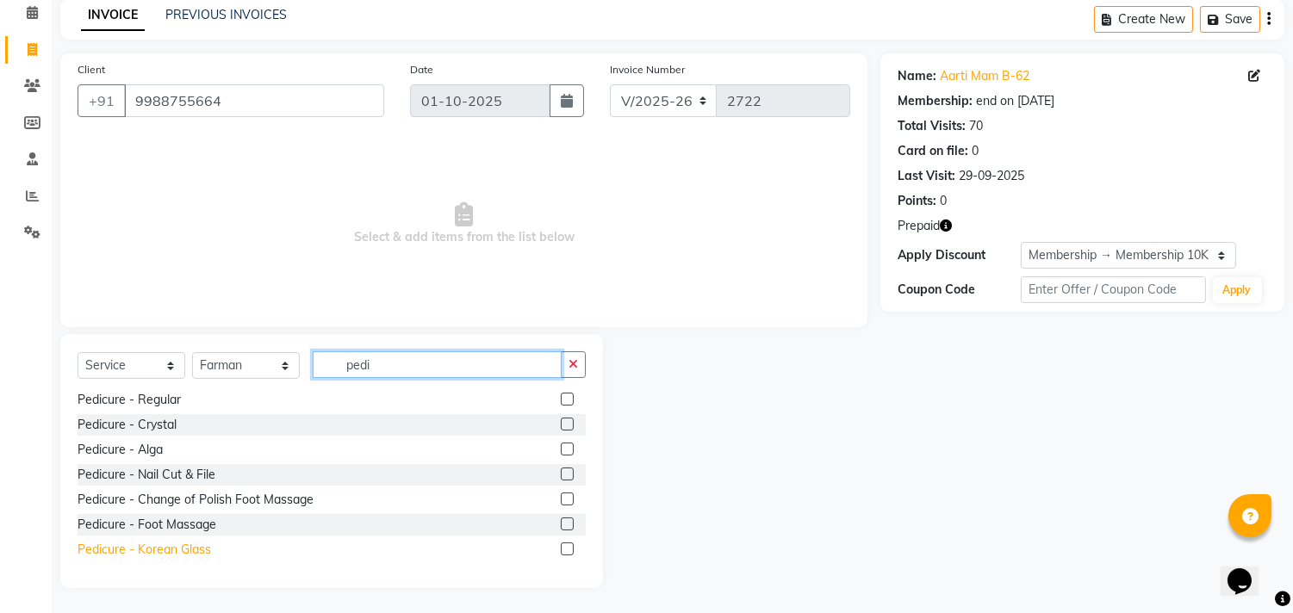
type input "pedi"
click at [208, 553] on div "Pedicure - Korean Glass" at bounding box center [145, 550] width 134 height 18
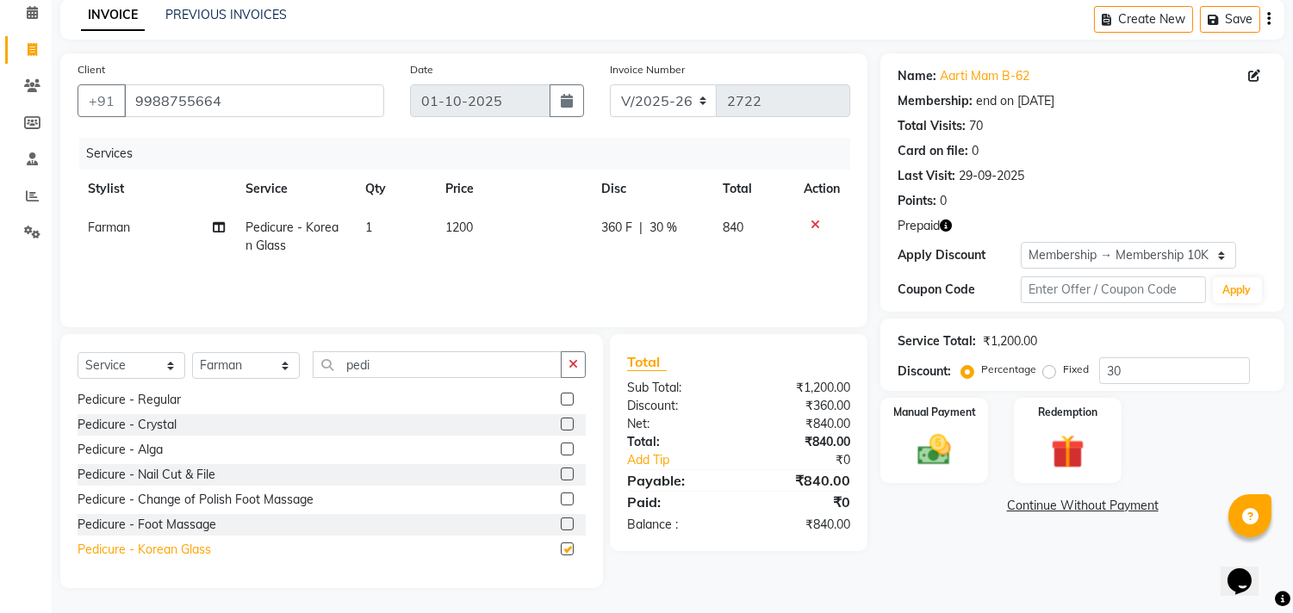
checkbox input "false"
click at [814, 222] on icon at bounding box center [815, 225] width 9 height 12
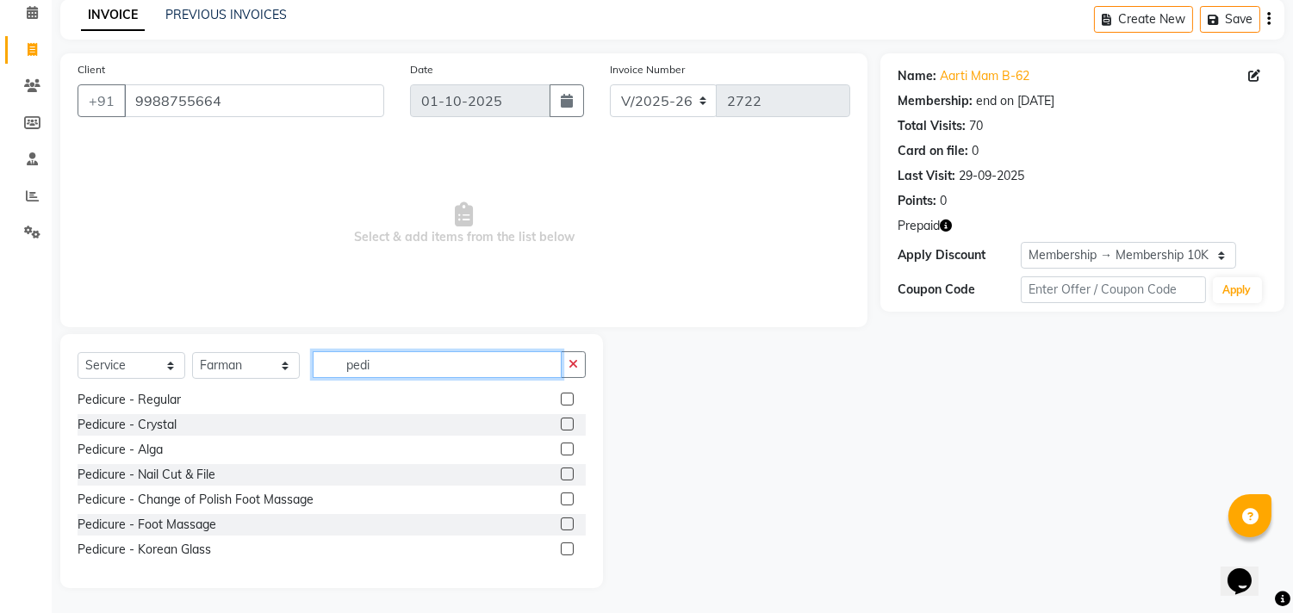
click at [384, 373] on input "pedi" at bounding box center [437, 364] width 249 height 27
type input "p"
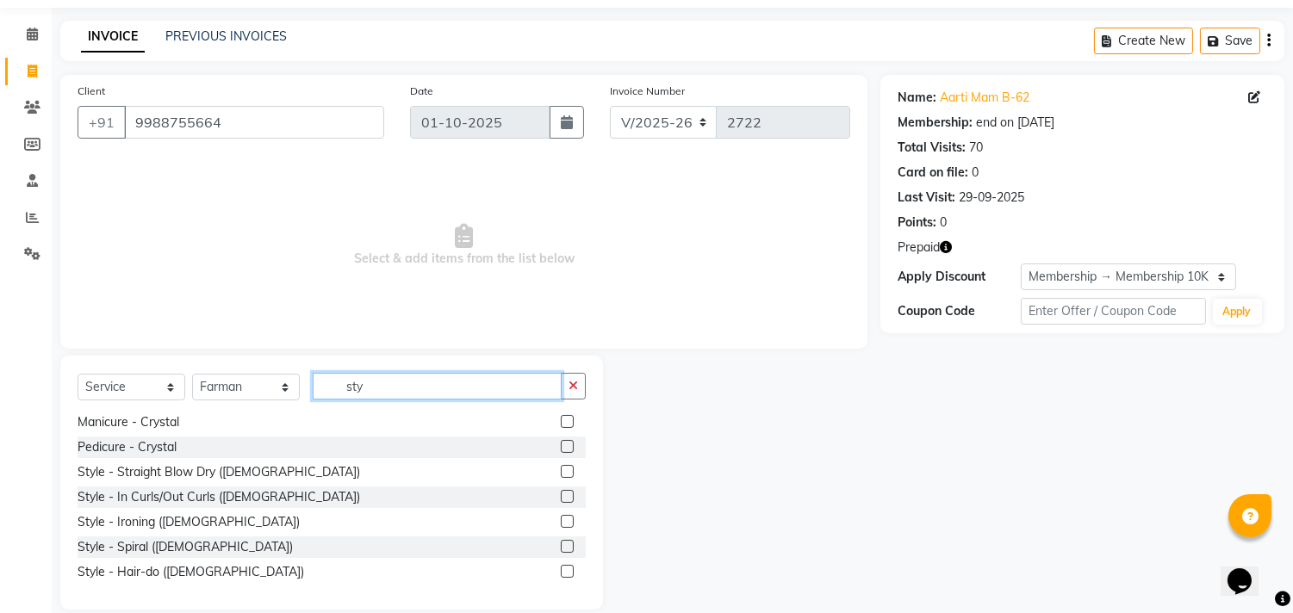
scroll to position [0, 0]
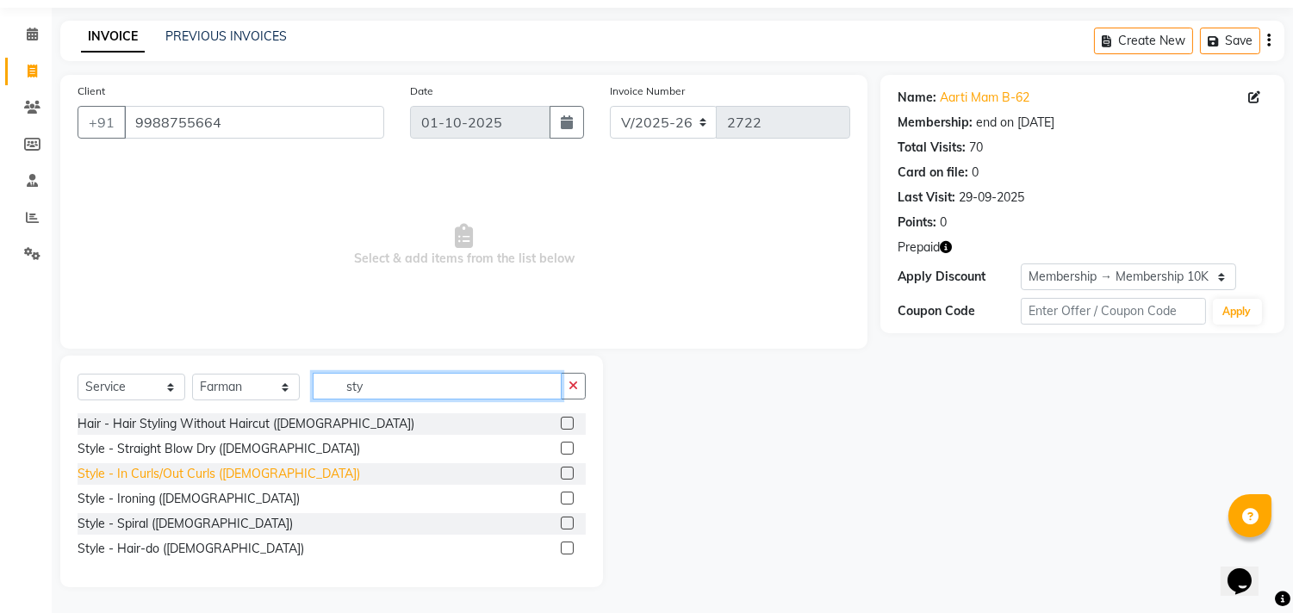
type input "sty"
click at [233, 474] on div "Style - In Curls/Out Curls ([DEMOGRAPHIC_DATA])" at bounding box center [219, 474] width 283 height 18
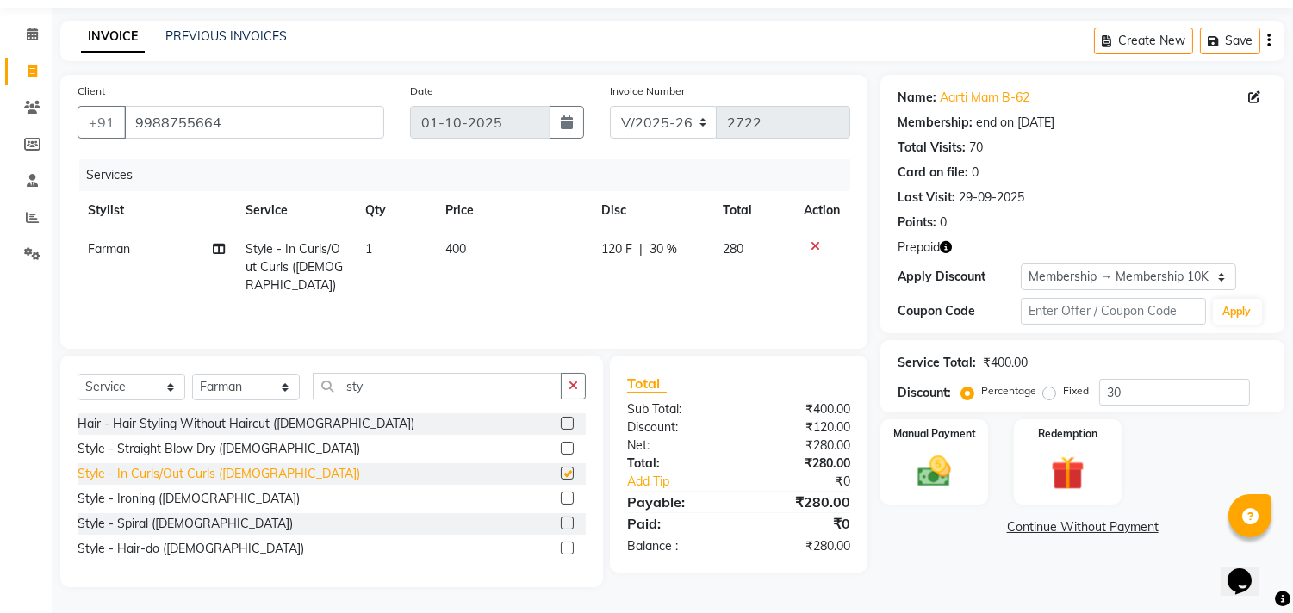
checkbox input "false"
click at [271, 377] on select "Select Stylist [PERSON_NAME] [PERSON_NAME] Kavita Manager Staff 31 Staff ILD [P…" at bounding box center [246, 387] width 108 height 27
select select "24236"
click at [192, 374] on select "Select Stylist [PERSON_NAME] [PERSON_NAME] Kavita Manager Staff 31 Staff ILD [P…" at bounding box center [246, 387] width 108 height 27
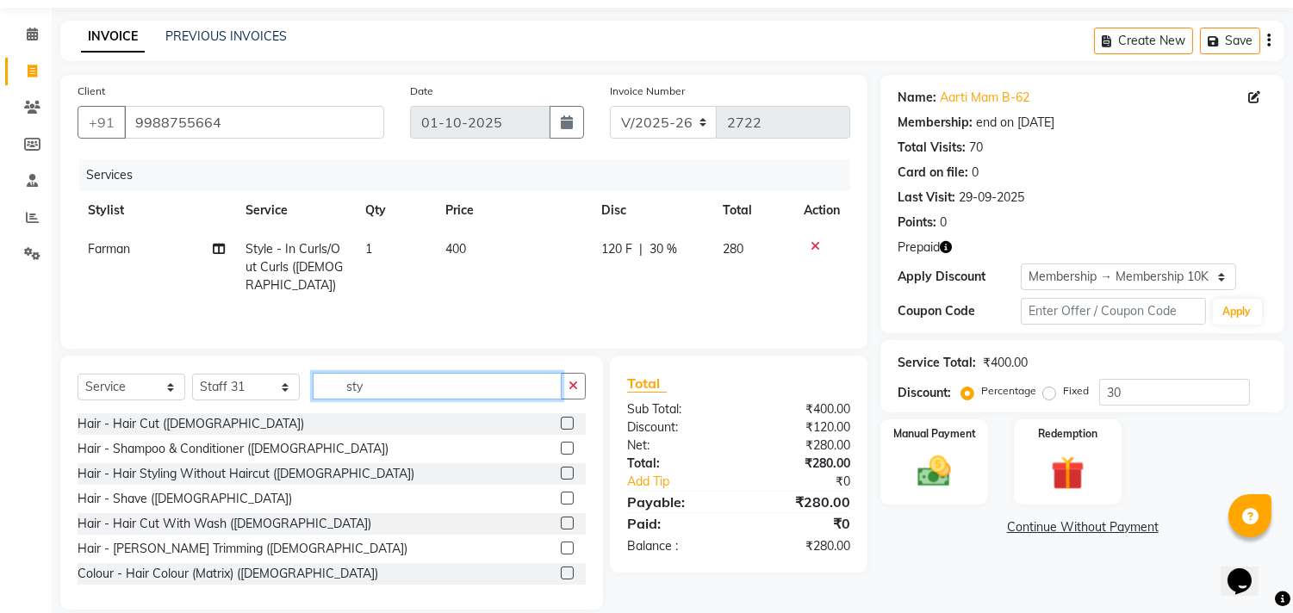
click at [393, 390] on input "sty" at bounding box center [437, 386] width 249 height 27
type input "s"
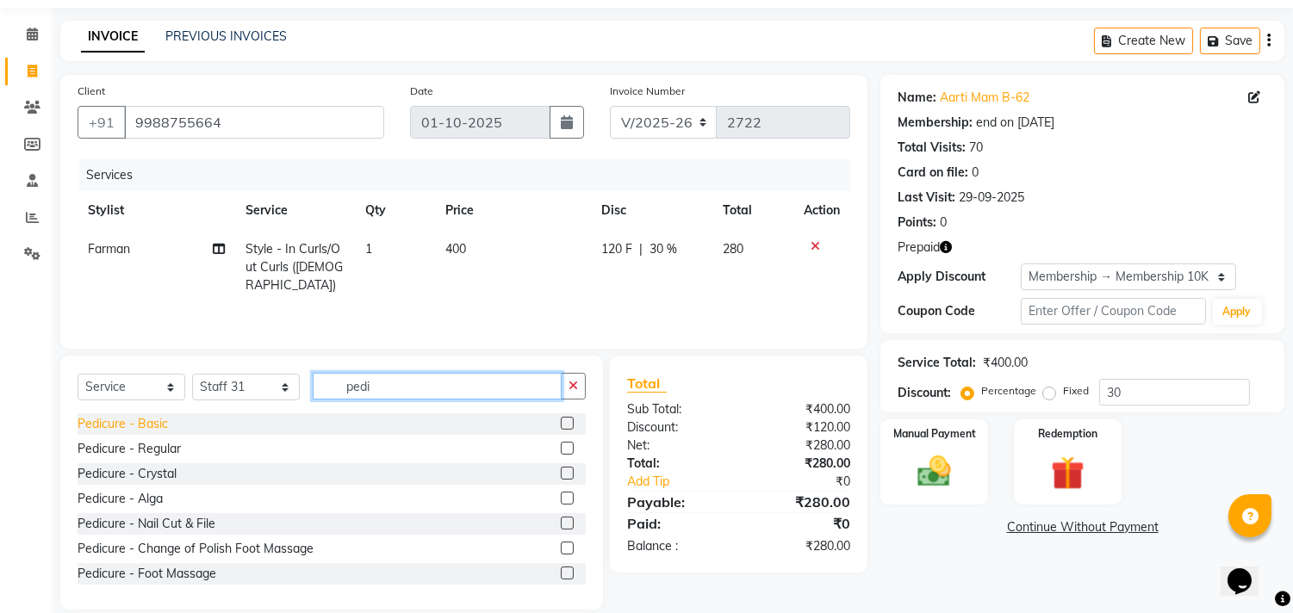
type input "pedi"
click at [165, 429] on div "Pedicure - Basic" at bounding box center [123, 424] width 90 height 18
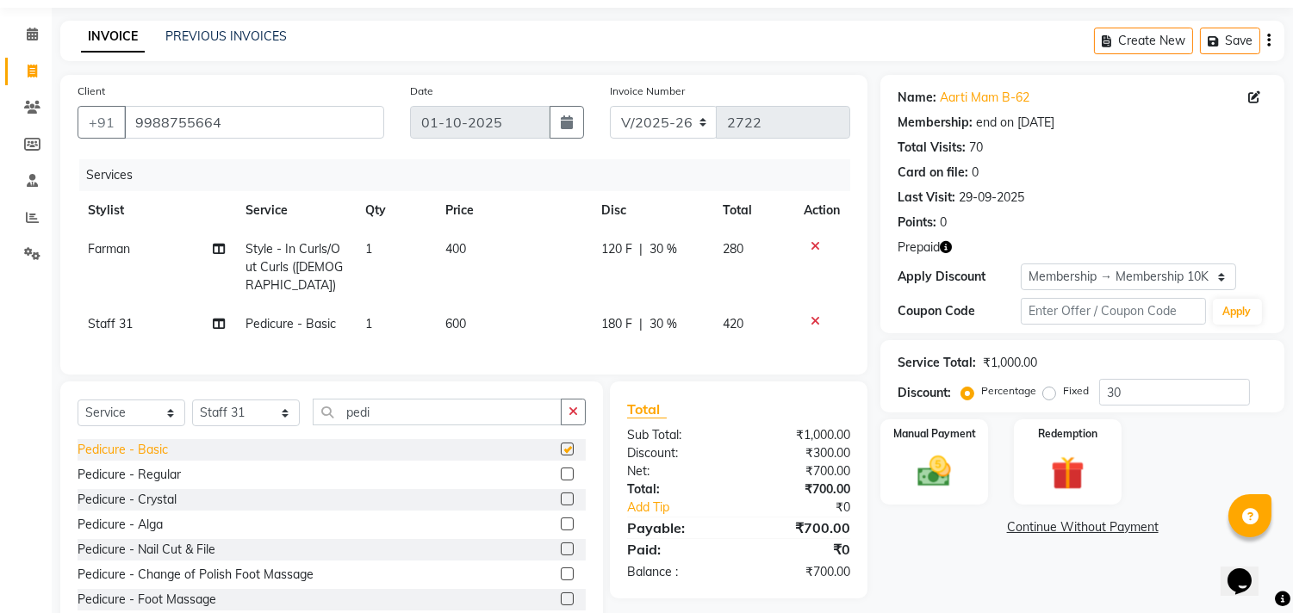
checkbox input "false"
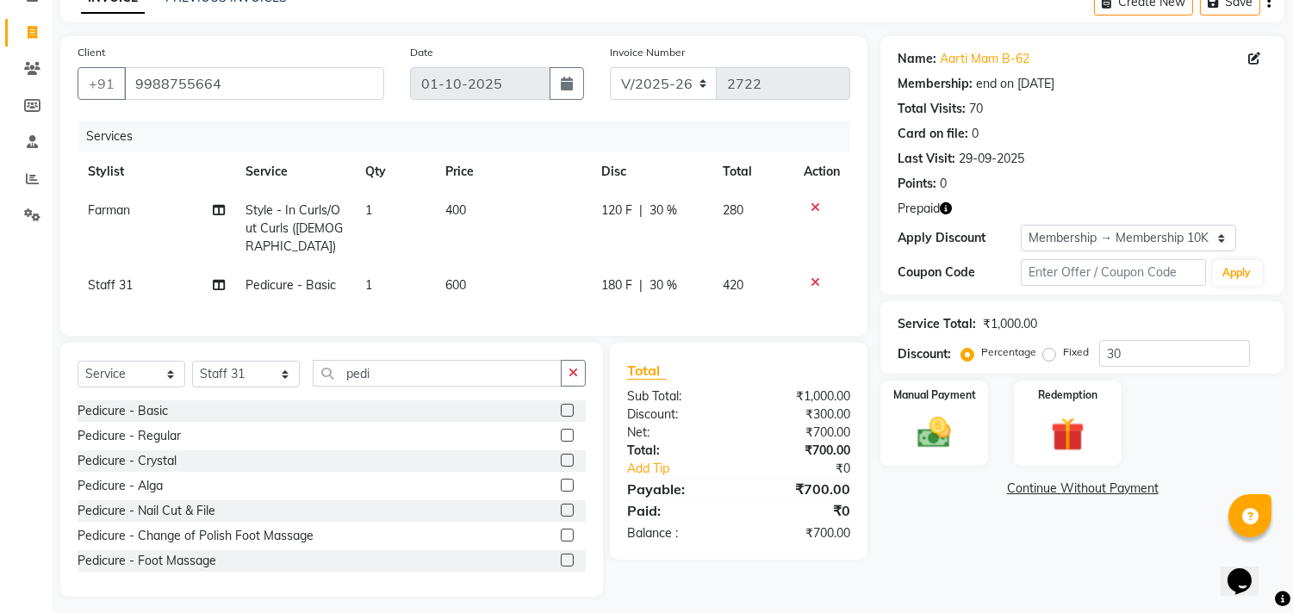
scroll to position [98, 0]
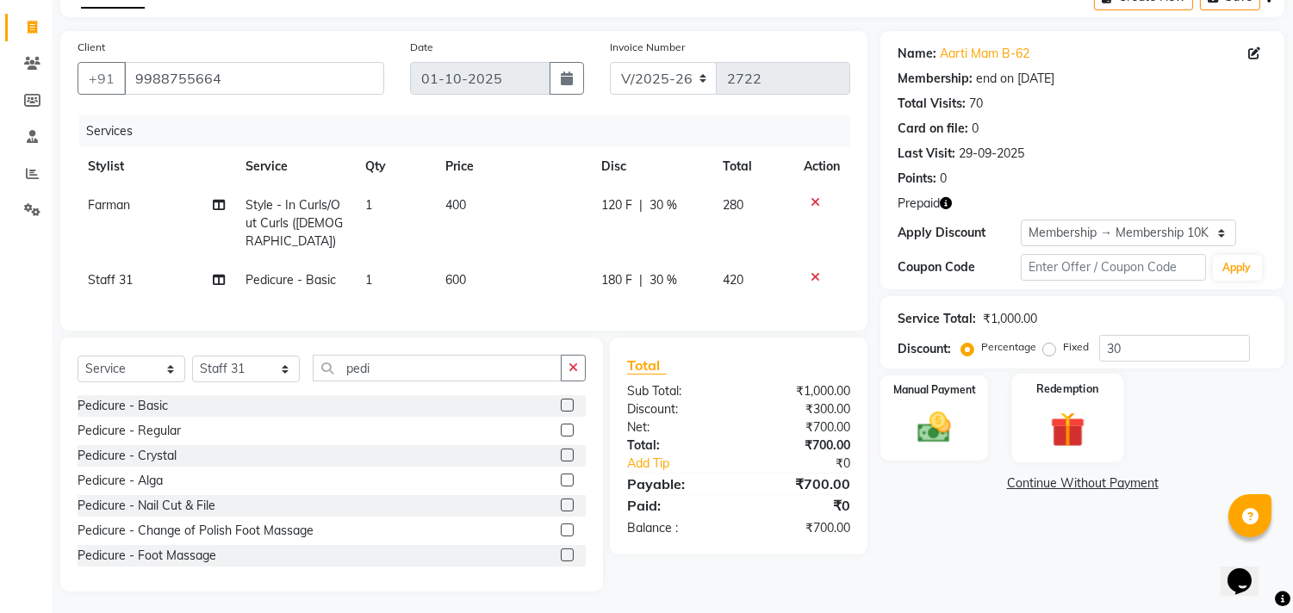
click at [1064, 437] on img at bounding box center [1067, 429] width 57 height 43
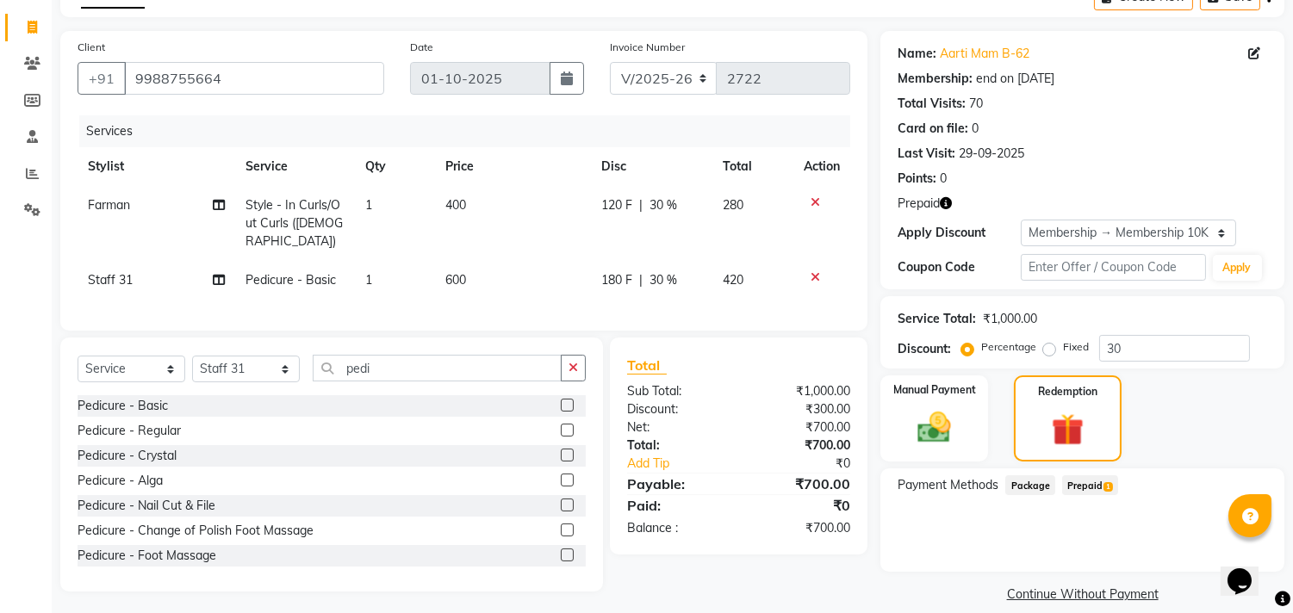
click at [1110, 486] on span "1" at bounding box center [1108, 487] width 9 height 10
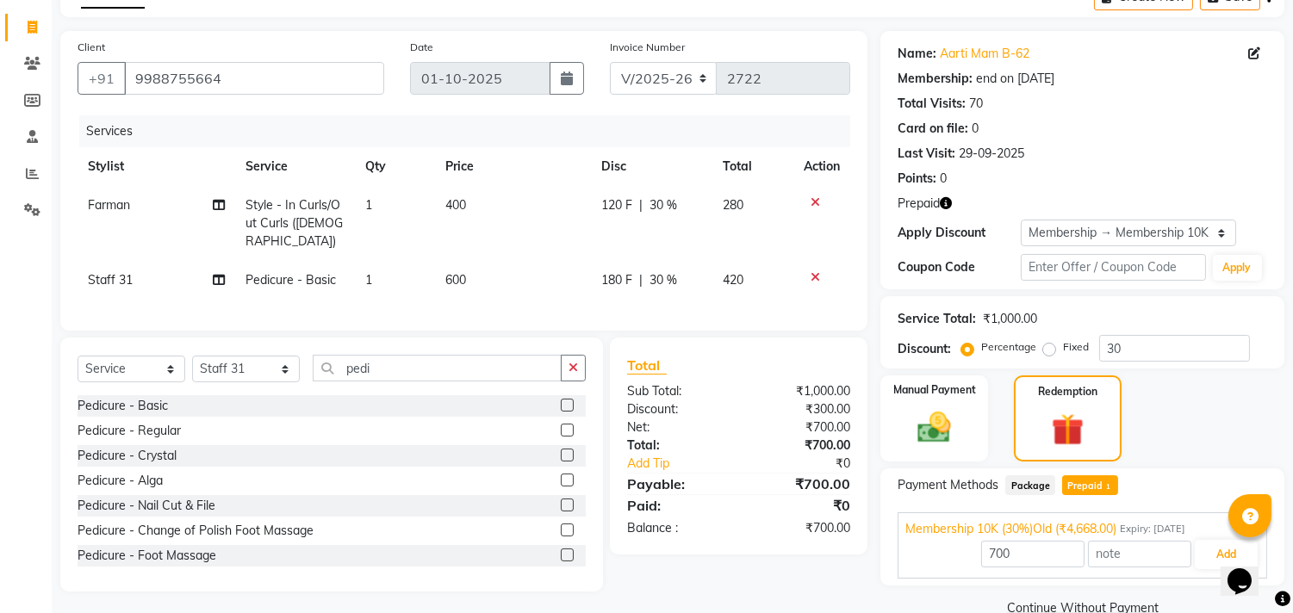
scroll to position [131, 0]
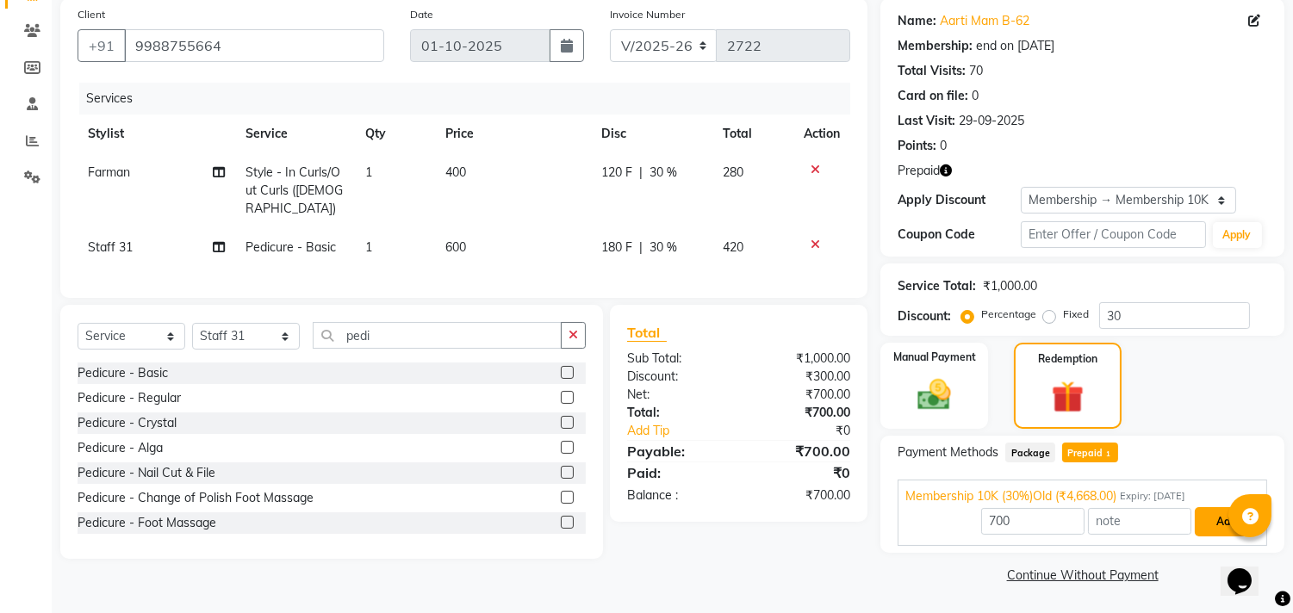
click at [1210, 519] on button "Add" at bounding box center [1226, 521] width 63 height 29
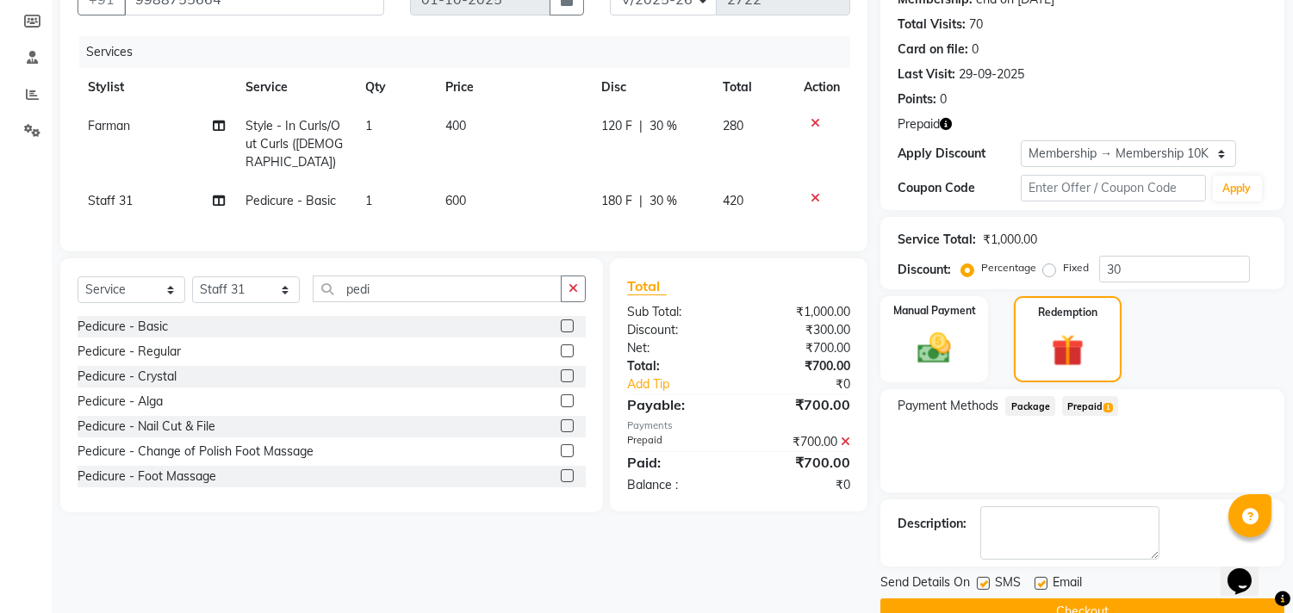
scroll to position [214, 0]
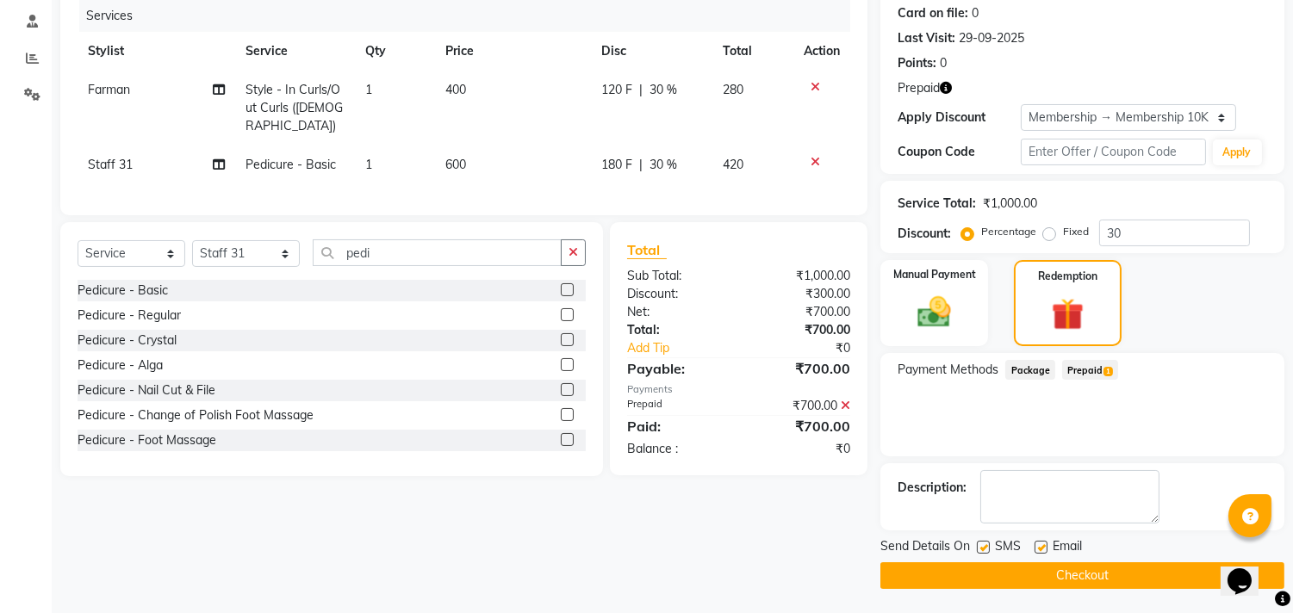
click at [1140, 581] on button "Checkout" at bounding box center [1082, 576] width 404 height 27
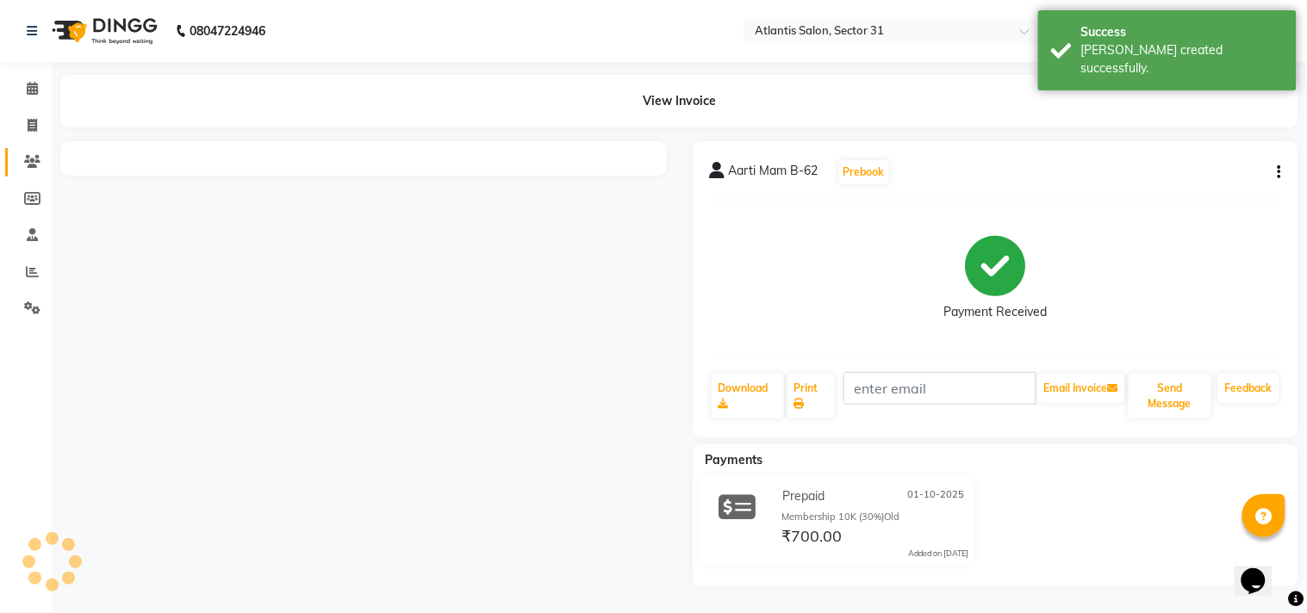
click at [31, 164] on icon at bounding box center [32, 161] width 16 height 13
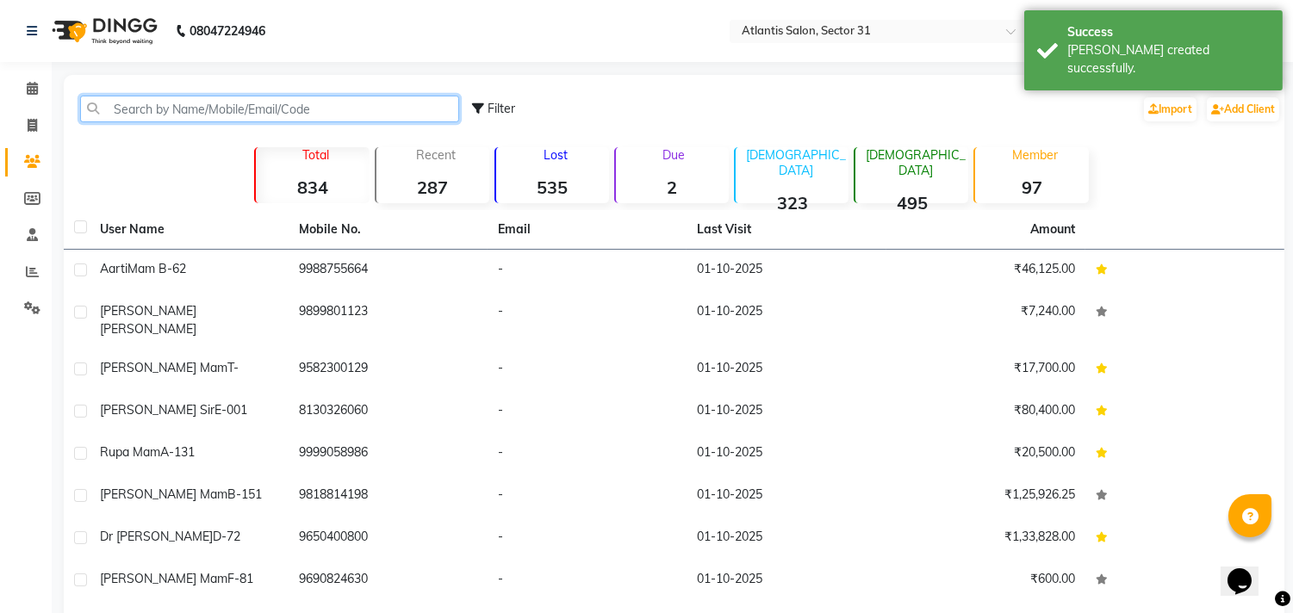
click at [238, 105] on input "text" at bounding box center [269, 109] width 379 height 27
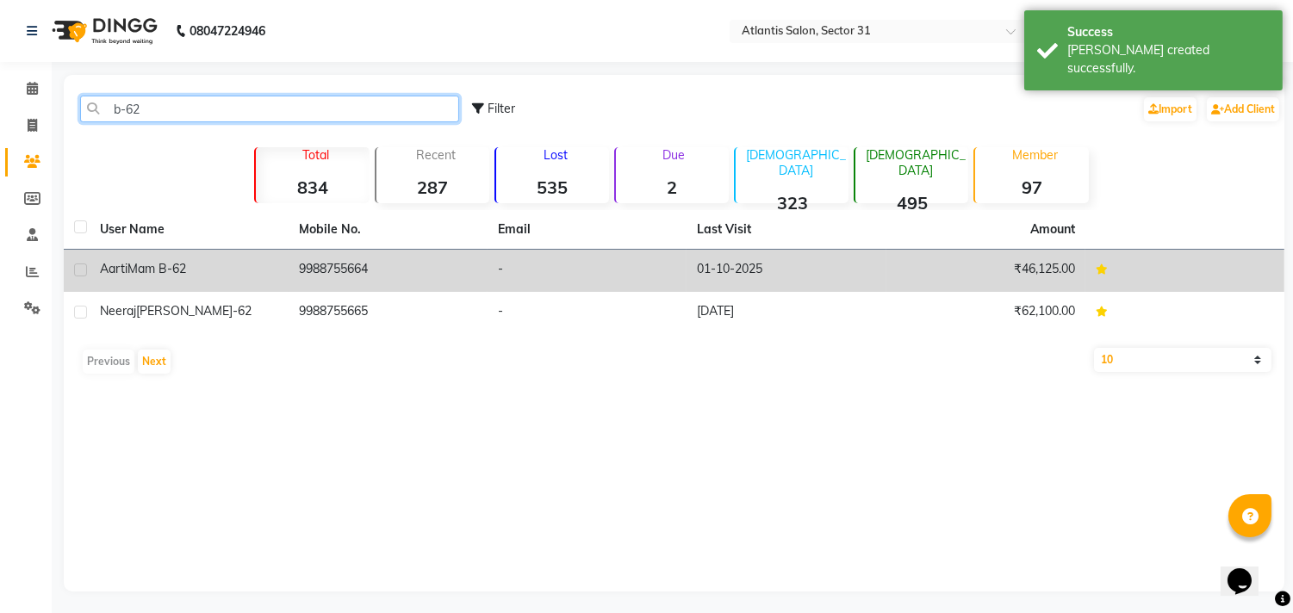
type input "b-62"
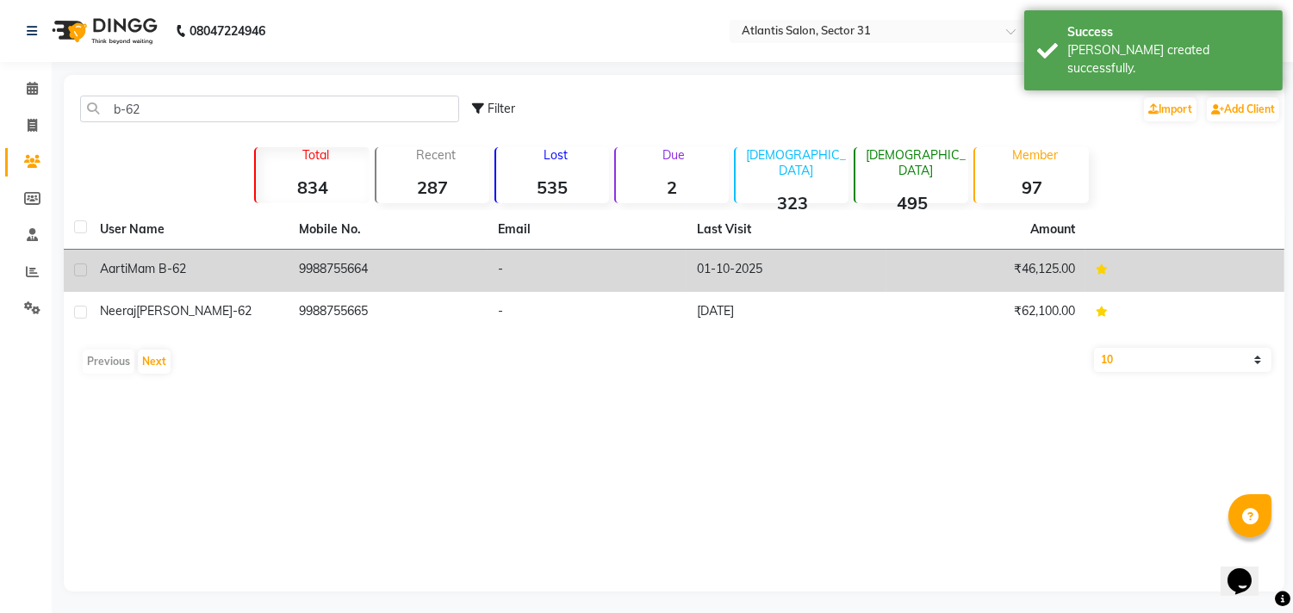
click at [226, 263] on div "Aarti Mam B-62" at bounding box center [189, 269] width 178 height 18
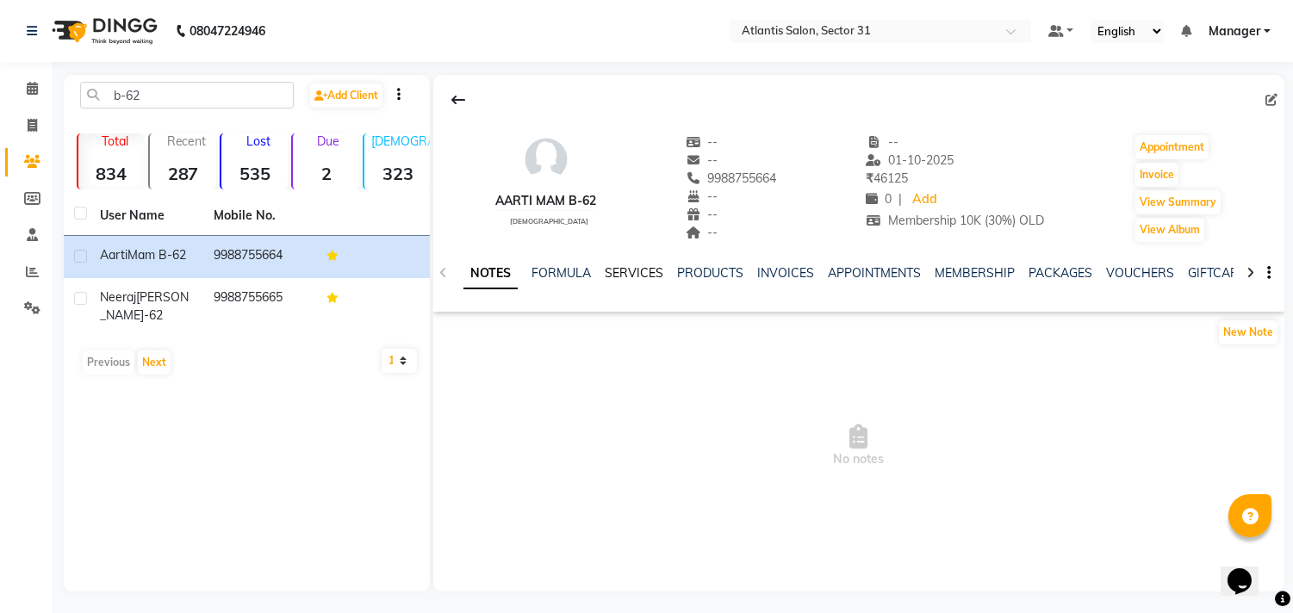
click at [625, 278] on link "SERVICES" at bounding box center [634, 273] width 59 height 16
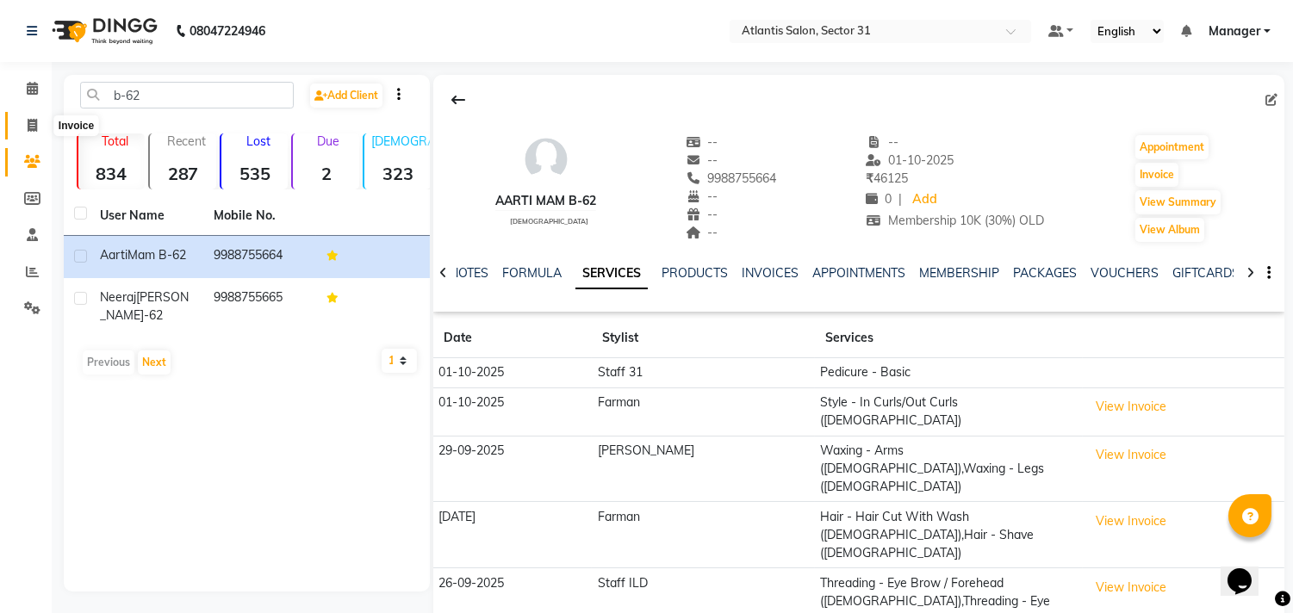
click at [31, 121] on icon at bounding box center [32, 125] width 9 height 13
select select "service"
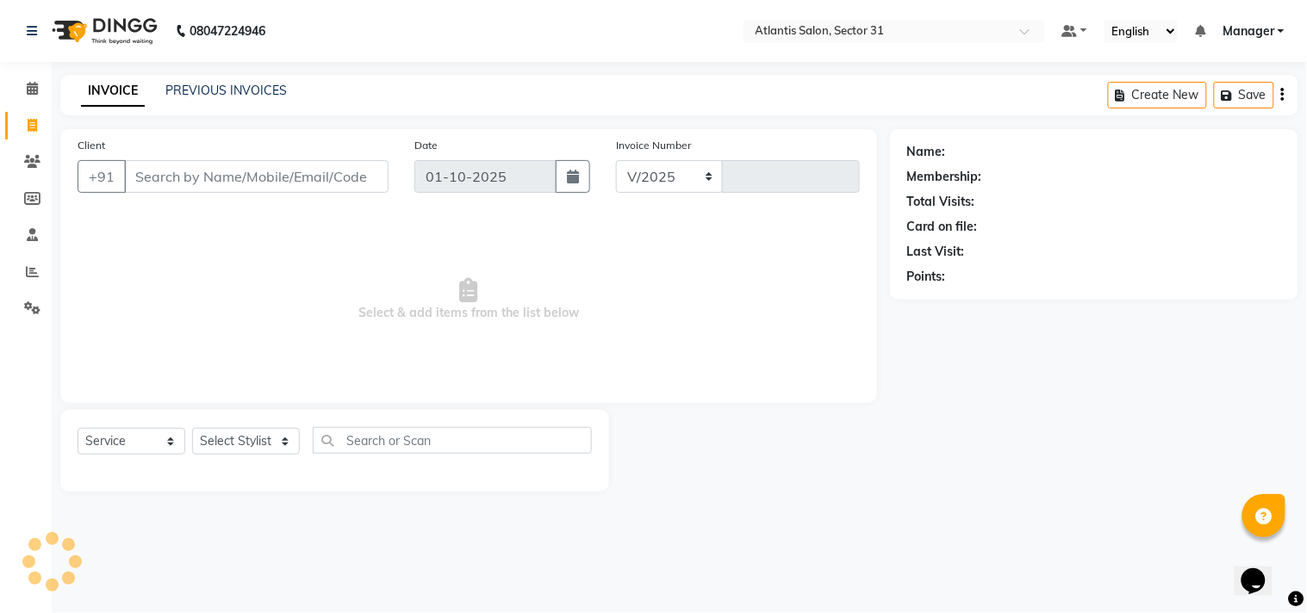
select select "4391"
type input "2723"
click at [31, 272] on icon at bounding box center [32, 271] width 13 height 13
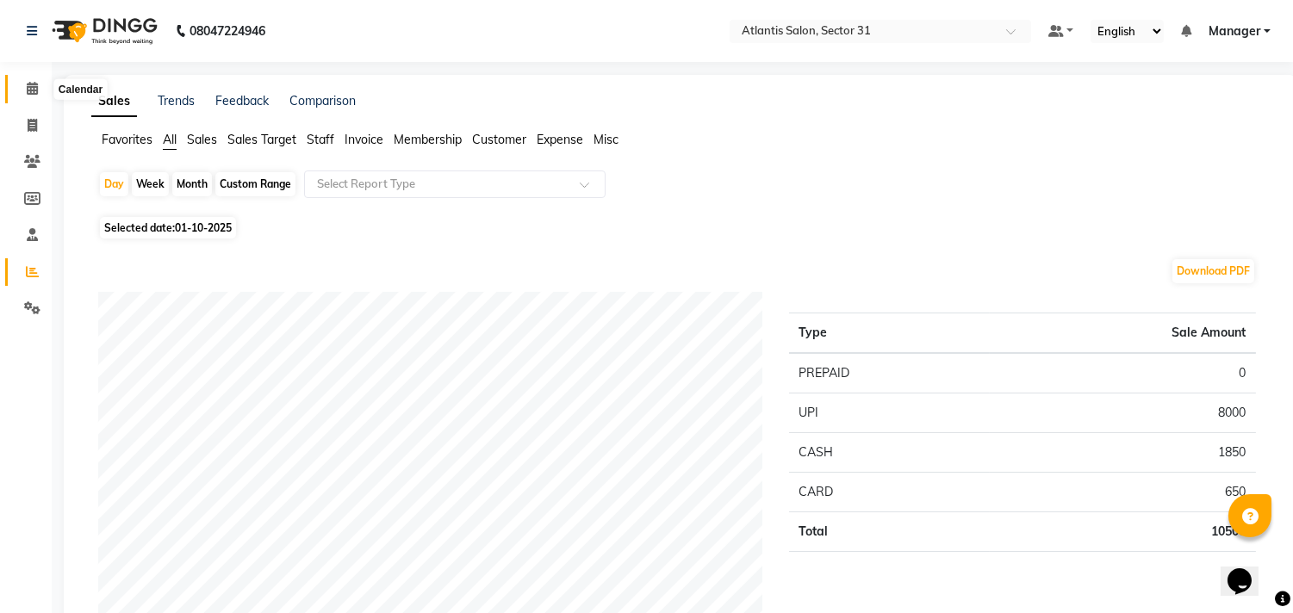
click at [28, 93] on icon at bounding box center [32, 88] width 11 height 13
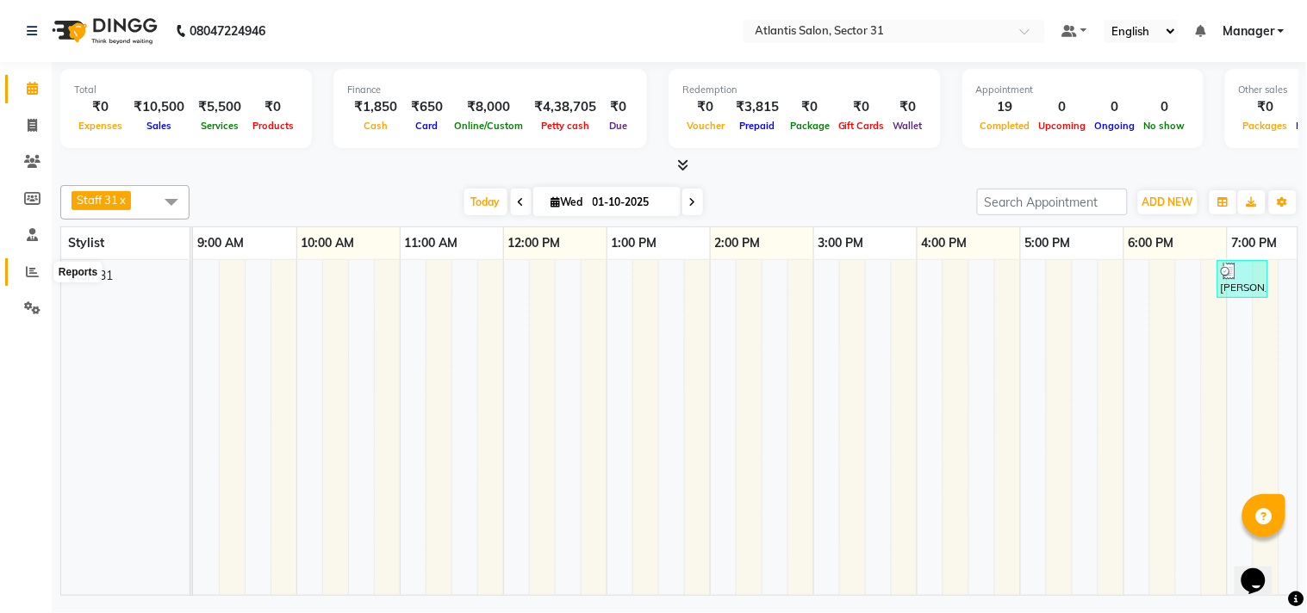
click at [31, 272] on icon at bounding box center [32, 271] width 13 height 13
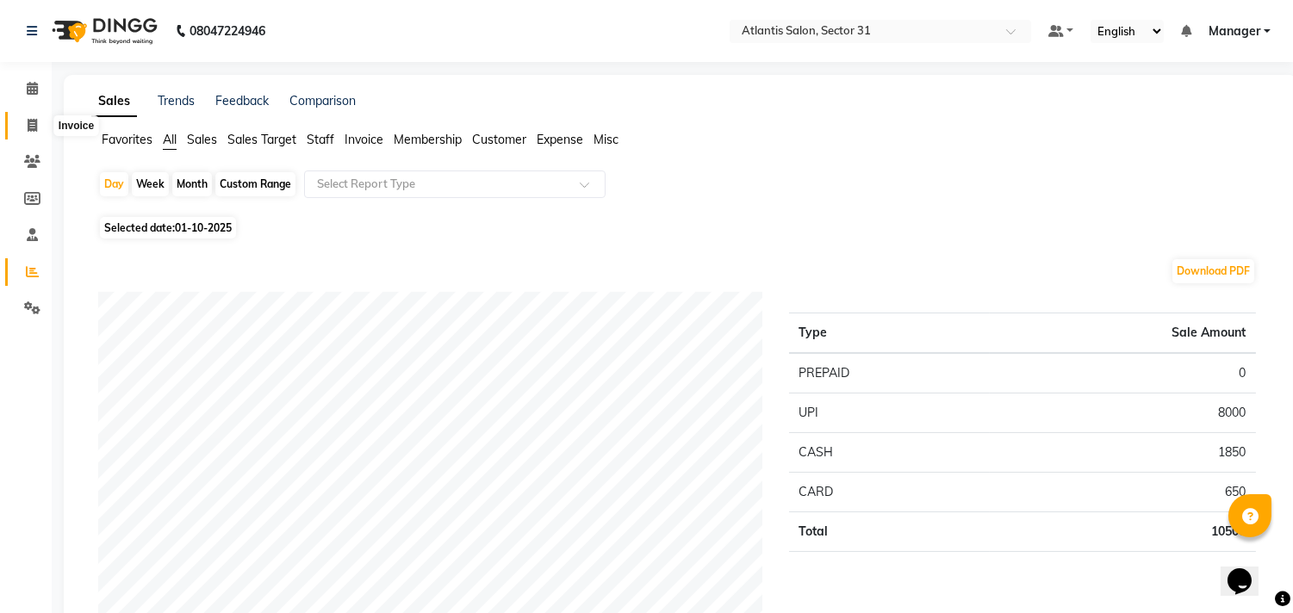
click at [28, 117] on span at bounding box center [32, 126] width 30 height 20
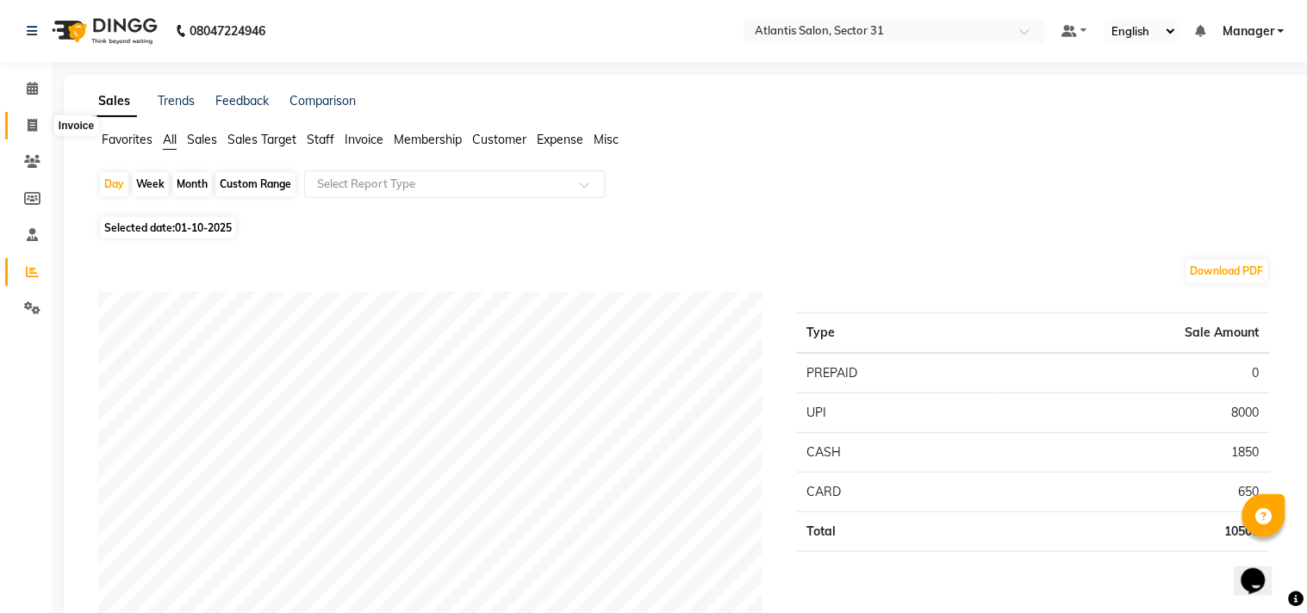
select select "service"
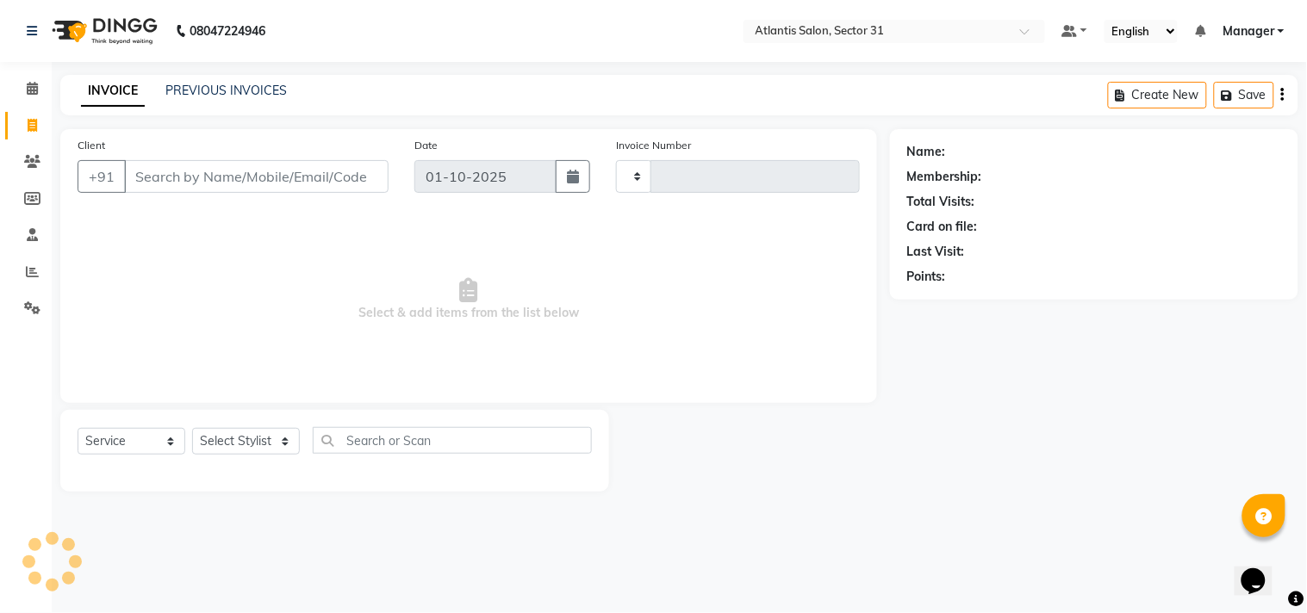
type input "2723"
select select "4391"
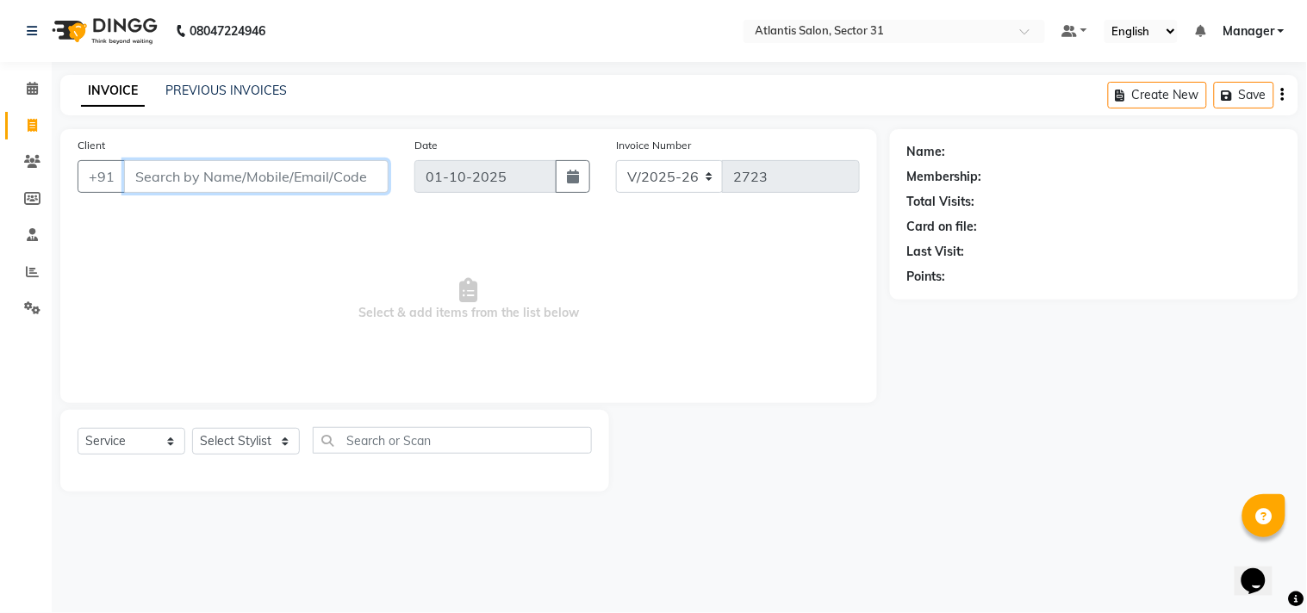
click at [284, 176] on input "Client" at bounding box center [256, 176] width 264 height 33
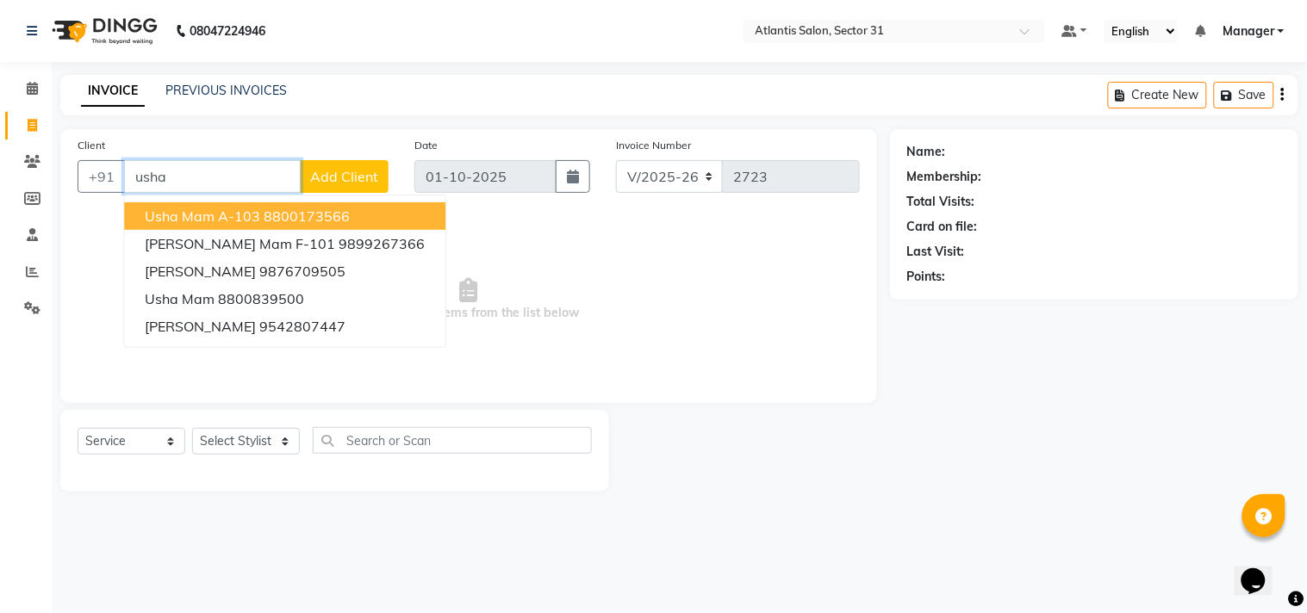
click at [280, 221] on ngb-highlight "8800173566" at bounding box center [307, 216] width 86 height 17
type input "8800173566"
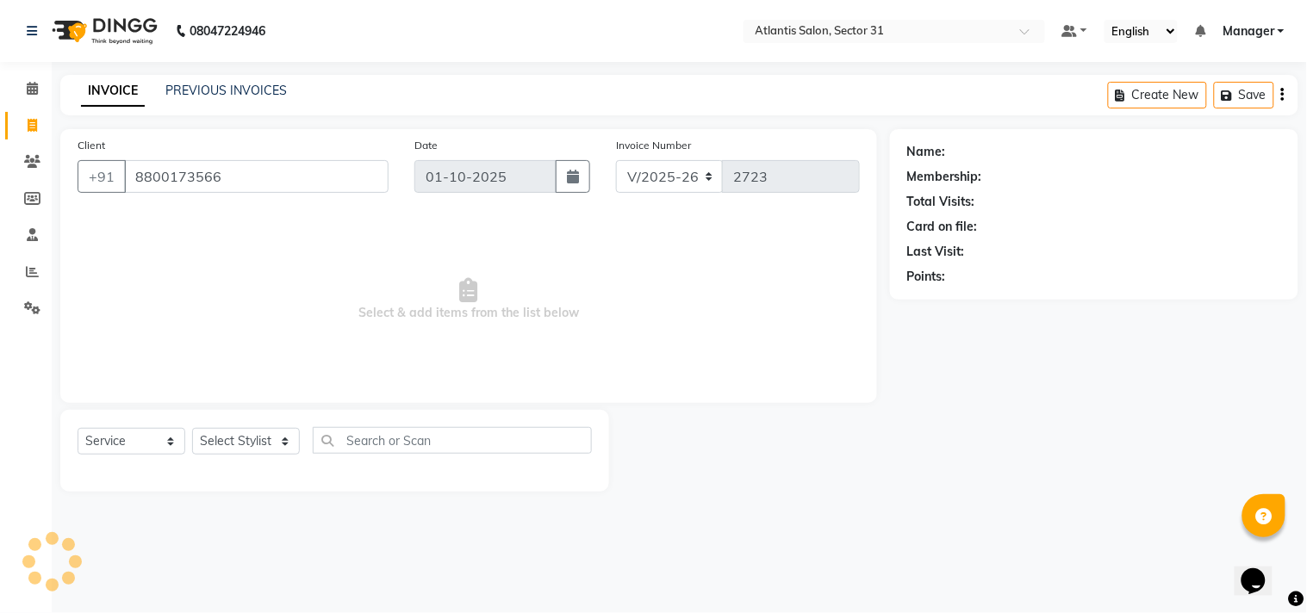
click at [280, 221] on span "Select & add items from the list below" at bounding box center [469, 300] width 782 height 172
select select "1: Object"
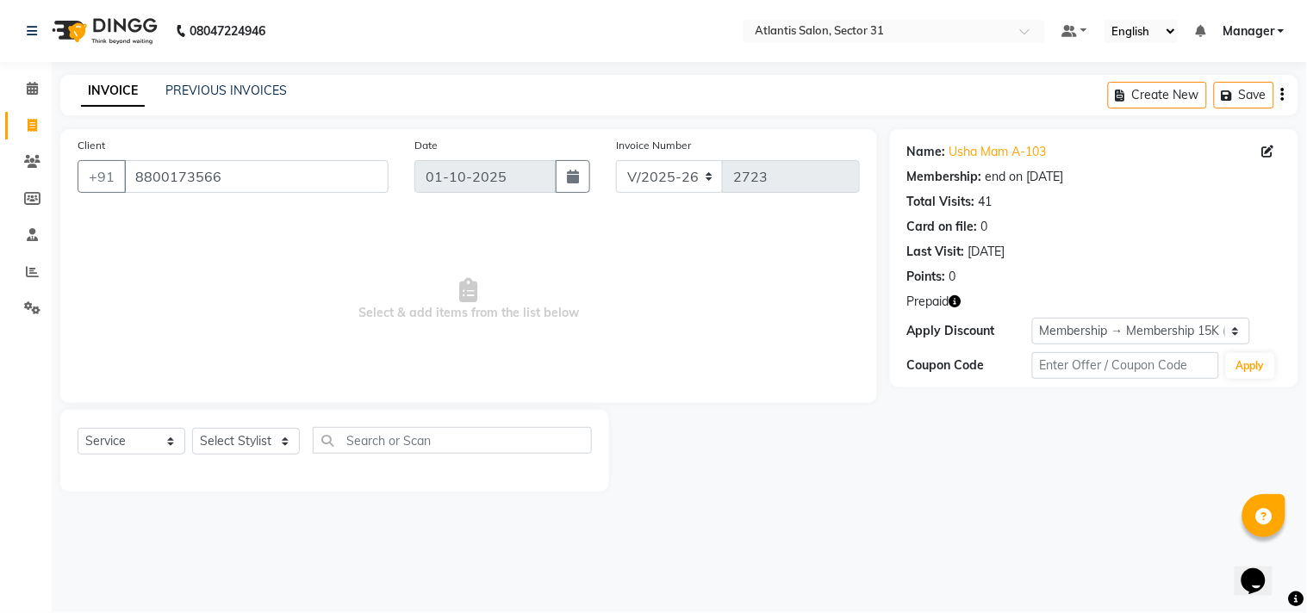
click at [960, 303] on icon "button" at bounding box center [955, 301] width 12 height 12
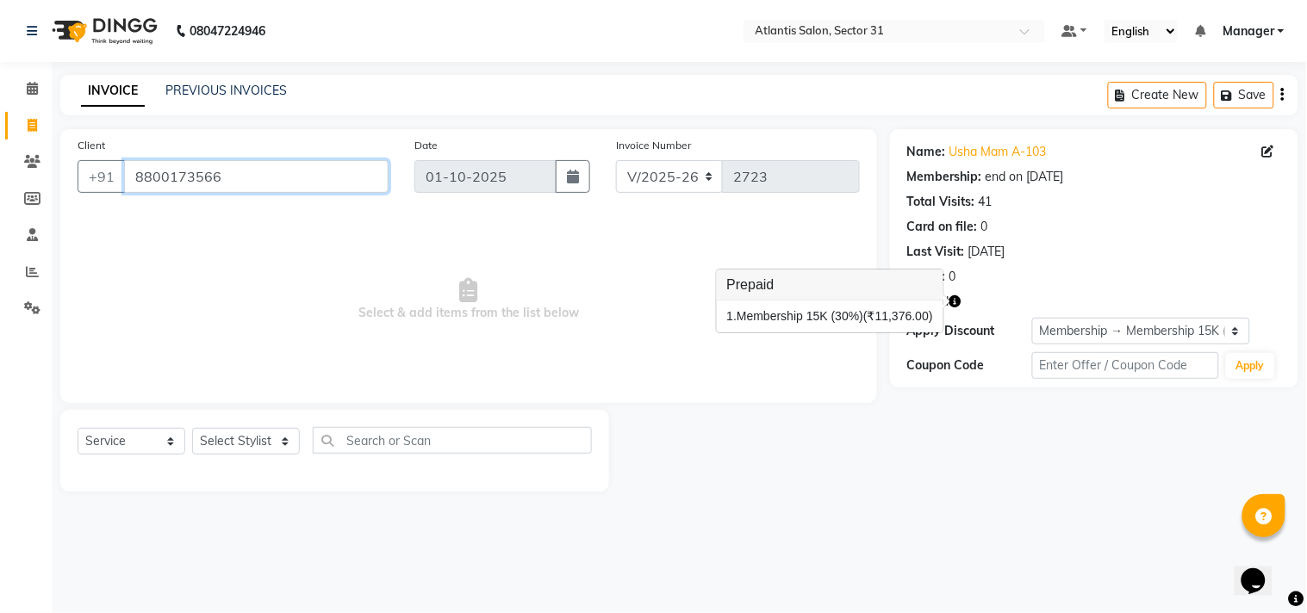
click at [279, 188] on input "8800173566" at bounding box center [256, 176] width 264 height 33
click at [278, 187] on input "8800173566" at bounding box center [256, 176] width 264 height 33
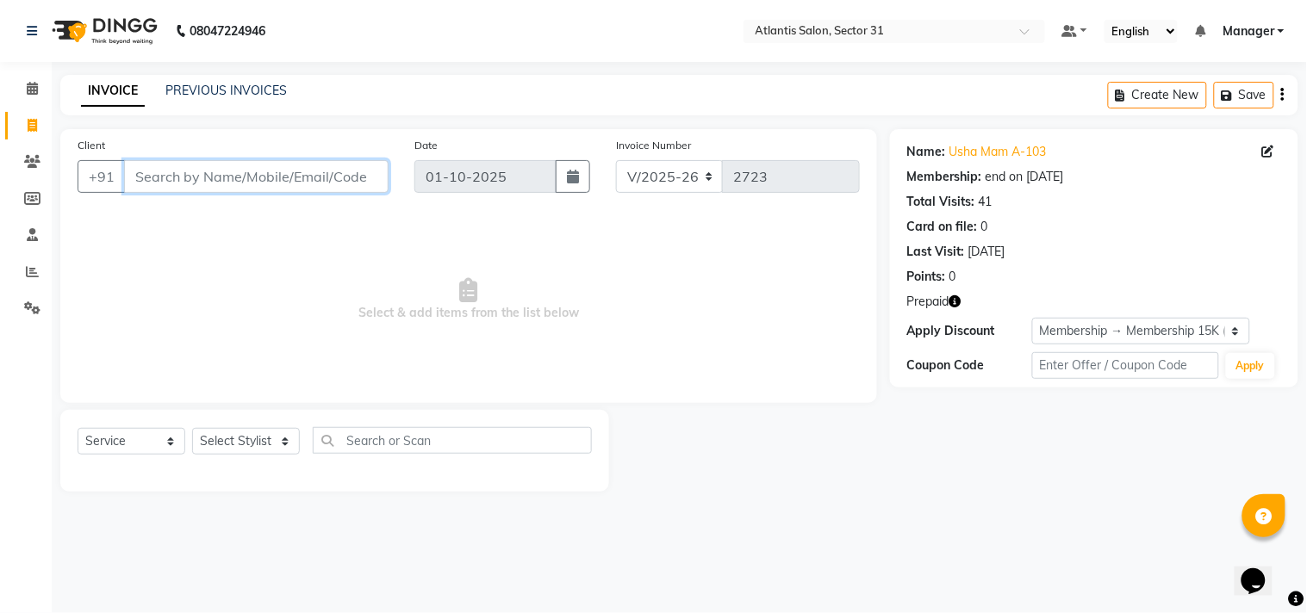
click at [302, 168] on input "Client" at bounding box center [256, 176] width 264 height 33
click at [307, 186] on input "Client" at bounding box center [256, 176] width 264 height 33
click at [23, 93] on span at bounding box center [32, 89] width 30 height 20
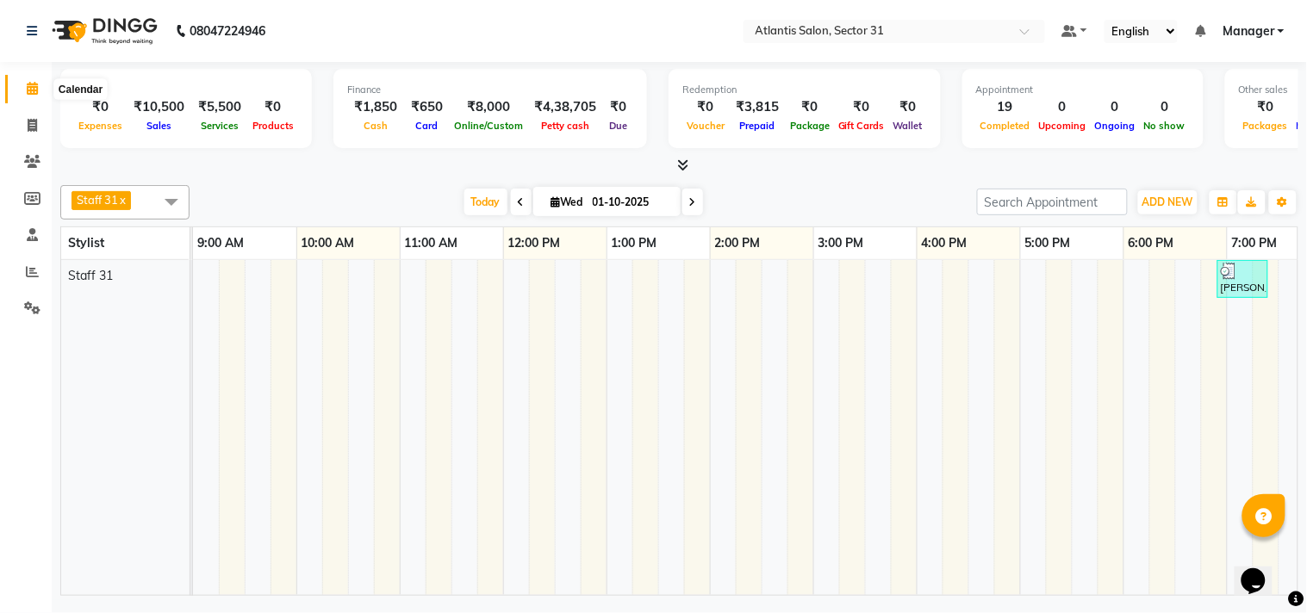
click at [38, 93] on span at bounding box center [32, 89] width 30 height 20
click at [30, 116] on span at bounding box center [32, 126] width 30 height 20
select select "service"
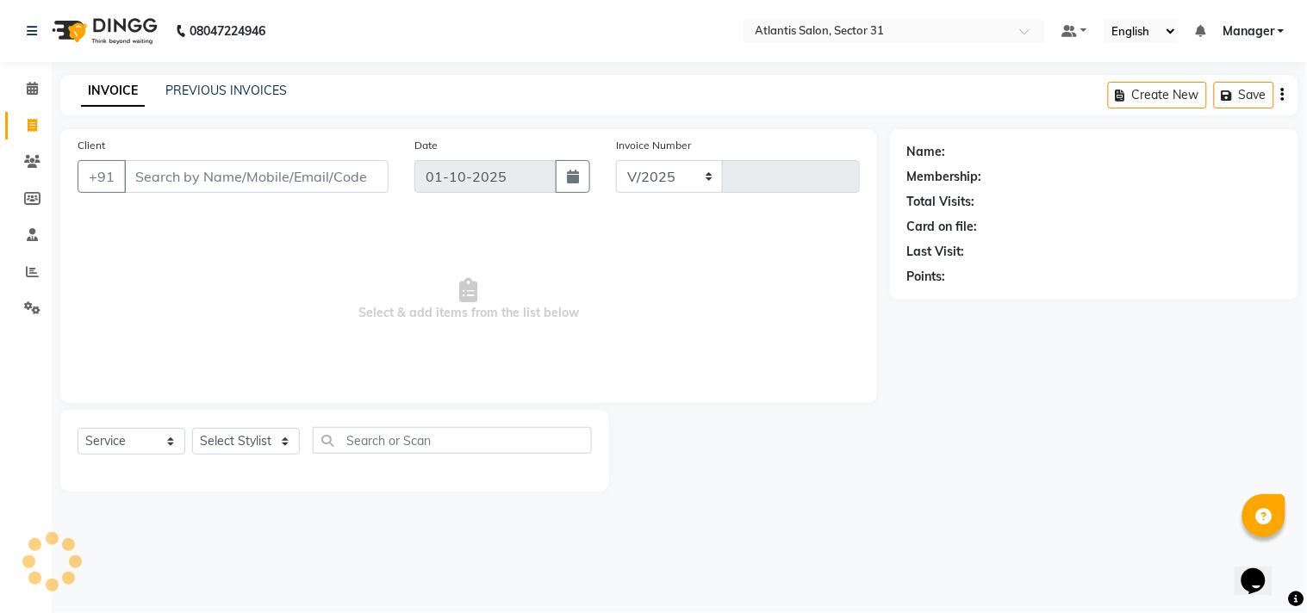
select select "4391"
type input "2723"
click at [283, 439] on select "Select Stylist" at bounding box center [246, 441] width 108 height 27
select select "82225"
click at [192, 429] on select "Select Stylist [PERSON_NAME] [PERSON_NAME] Kavita Manager Staff 31 Staff ILD [P…" at bounding box center [246, 441] width 108 height 27
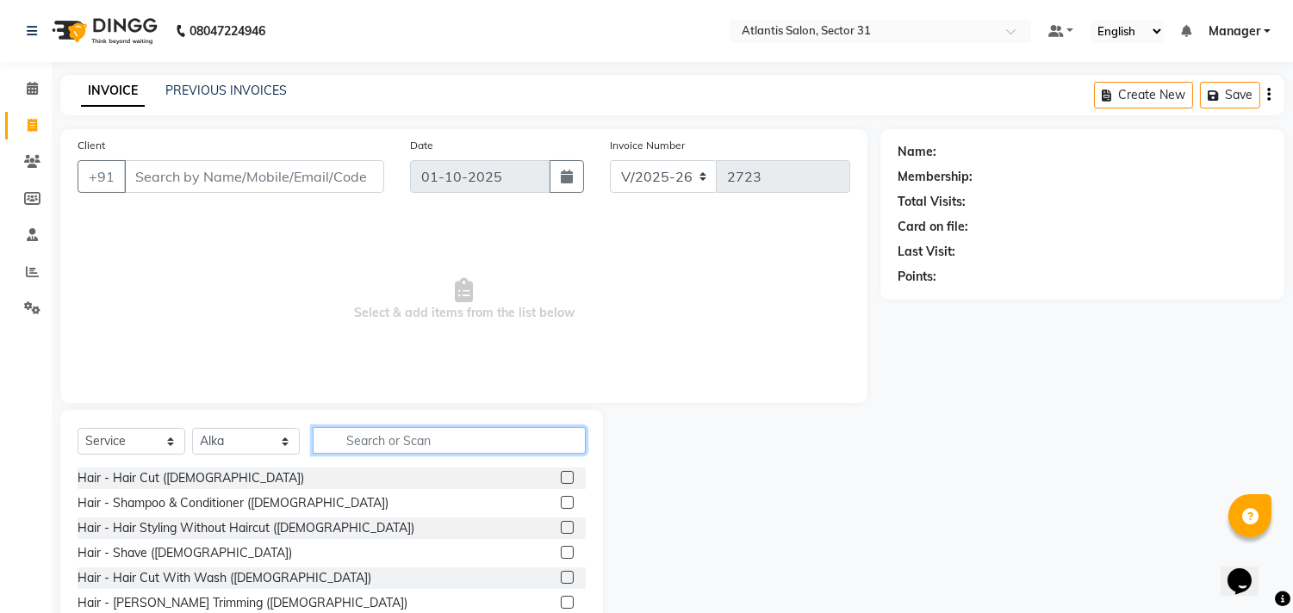
click at [416, 448] on input "text" at bounding box center [449, 440] width 273 height 27
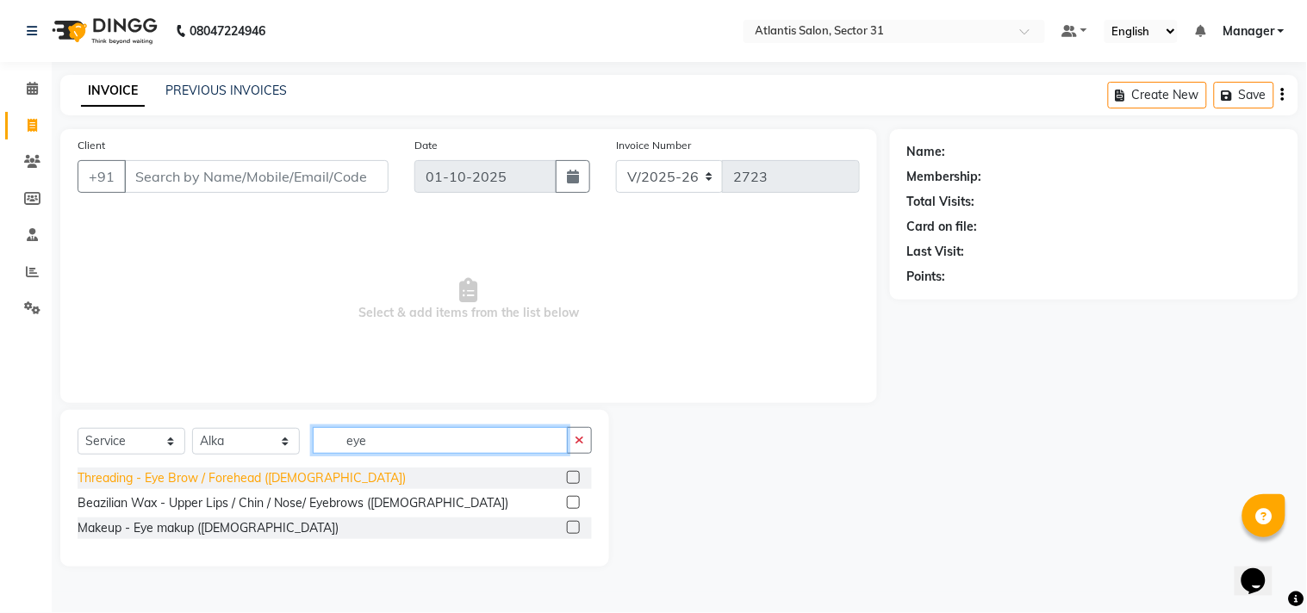
type input "eye"
click at [277, 480] on div "Threading - Eye Brow / Forehead ([DEMOGRAPHIC_DATA])" at bounding box center [242, 478] width 328 height 18
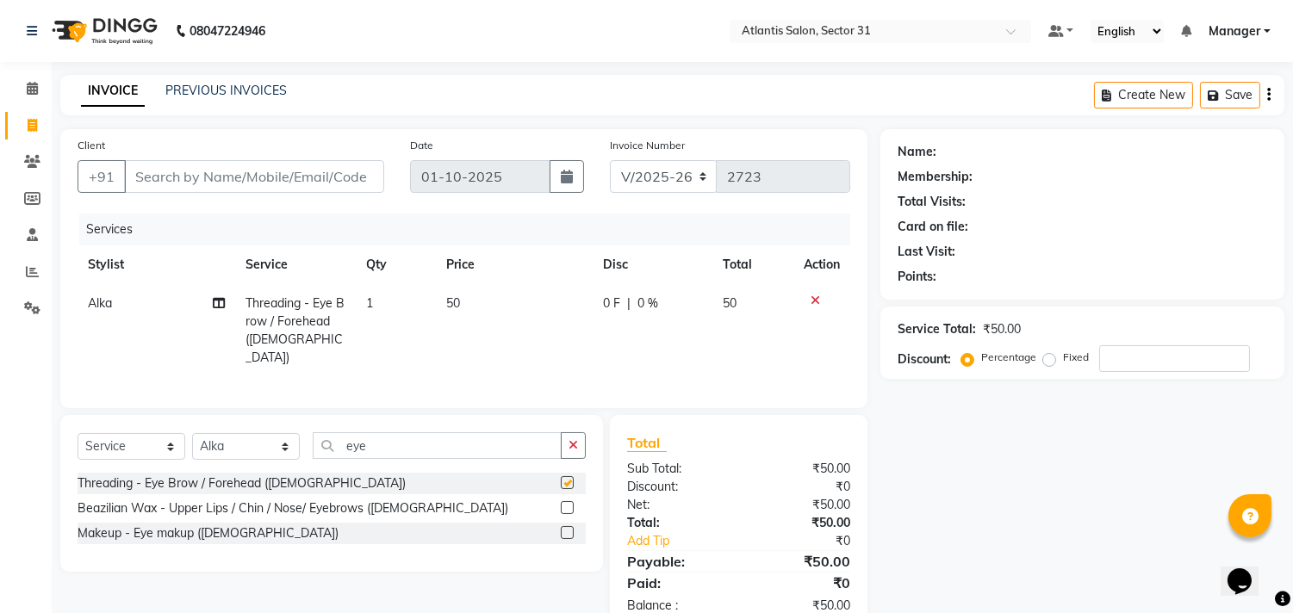
checkbox input "false"
click at [420, 444] on input "eye" at bounding box center [437, 445] width 249 height 27
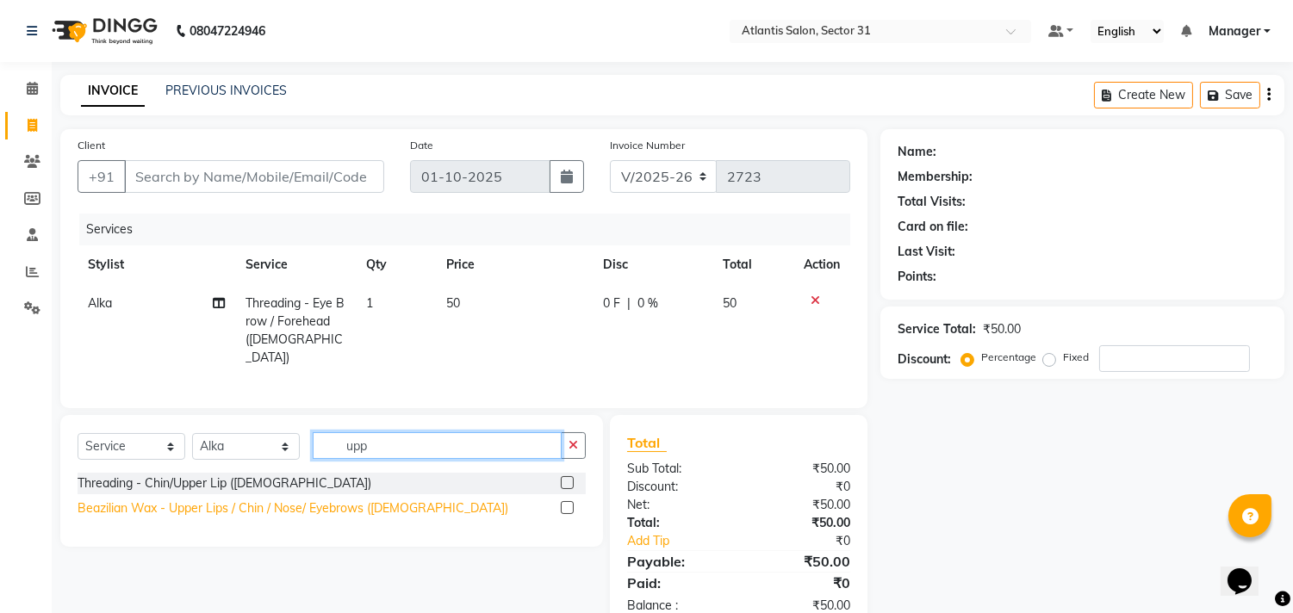
type input "upp"
click at [371, 502] on div "Beazilian Wax - Upper Lips / Chin / Nose/ Eyebrows ([DEMOGRAPHIC_DATA])" at bounding box center [293, 509] width 431 height 18
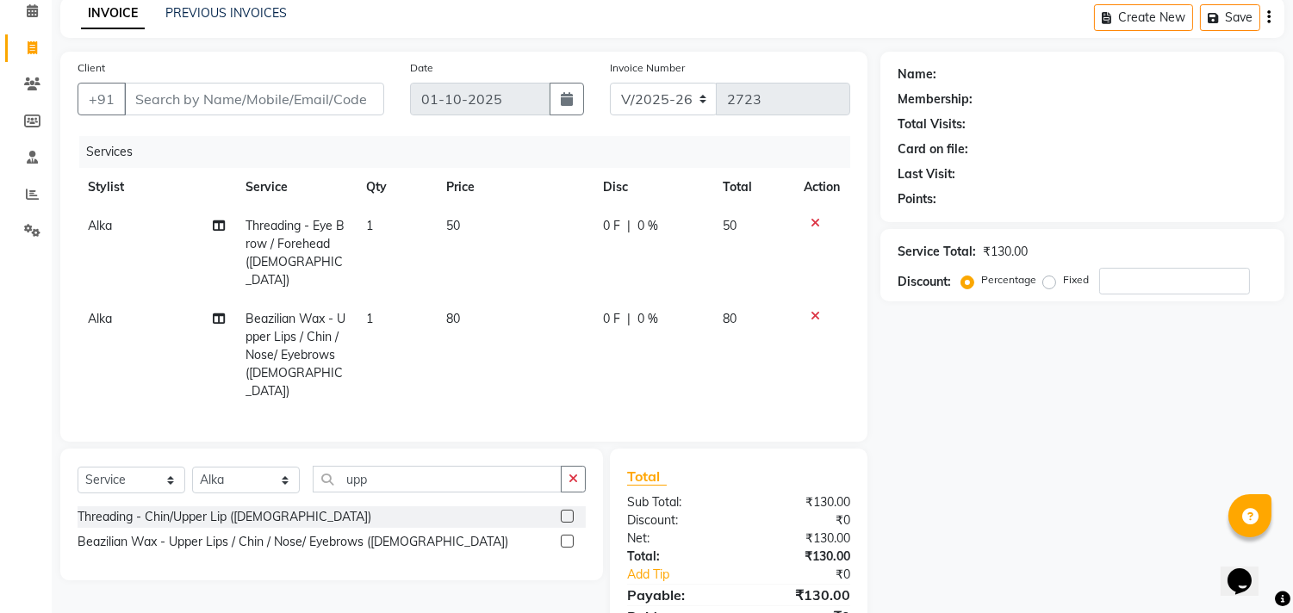
scroll to position [134, 0]
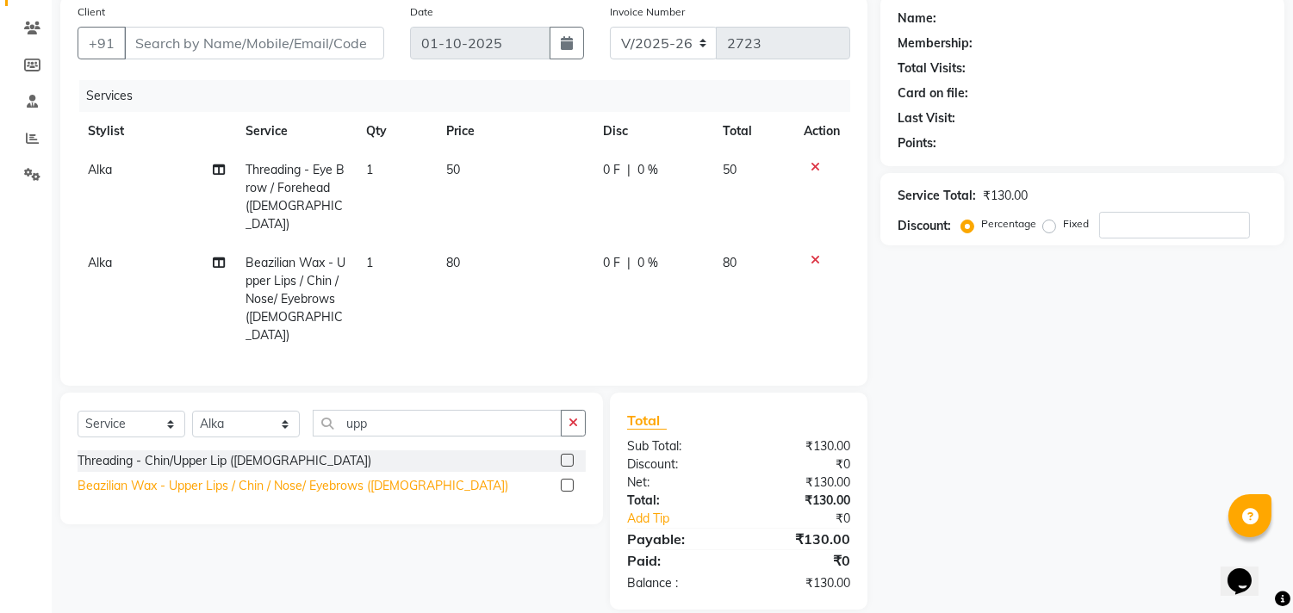
click at [391, 477] on div "Beazilian Wax - Upper Lips / Chin / Nose/ Eyebrows ([DEMOGRAPHIC_DATA])" at bounding box center [293, 486] width 431 height 18
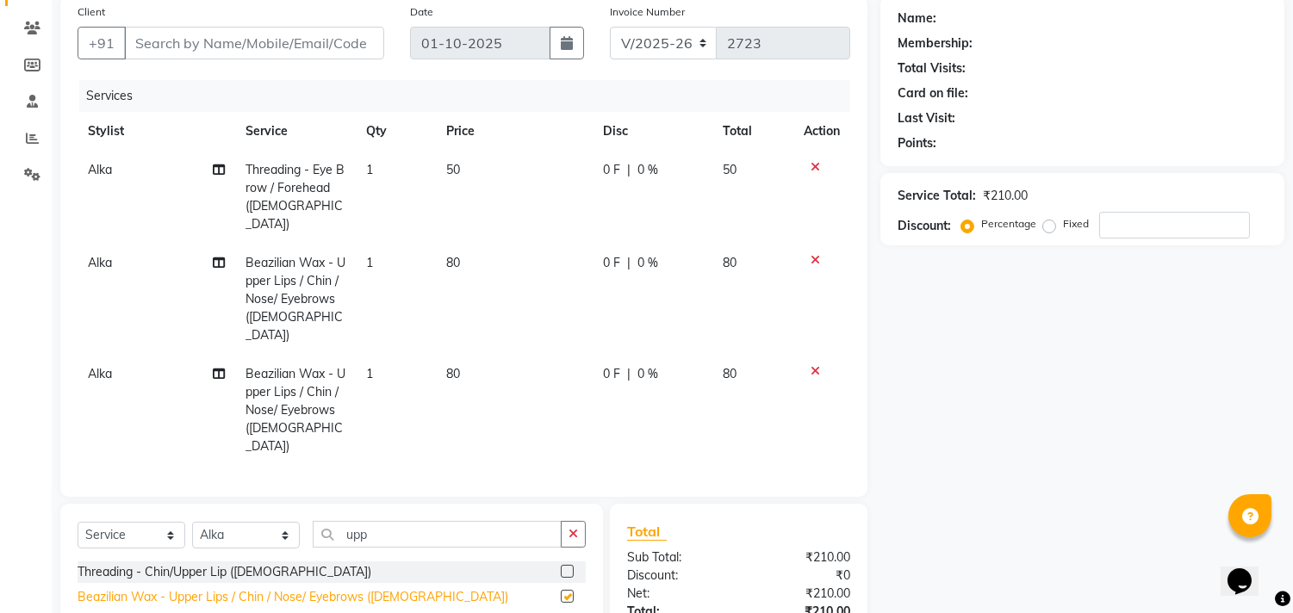
checkbox input "false"
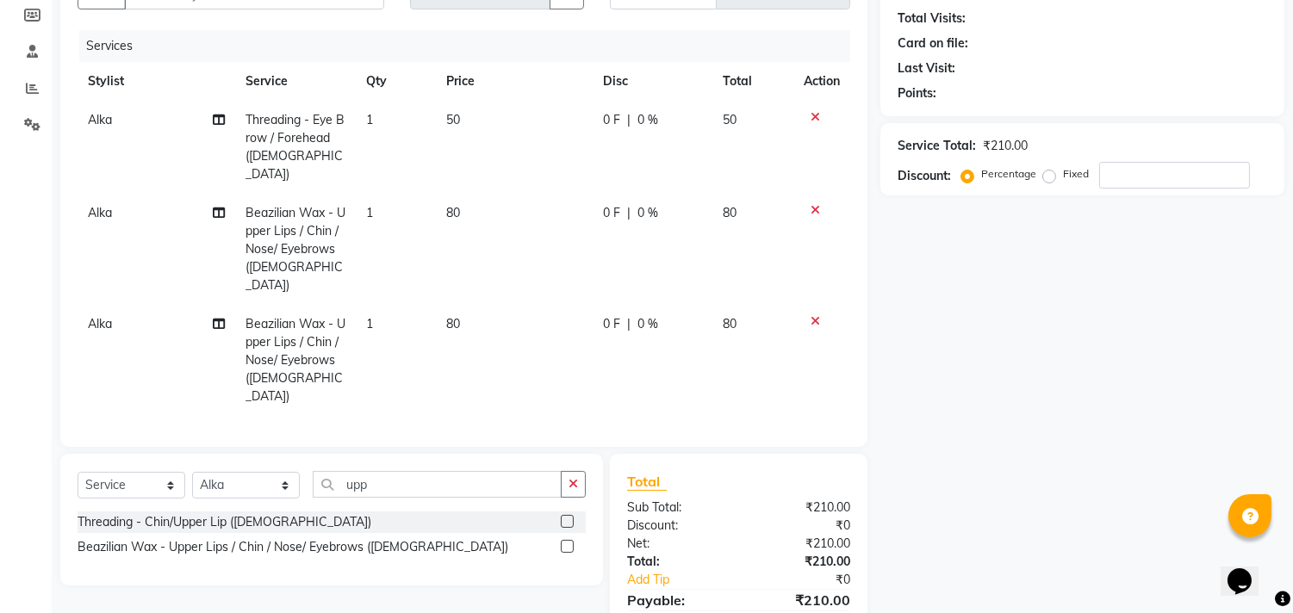
scroll to position [227, 0]
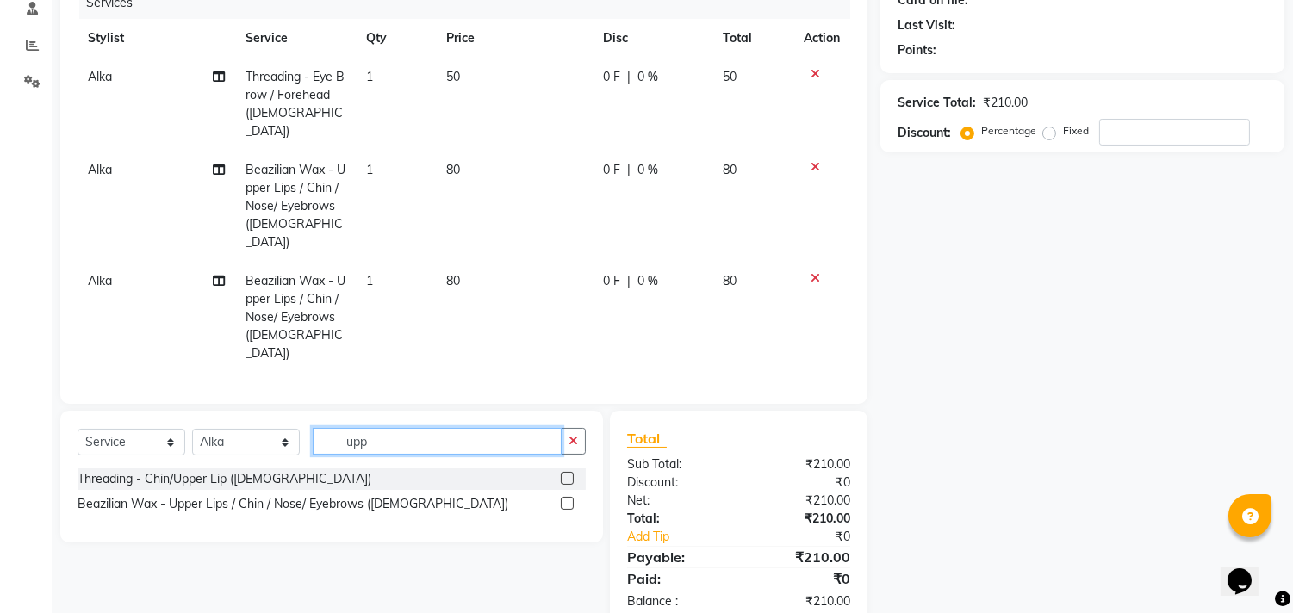
click at [395, 428] on input "upp" at bounding box center [437, 441] width 249 height 27
type input "u"
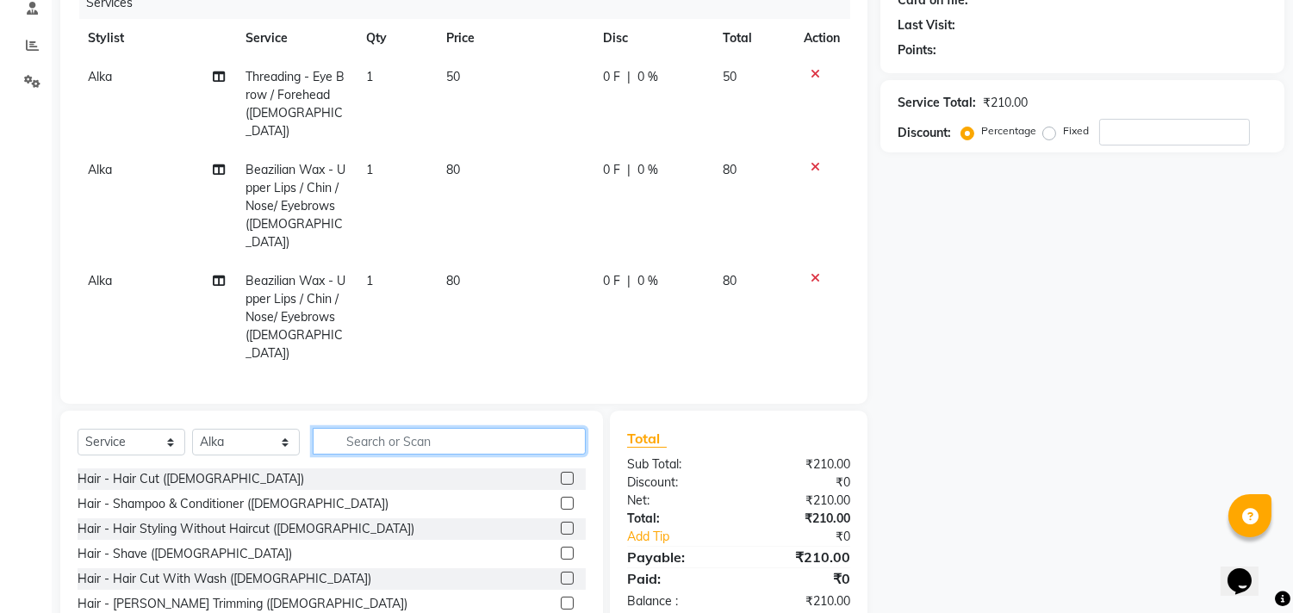
type input "f"
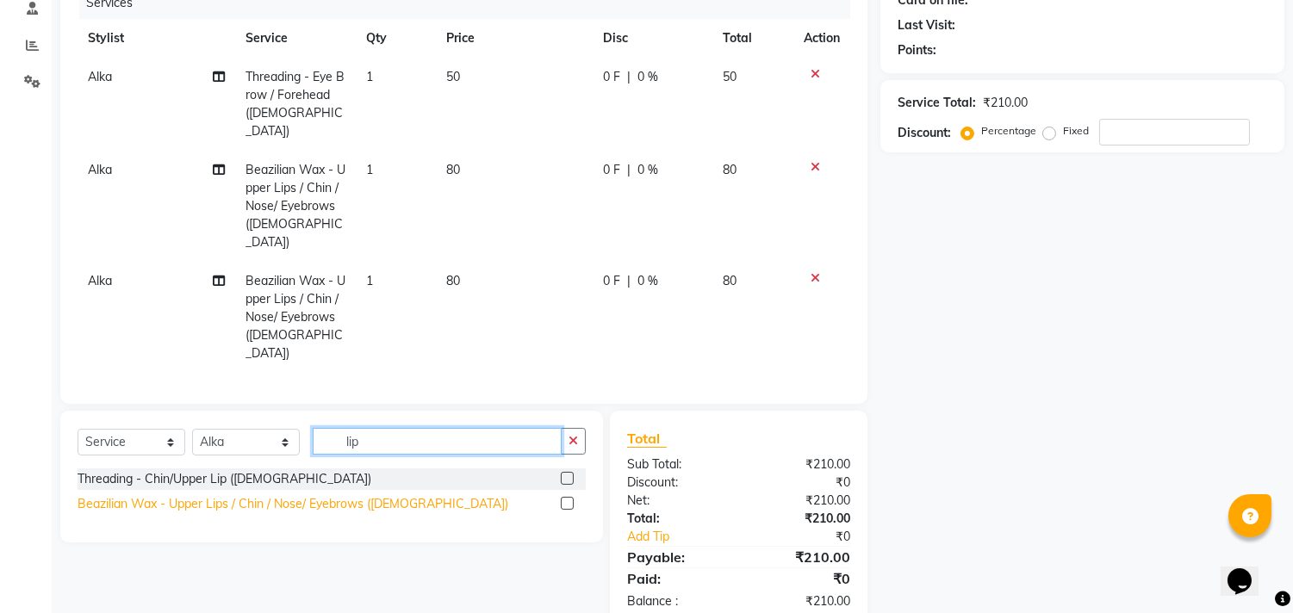
type input "lip"
click at [364, 495] on div "Beazilian Wax - Upper Lips / Chin / Nose/ Eyebrows ([DEMOGRAPHIC_DATA])" at bounding box center [293, 504] width 431 height 18
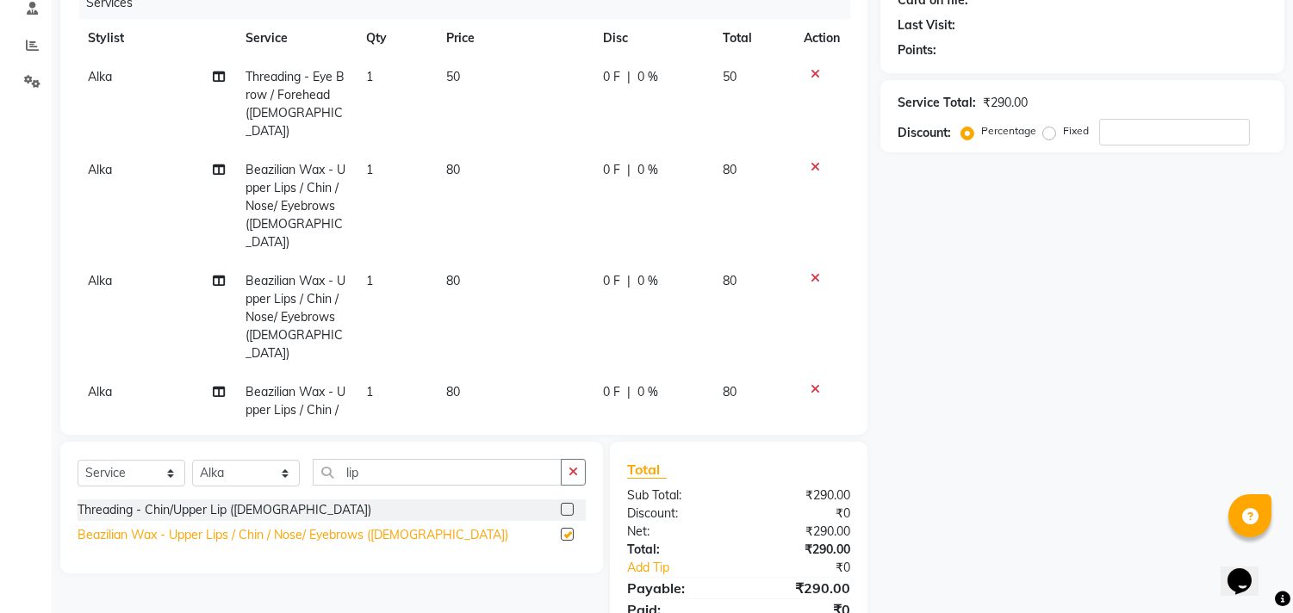
checkbox input "false"
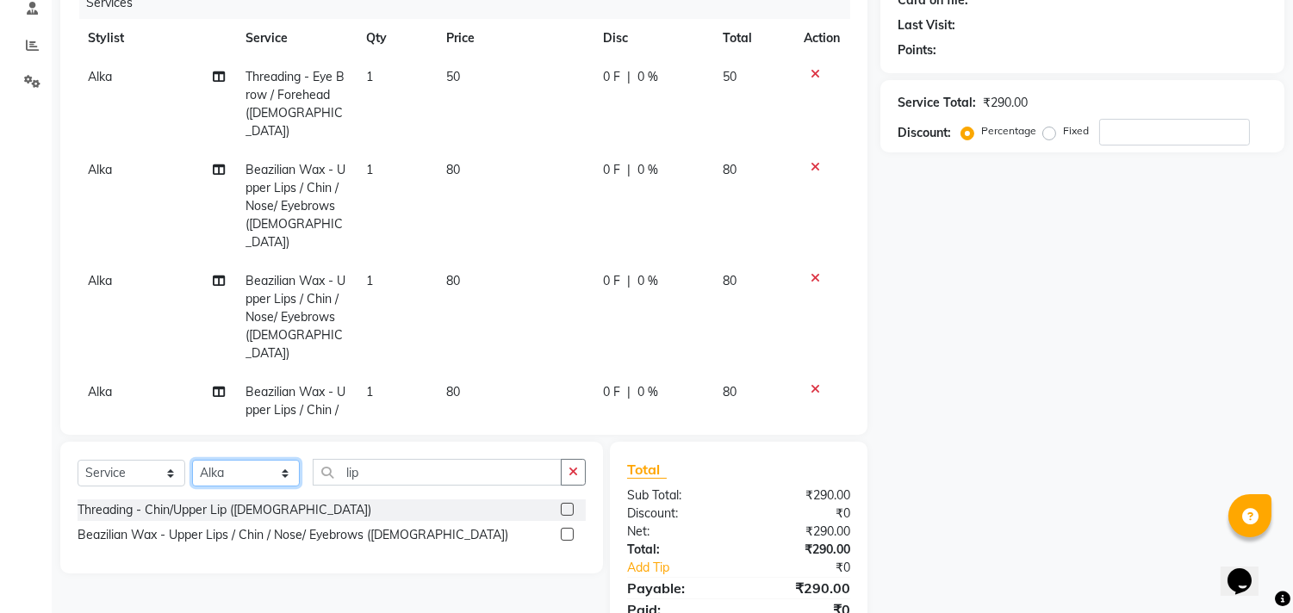
click at [237, 478] on select "Select Stylist [PERSON_NAME] [PERSON_NAME] Kavita Manager Staff 31 Staff ILD [P…" at bounding box center [246, 473] width 108 height 27
select select "33510"
click at [192, 460] on select "Select Stylist [PERSON_NAME] [PERSON_NAME] Kavita Manager Staff 31 Staff ILD [P…" at bounding box center [246, 473] width 108 height 27
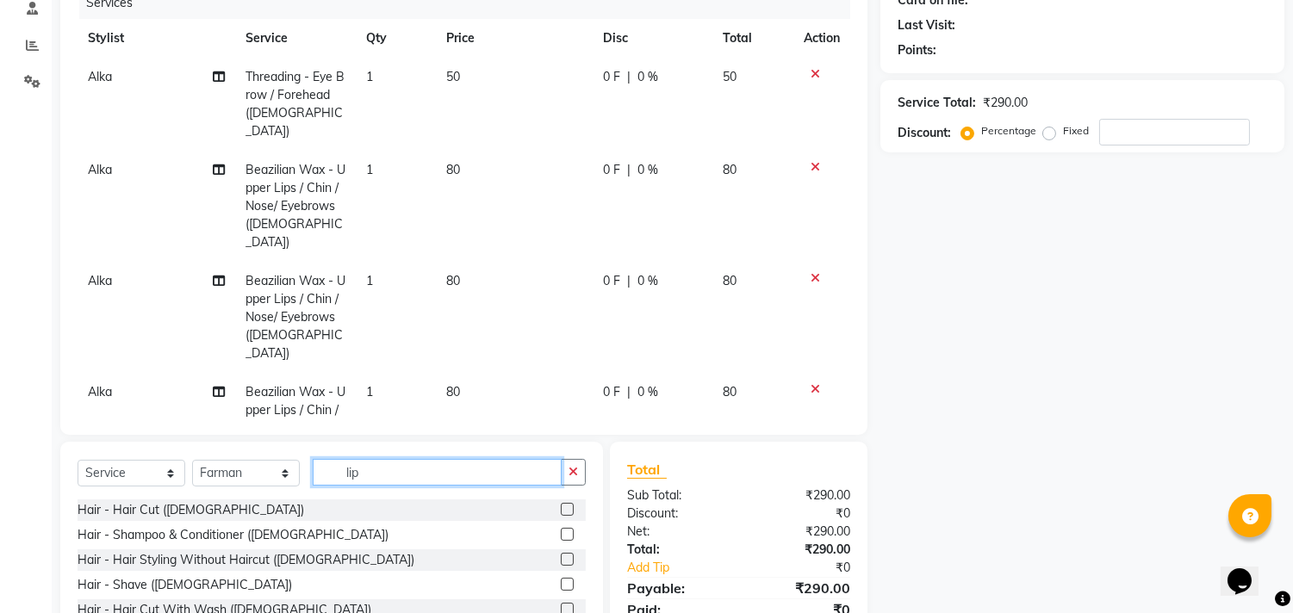
click at [406, 481] on input "lip" at bounding box center [437, 472] width 249 height 27
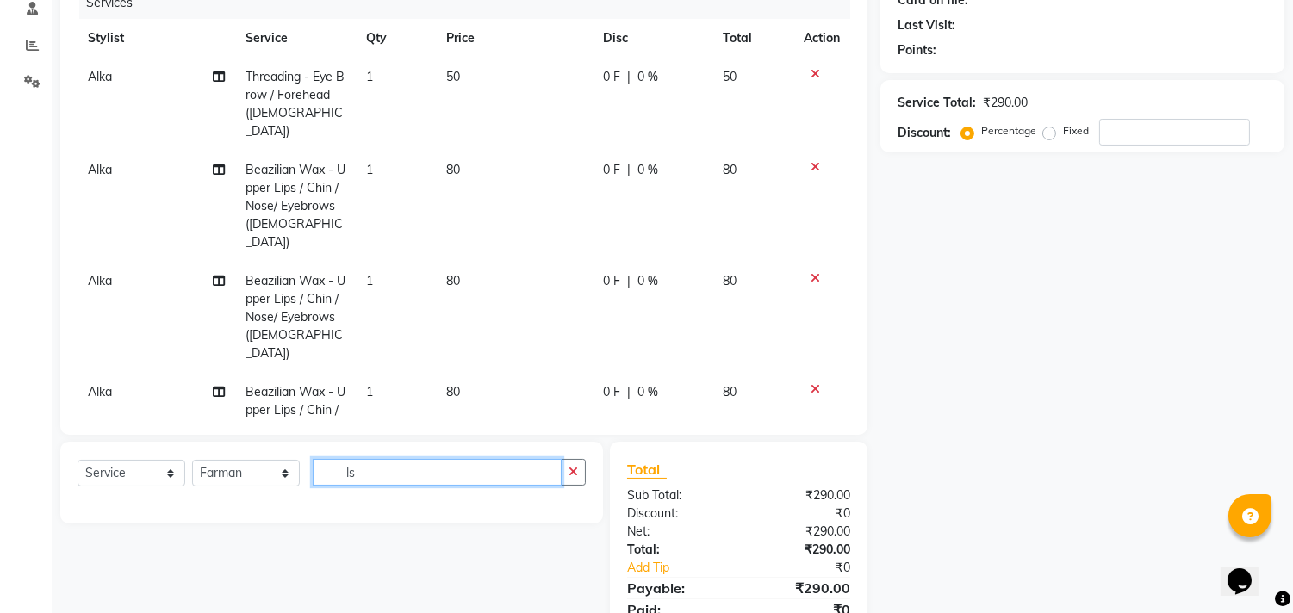
type input "l"
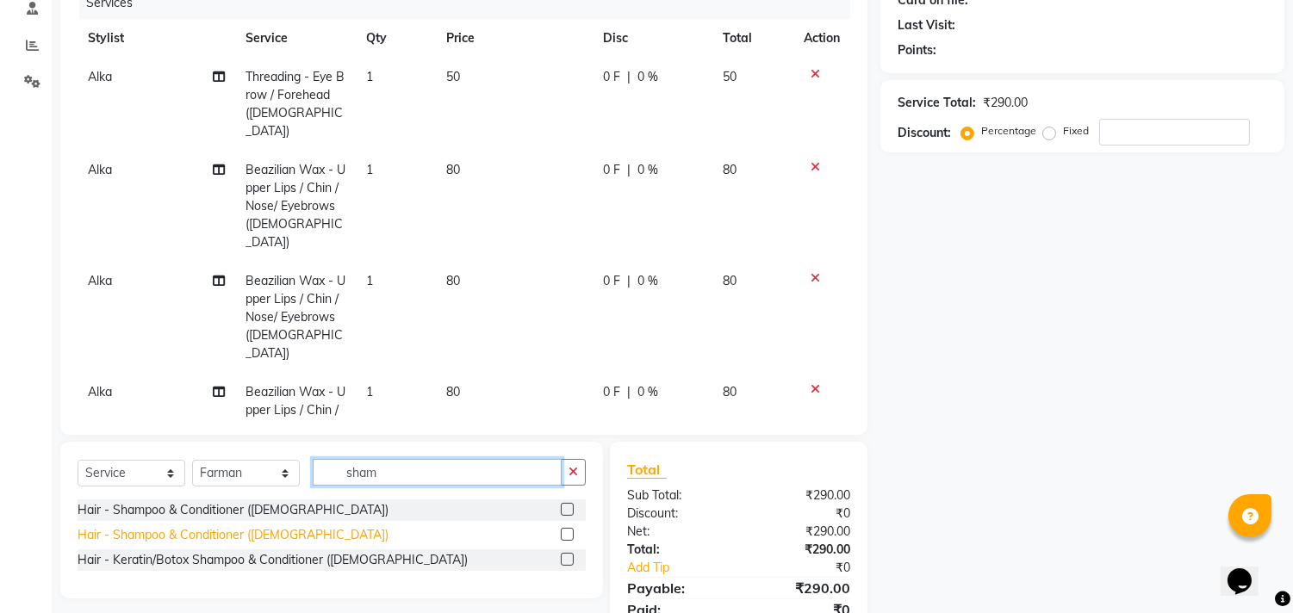
type input "sham"
click at [243, 532] on div "Hair - Shampoo & Conditioner ([DEMOGRAPHIC_DATA])" at bounding box center [233, 535] width 311 height 18
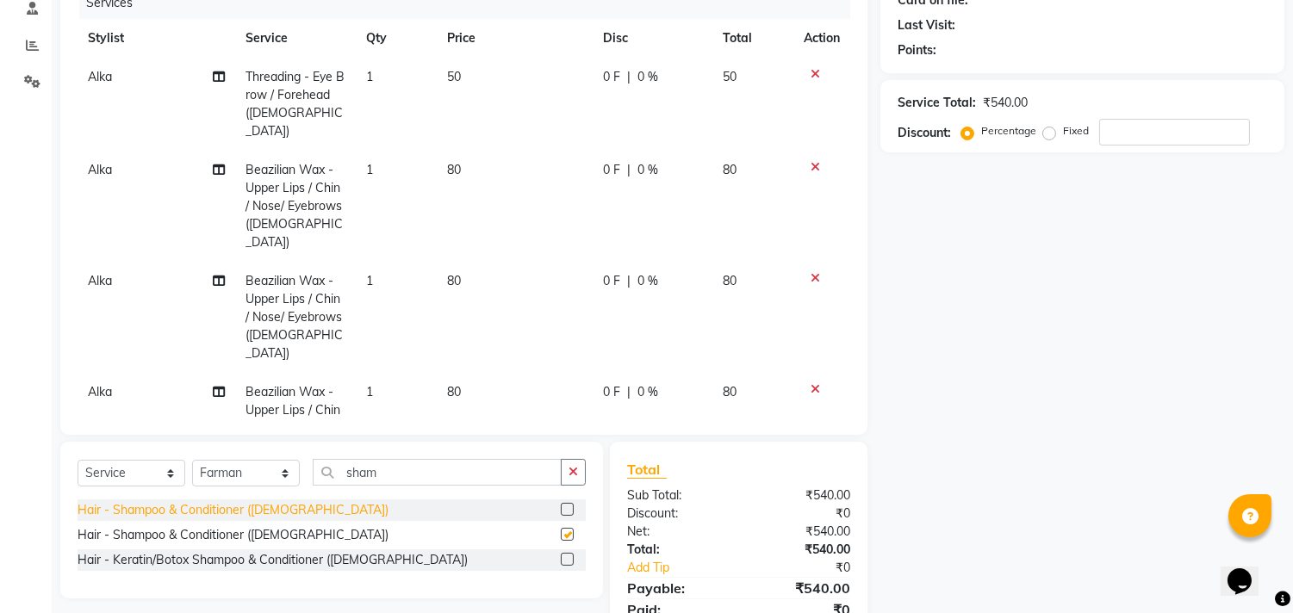
checkbox input "false"
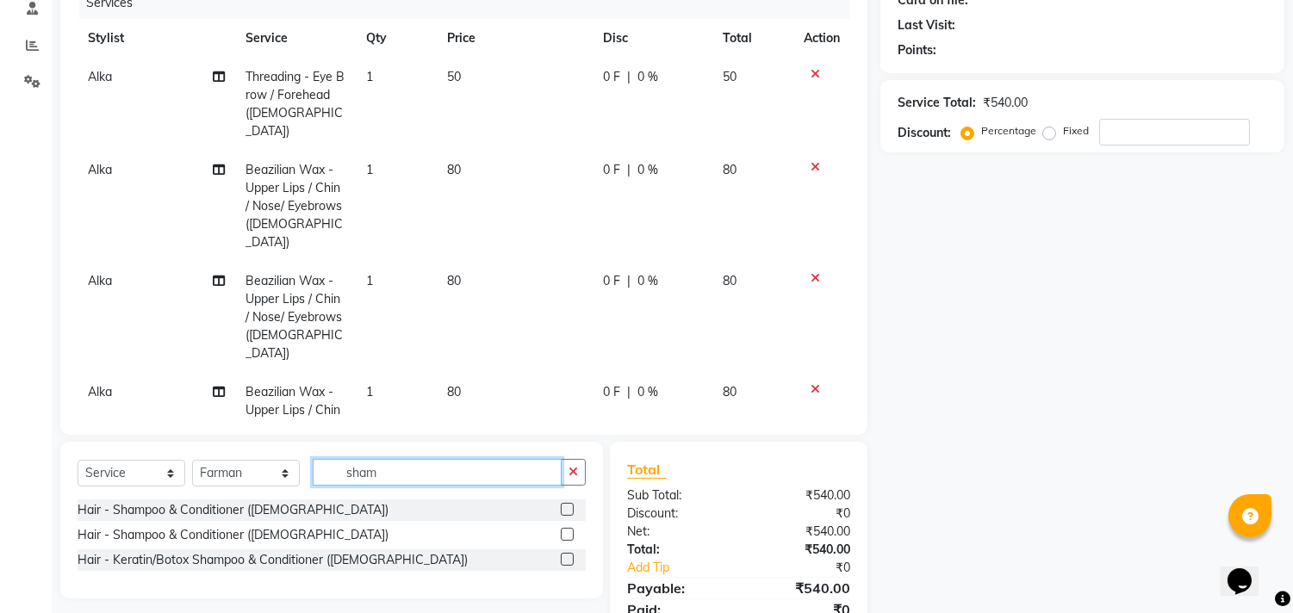
click at [375, 474] on input "sham" at bounding box center [437, 472] width 249 height 27
type input "s"
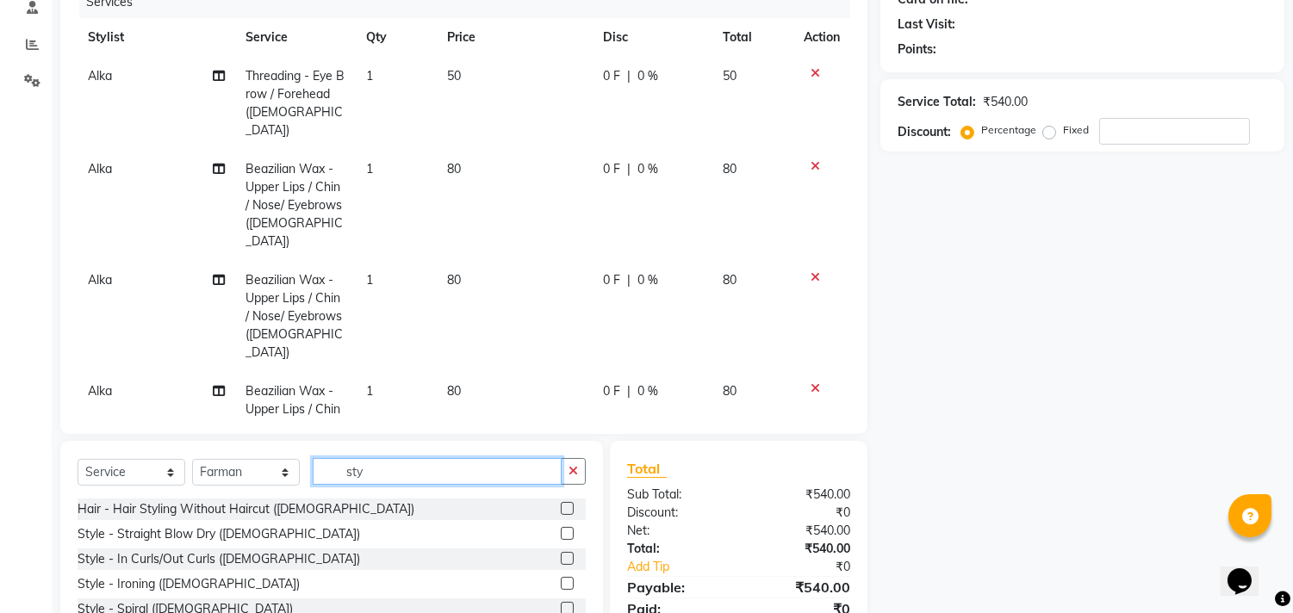
scroll to position [313, 0]
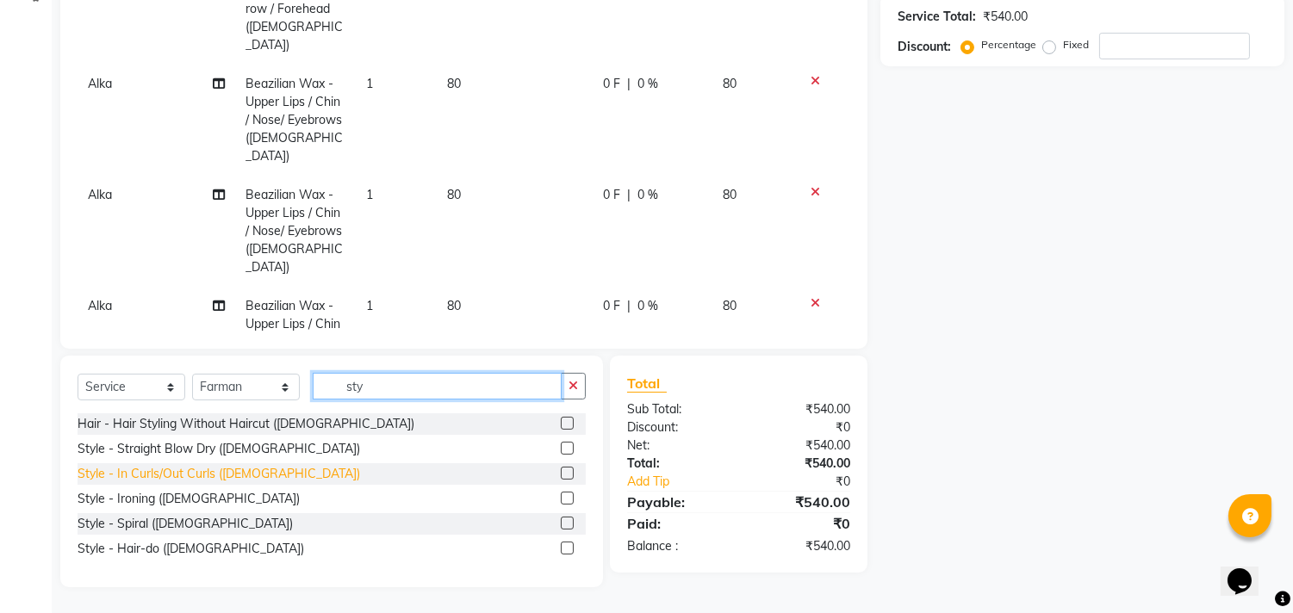
type input "sty"
click at [193, 470] on div "Style - In Curls/Out Curls ([DEMOGRAPHIC_DATA])" at bounding box center [219, 474] width 283 height 18
checkbox input "false"
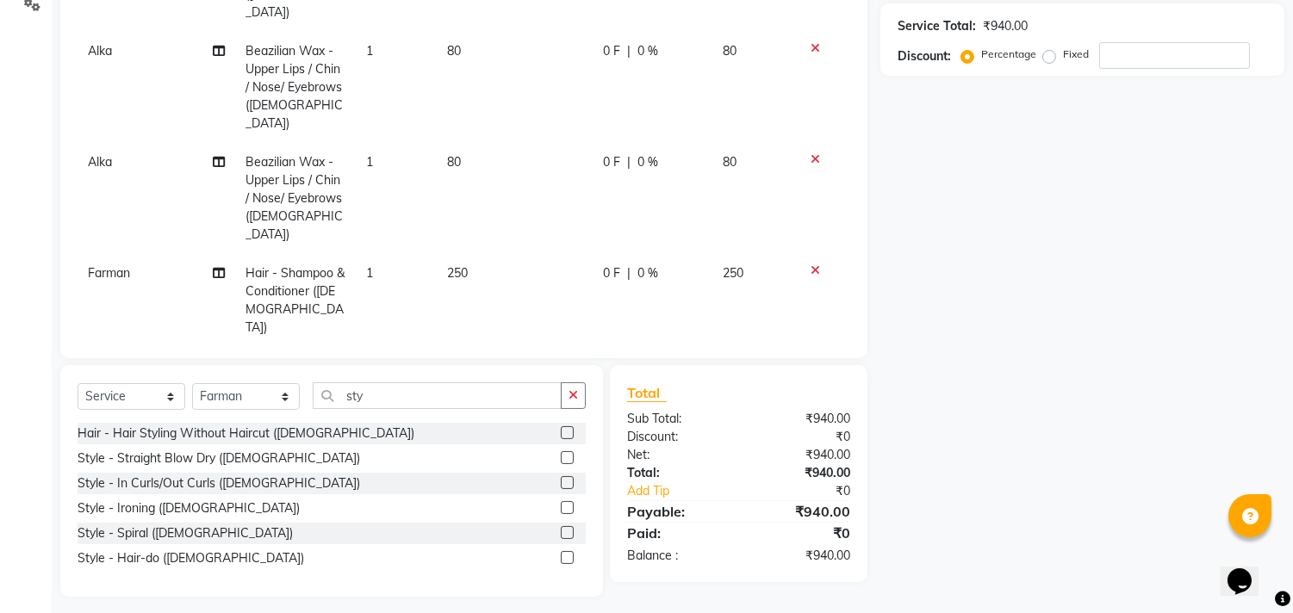
scroll to position [0, 0]
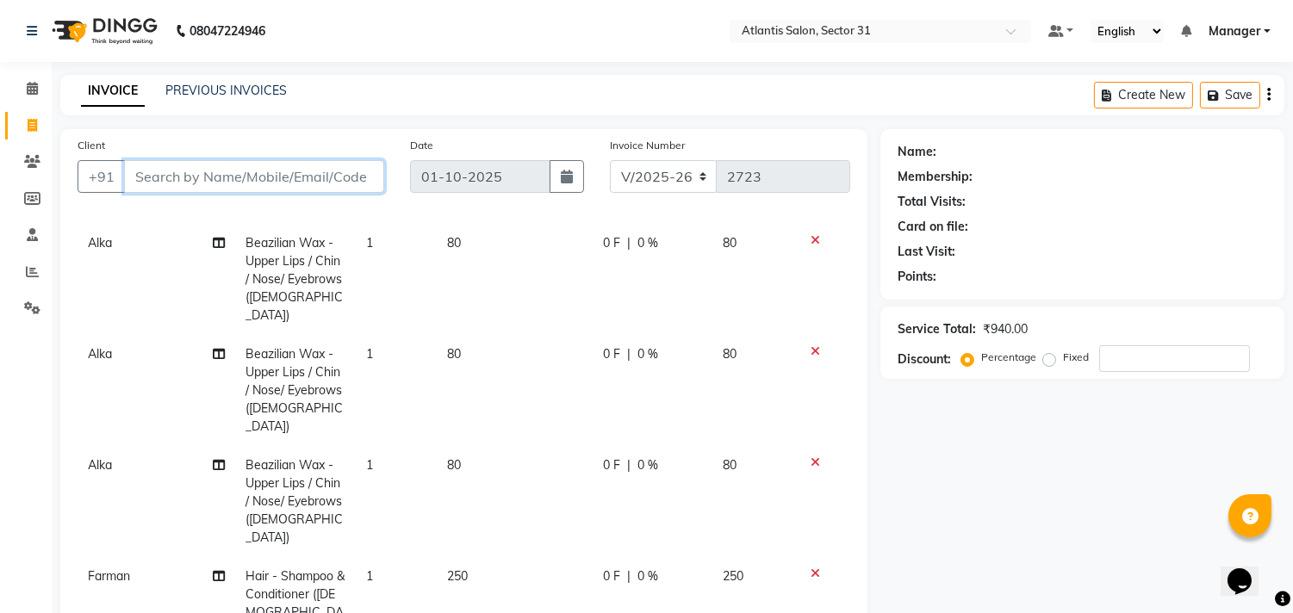
click at [306, 178] on input "Client" at bounding box center [254, 176] width 260 height 33
type input "9"
type input "0"
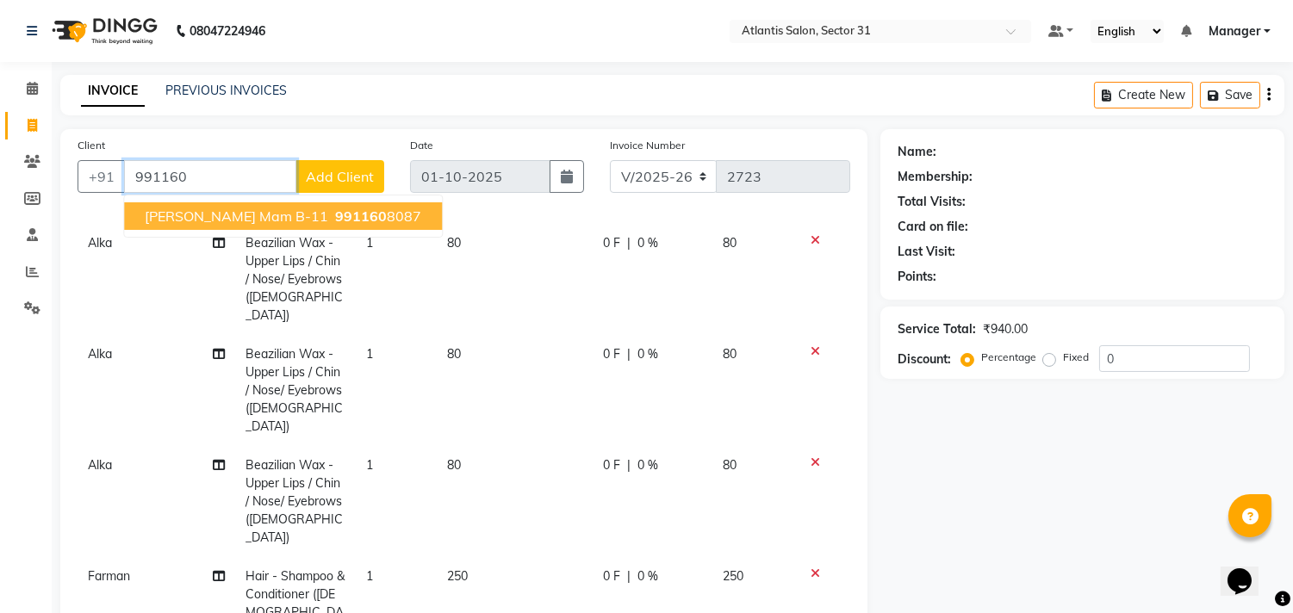
click at [332, 213] on ngb-highlight "991160 8087" at bounding box center [377, 216] width 90 height 17
type input "9911608087"
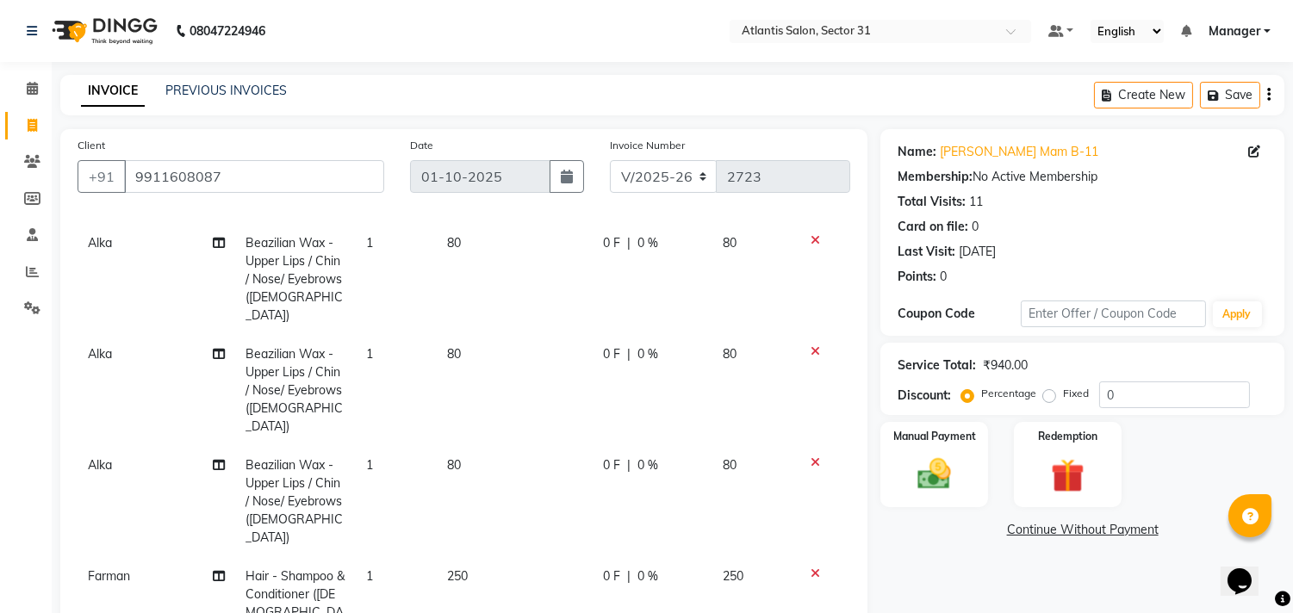
scroll to position [313, 0]
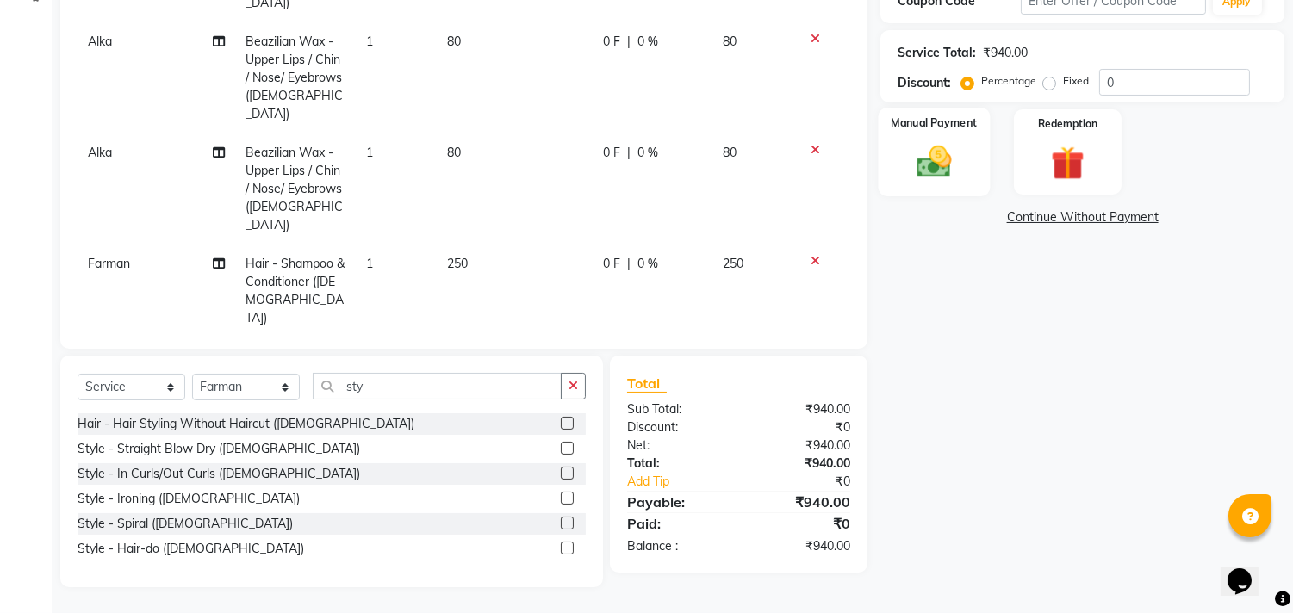
click at [934, 155] on img at bounding box center [934, 162] width 57 height 40
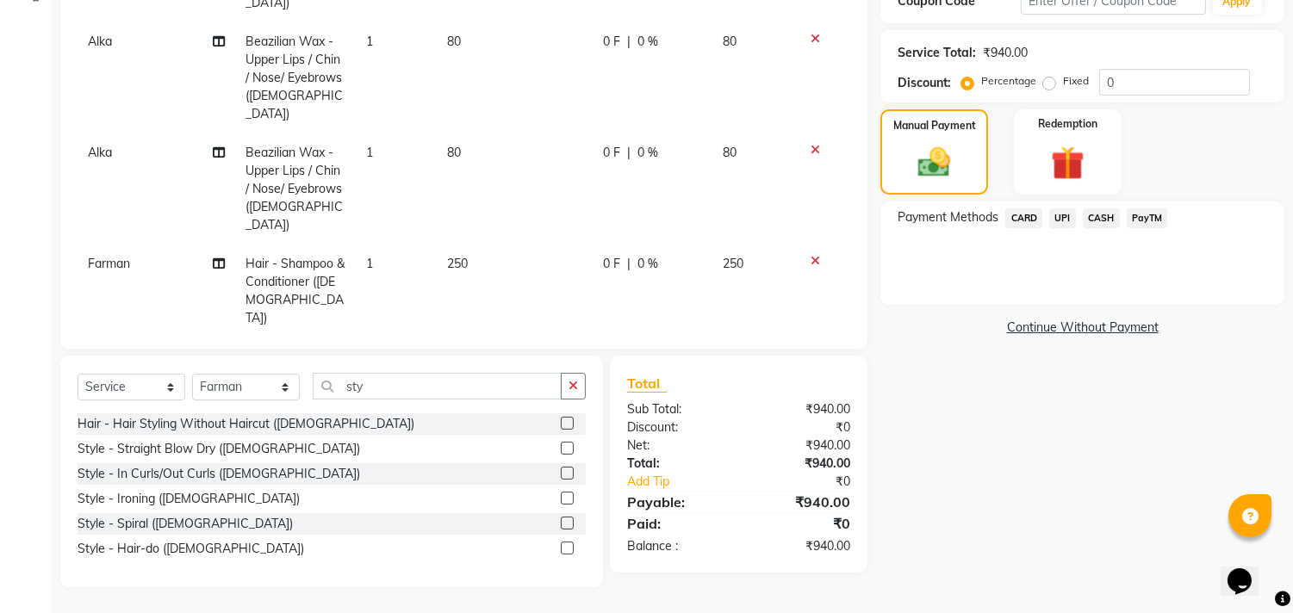
click at [1061, 220] on span "UPI" at bounding box center [1062, 218] width 27 height 20
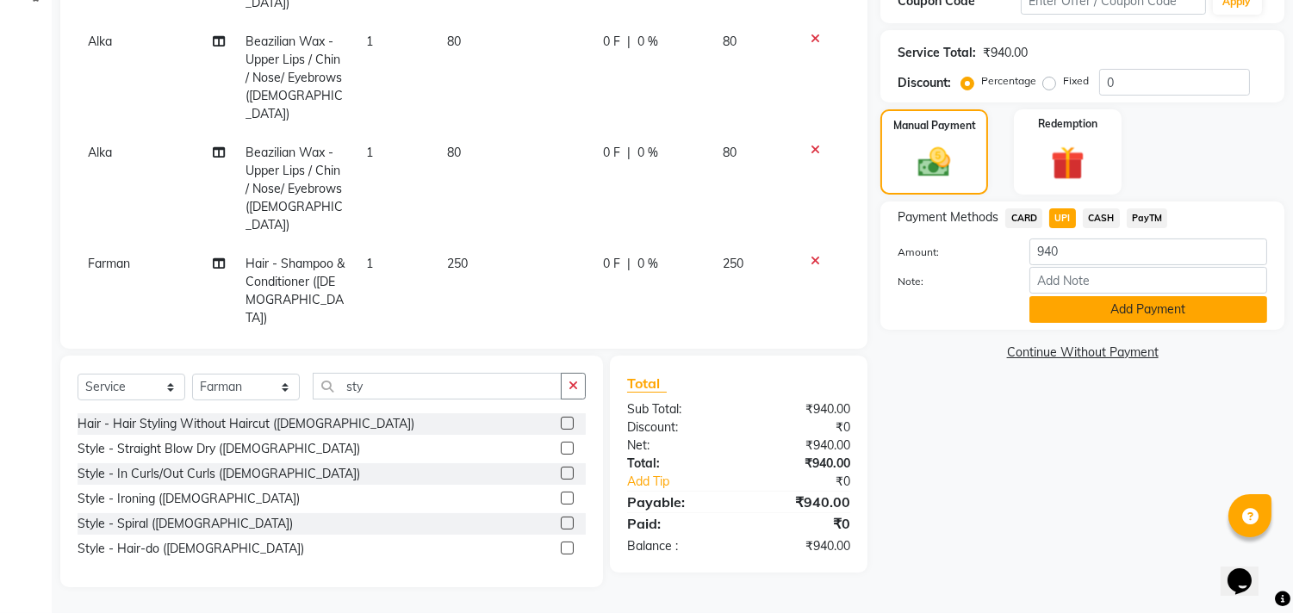
click at [1091, 310] on button "Add Payment" at bounding box center [1148, 309] width 238 height 27
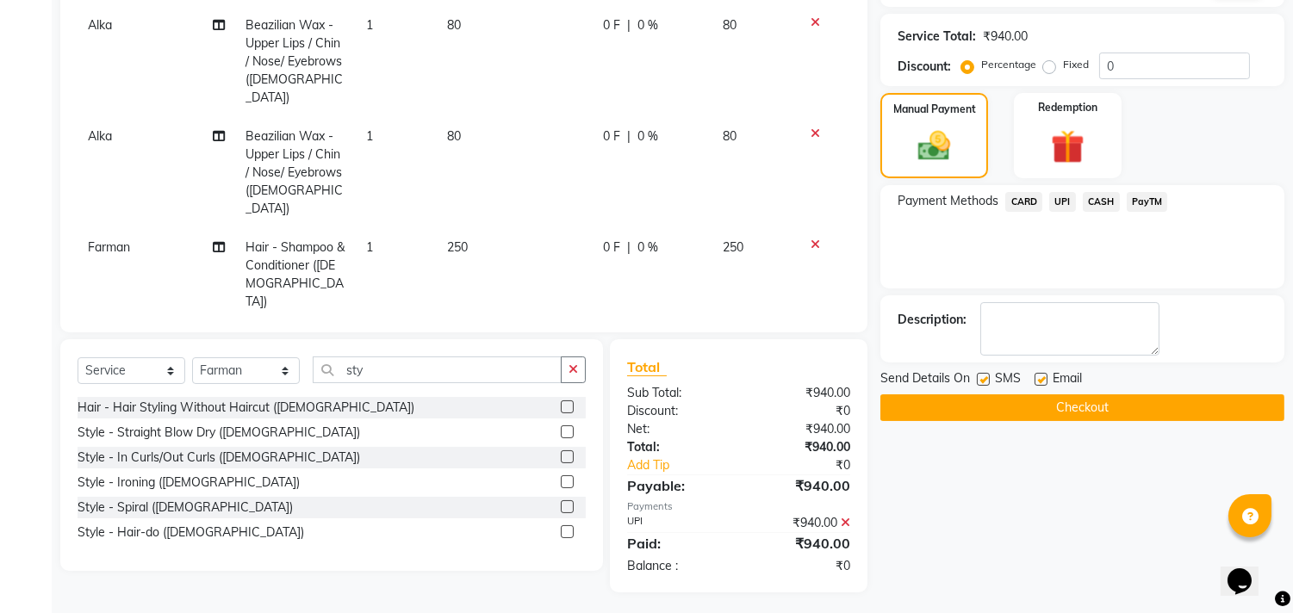
scroll to position [333, 0]
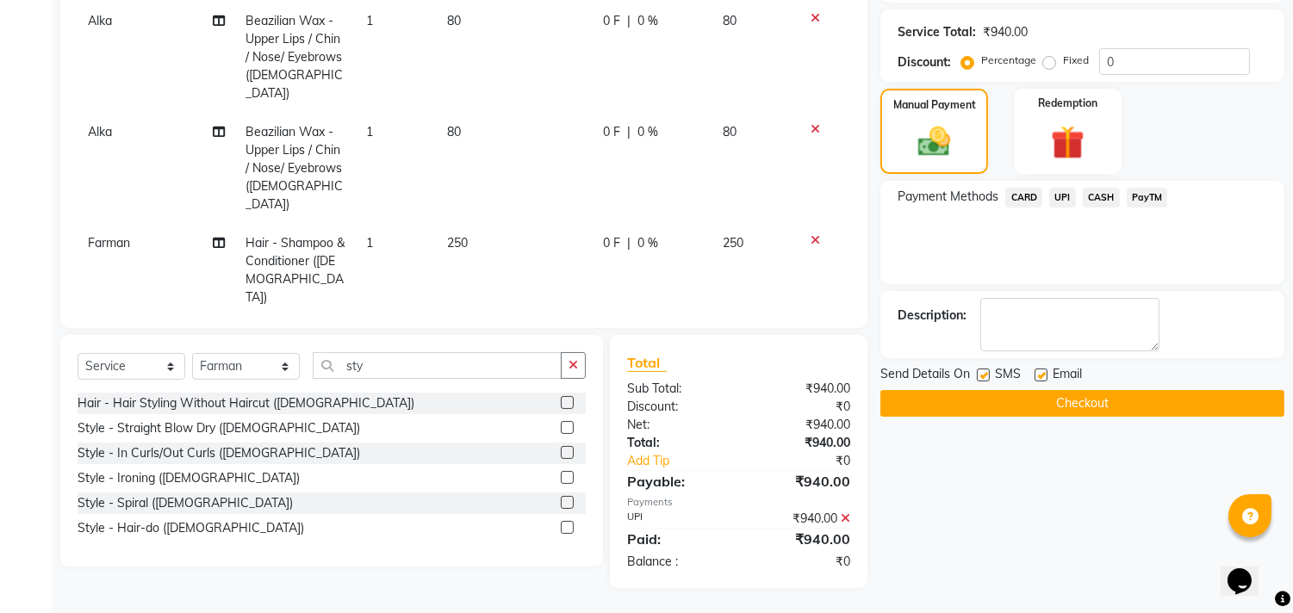
drag, startPoint x: 1049, startPoint y: 366, endPoint x: 1061, endPoint y: 469, distance: 103.2
click at [1056, 436] on div "Name: [PERSON_NAME] B-11 Membership: No Active Membership Total Visits: 11 Card…" at bounding box center [1088, 192] width 417 height 793
click at [1075, 410] on button "Checkout" at bounding box center [1082, 403] width 404 height 27
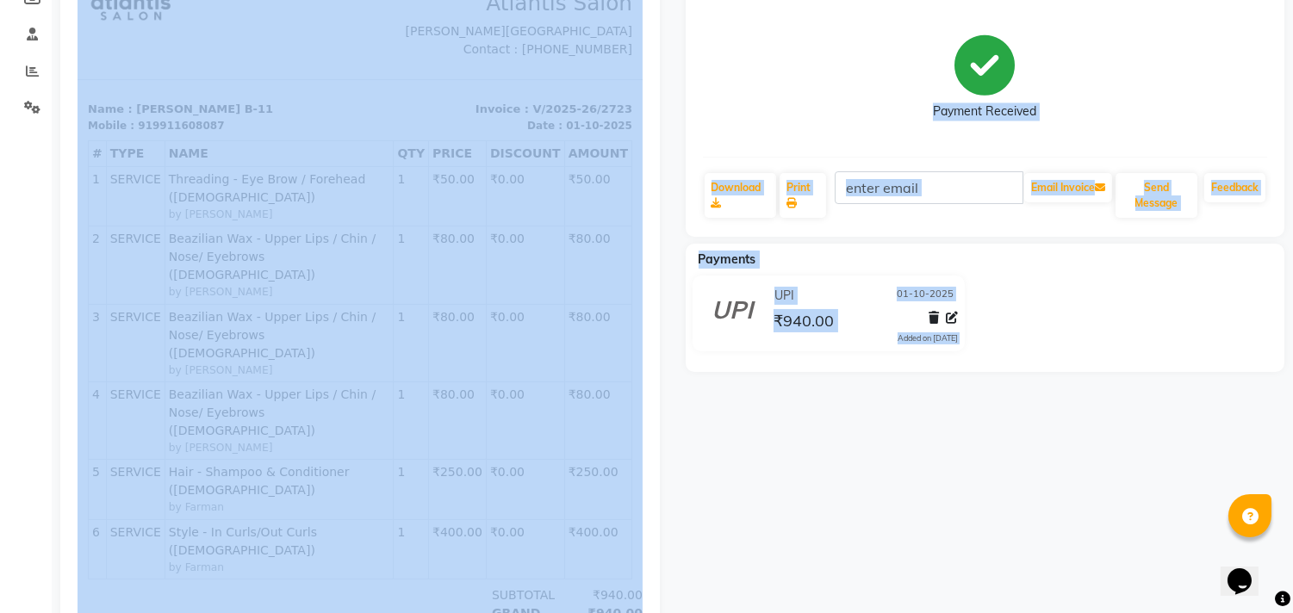
scroll to position [265, 0]
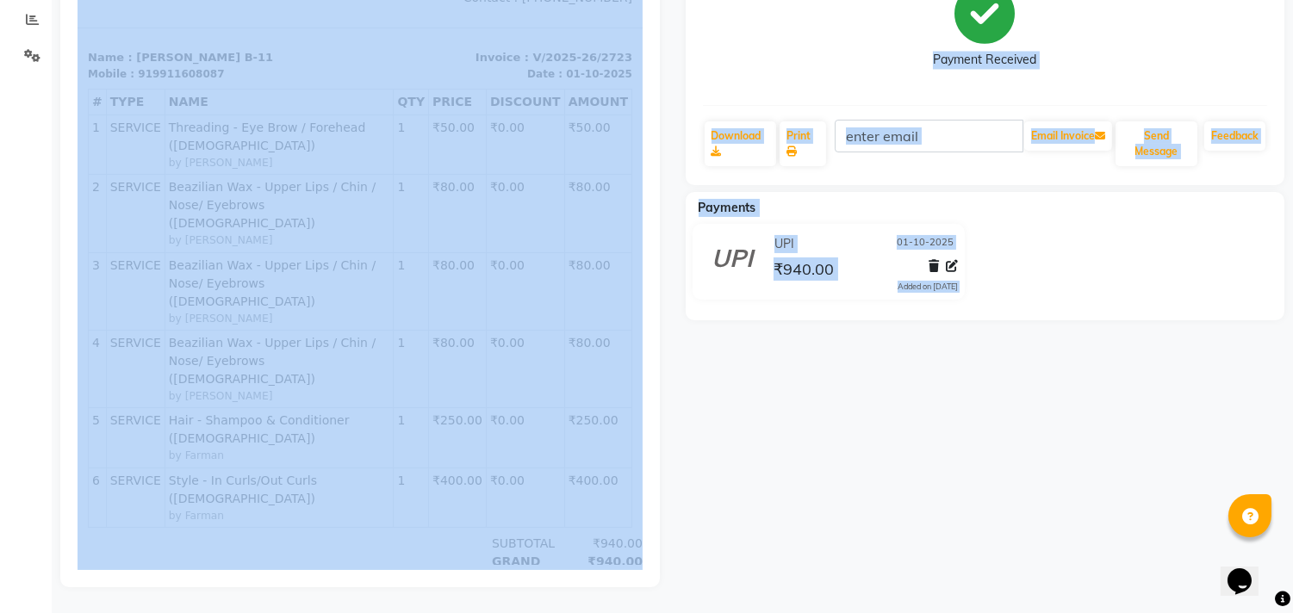
click at [1251, 410] on div "[PERSON_NAME] Mam B-11 Prebook Payment Received Download Print Email Invoice Se…" at bounding box center [985, 238] width 625 height 699
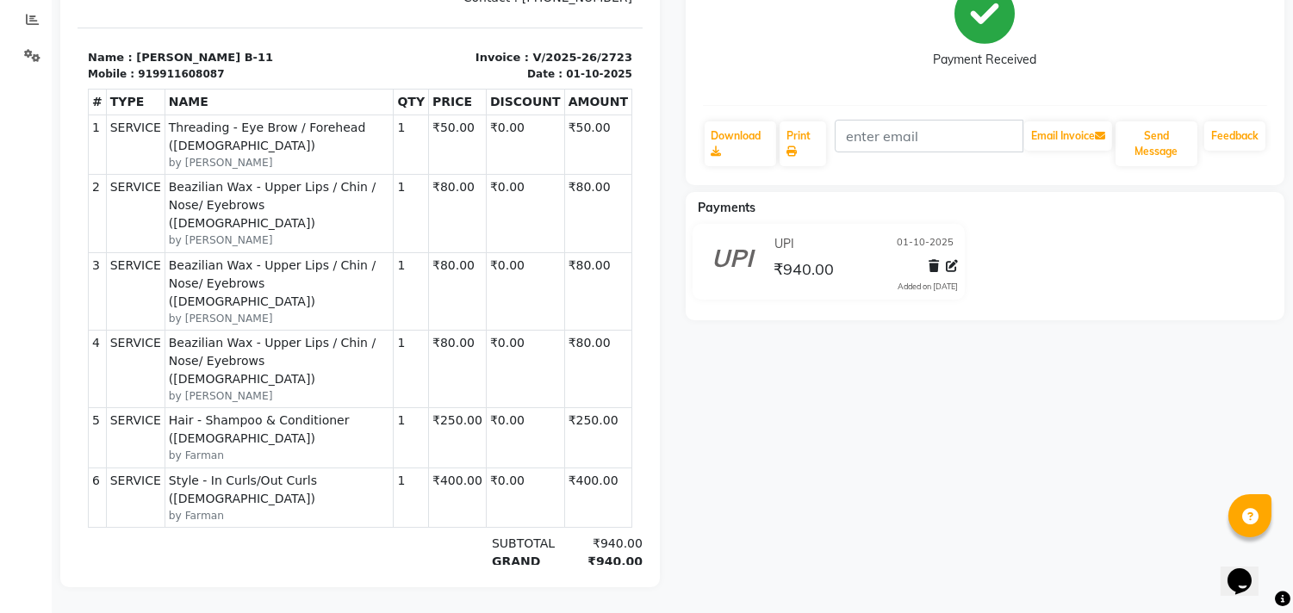
scroll to position [0, 0]
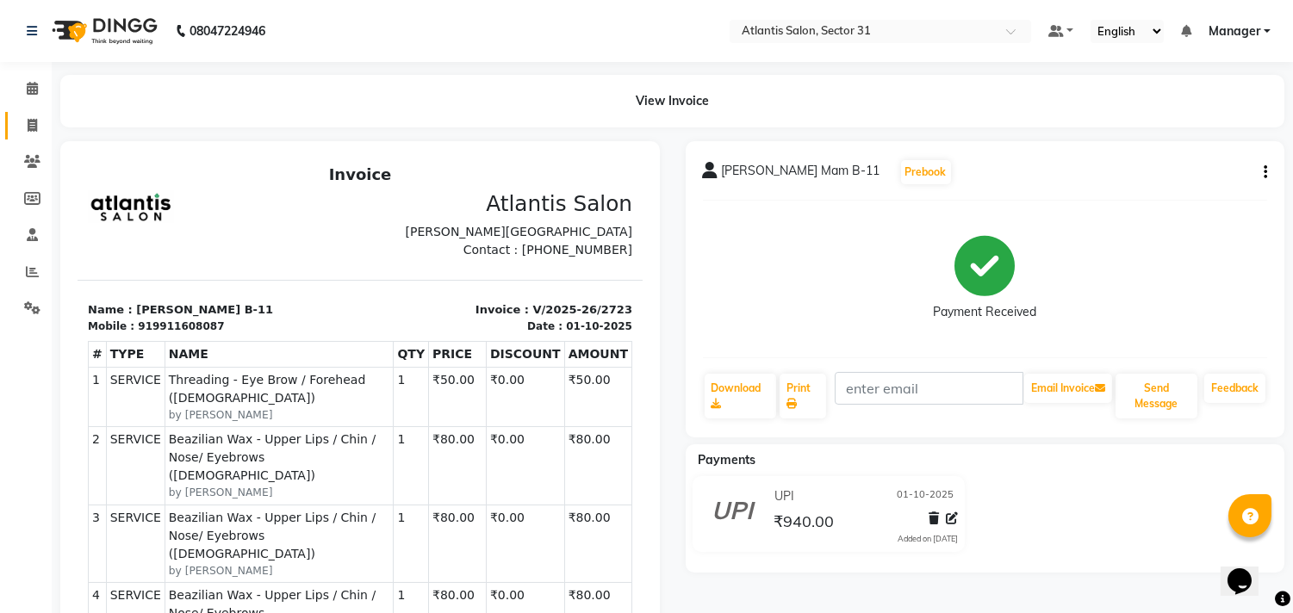
click at [38, 114] on link "Invoice" at bounding box center [25, 126] width 41 height 28
select select "service"
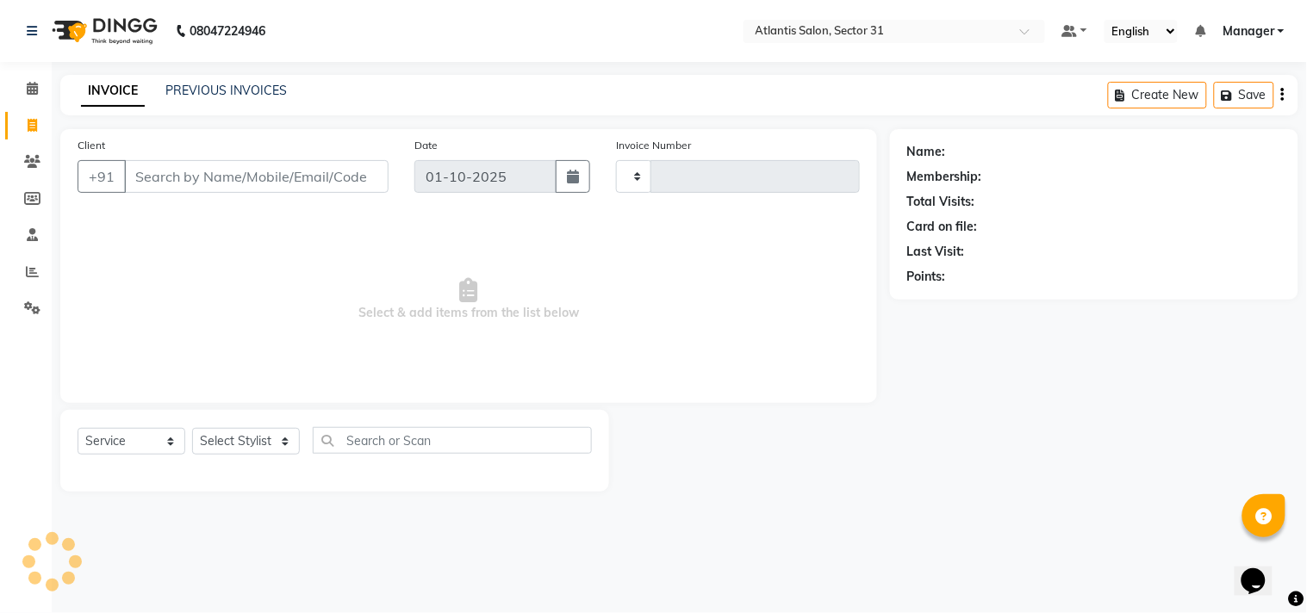
type input "2724"
select select "4391"
click at [199, 187] on input "Client" at bounding box center [256, 176] width 264 height 33
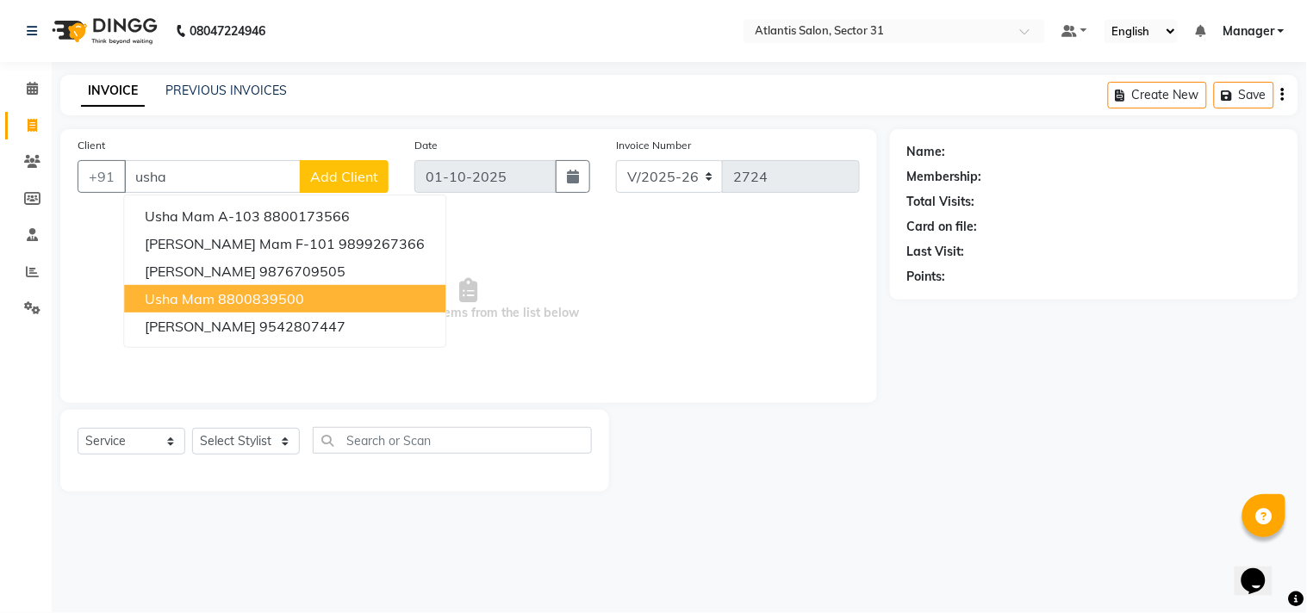
click at [254, 286] on button "usha mam 8800839500" at bounding box center [284, 299] width 321 height 28
type input "8800839500"
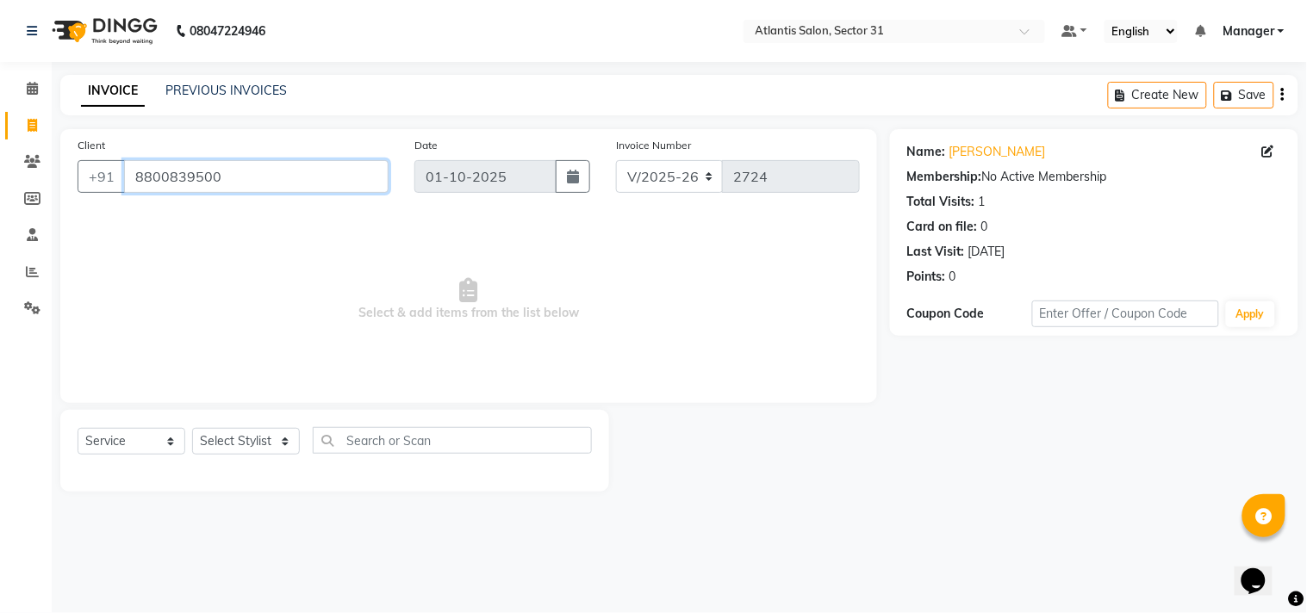
click at [270, 174] on input "8800839500" at bounding box center [256, 176] width 264 height 33
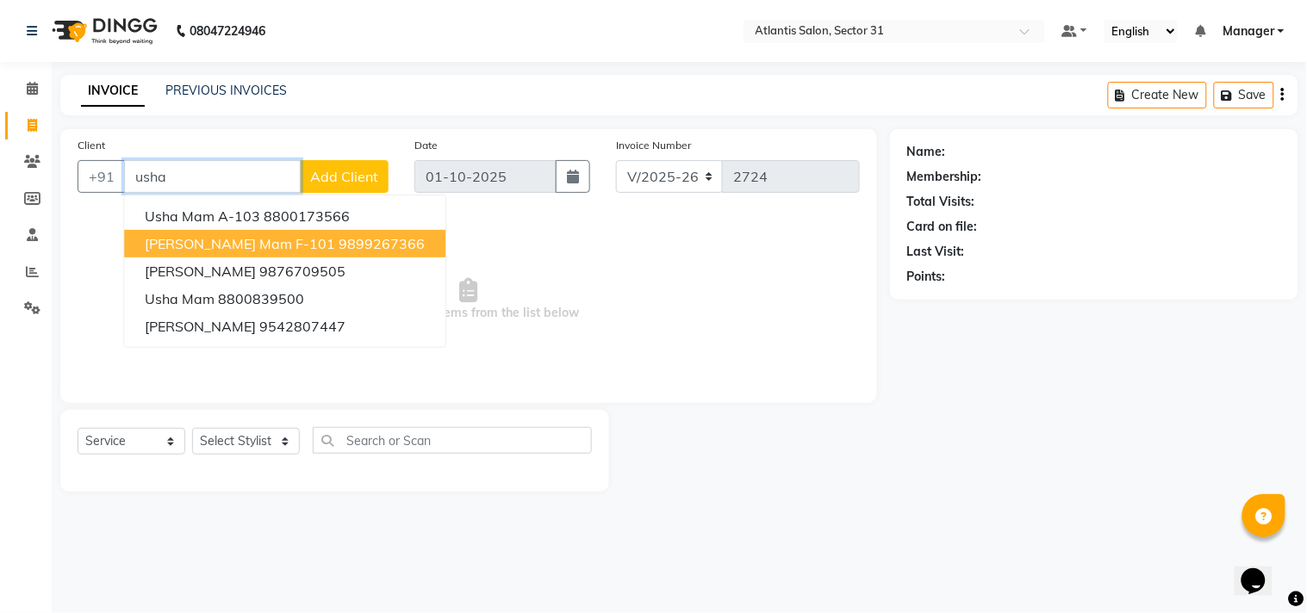
click at [225, 248] on span "[PERSON_NAME] mam F-101" at bounding box center [240, 243] width 190 height 17
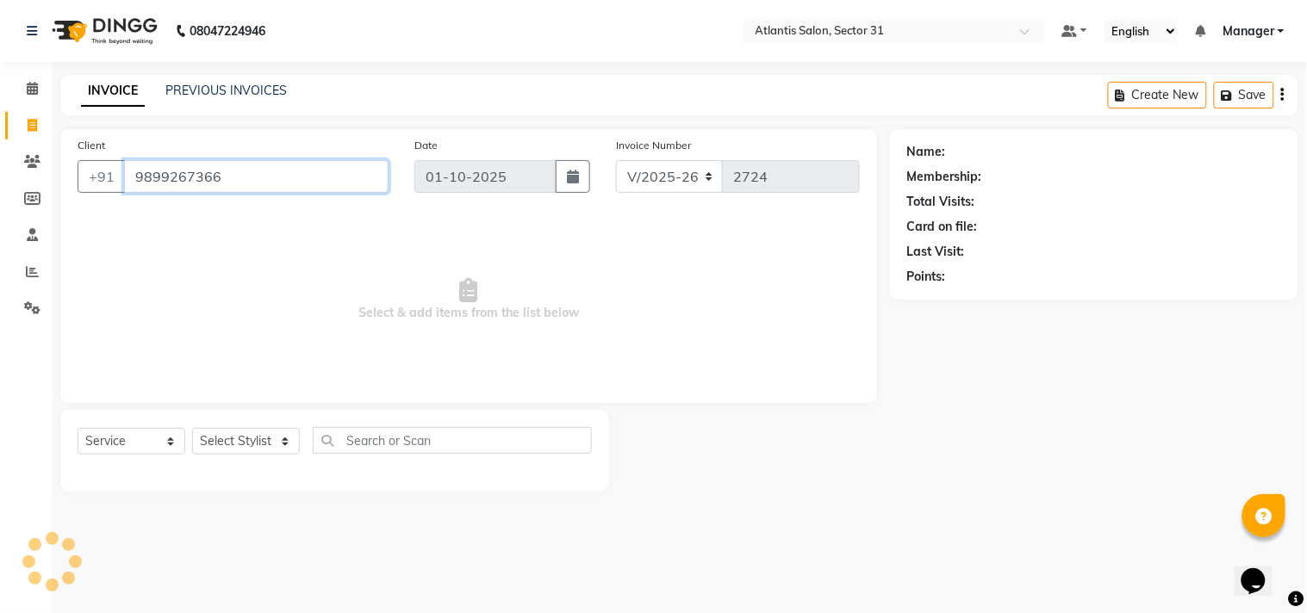
type input "9899267366"
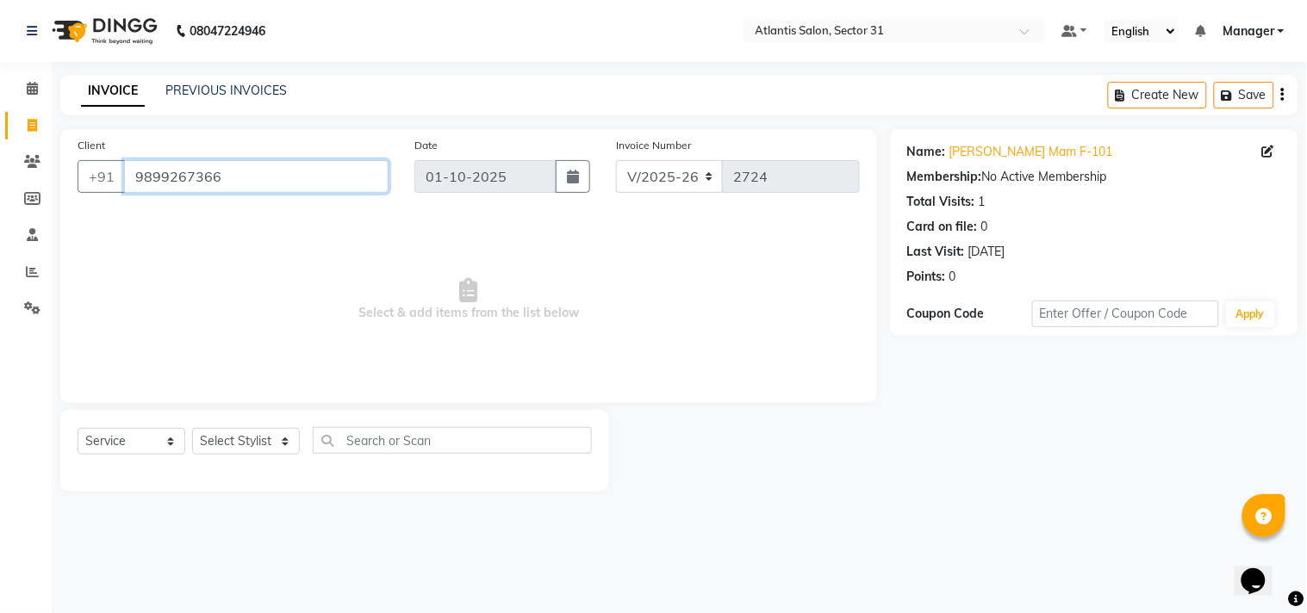
click at [231, 181] on input "9899267366" at bounding box center [256, 176] width 264 height 33
click at [175, 177] on input "9899267366" at bounding box center [256, 176] width 264 height 33
click at [159, 177] on input "9899267366" at bounding box center [256, 176] width 264 height 33
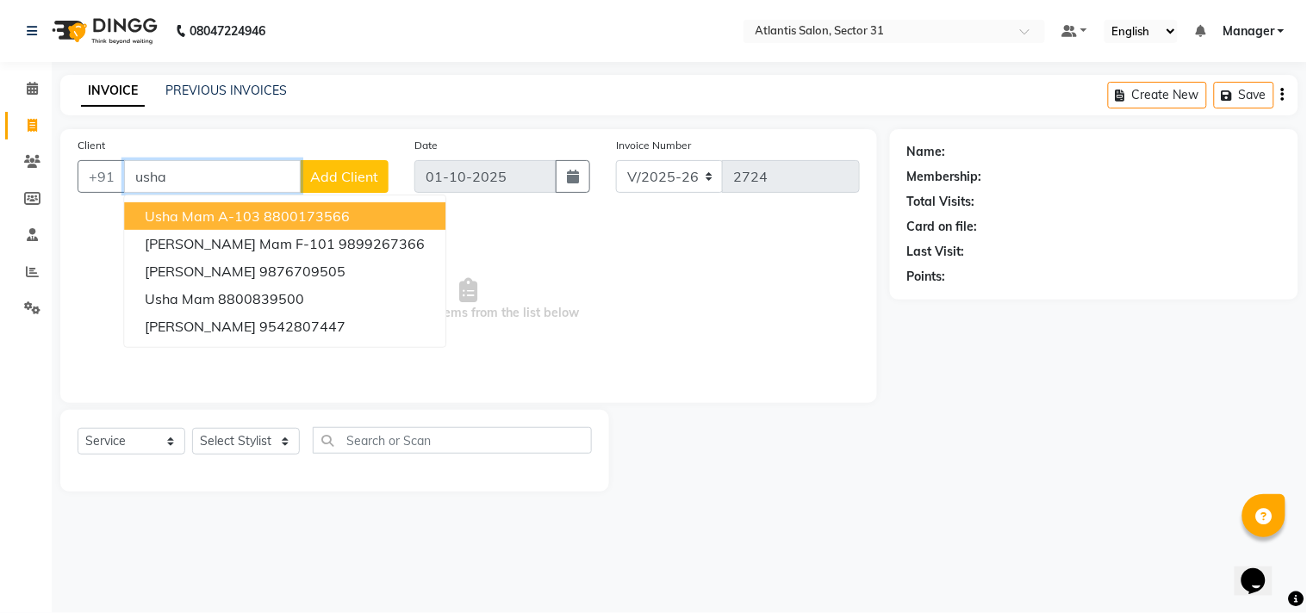
click at [187, 209] on span "Usha Mam A-103" at bounding box center [202, 216] width 115 height 17
type input "8800173566"
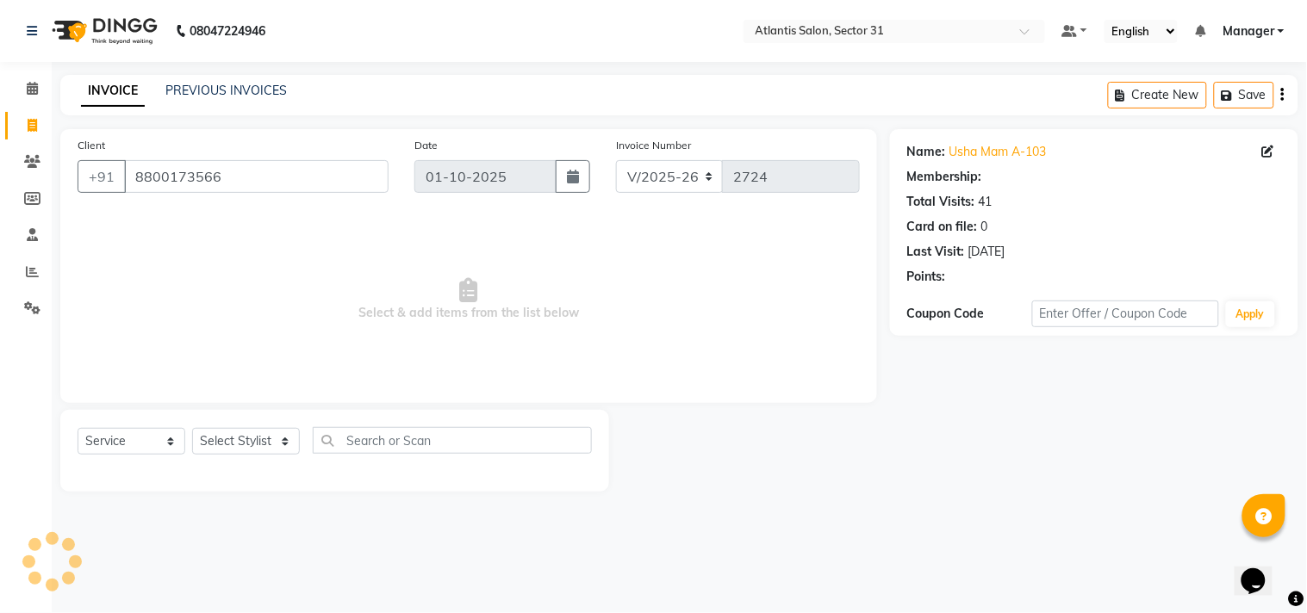
select select "1: Object"
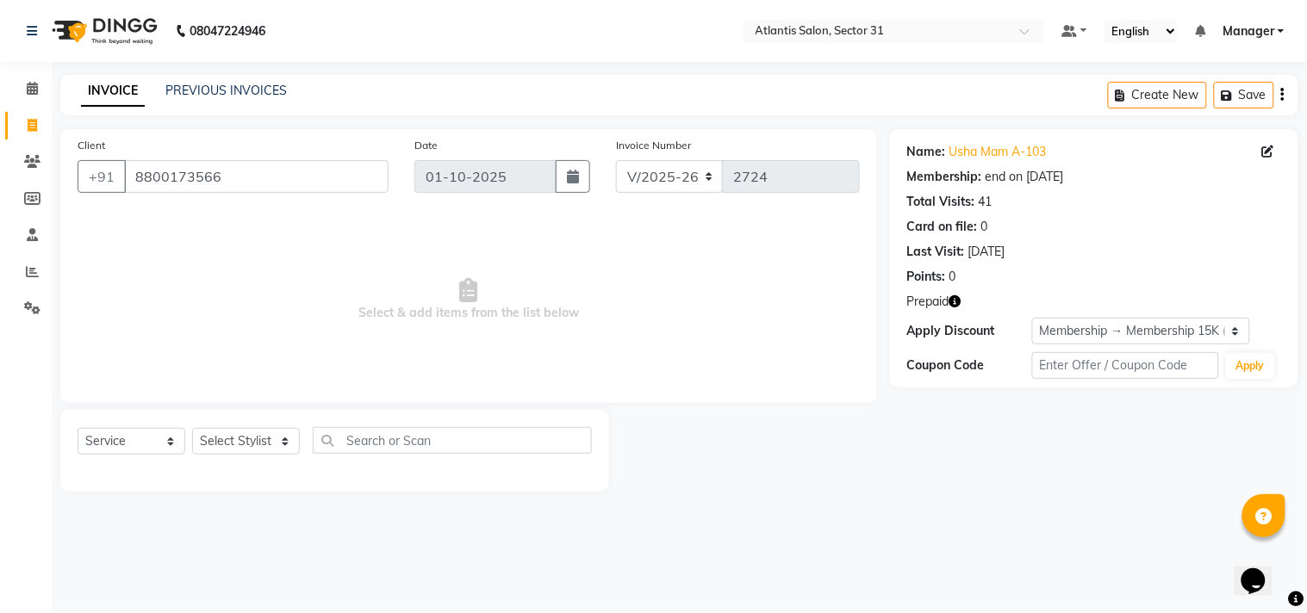
click at [954, 295] on button "button" at bounding box center [955, 302] width 12 height 18
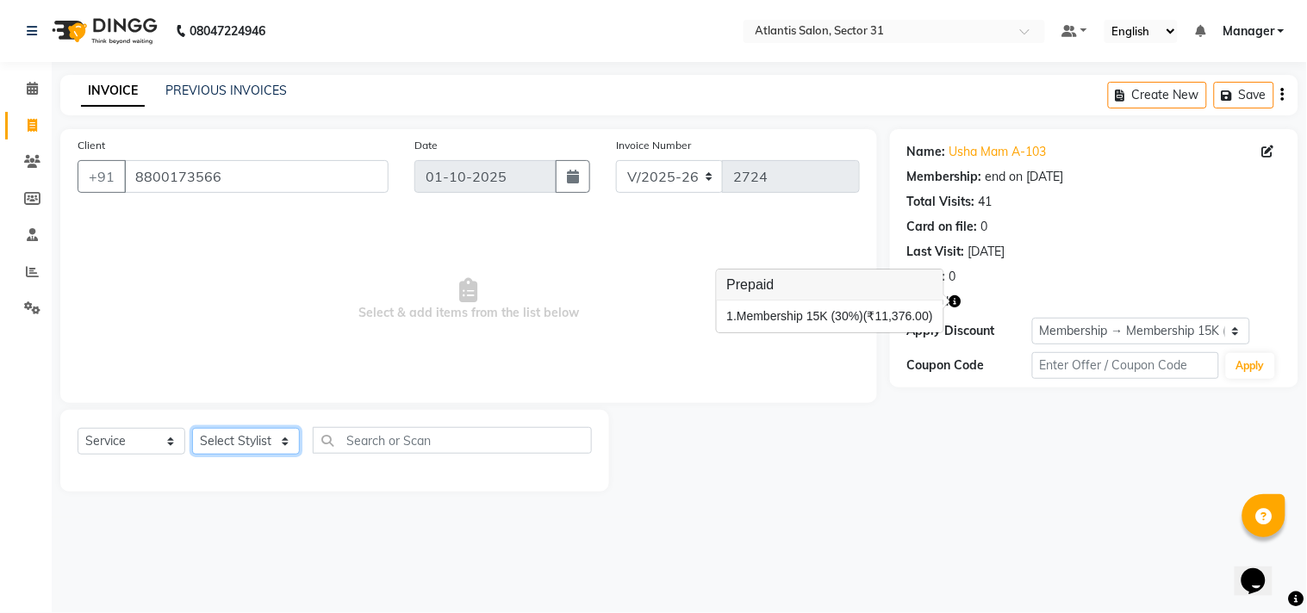
click at [237, 439] on select "Select Stylist [PERSON_NAME] [PERSON_NAME] Kavita Manager Staff 31 Staff ILD [P…" at bounding box center [246, 441] width 108 height 27
select select "33510"
click at [192, 429] on select "Select Stylist [PERSON_NAME] [PERSON_NAME] Kavita Manager Staff 31 Staff ILD [P…" at bounding box center [246, 441] width 108 height 27
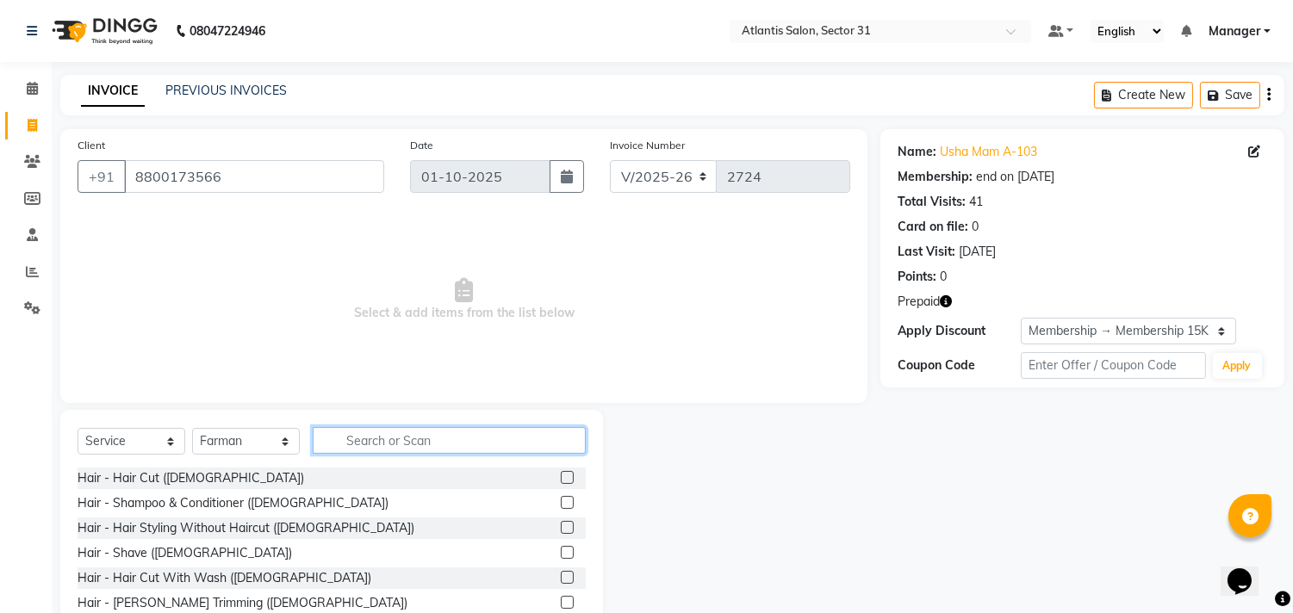
click at [385, 435] on input "text" at bounding box center [449, 440] width 273 height 27
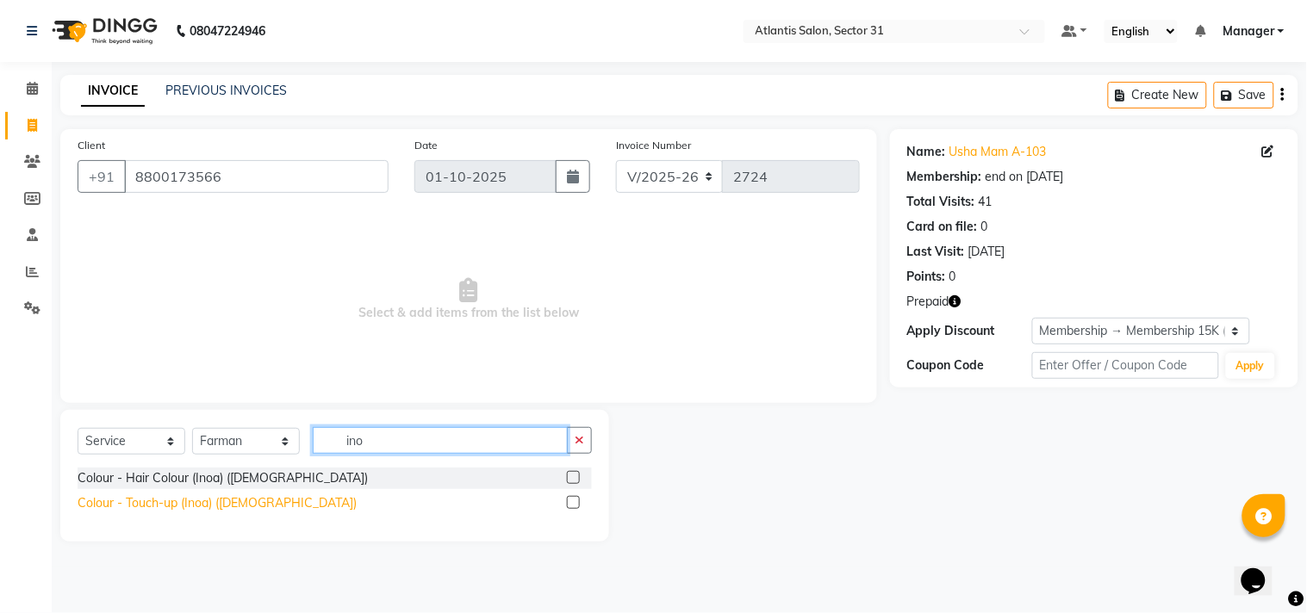
type input "ino"
click at [175, 500] on div "Colour - Touch-up (Inoa) ([DEMOGRAPHIC_DATA])" at bounding box center [217, 503] width 279 height 18
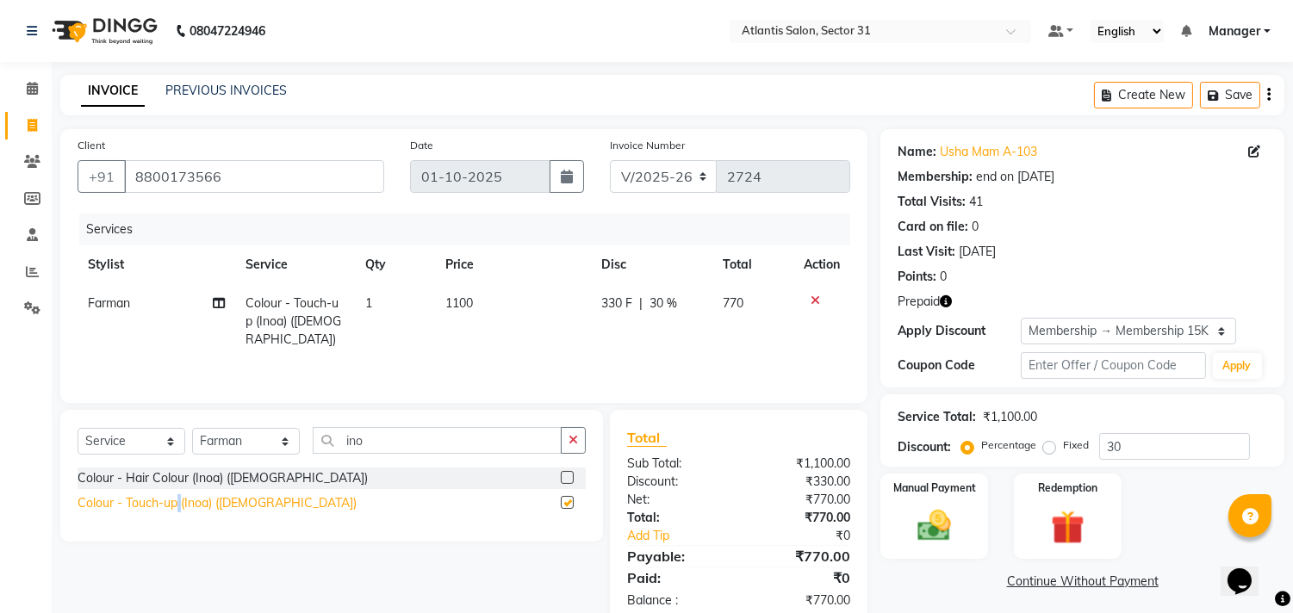
click at [175, 500] on div "Colour - Touch-up (Inoa) ([DEMOGRAPHIC_DATA])" at bounding box center [217, 503] width 279 height 18
checkbox input "false"
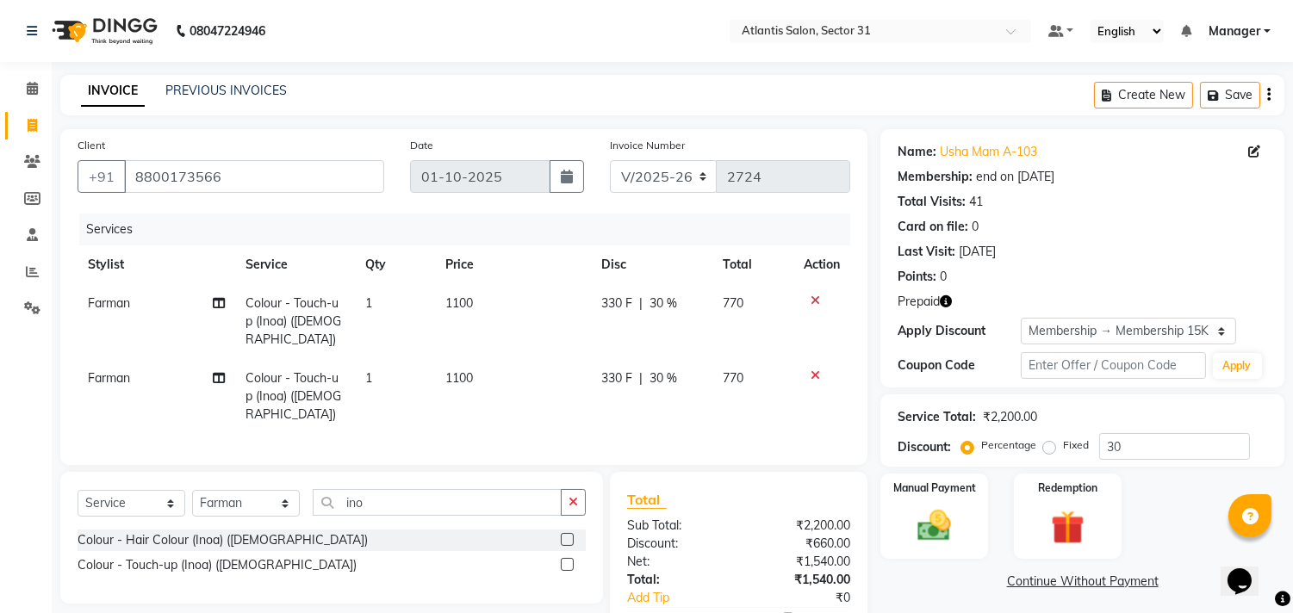
click at [816, 370] on icon at bounding box center [815, 376] width 9 height 12
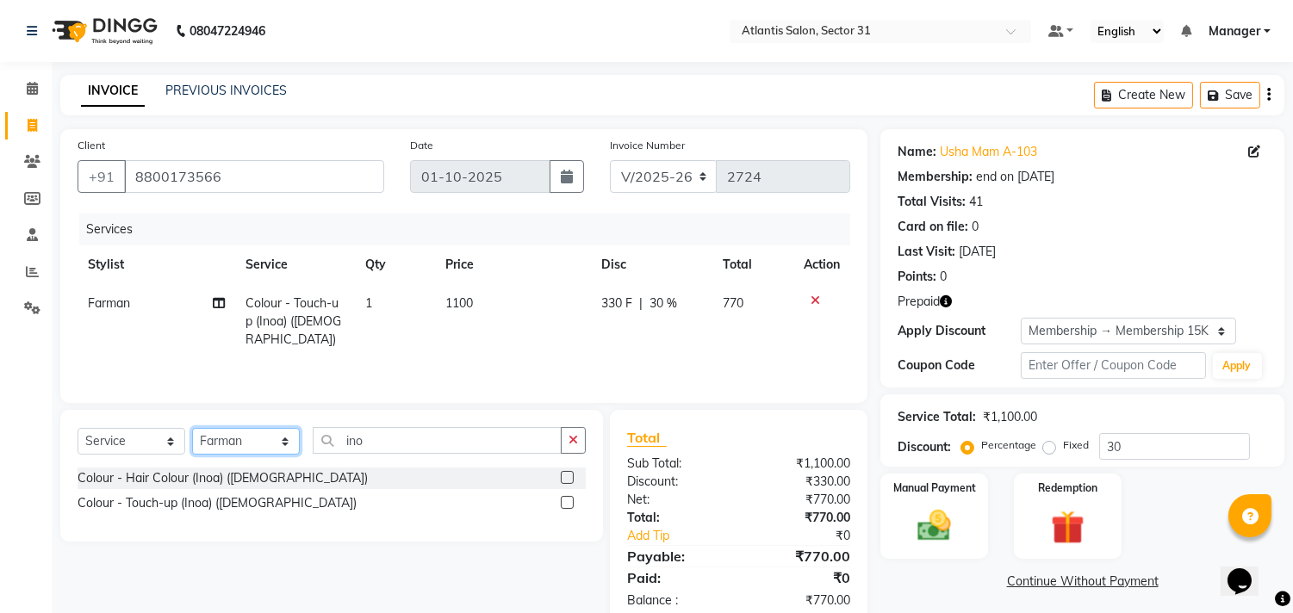
click at [268, 441] on select "Select Stylist [PERSON_NAME] [PERSON_NAME] Kavita Manager Staff 31 Staff ILD [P…" at bounding box center [246, 441] width 108 height 27
select select "24236"
click at [192, 429] on select "Select Stylist [PERSON_NAME] [PERSON_NAME] Kavita Manager Staff 31 Staff ILD [P…" at bounding box center [246, 441] width 108 height 27
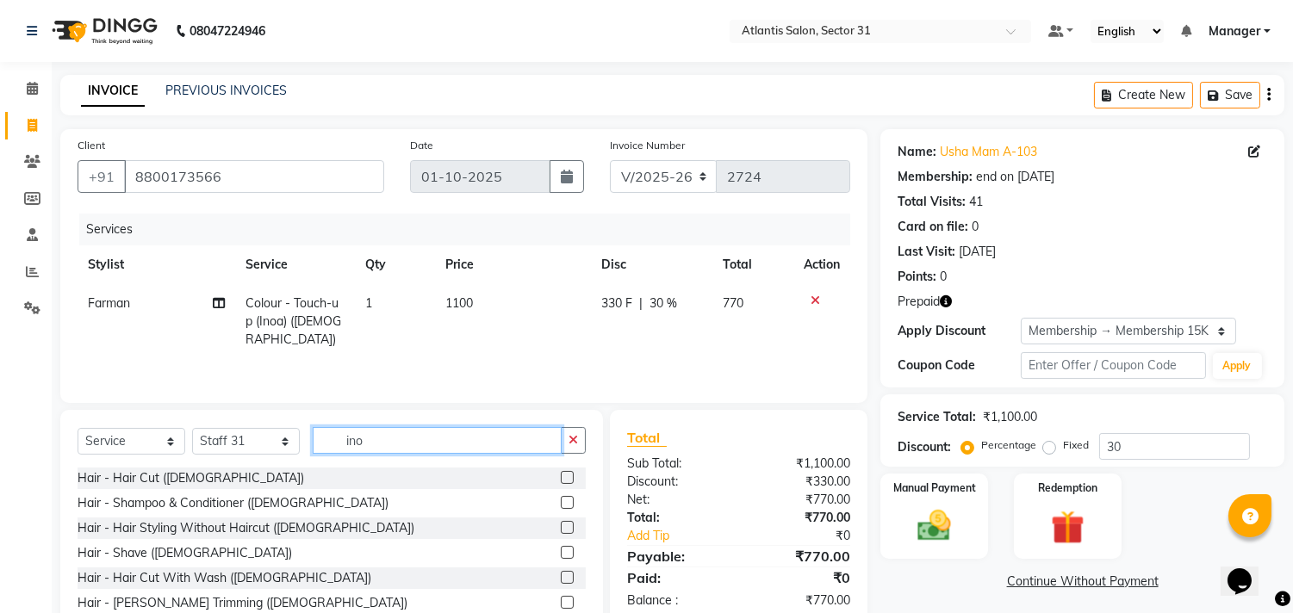
click at [428, 440] on input "ino" at bounding box center [437, 440] width 249 height 27
type input "i"
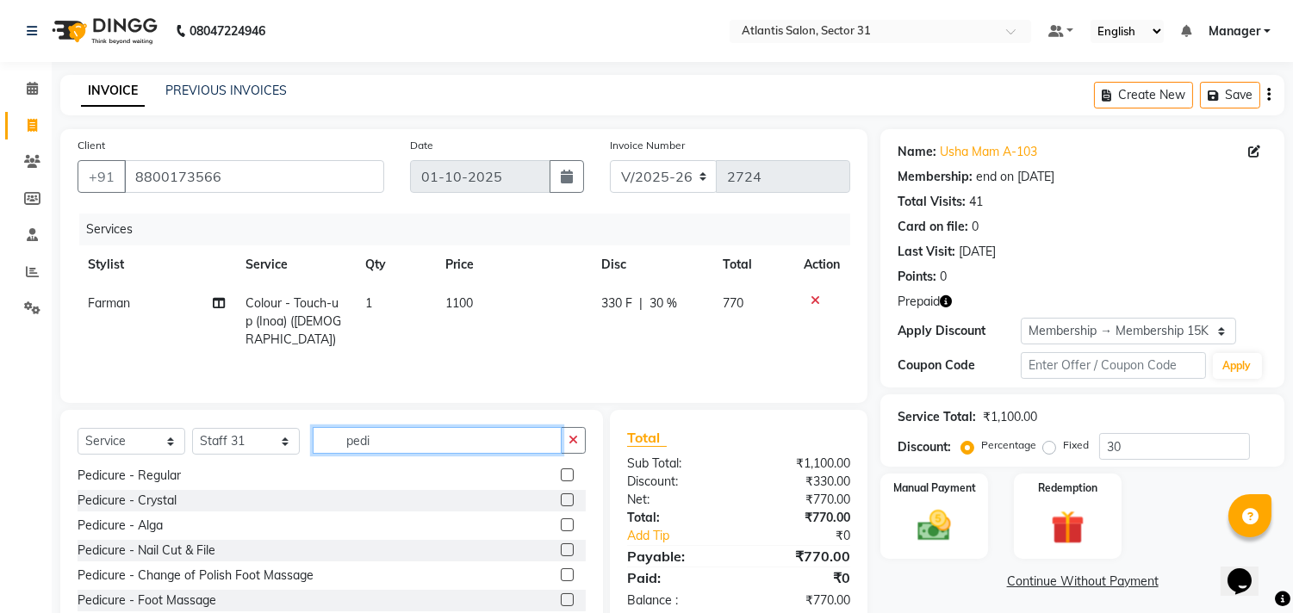
scroll to position [76, 0]
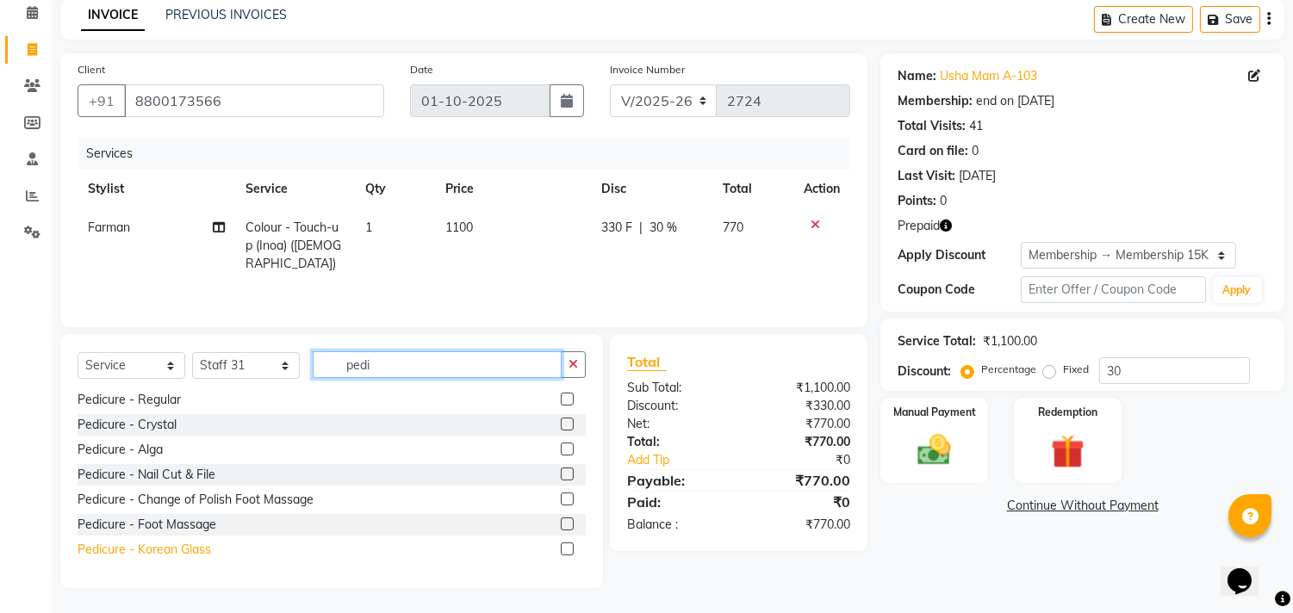
type input "pedi"
click at [202, 548] on div "Pedicure - Korean Glass" at bounding box center [145, 550] width 134 height 18
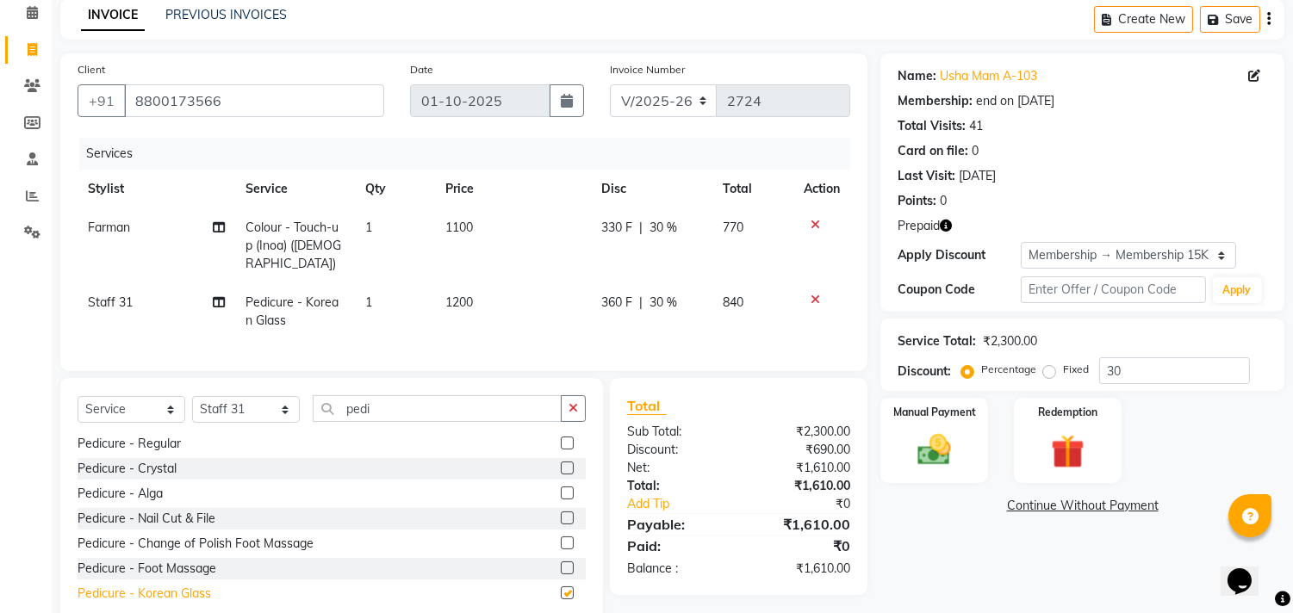
checkbox input "false"
click at [1080, 443] on img at bounding box center [1067, 452] width 57 height 43
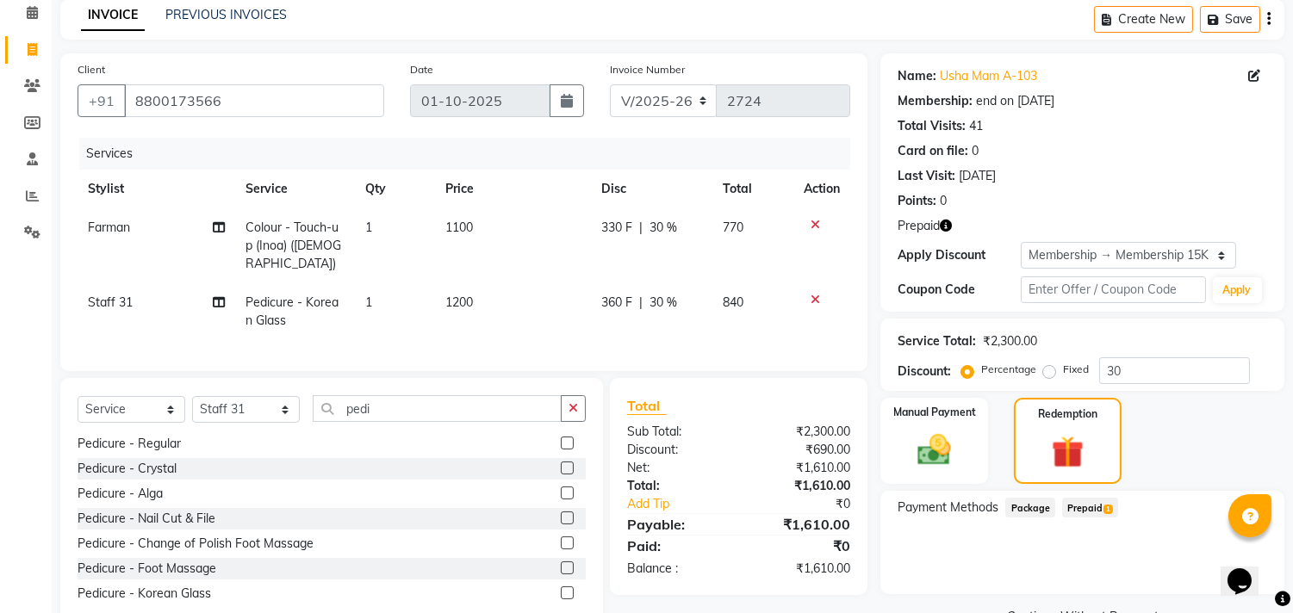
click at [1105, 513] on span "Prepaid 1" at bounding box center [1090, 508] width 56 height 20
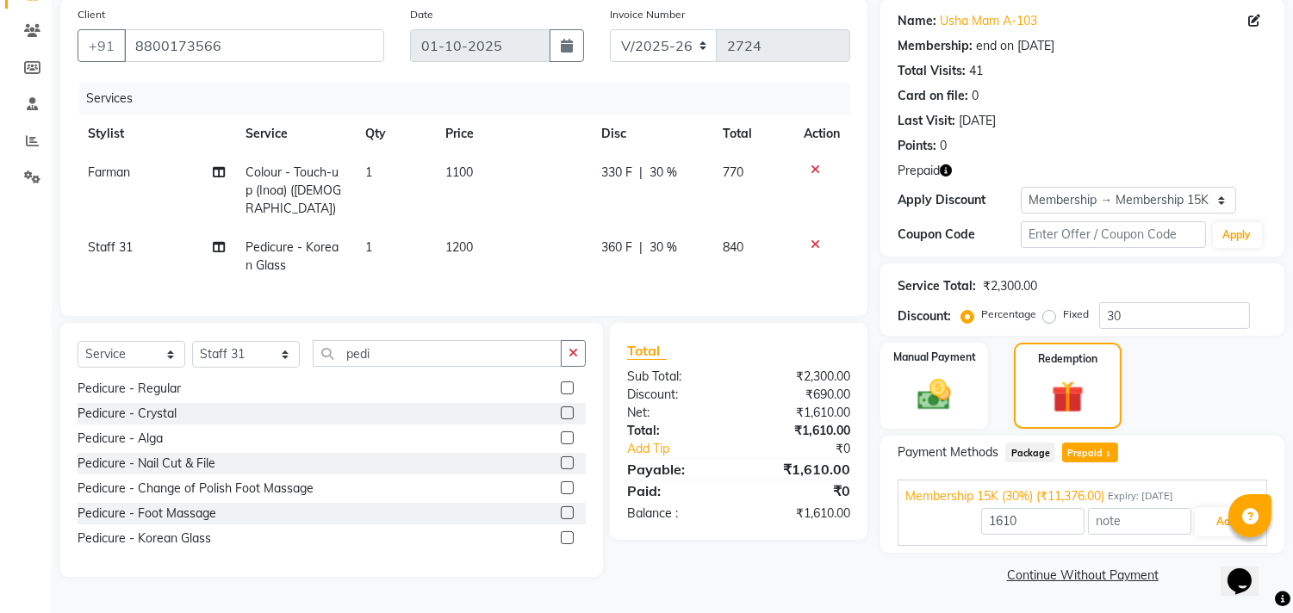
click at [1229, 521] on div at bounding box center [1249, 515] width 43 height 43
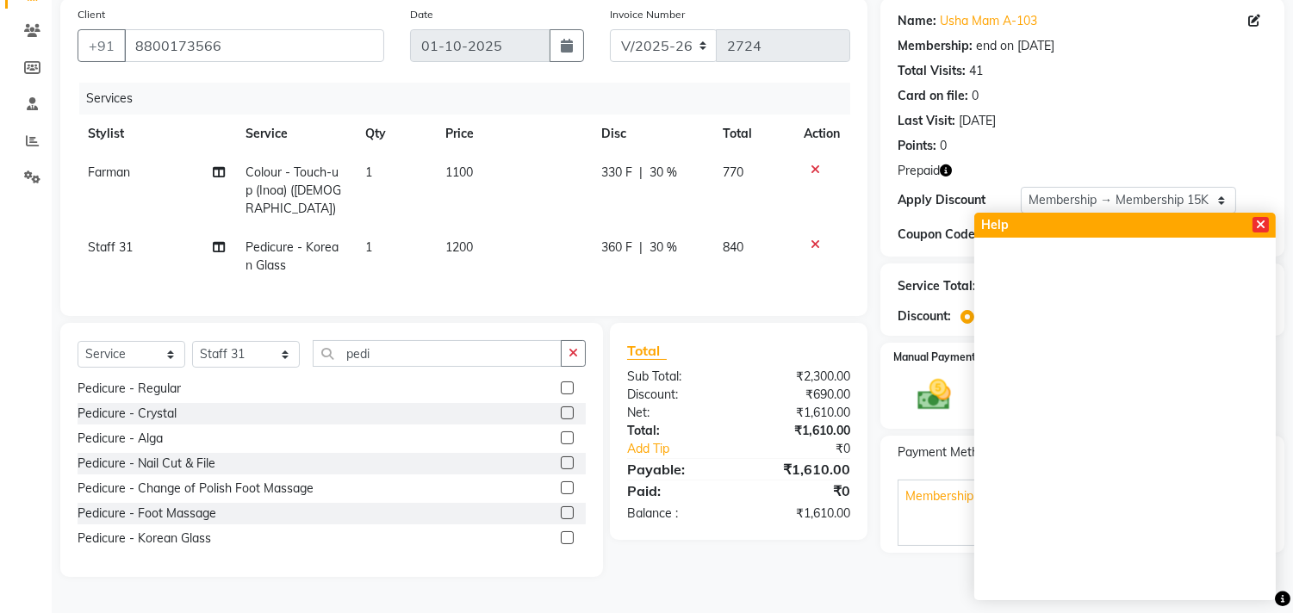
click at [1268, 221] on span at bounding box center [1261, 225] width 16 height 16
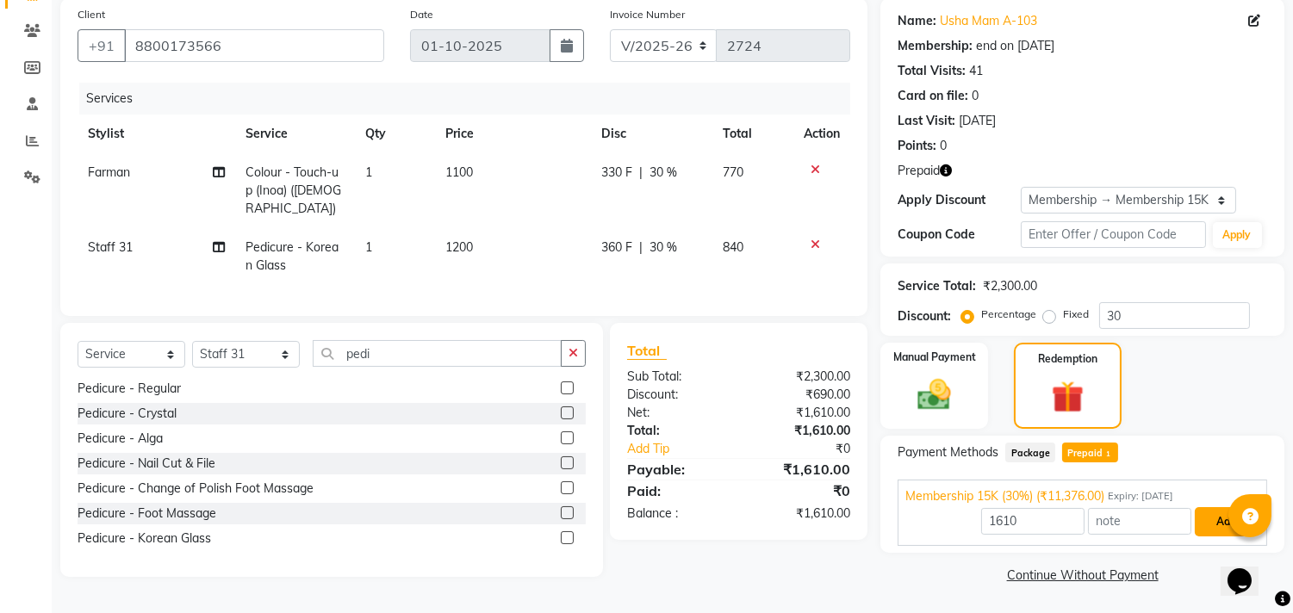
click at [1218, 528] on button "Add" at bounding box center [1226, 521] width 63 height 29
click at [1218, 528] on div "Payment Methods Package Prepaid 1 Membership 15K (30%) (₹11,376.00) Expiry: [DA…" at bounding box center [1082, 494] width 404 height 117
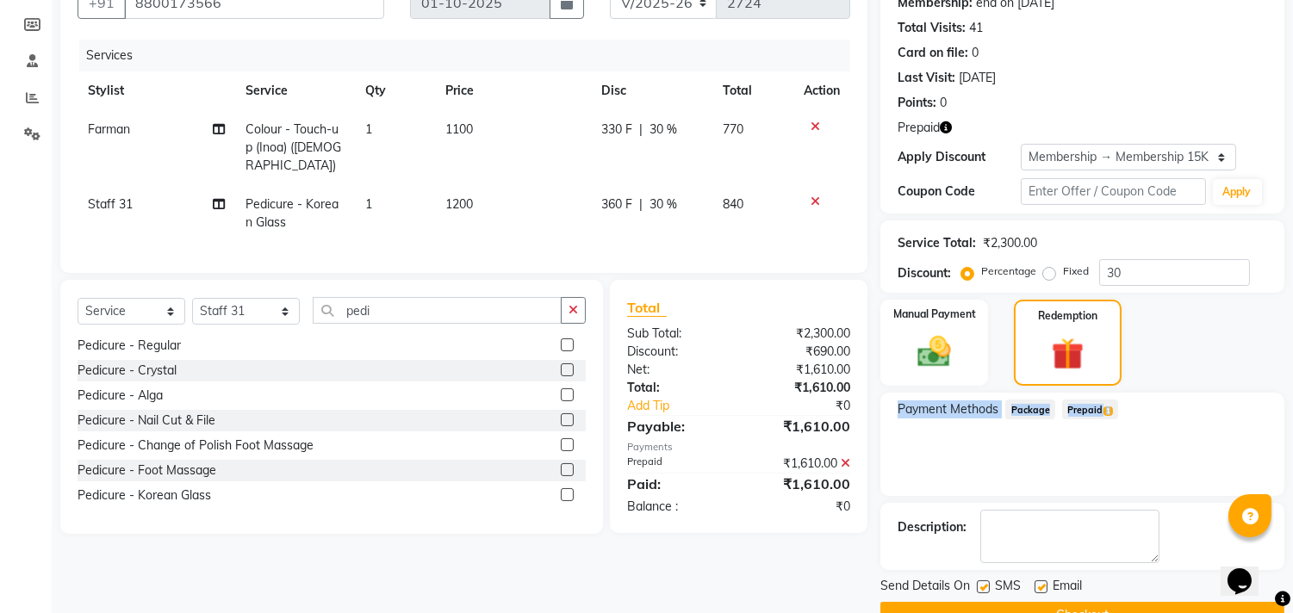
scroll to position [214, 0]
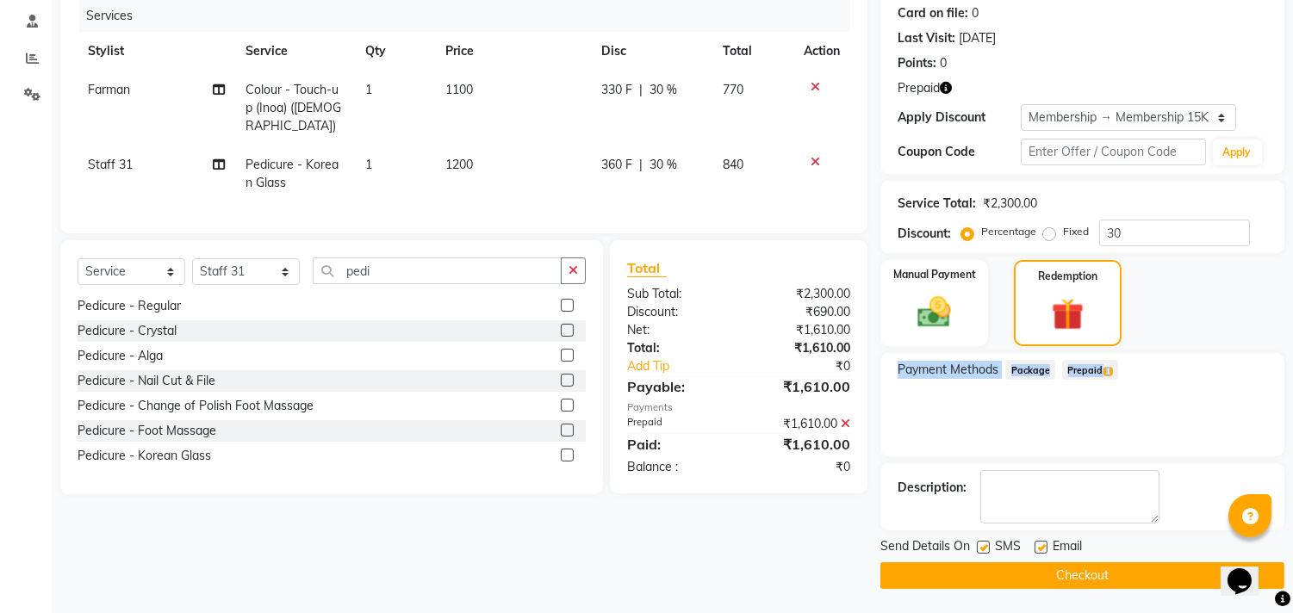
click at [1095, 581] on button "Checkout" at bounding box center [1082, 576] width 404 height 27
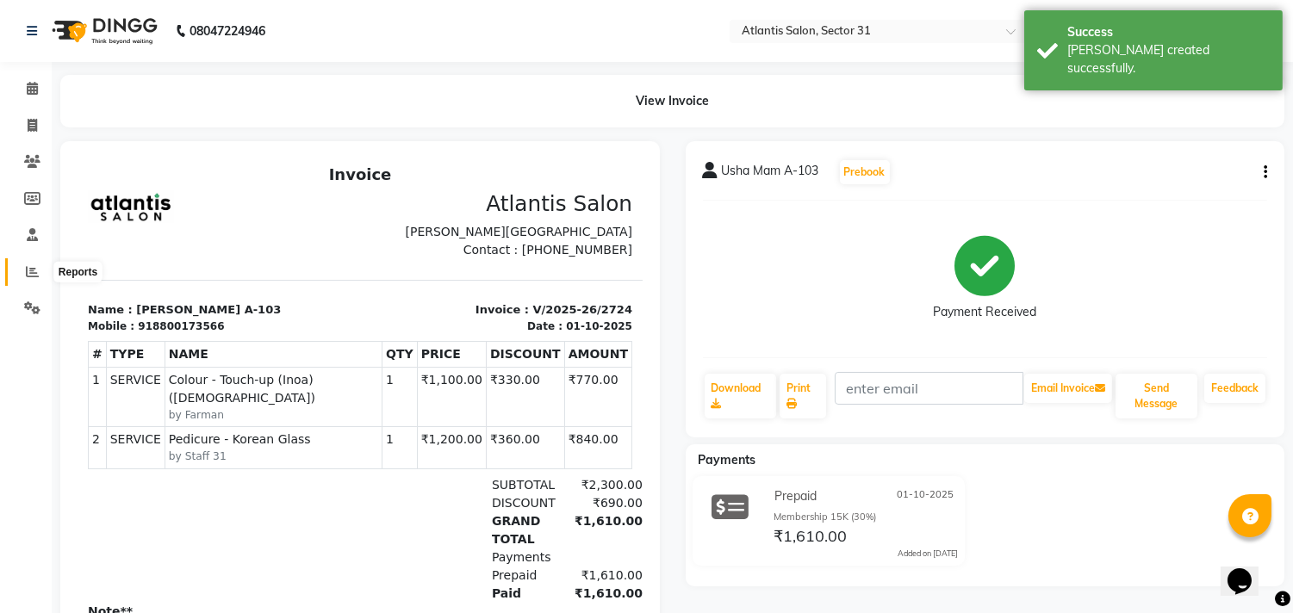
click at [21, 270] on span at bounding box center [32, 273] width 30 height 20
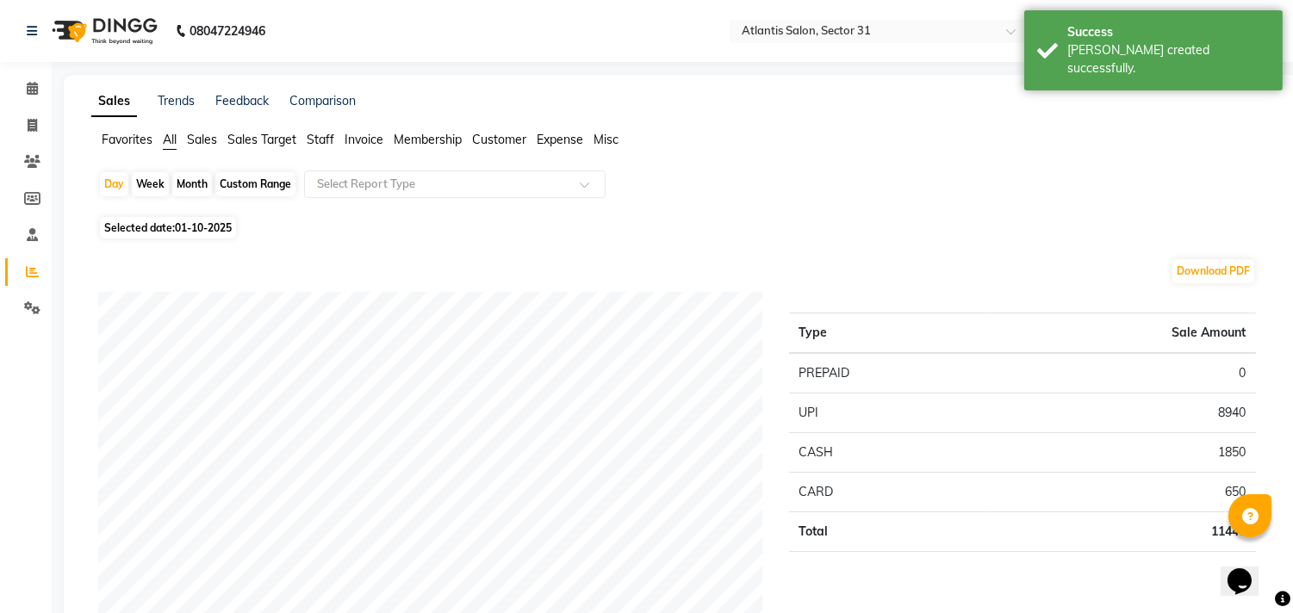
scroll to position [414, 0]
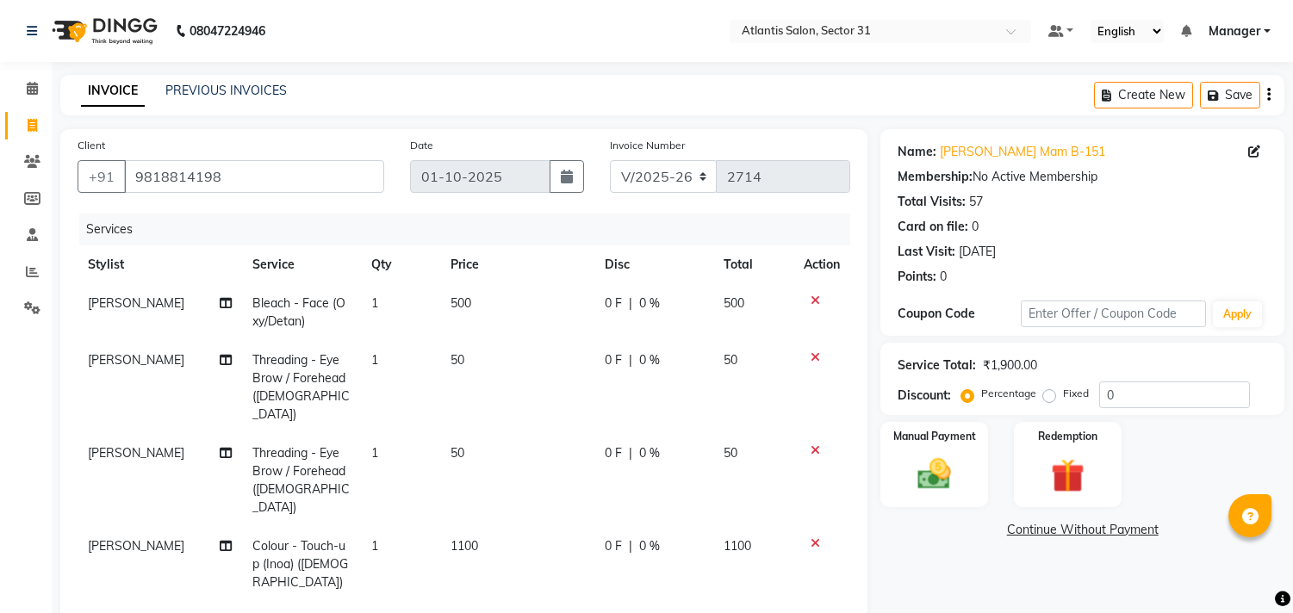
select select "4391"
select select "service"
select select "93064"
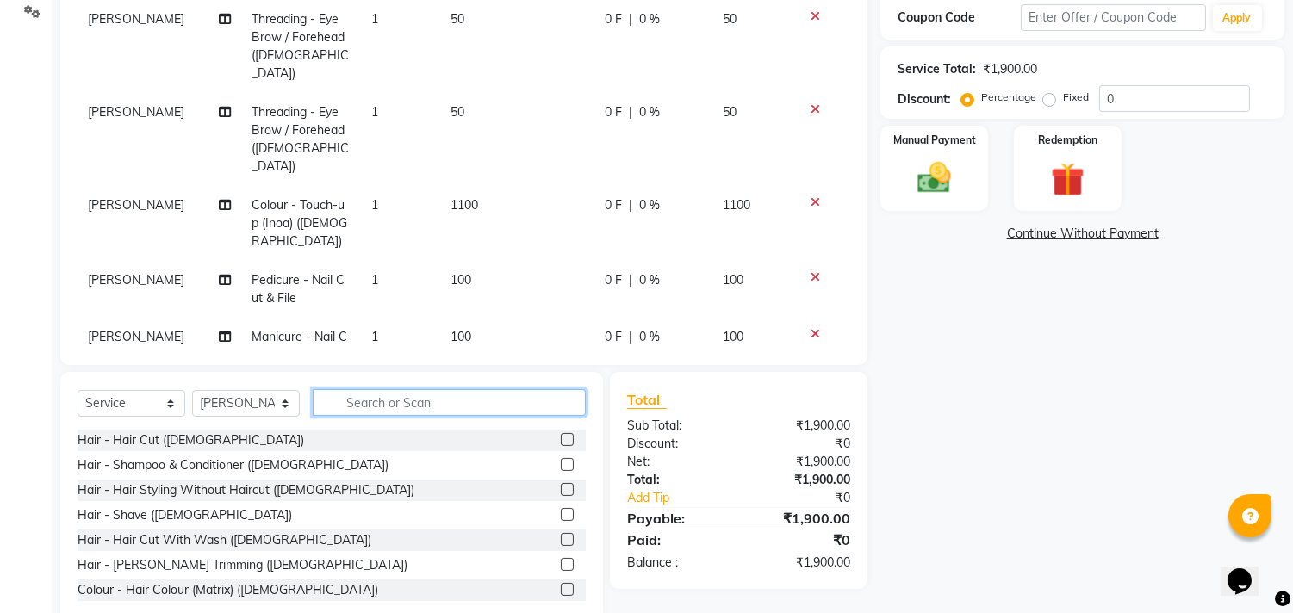
scroll to position [334, 0]
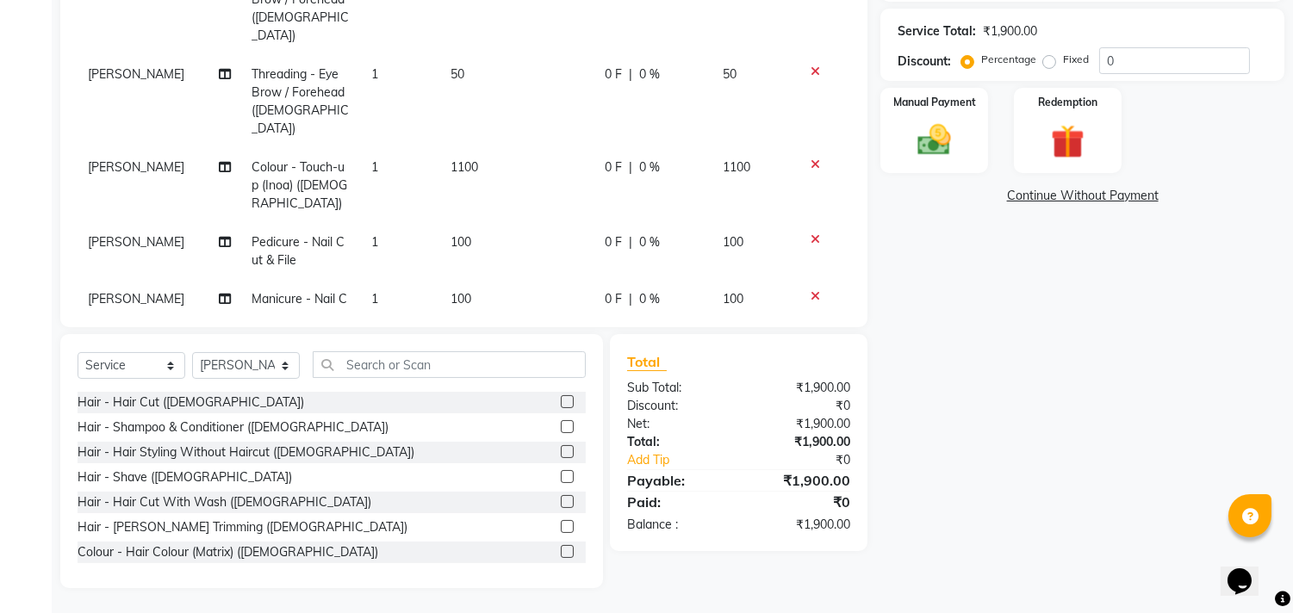
click at [117, 159] on span "[PERSON_NAME]" at bounding box center [136, 167] width 96 height 16
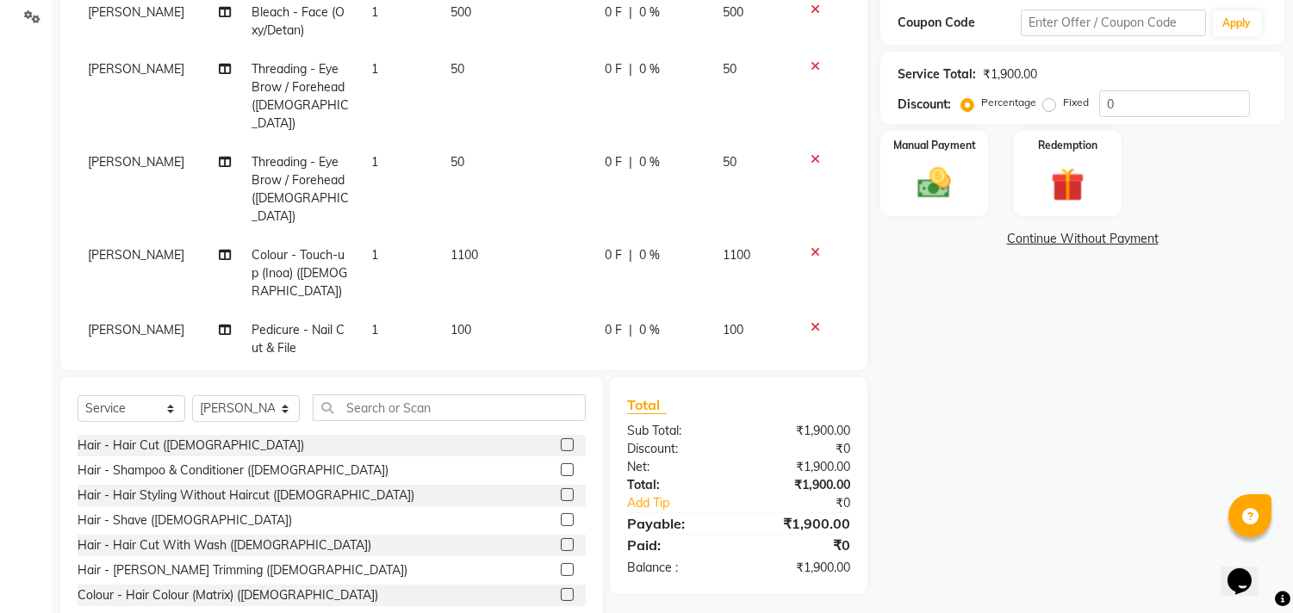
select select "93064"
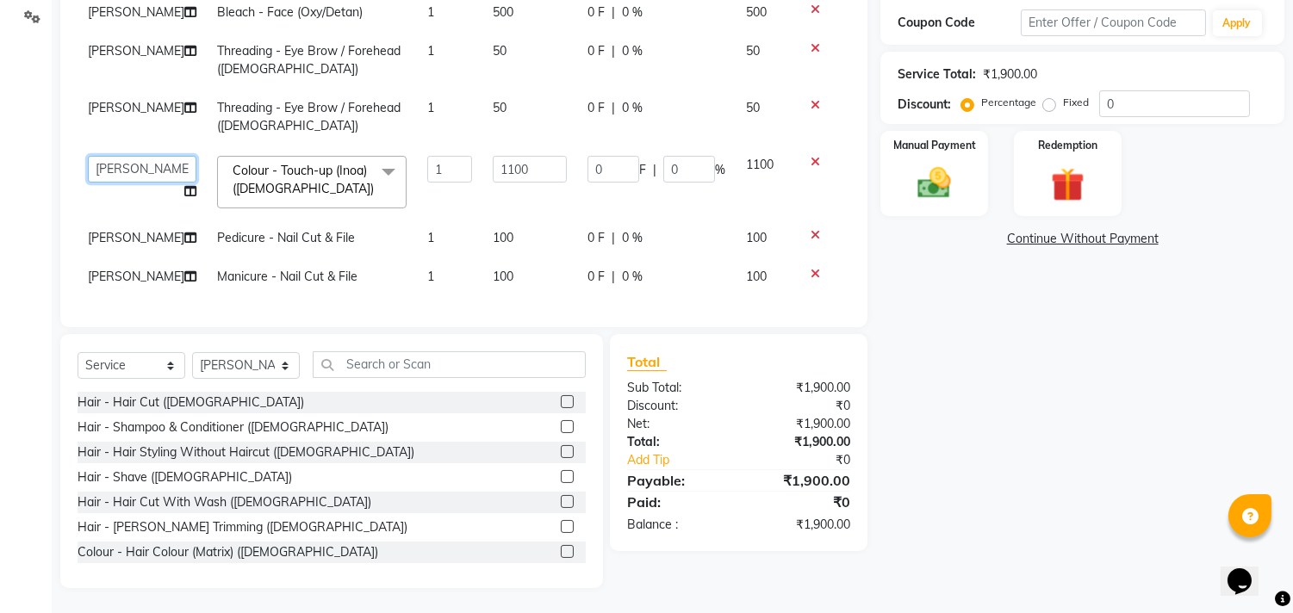
click at [131, 168] on select "Alka Annu Chetan Farman Kavita Manager Staff 31 Staff ILD Suraj Sushma" at bounding box center [142, 169] width 109 height 27
select select "33510"
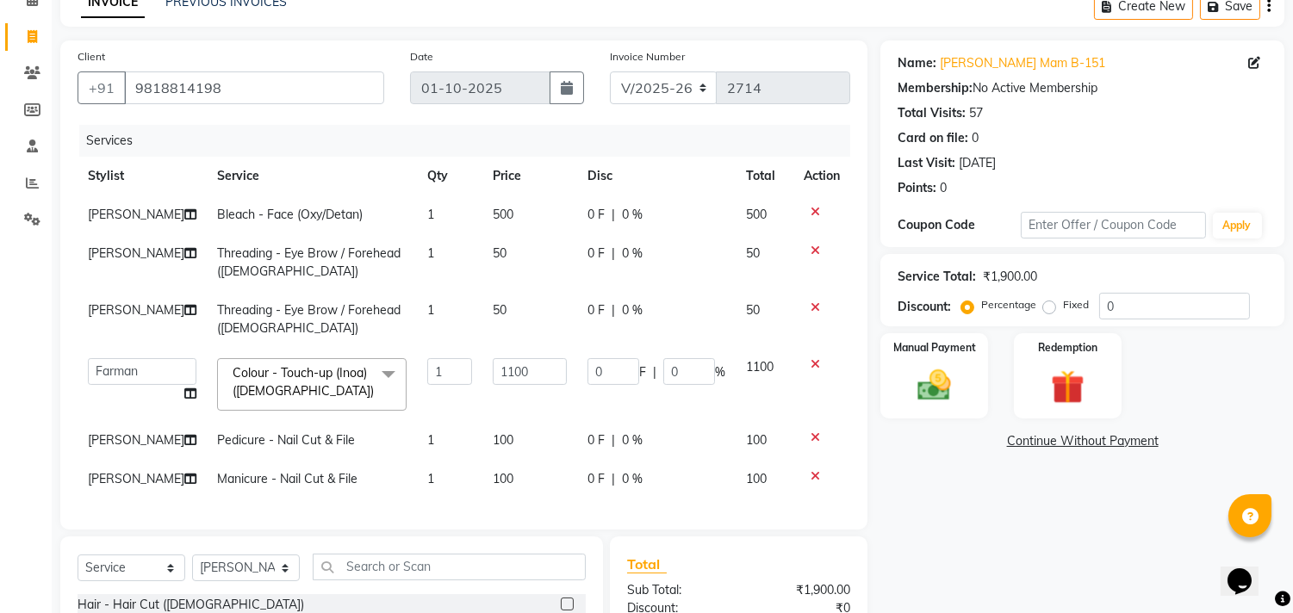
scroll to position [306, 0]
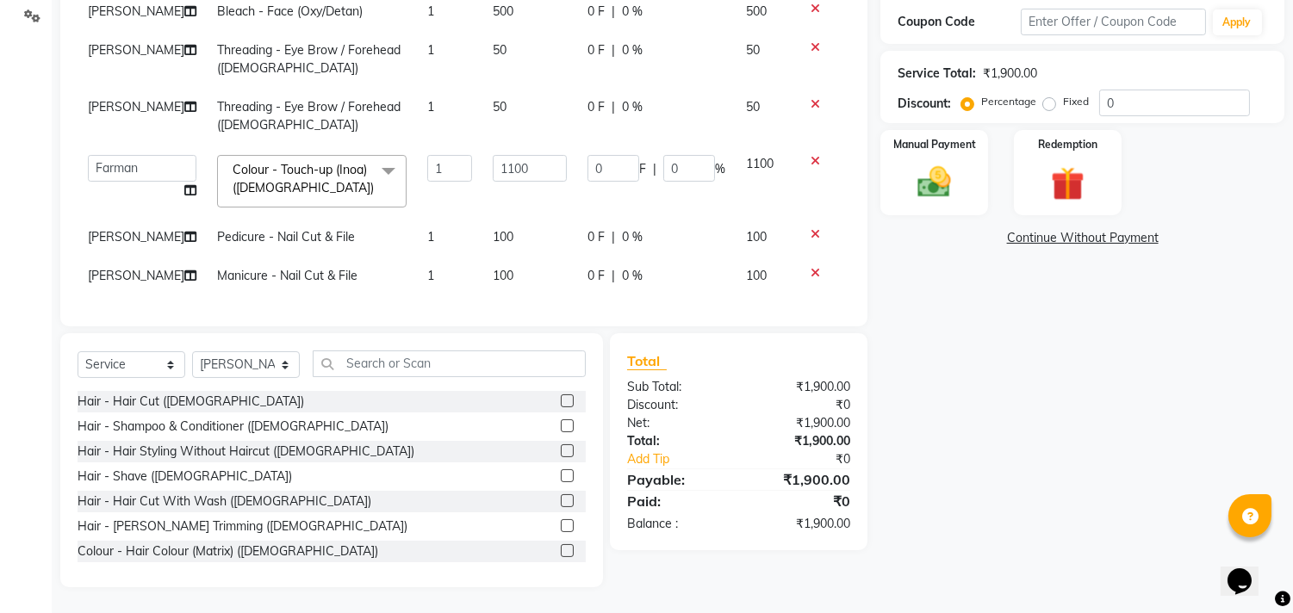
click at [106, 218] on td "[PERSON_NAME]" at bounding box center [142, 237] width 129 height 39
select select "93064"
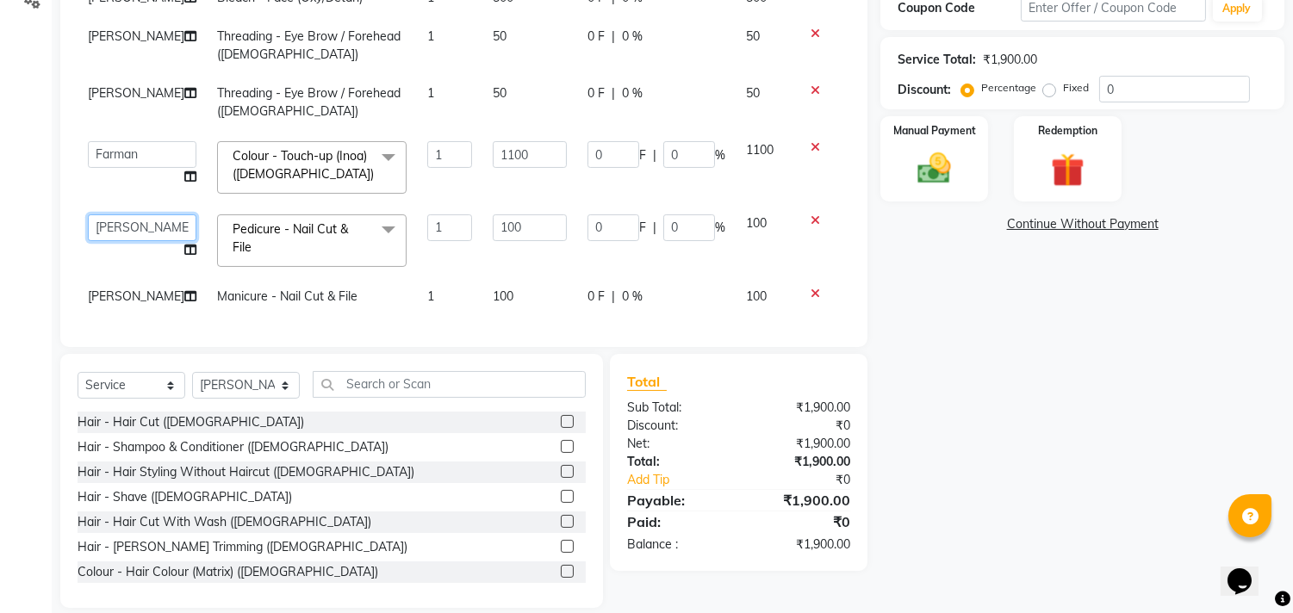
click at [117, 216] on select "Alka Annu Chetan Farman Kavita Manager Staff 31 Staff ILD Suraj Sushma" at bounding box center [142, 228] width 109 height 27
click at [143, 231] on select "Alka Annu Chetan Farman Kavita Manager Staff 31 Staff ILD Suraj Sushma" at bounding box center [142, 228] width 109 height 27
select select "24236"
click at [99, 283] on td "[PERSON_NAME]" at bounding box center [142, 296] width 129 height 39
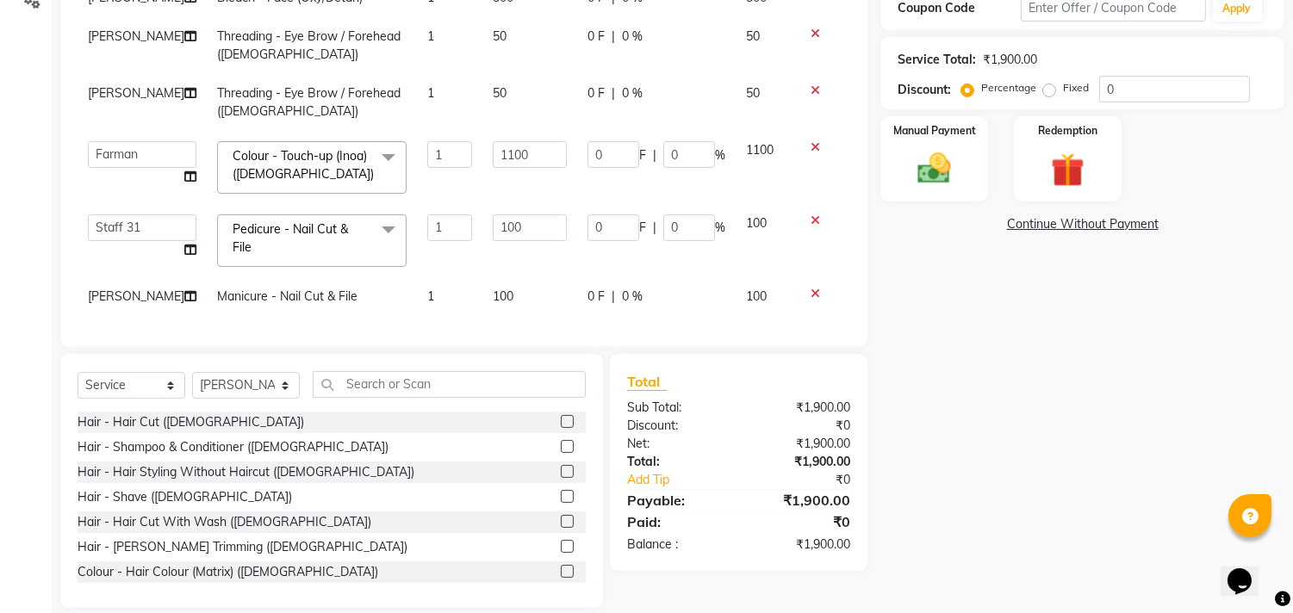
select select "93064"
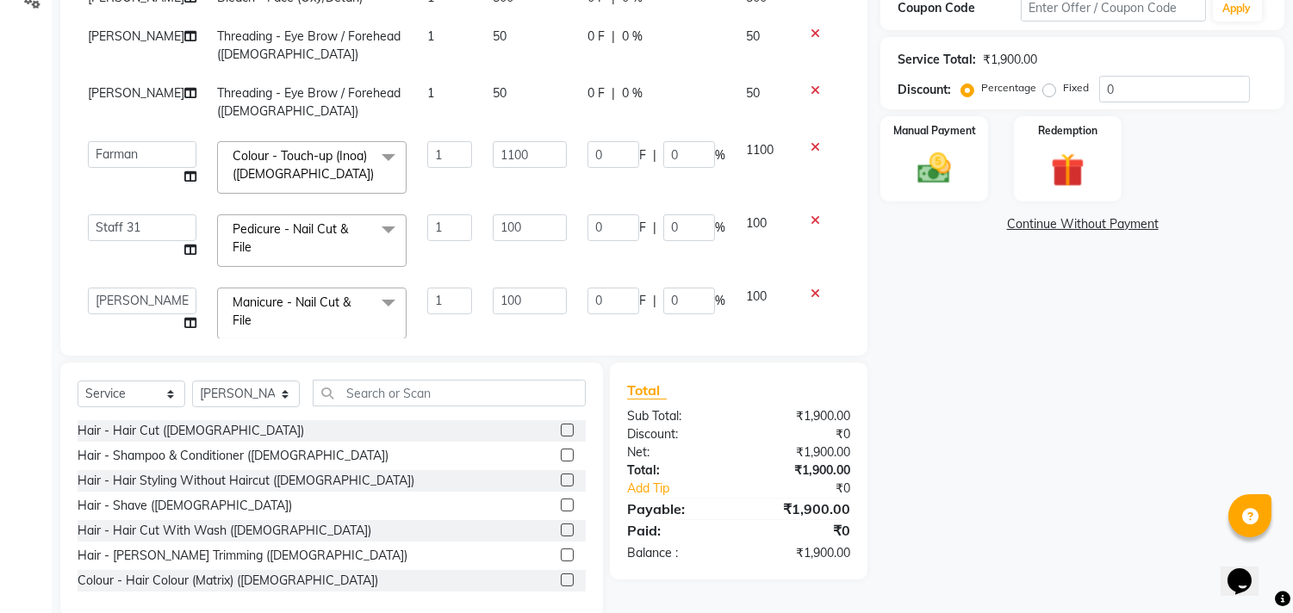
click at [116, 285] on td "Alka Annu Chetan Farman Kavita Manager Staff 31 Staff ILD Suraj Sushma" at bounding box center [142, 313] width 129 height 73
click at [126, 296] on select "Alka Annu Chetan Farman Kavita Manager Staff 31 Staff ILD Suraj Sushma" at bounding box center [142, 301] width 109 height 27
select select "24236"
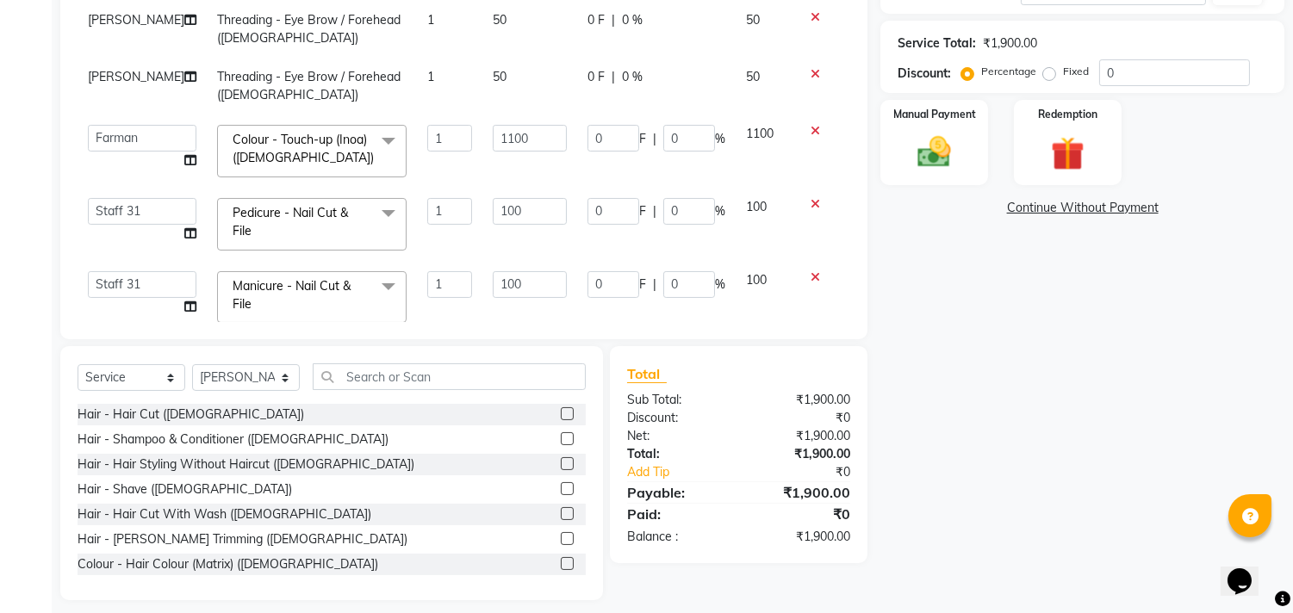
scroll to position [334, 0]
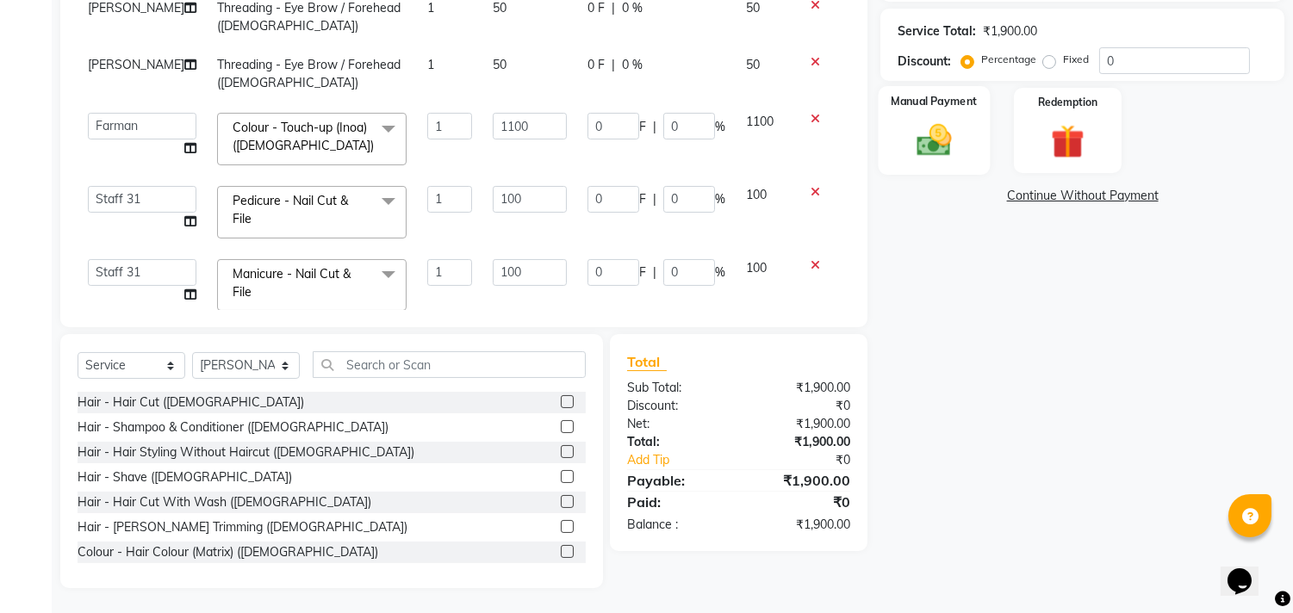
click at [967, 139] on div "Manual Payment" at bounding box center [935, 130] width 112 height 88
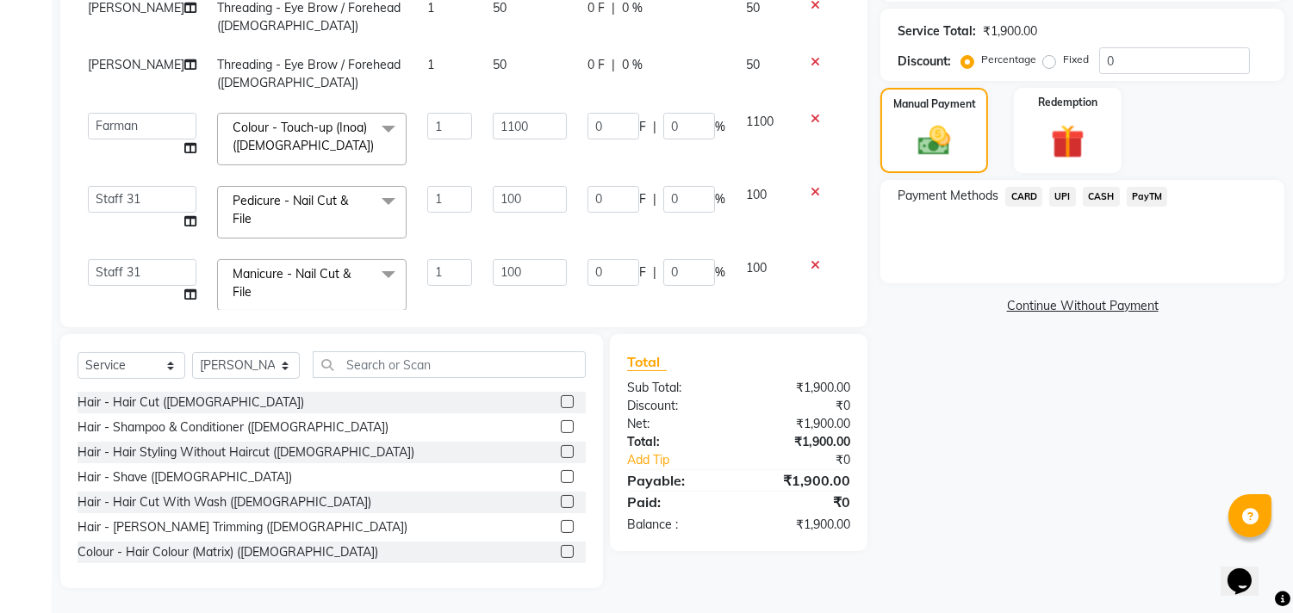
click at [1057, 196] on span "UPI" at bounding box center [1062, 197] width 27 height 20
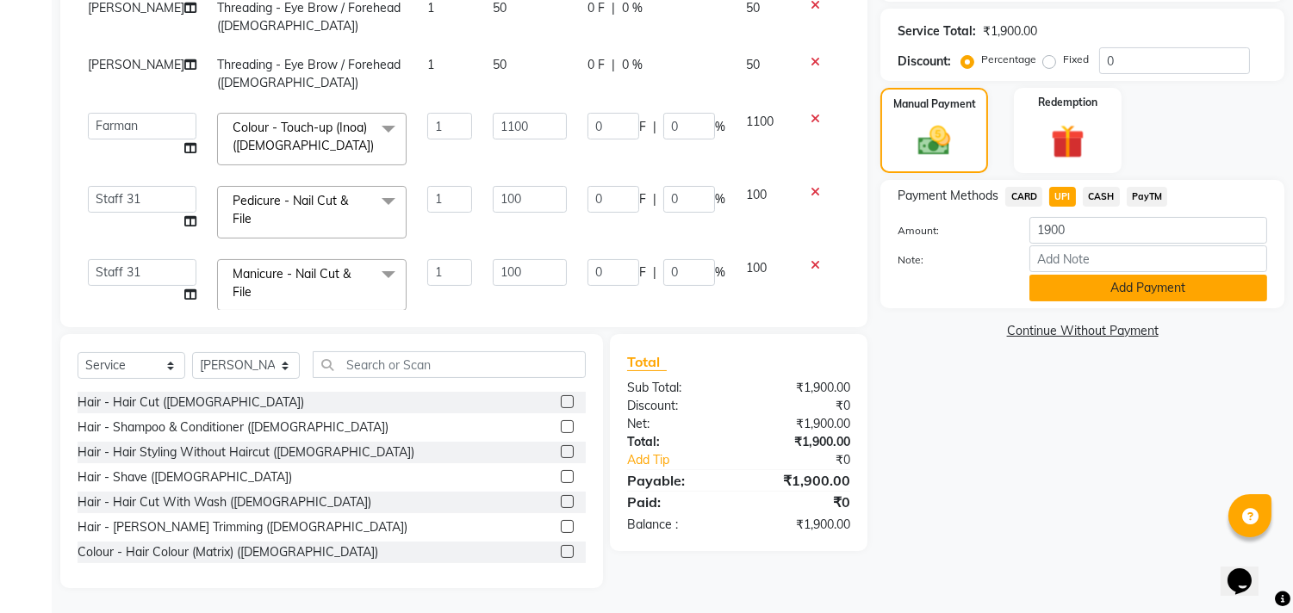
click at [1063, 281] on button "Add Payment" at bounding box center [1148, 288] width 238 height 27
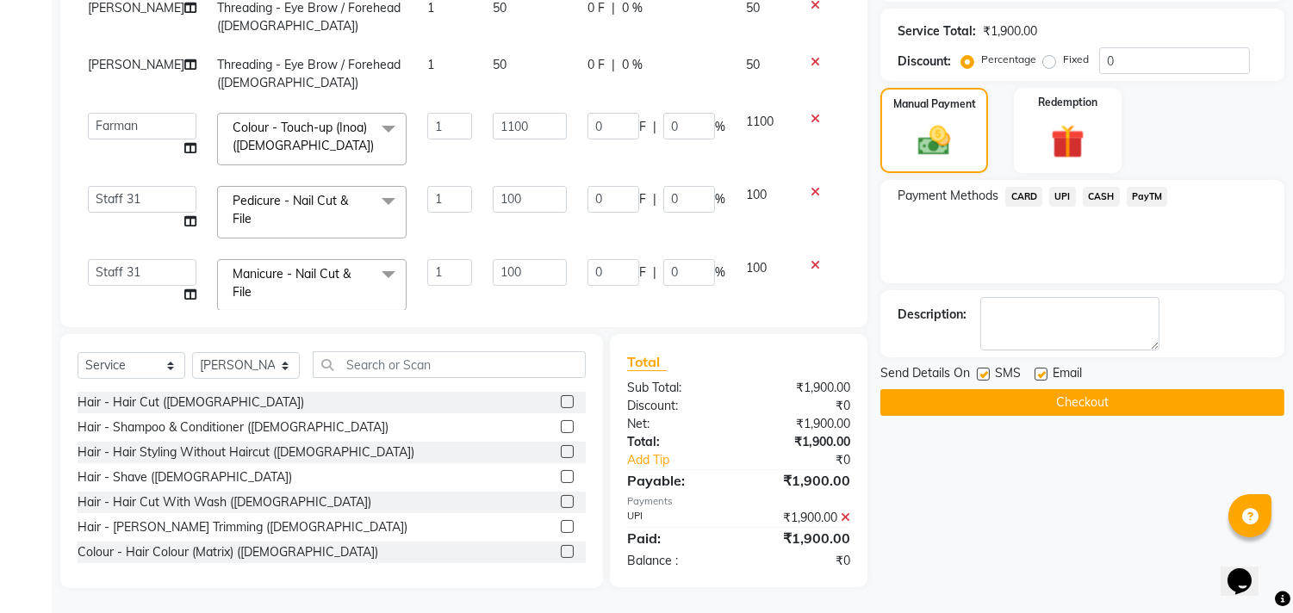
click at [1058, 400] on button "Checkout" at bounding box center [1082, 402] width 404 height 27
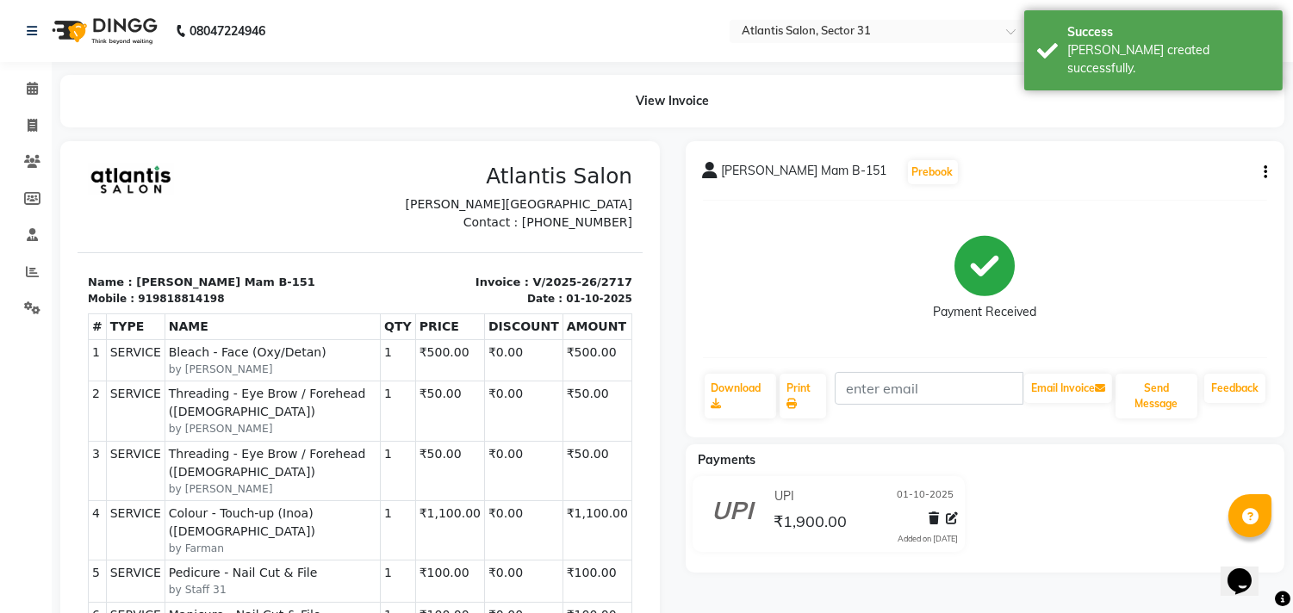
scroll to position [43, 0]
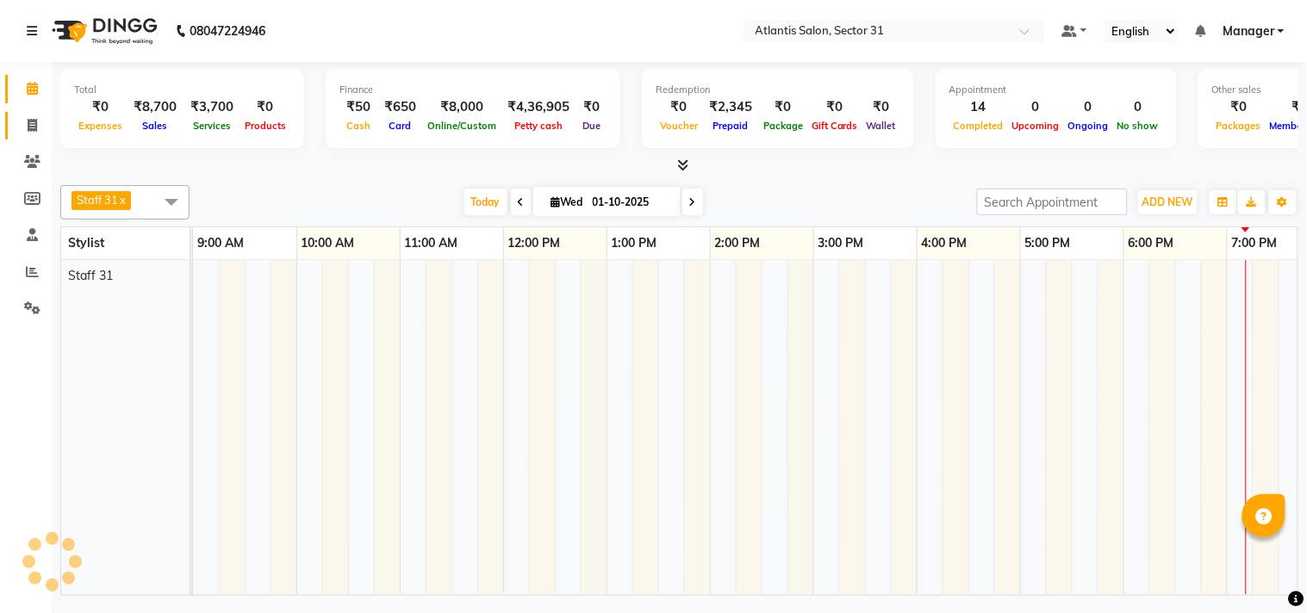
click at [17, 122] on span at bounding box center [32, 126] width 30 height 20
select select "service"
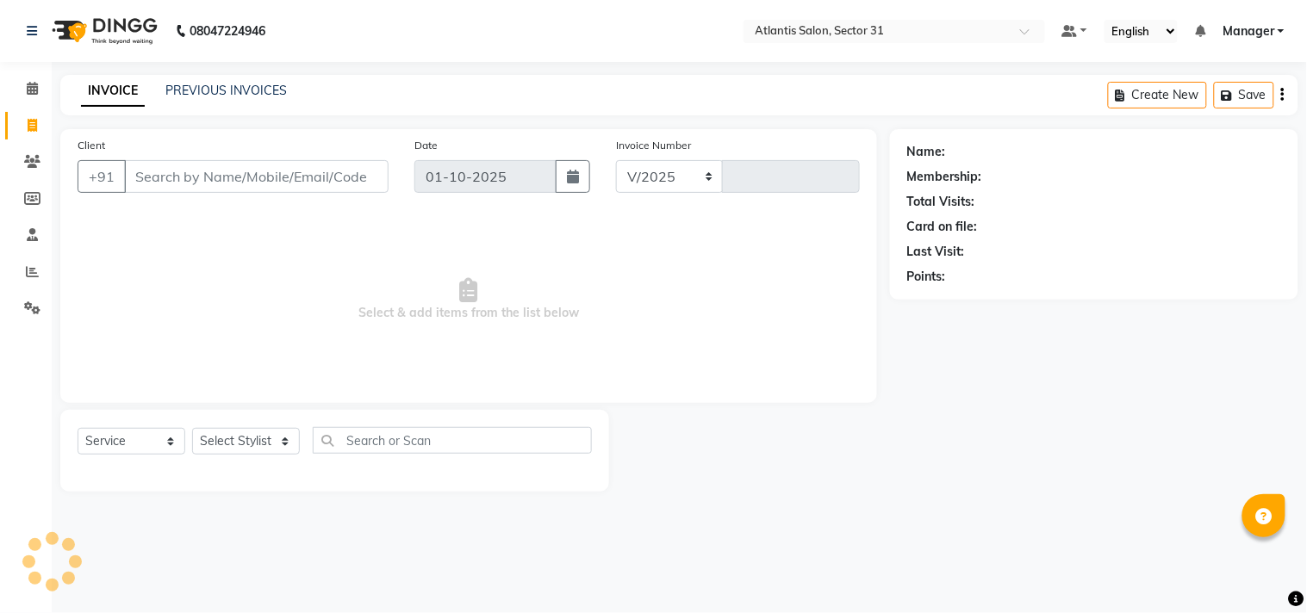
select select "4391"
type input "2720"
click at [242, 174] on input "Client" at bounding box center [256, 176] width 264 height 33
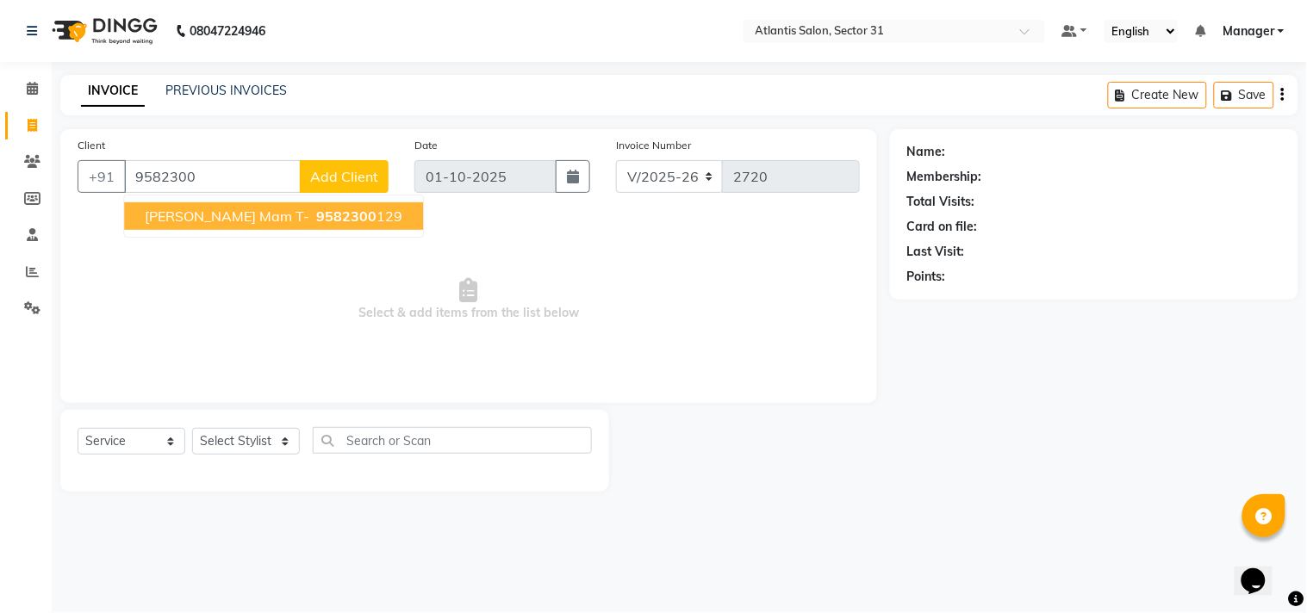
click at [332, 213] on ngb-highlight "9582300 129" at bounding box center [358, 216] width 90 height 17
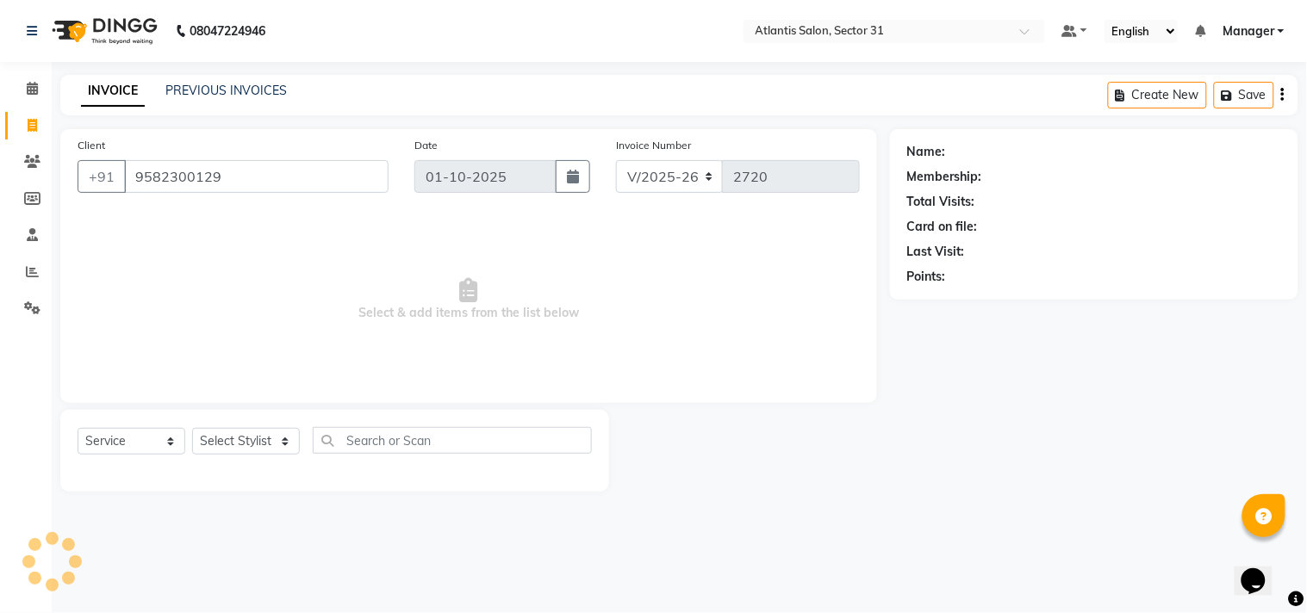
type input "9582300129"
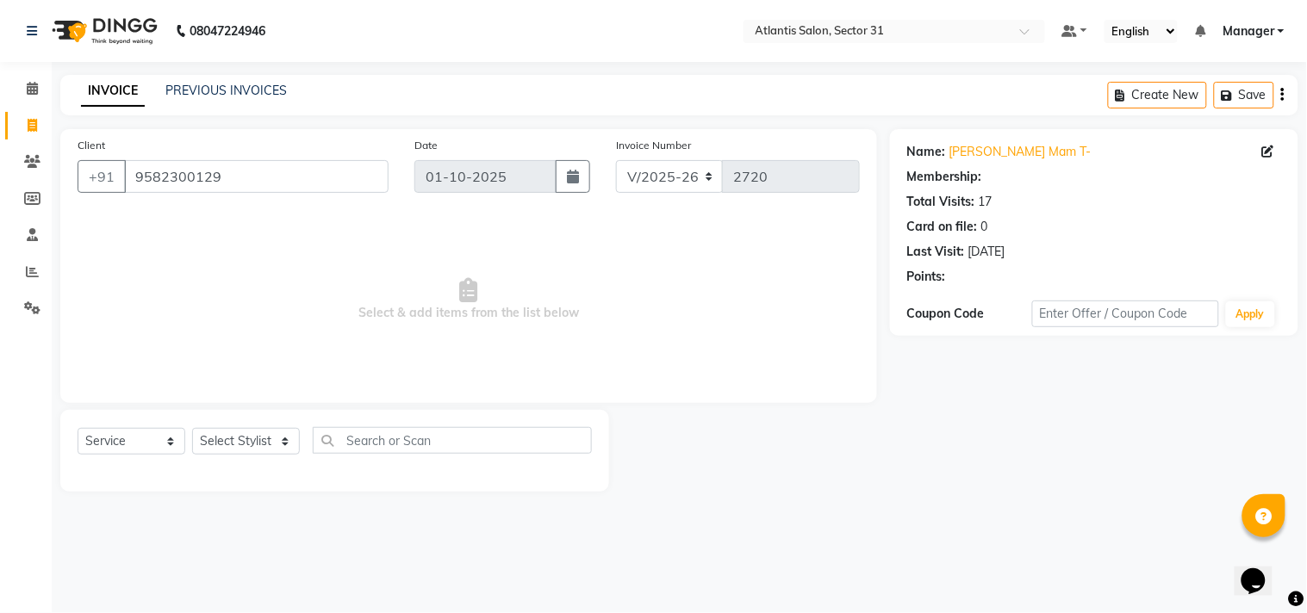
select select "1: Object"
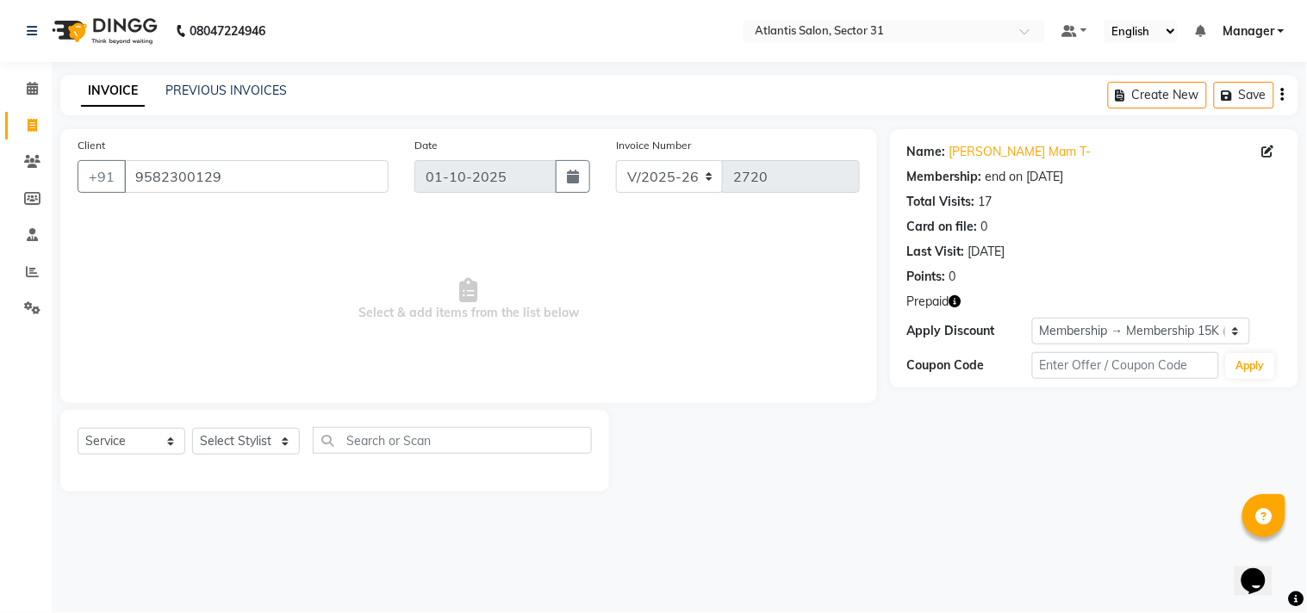
click at [959, 302] on icon "button" at bounding box center [955, 301] width 12 height 12
click at [849, 371] on span "Select & add items from the list below" at bounding box center [469, 300] width 782 height 172
click at [248, 444] on select "Select Stylist [PERSON_NAME] [PERSON_NAME] Kavita Manager Staff 31 Staff ILD [P…" at bounding box center [246, 441] width 108 height 27
select select "33510"
click at [192, 429] on select "Select Stylist [PERSON_NAME] [PERSON_NAME] Kavita Manager Staff 31 Staff ILD [P…" at bounding box center [246, 441] width 108 height 27
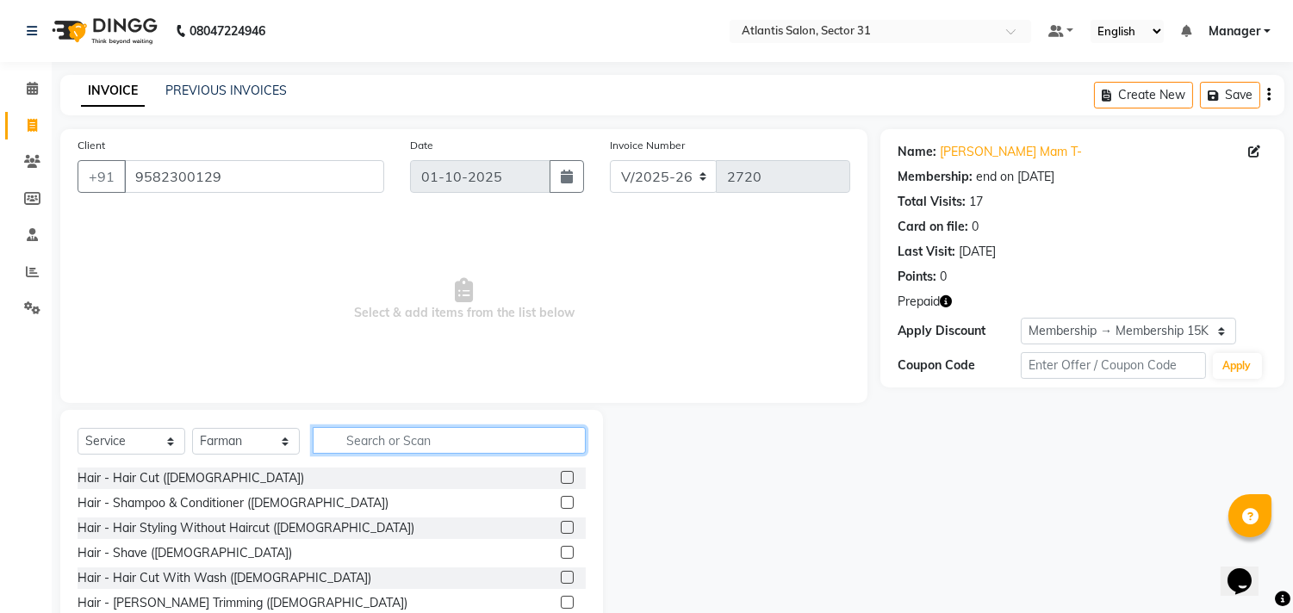
click at [440, 451] on input "text" at bounding box center [449, 440] width 273 height 27
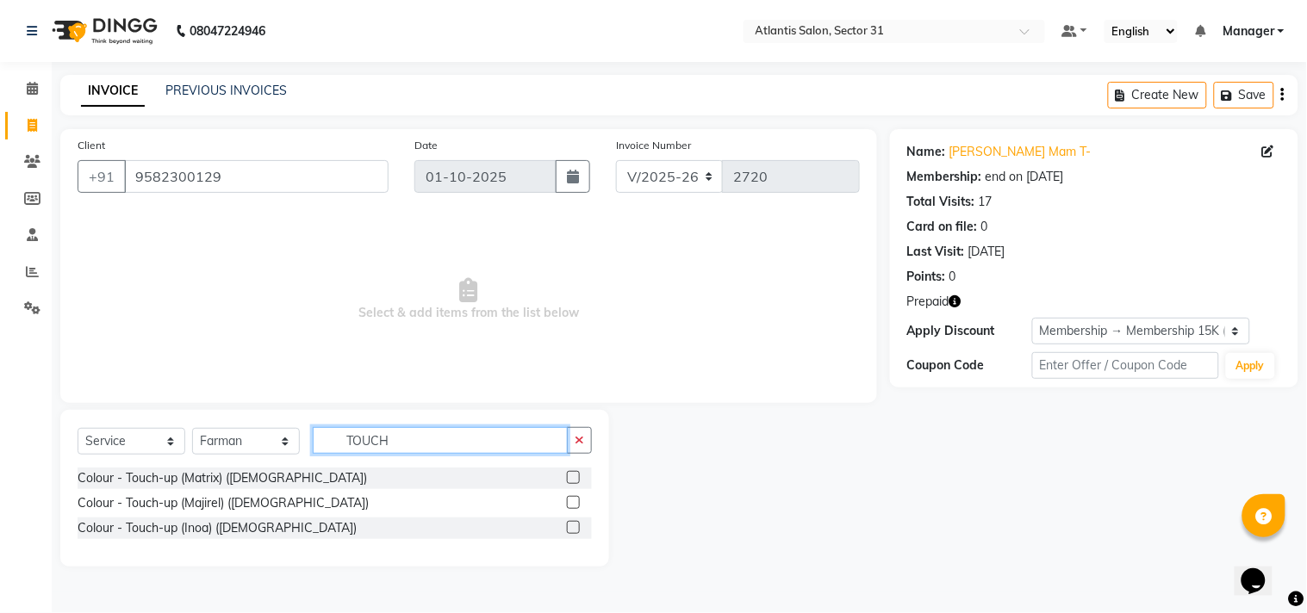
type input "TOUCH"
click at [577, 502] on label at bounding box center [573, 502] width 13 height 13
click at [577, 502] on input "checkbox" at bounding box center [572, 503] width 11 height 11
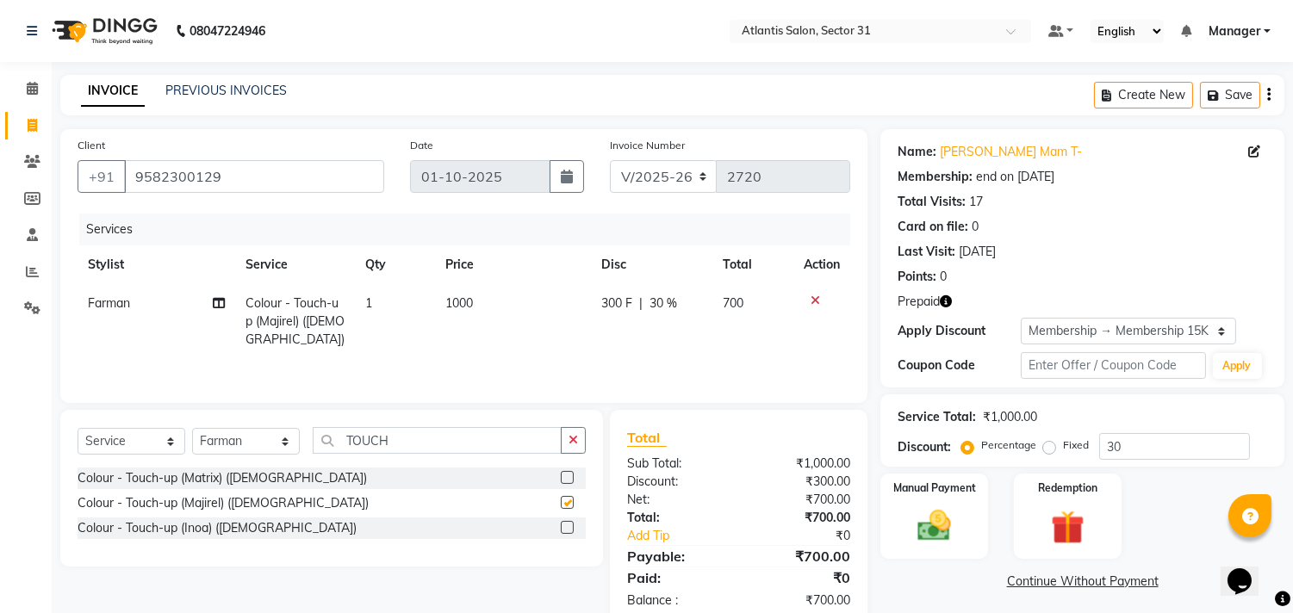
checkbox input "false"
click at [494, 451] on input "TOUCH" at bounding box center [437, 440] width 249 height 27
type input "T"
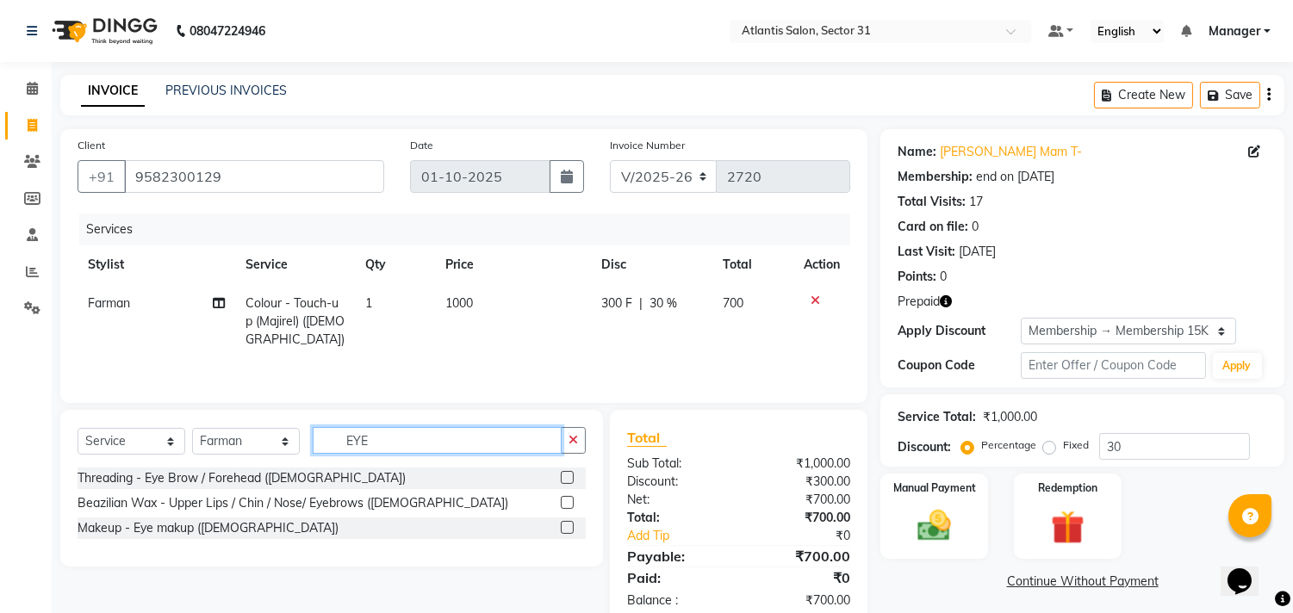
type input "EYE"
click at [564, 476] on label at bounding box center [567, 477] width 13 height 13
click at [564, 476] on input "checkbox" at bounding box center [566, 478] width 11 height 11
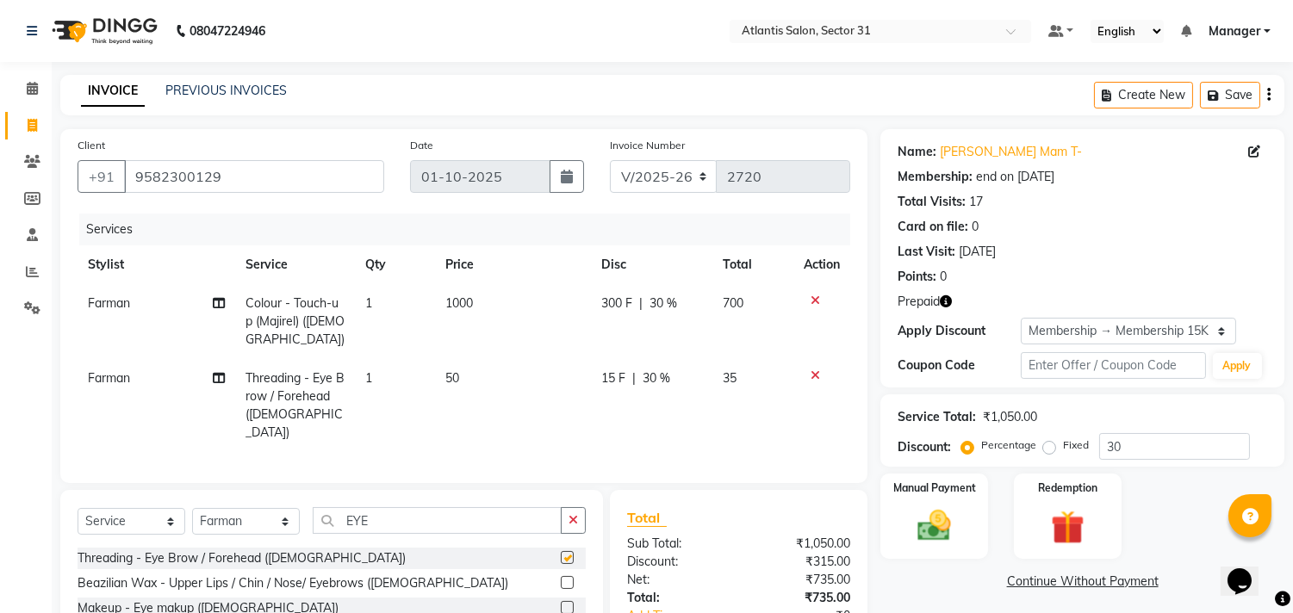
checkbox input "false"
click at [409, 531] on div "Select Service Product Membership Package Voucher Prepaid Gift Card Select Styl…" at bounding box center [332, 527] width 508 height 40
click at [420, 517] on input "EYE" at bounding box center [437, 520] width 249 height 27
type input "E"
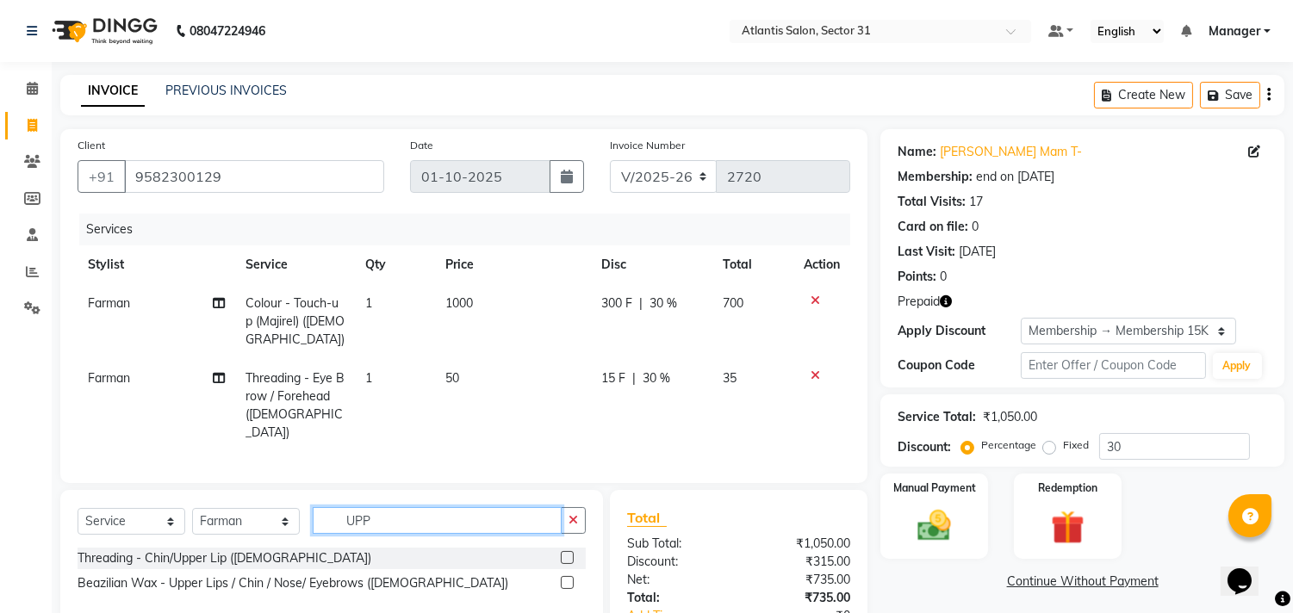
type input "UPP"
click at [566, 557] on label at bounding box center [567, 557] width 13 height 13
click at [566, 557] on input "checkbox" at bounding box center [566, 558] width 11 height 11
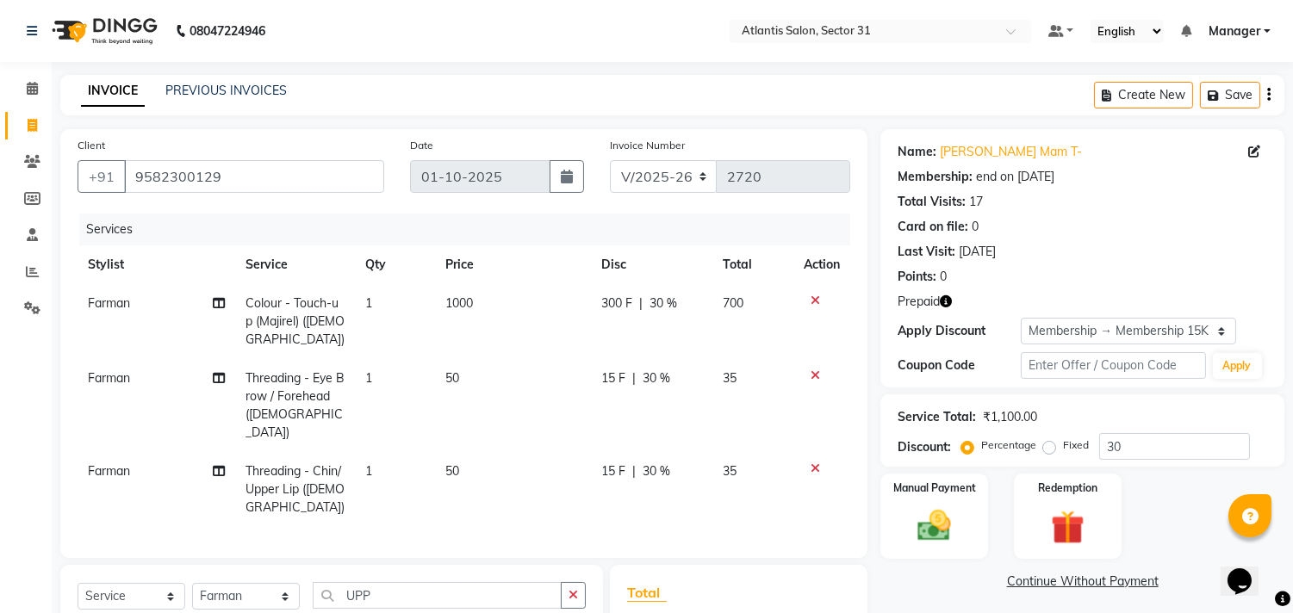
checkbox input "false"
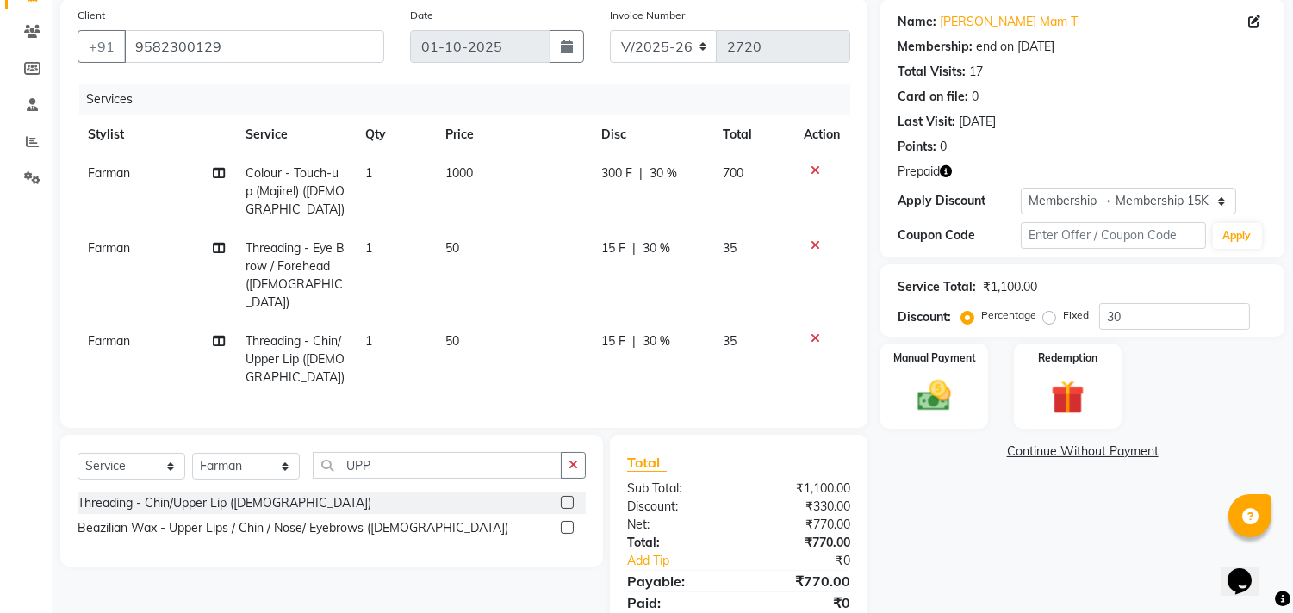
scroll to position [191, 0]
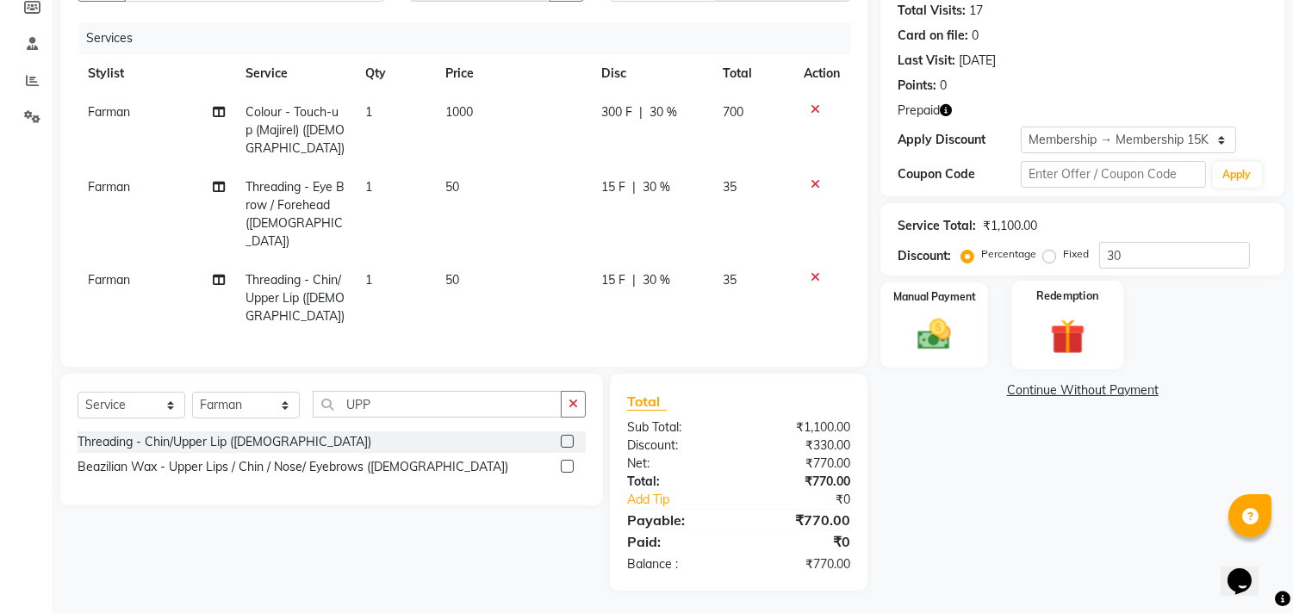
click at [1066, 325] on img at bounding box center [1067, 336] width 57 height 43
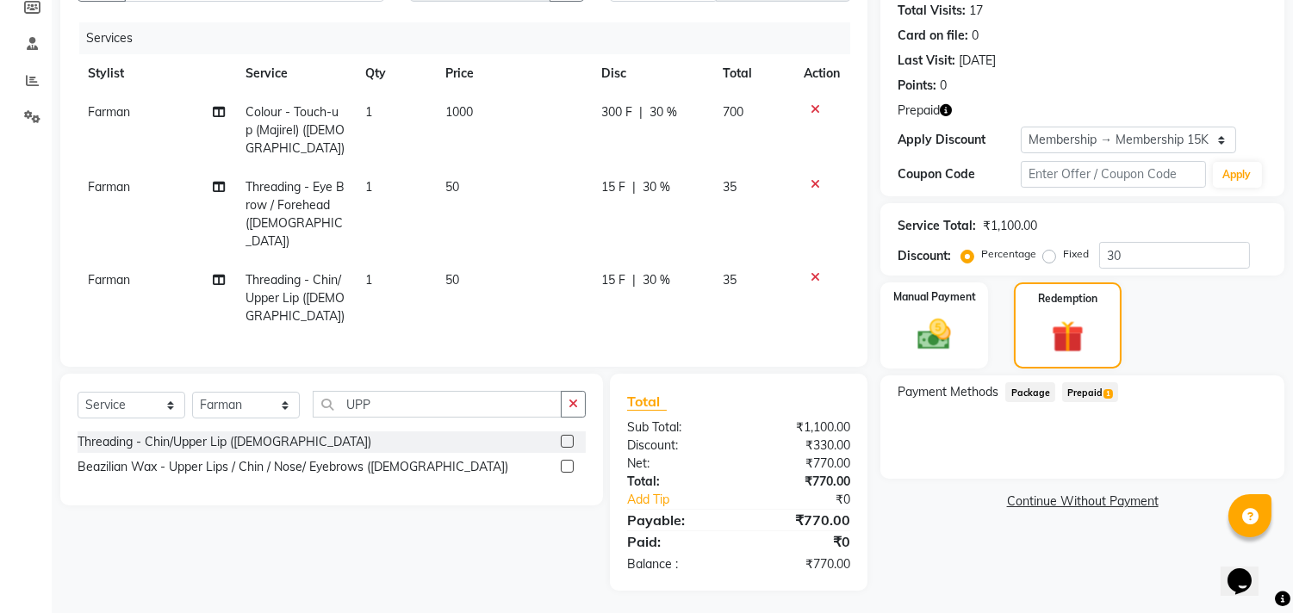
click at [1087, 389] on span "Prepaid 1" at bounding box center [1090, 392] width 56 height 20
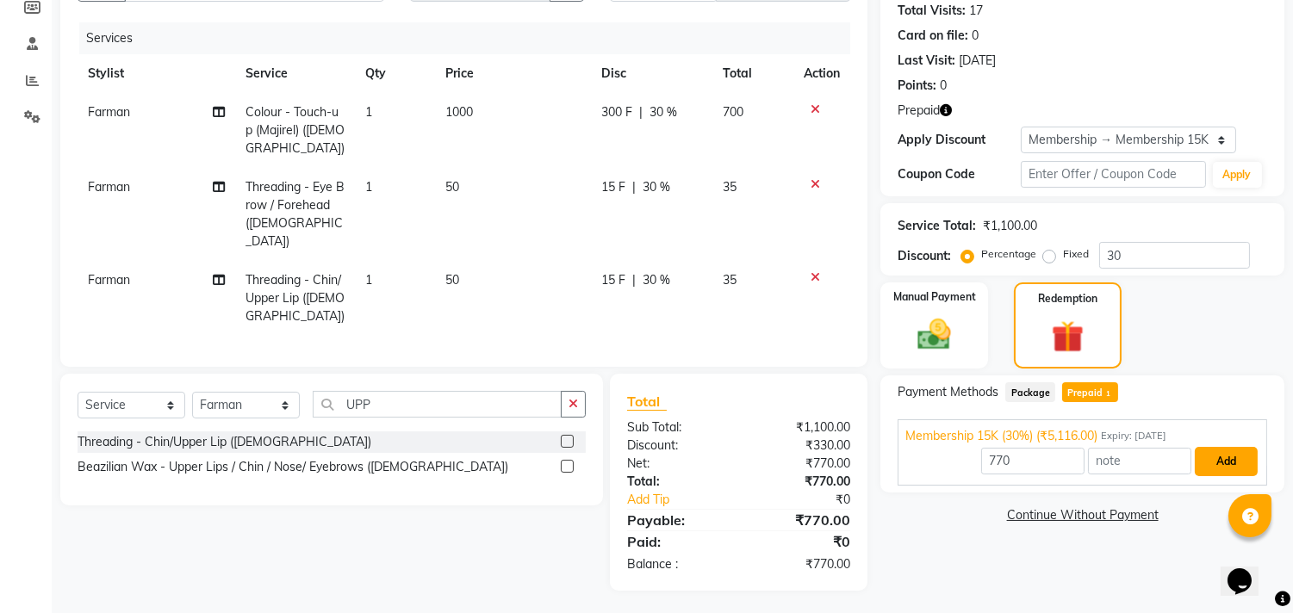
click at [1209, 462] on button "Add" at bounding box center [1226, 461] width 63 height 29
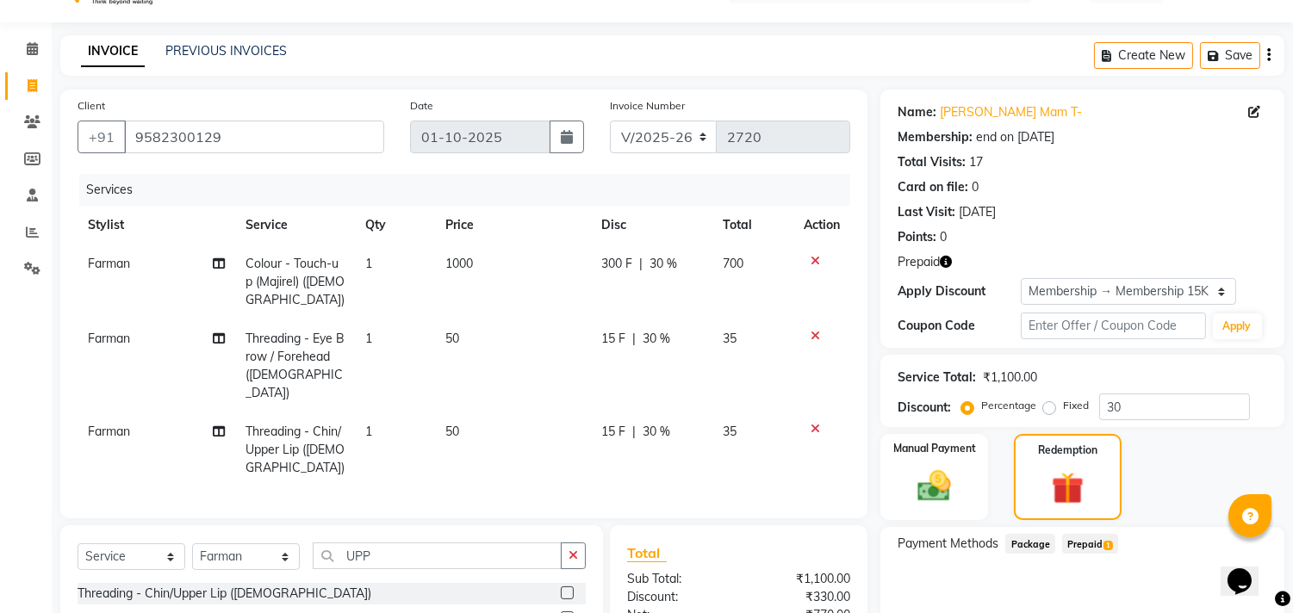
scroll to position [0, 0]
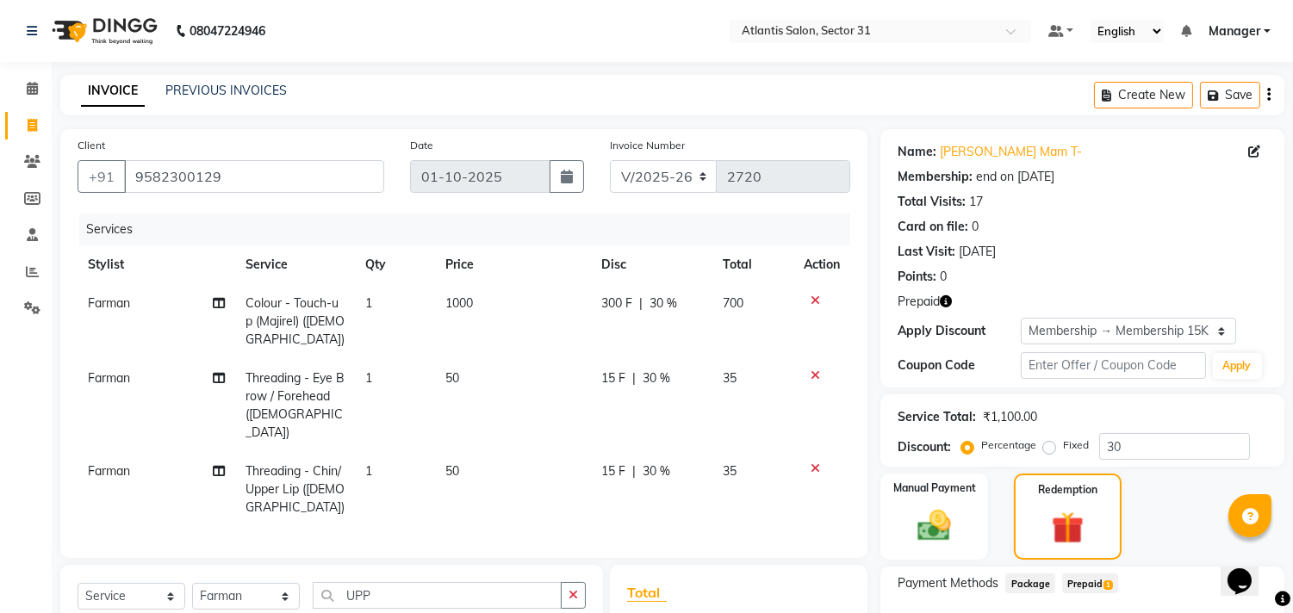
click at [142, 371] on td "Farman" at bounding box center [157, 405] width 158 height 93
select select "33510"
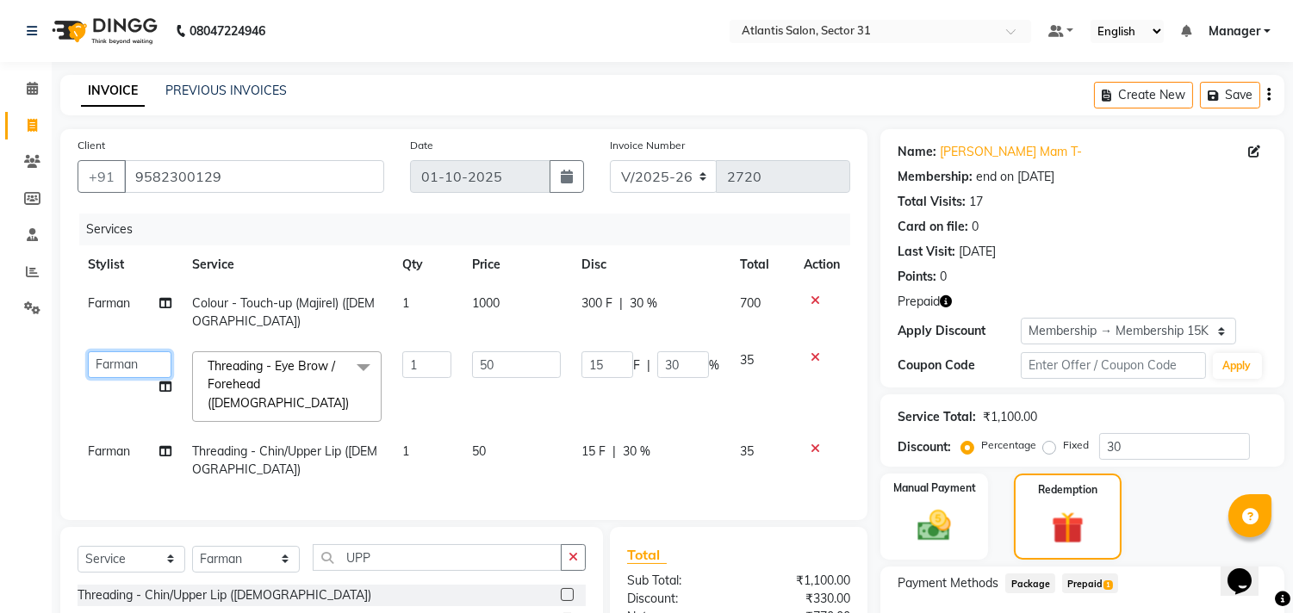
click at [147, 367] on select "Alka Annu Chetan Farman Kavita Manager Staff 31 Staff ILD Suraj Sushma" at bounding box center [130, 364] width 84 height 27
click at [162, 355] on select "Alka Annu Chetan Farman Kavita Manager Staff 31 Staff ILD Suraj Sushma" at bounding box center [130, 364] width 84 height 27
click at [151, 360] on select "Alka Annu Chetan Farman Kavita Manager Staff 31 Staff ILD Suraj Sushma" at bounding box center [130, 364] width 84 height 27
select select "93064"
click at [149, 432] on td "Farman" at bounding box center [130, 460] width 104 height 57
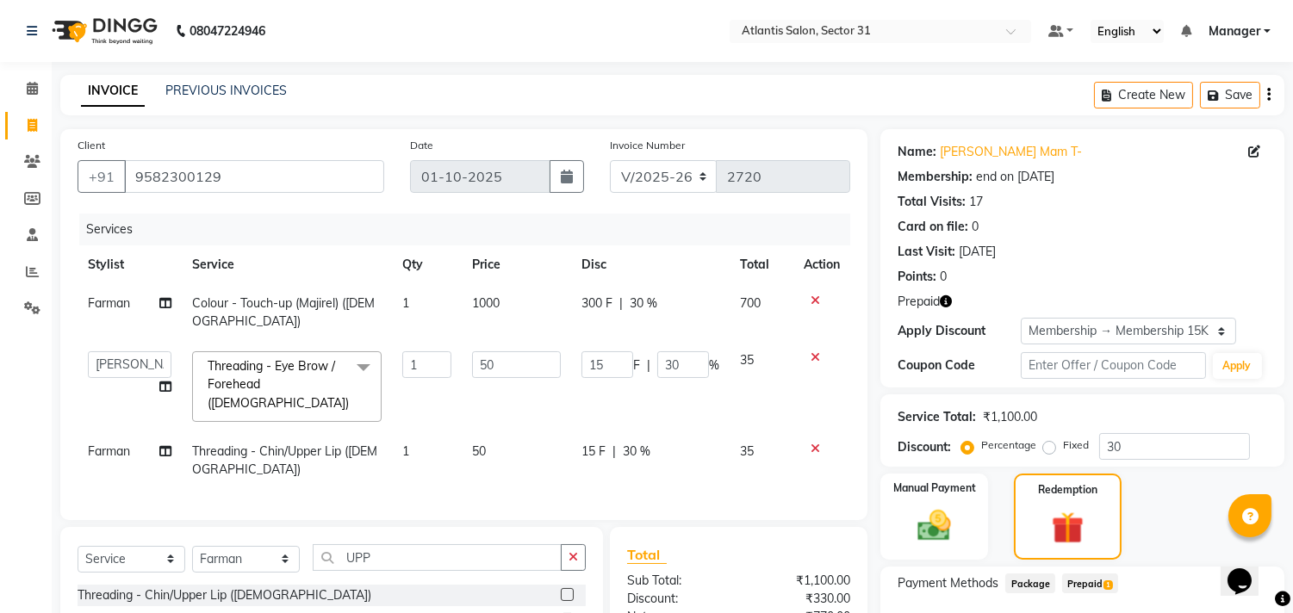
select select "33510"
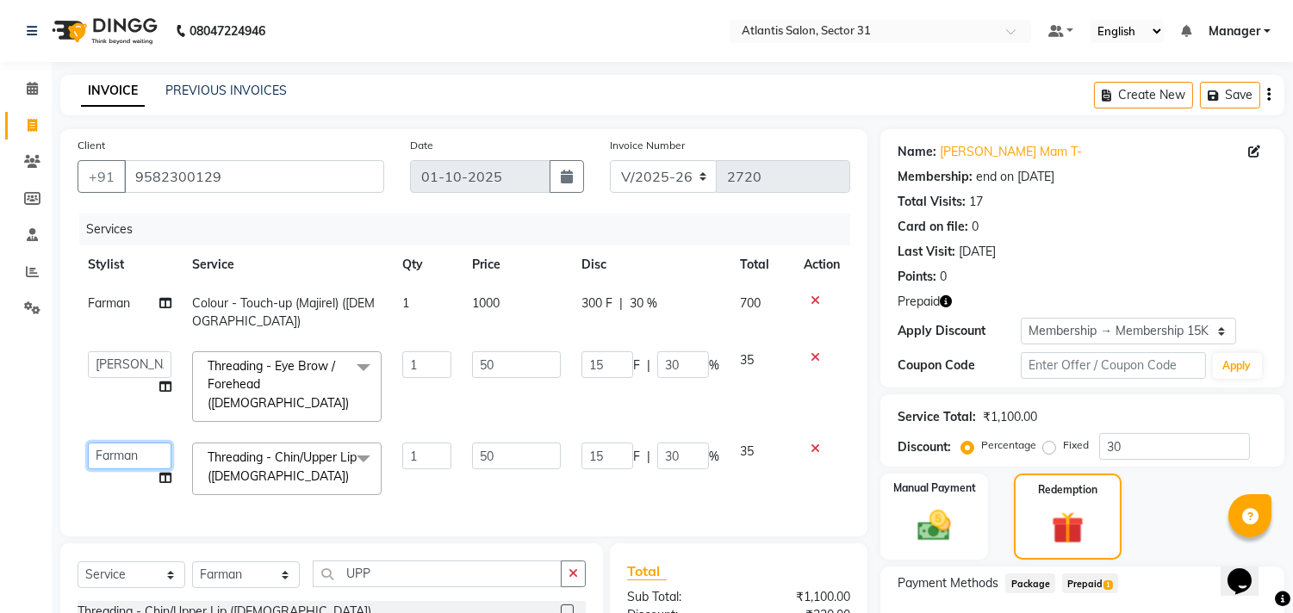
click at [159, 443] on select "Alka Annu Chetan Farman Kavita Manager Staff 31 Staff ILD Suraj Sushma" at bounding box center [130, 456] width 84 height 27
select select "93064"
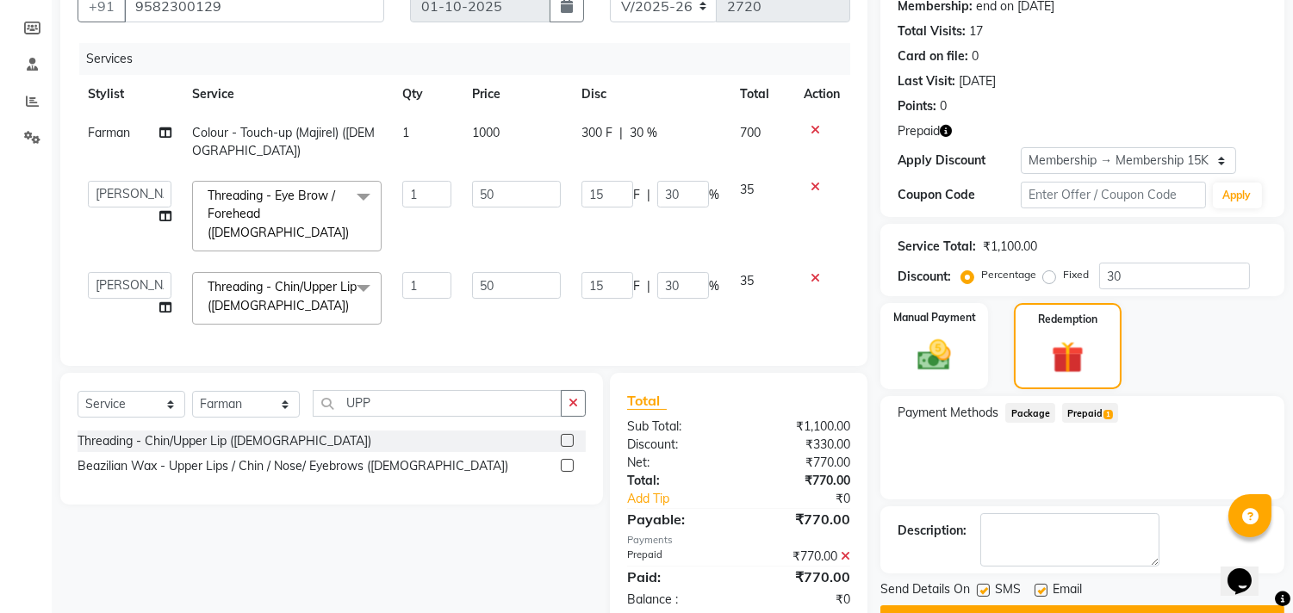
scroll to position [214, 0]
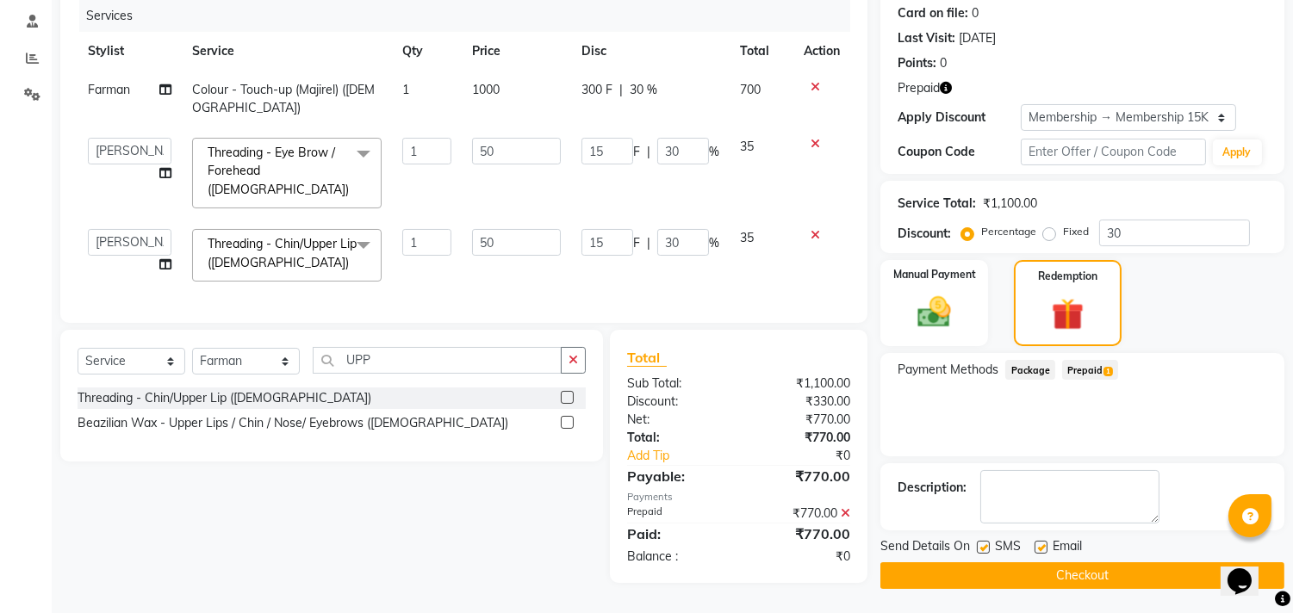
click at [1080, 374] on span "Prepaid 1" at bounding box center [1090, 370] width 56 height 20
click at [1292, 314] on div "Manual Payment Redemption" at bounding box center [1082, 303] width 430 height 86
click at [1014, 564] on button "Checkout" at bounding box center [1082, 576] width 404 height 27
